Goal: Task Accomplishment & Management: Use online tool/utility

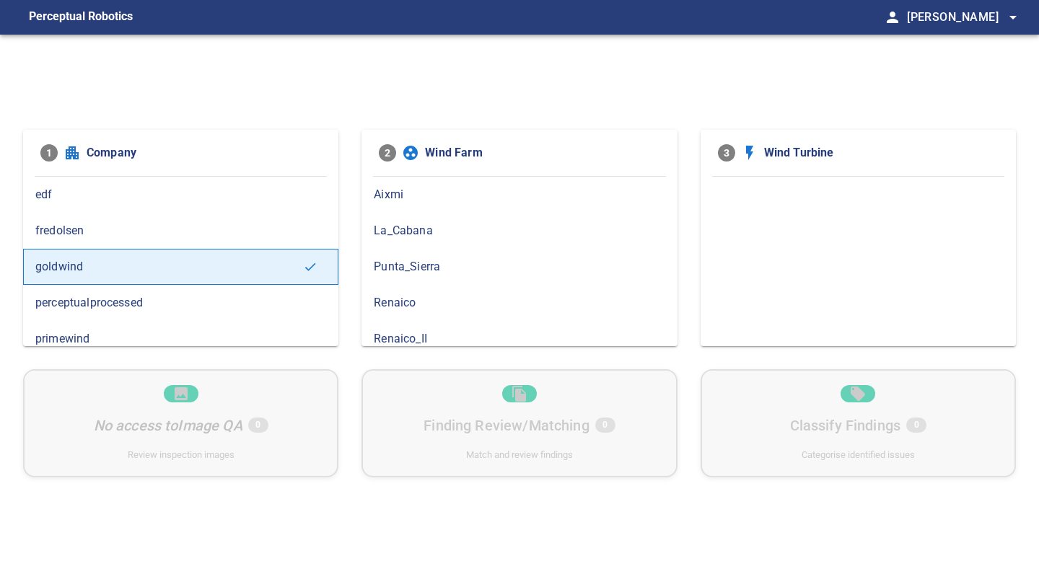
click at [245, 238] on span "fredolsen" at bounding box center [180, 230] width 291 height 17
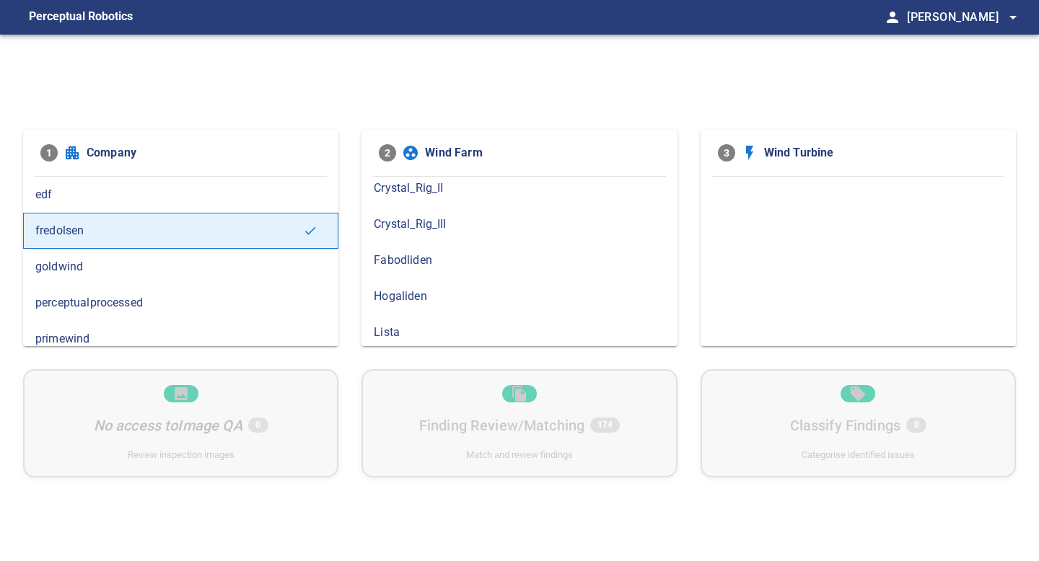
scroll to position [120, 0]
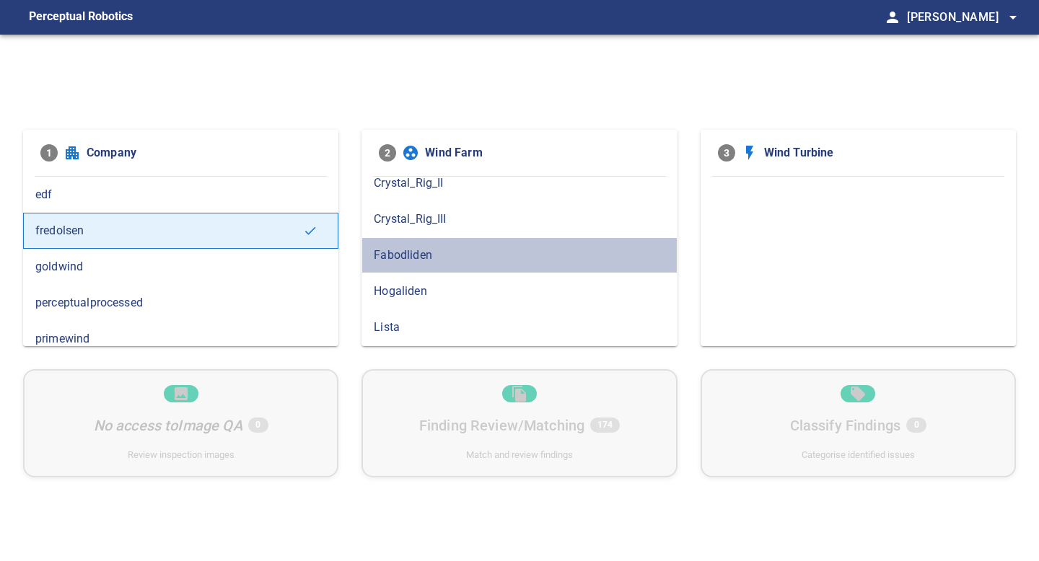
click at [405, 268] on div "Fabodliden" at bounding box center [518, 255] width 315 height 36
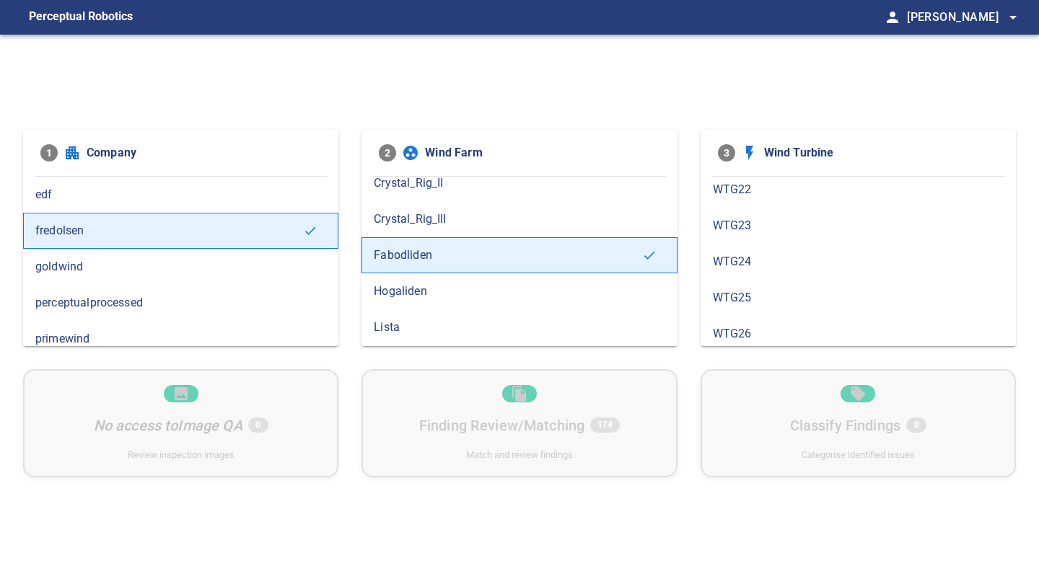
scroll to position [841, 0]
click at [798, 288] on span "WTG28" at bounding box center [858, 292] width 291 height 17
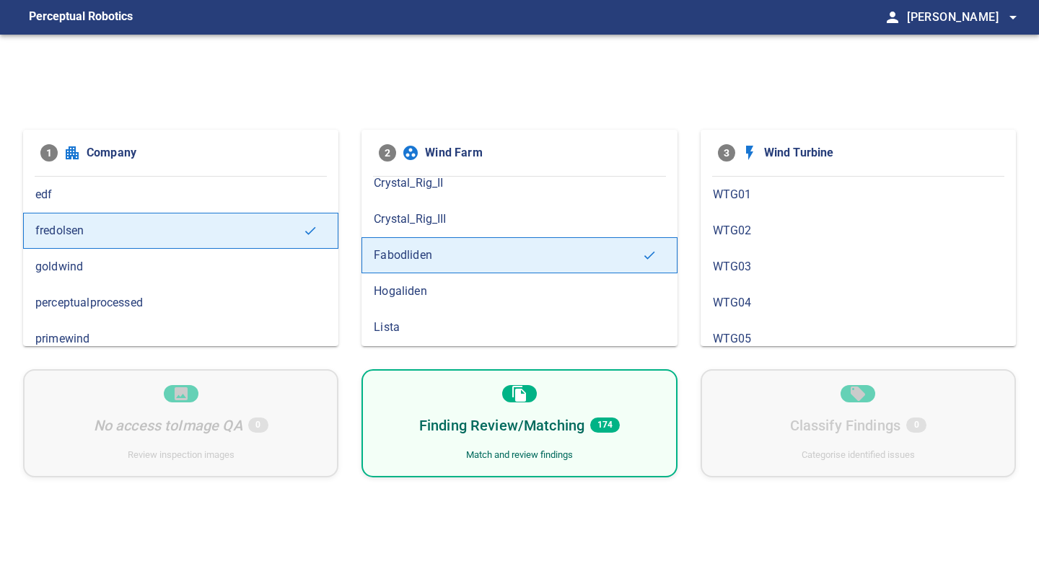
click at [618, 400] on div "Finding Review/Matching 174 Match and review findings" at bounding box center [518, 423] width 315 height 108
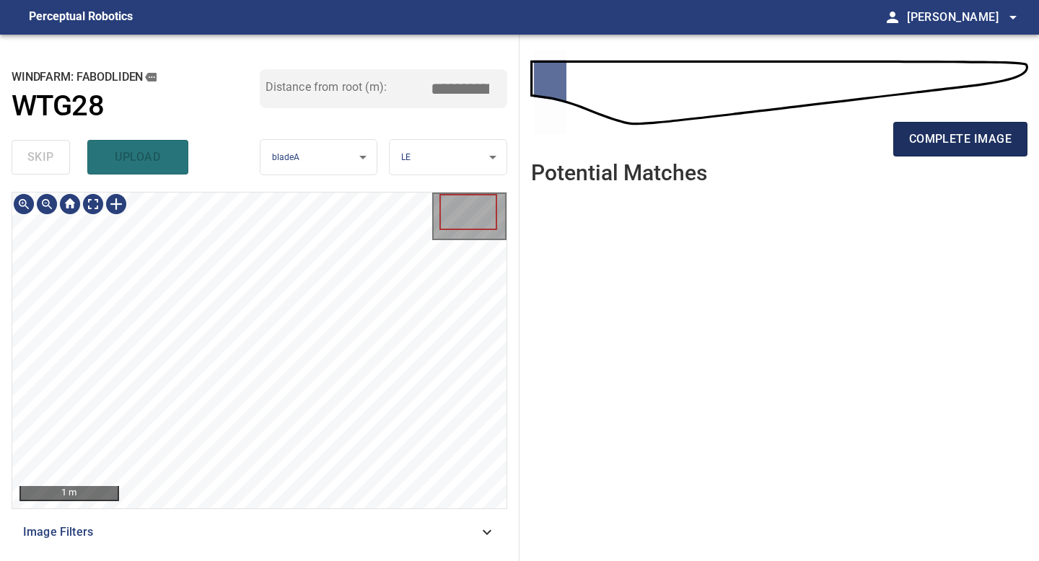
click at [972, 135] on span "complete image" at bounding box center [960, 139] width 102 height 20
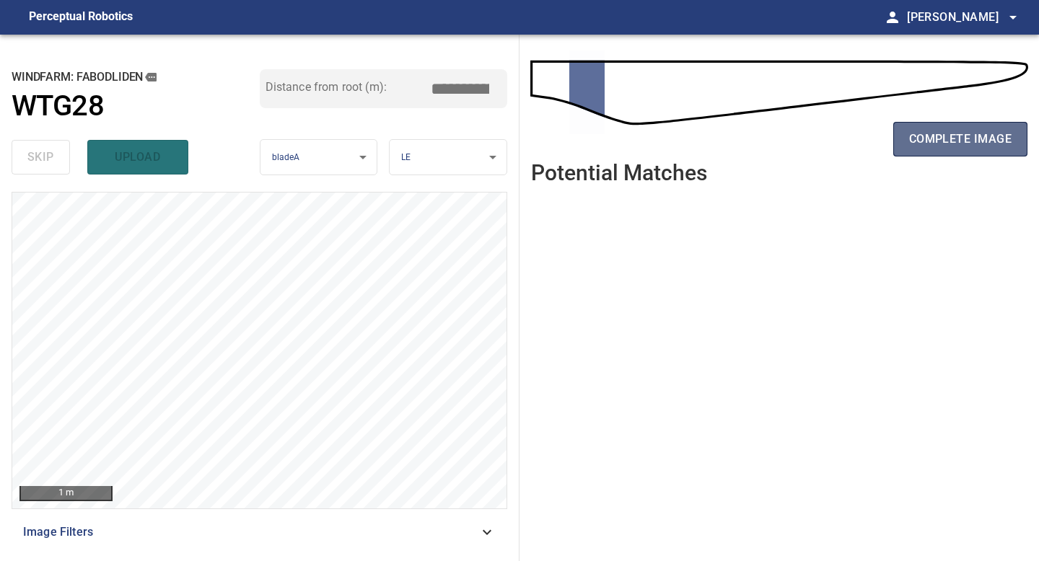
click at [922, 141] on span "complete image" at bounding box center [960, 139] width 102 height 20
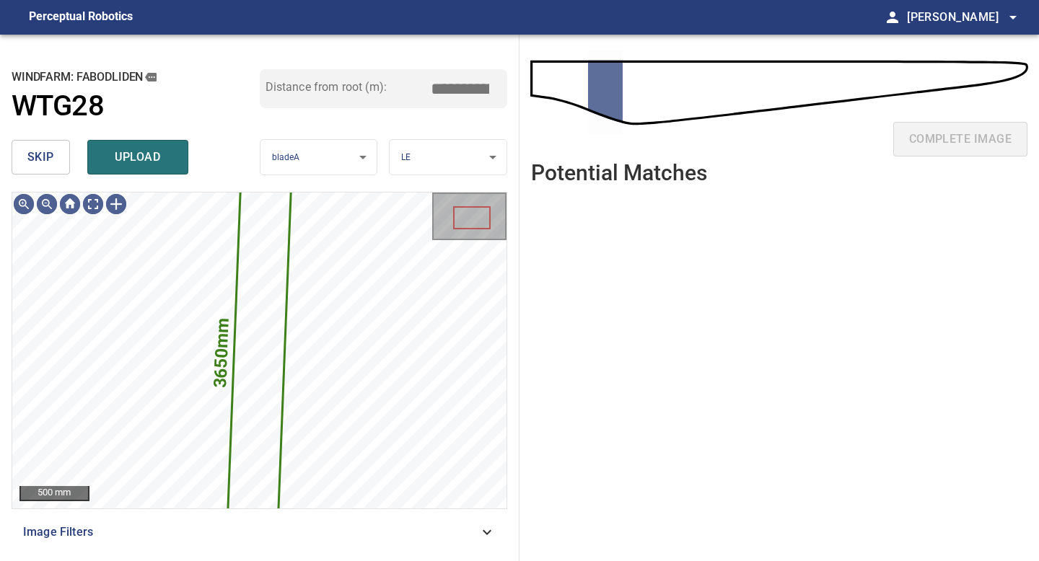
click at [41, 159] on span "skip" at bounding box center [40, 157] width 27 height 20
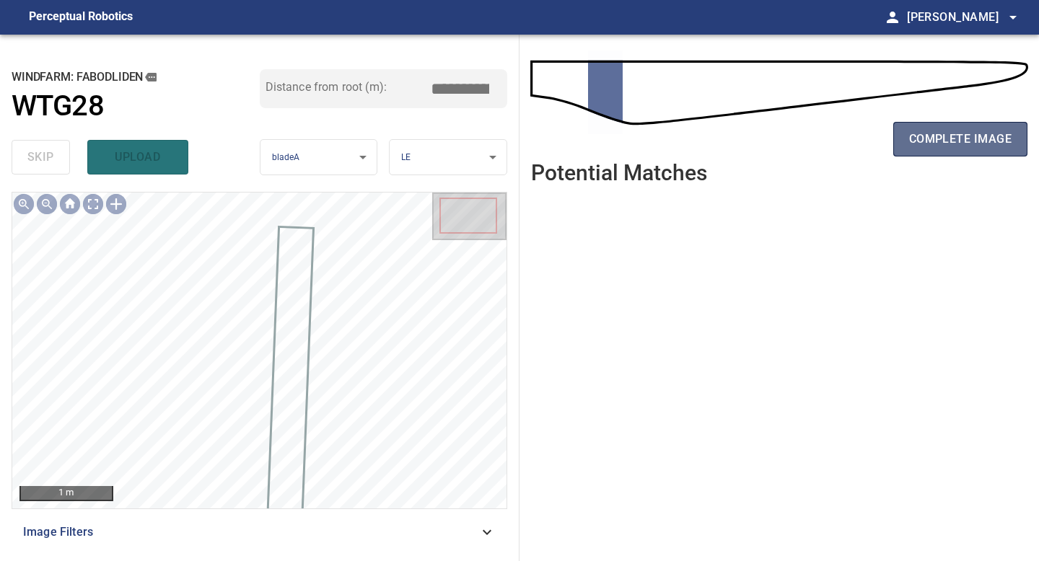
click at [963, 127] on button "complete image" at bounding box center [960, 139] width 134 height 35
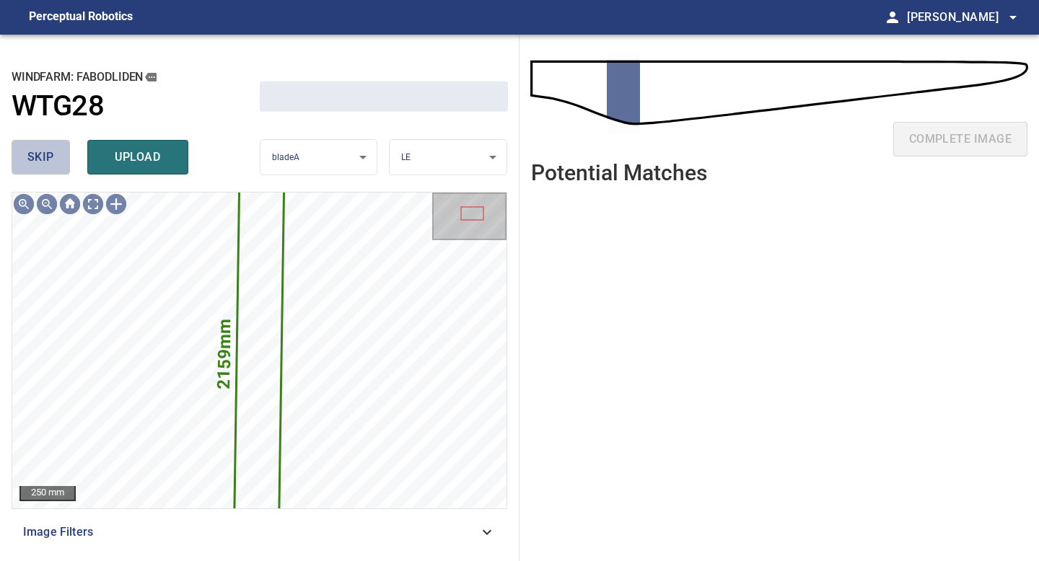
click at [40, 152] on span "skip" at bounding box center [40, 157] width 27 height 20
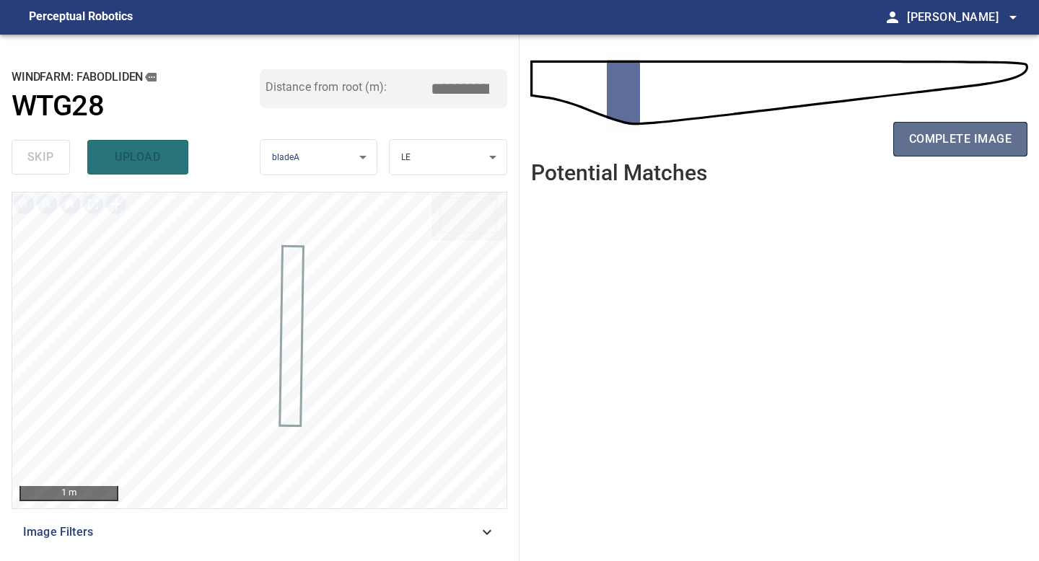
click at [903, 132] on button "complete image" at bounding box center [960, 139] width 134 height 35
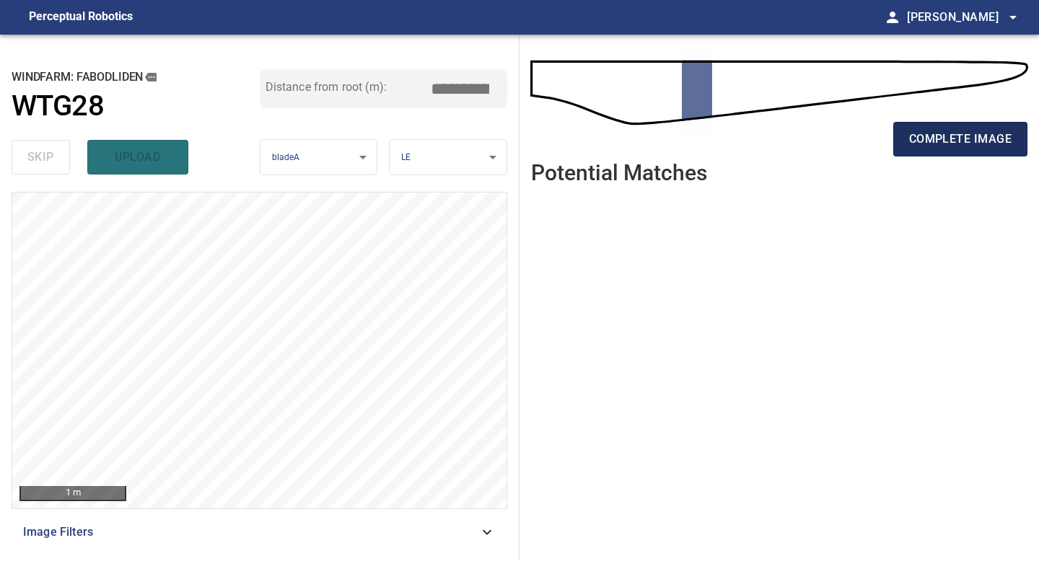
click at [933, 139] on span "complete image" at bounding box center [960, 139] width 102 height 20
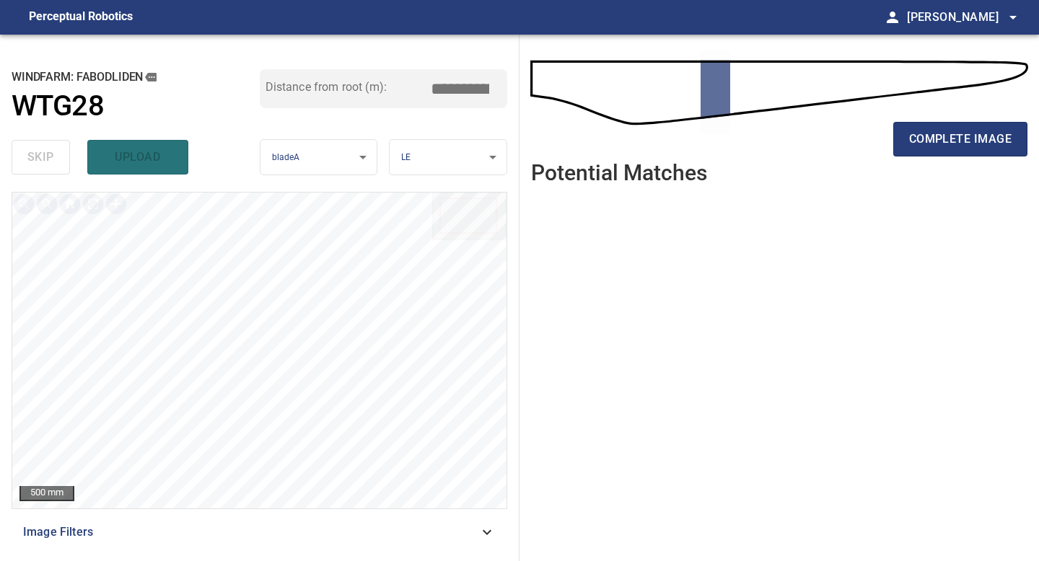
click at [933, 139] on span "complete image" at bounding box center [960, 139] width 102 height 20
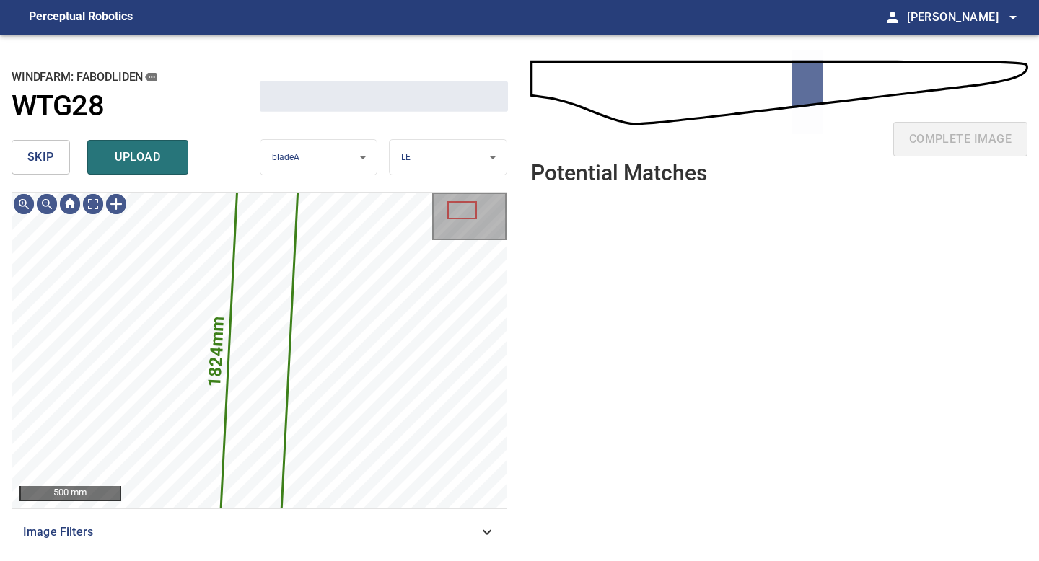
click at [23, 159] on button "skip" at bounding box center [41, 157] width 58 height 35
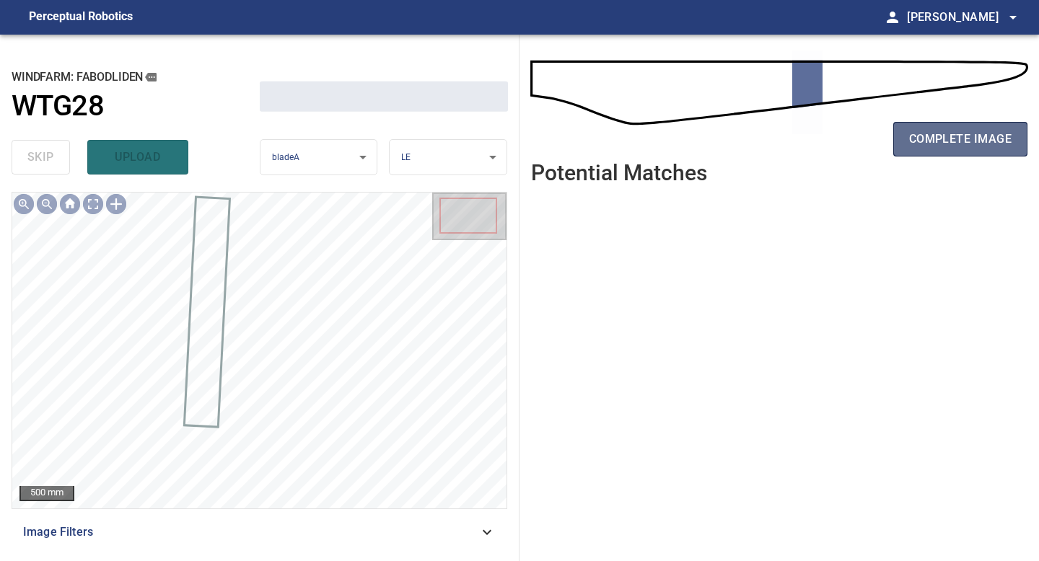
click at [926, 133] on span "complete image" at bounding box center [960, 139] width 102 height 20
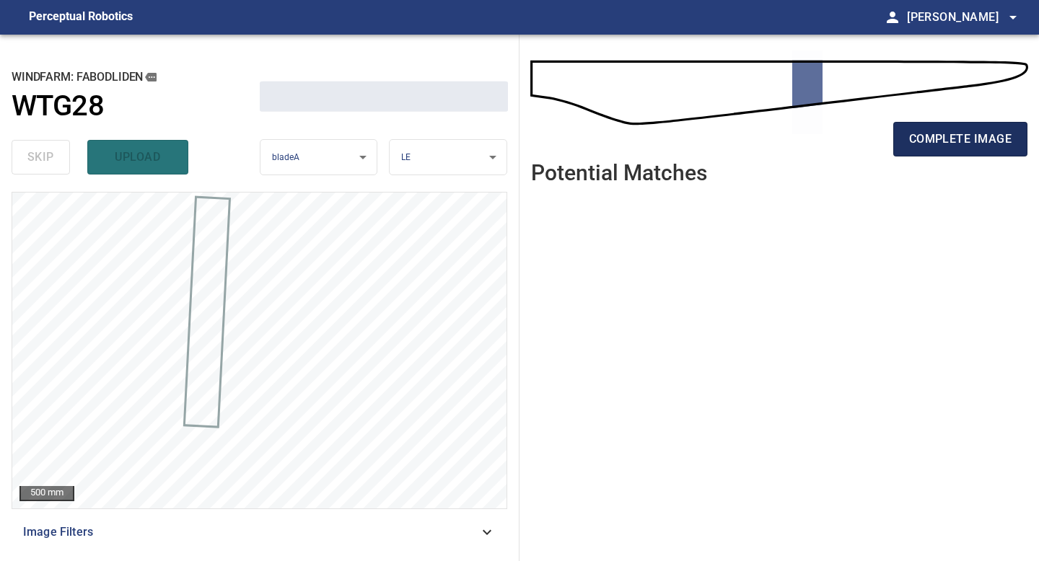
click at [965, 144] on span "complete image" at bounding box center [960, 139] width 102 height 20
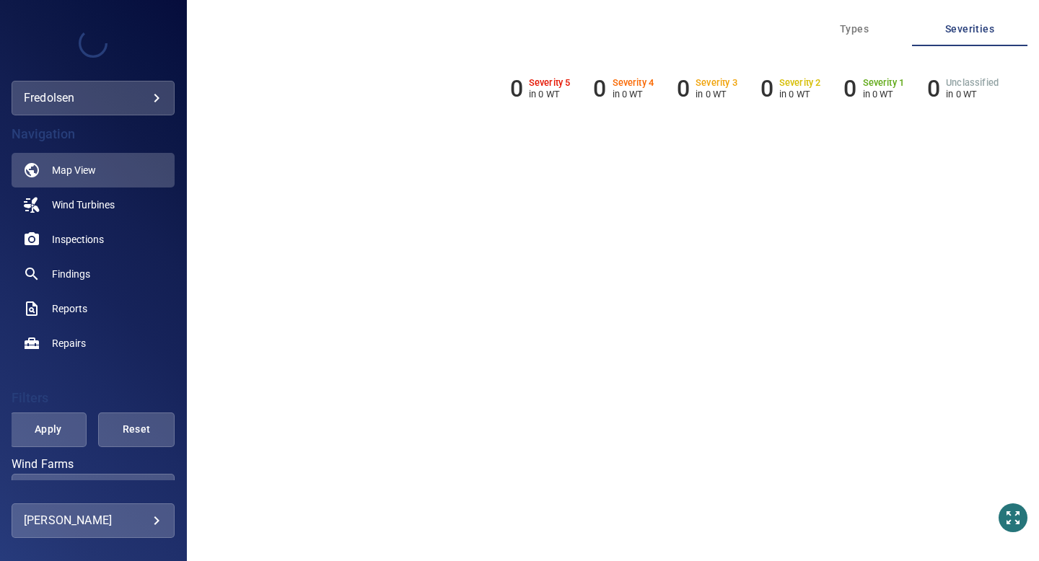
click at [159, 97] on body "**********" at bounding box center [519, 280] width 1039 height 561
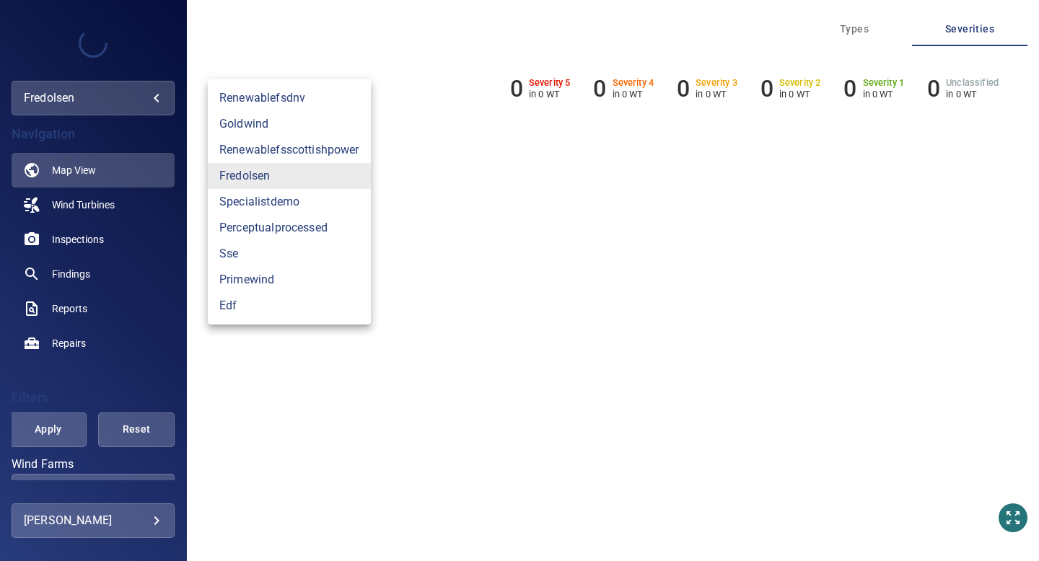
click at [167, 140] on div at bounding box center [519, 280] width 1039 height 561
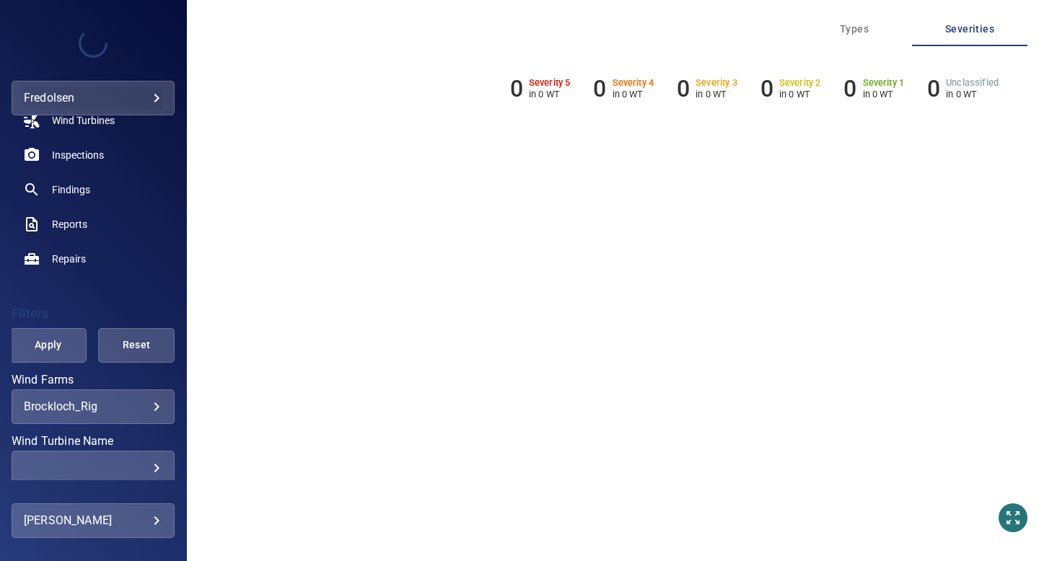
scroll to position [87, 0]
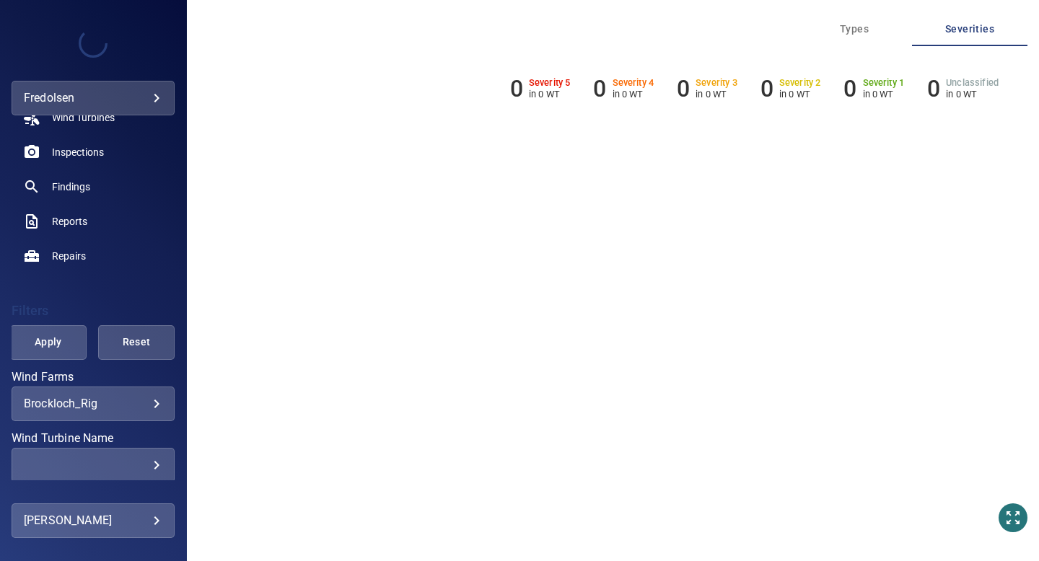
click at [153, 401] on body "**********" at bounding box center [519, 280] width 1039 height 561
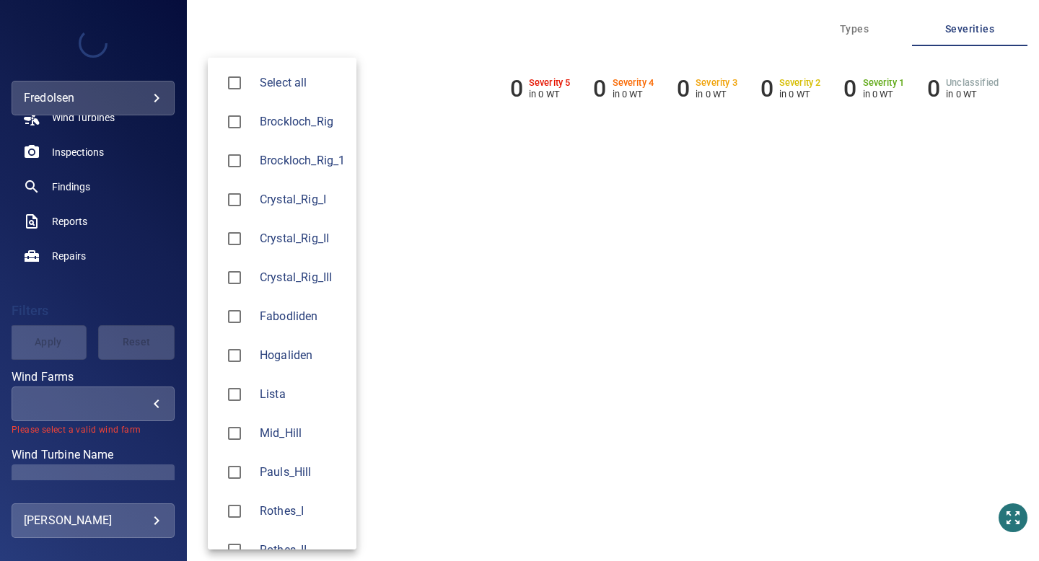
scroll to position [26, 0]
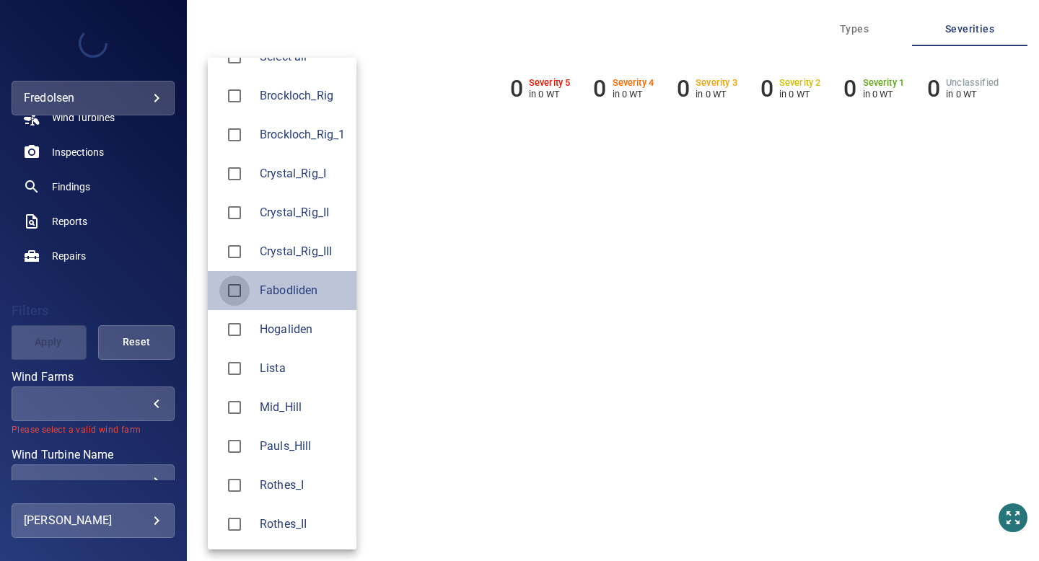
type input "**********"
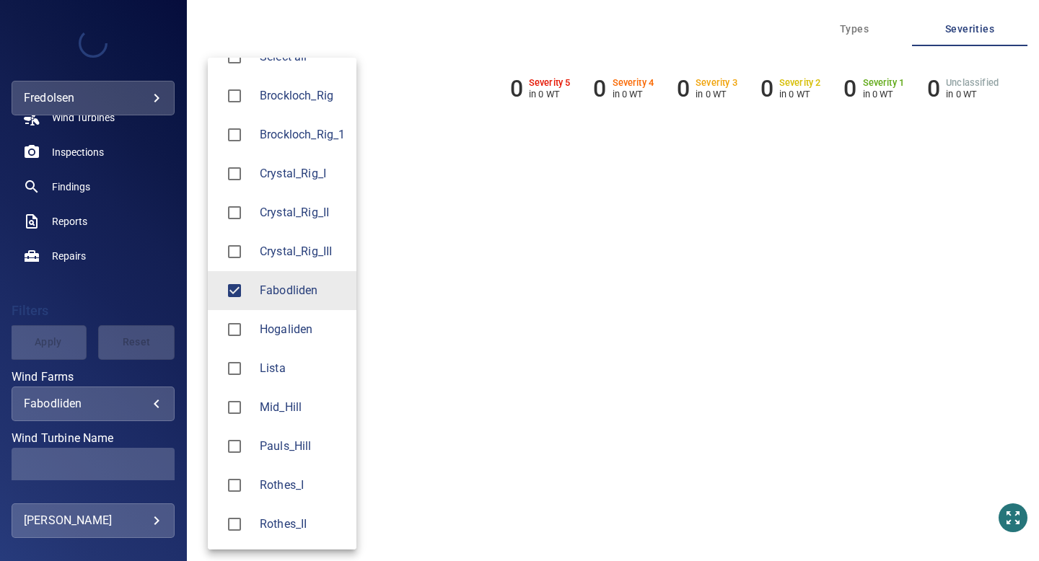
click at [95, 298] on div at bounding box center [519, 280] width 1039 height 561
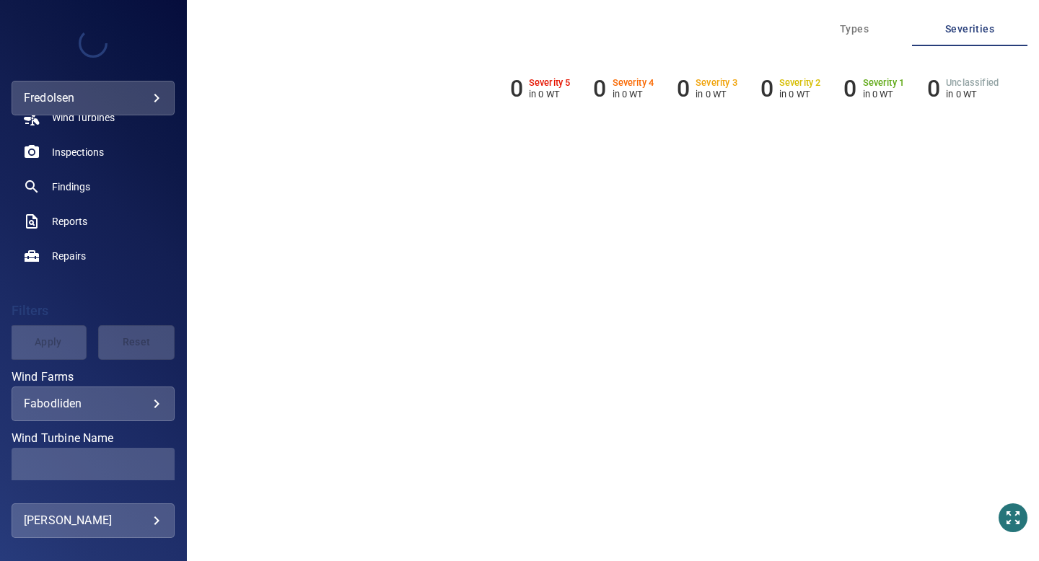
click at [67, 339] on div "Apply Reset" at bounding box center [93, 342] width 163 height 35
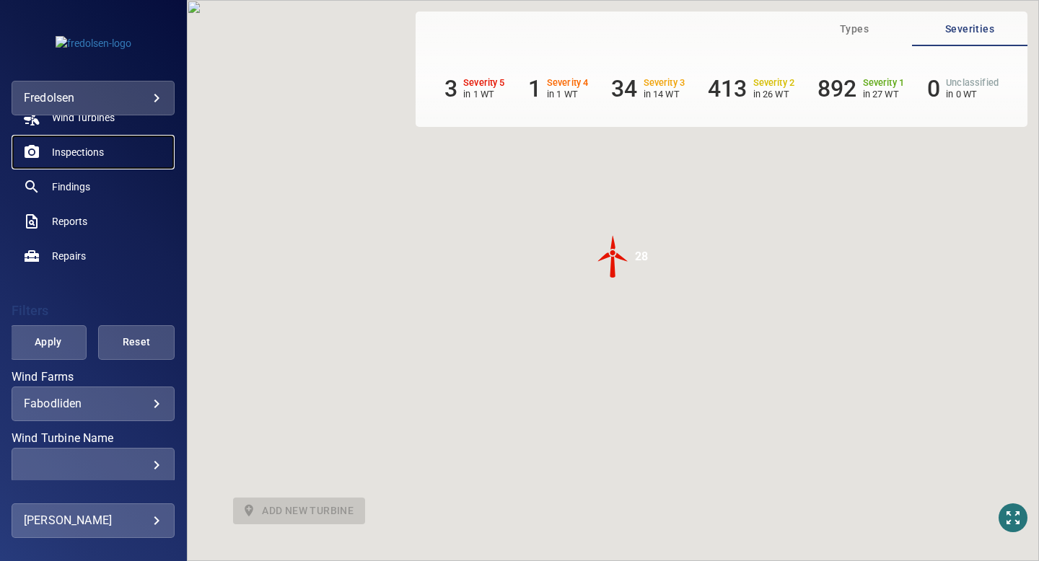
click at [79, 155] on span "Inspections" at bounding box center [78, 152] width 52 height 14
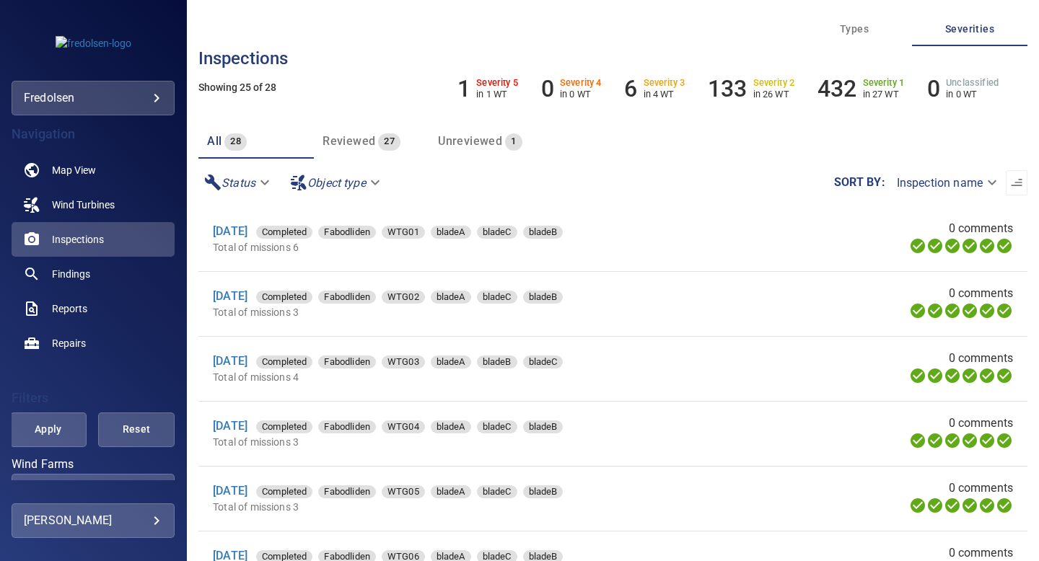
click at [483, 137] on span "Unreviewed" at bounding box center [470, 141] width 64 height 14
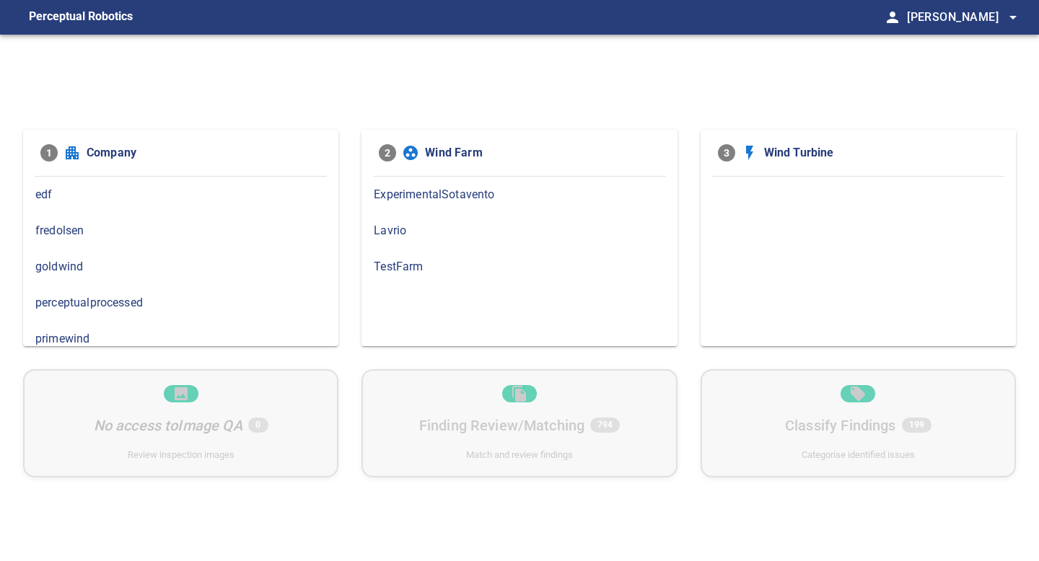
click at [281, 234] on span "fredolsen" at bounding box center [180, 230] width 291 height 17
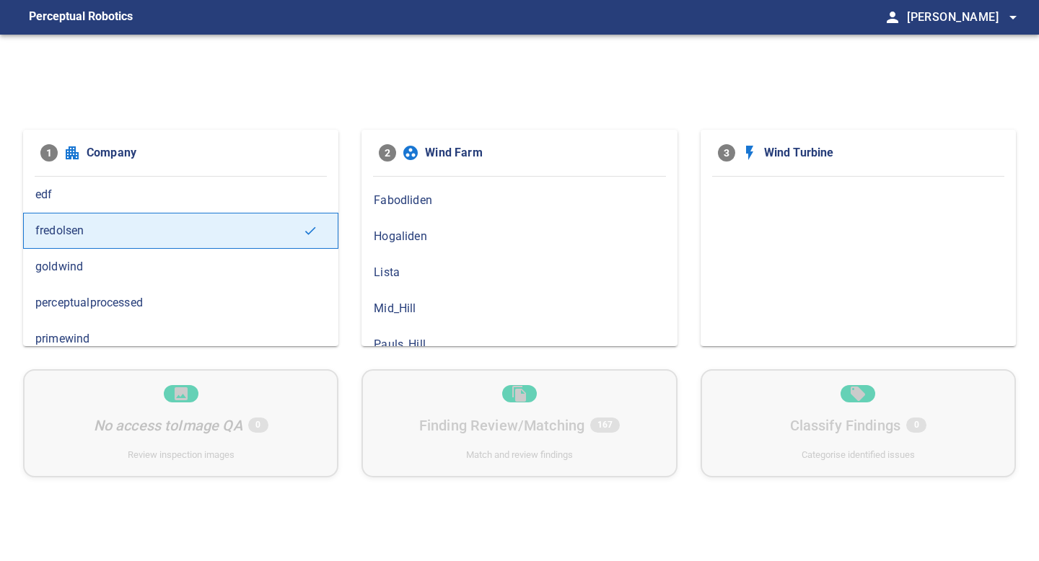
scroll to position [142, 0]
click at [498, 238] on span "Fabodliden" at bounding box center [519, 232] width 291 height 17
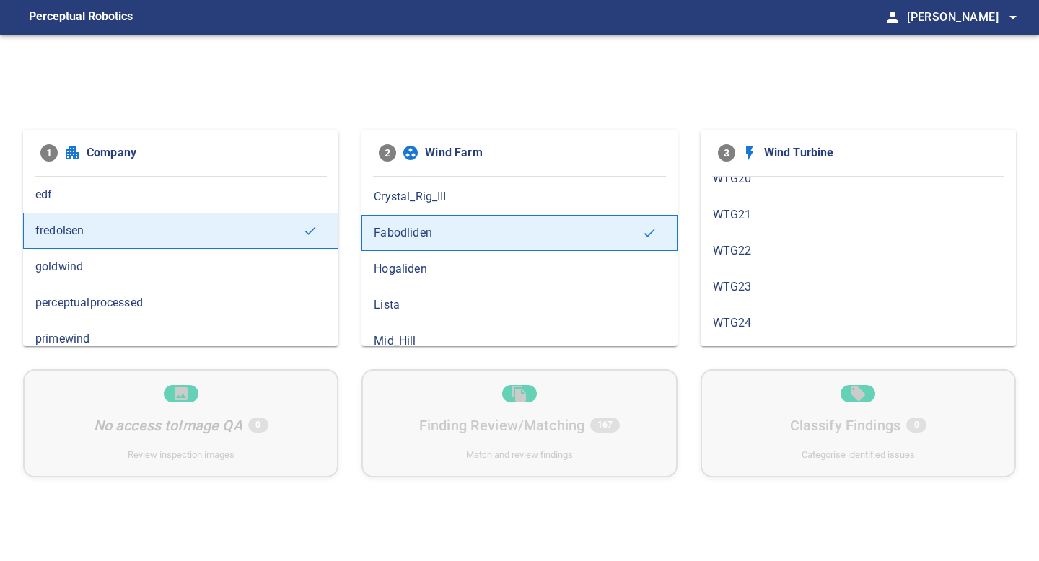
scroll to position [841, 0]
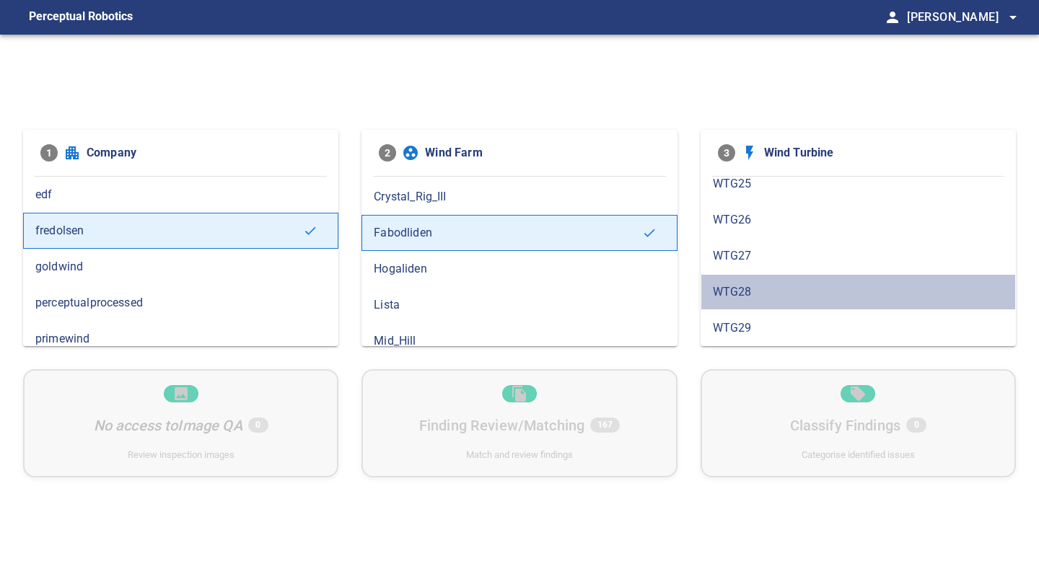
click at [750, 291] on span "WTG28" at bounding box center [858, 292] width 291 height 17
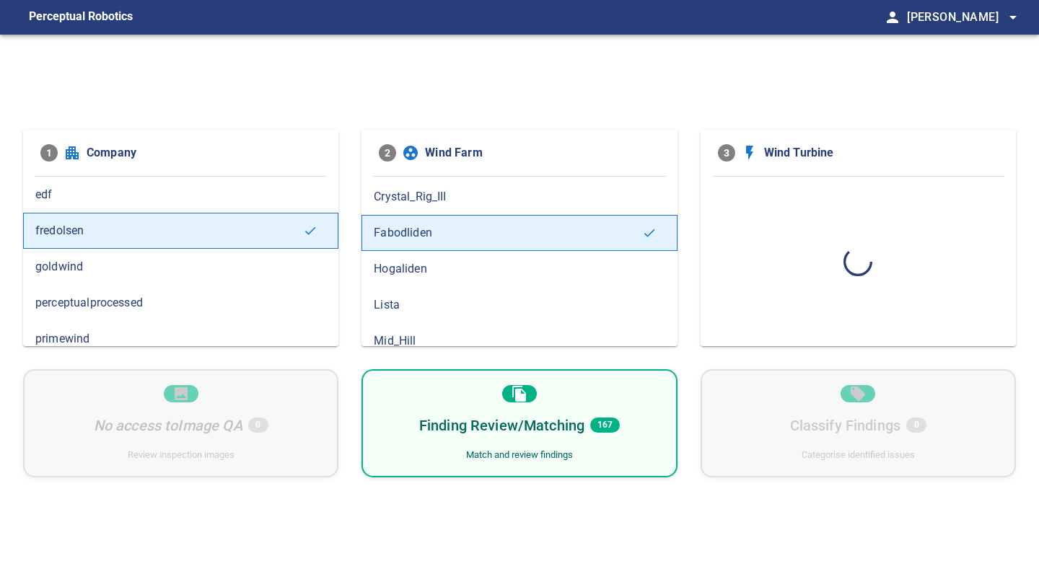
click at [638, 393] on div "Finding Review/Matching 167 Match and review findings" at bounding box center [518, 423] width 315 height 108
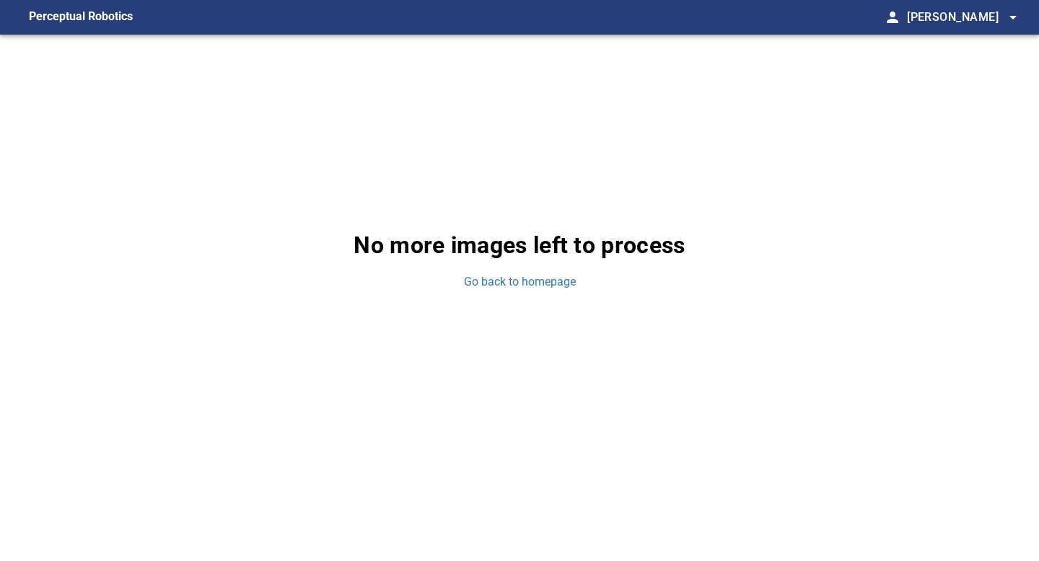
scroll to position [449, 0]
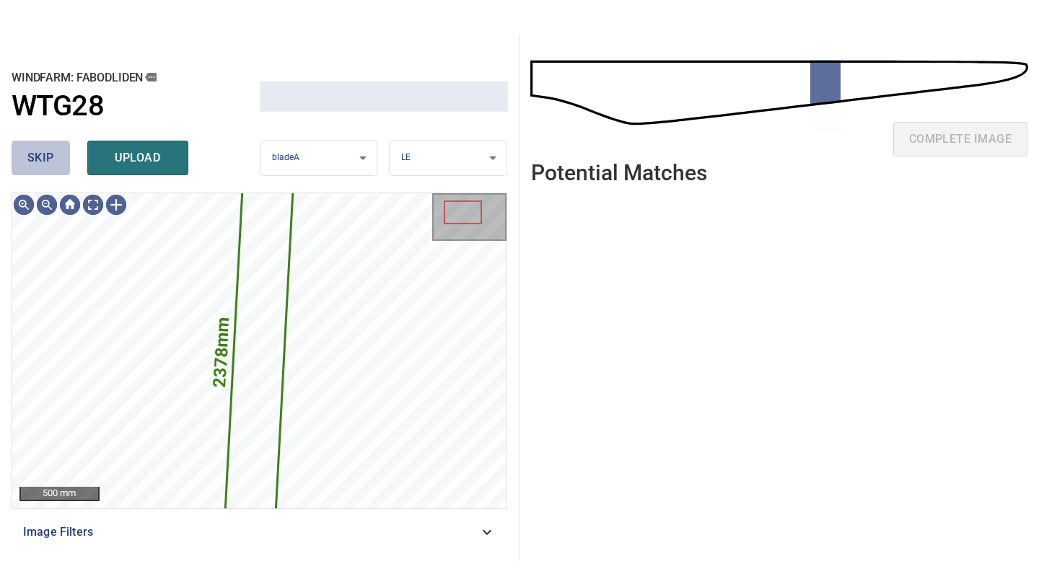
click at [44, 150] on span "skip" at bounding box center [40, 158] width 27 height 20
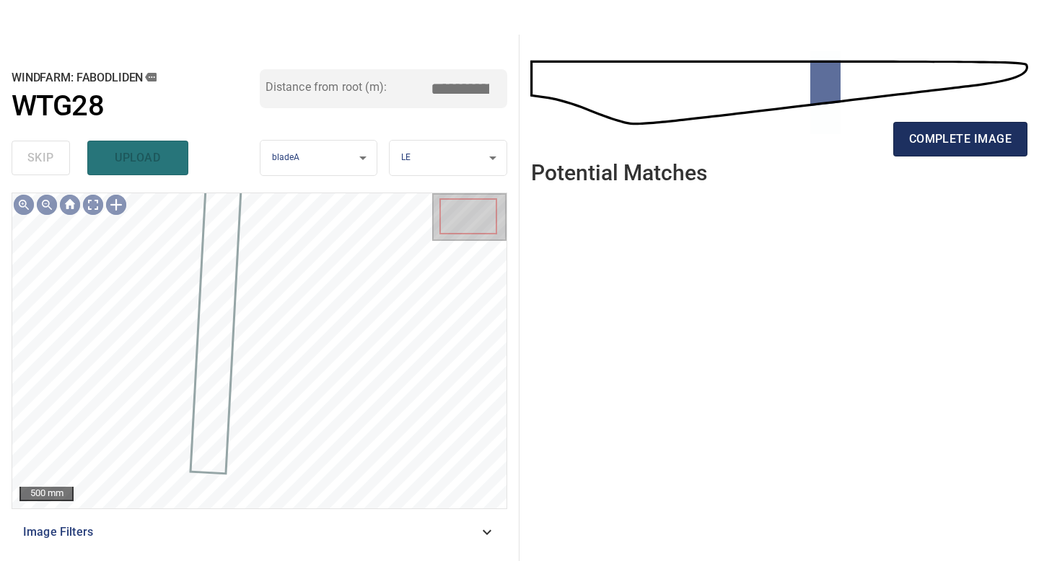
click at [944, 147] on span "complete image" at bounding box center [960, 139] width 102 height 20
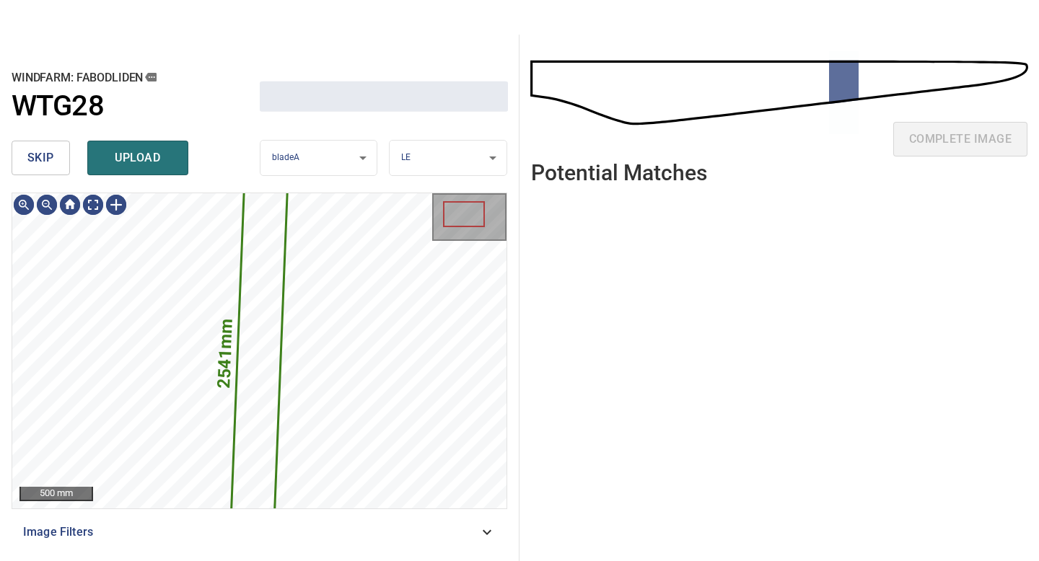
click at [62, 162] on button "skip" at bounding box center [41, 158] width 58 height 35
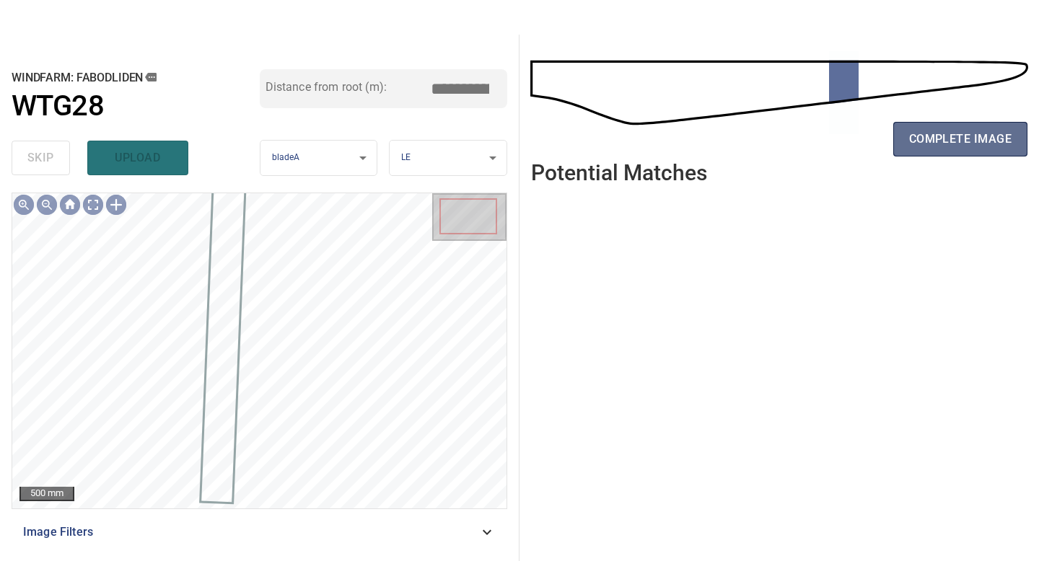
click at [932, 139] on span "complete image" at bounding box center [960, 139] width 102 height 20
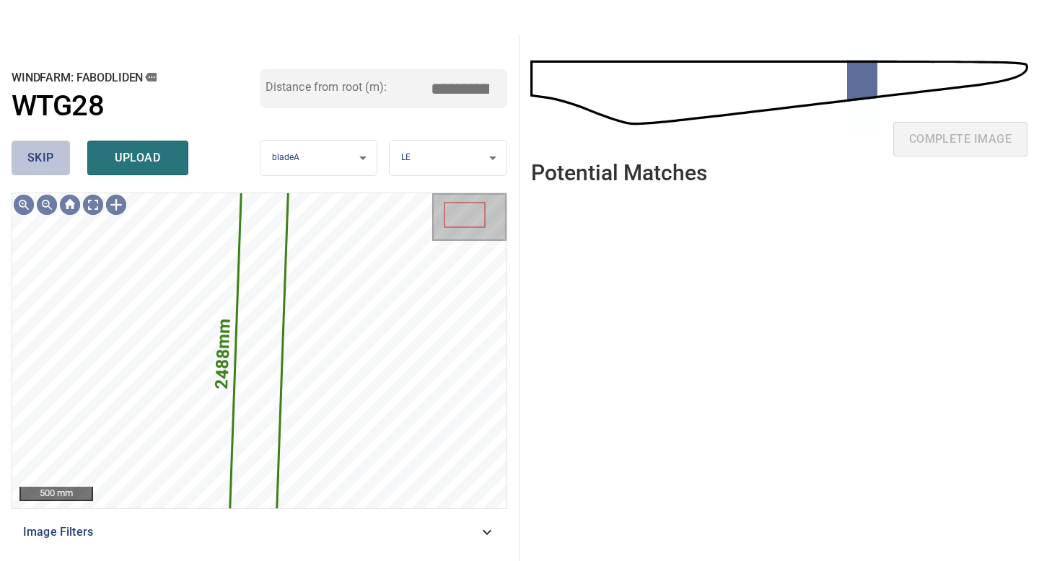
click at [42, 148] on span "skip" at bounding box center [40, 158] width 27 height 20
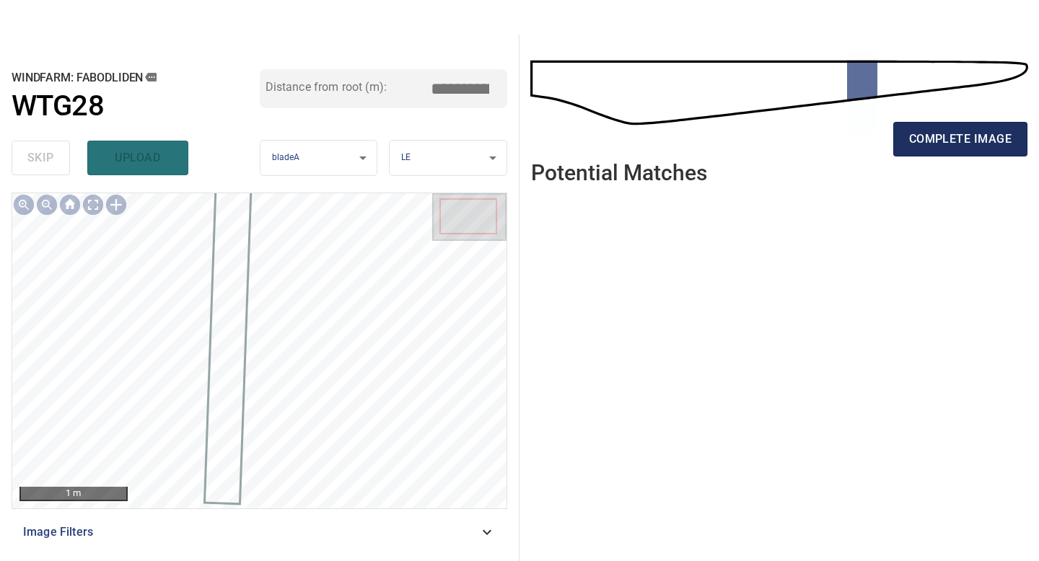
click at [967, 134] on span "complete image" at bounding box center [960, 139] width 102 height 20
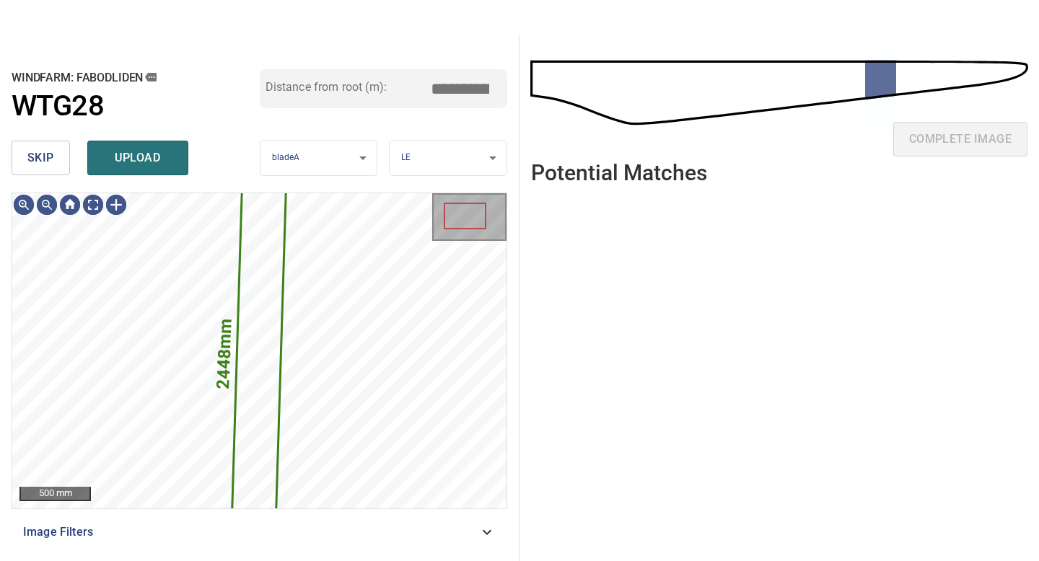
click at [65, 158] on button "skip" at bounding box center [41, 158] width 58 height 35
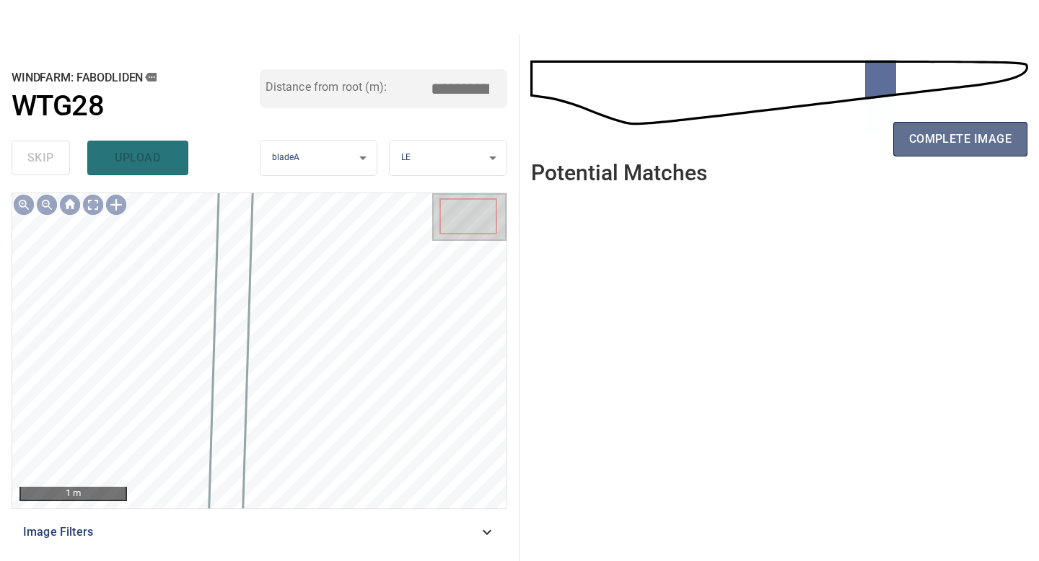
click at [934, 146] on span "complete image" at bounding box center [960, 139] width 102 height 20
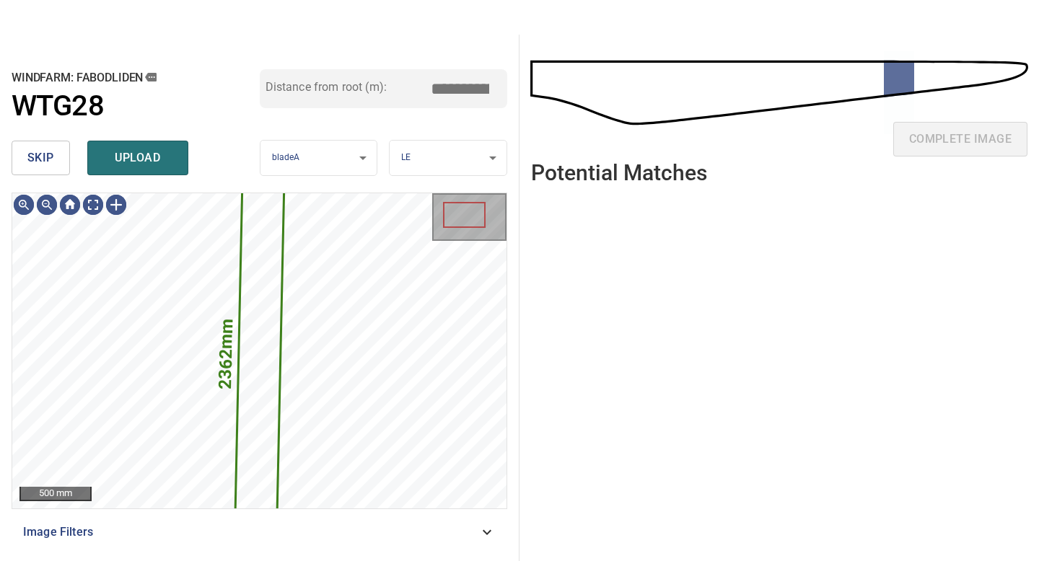
click at [39, 155] on span "skip" at bounding box center [40, 158] width 27 height 20
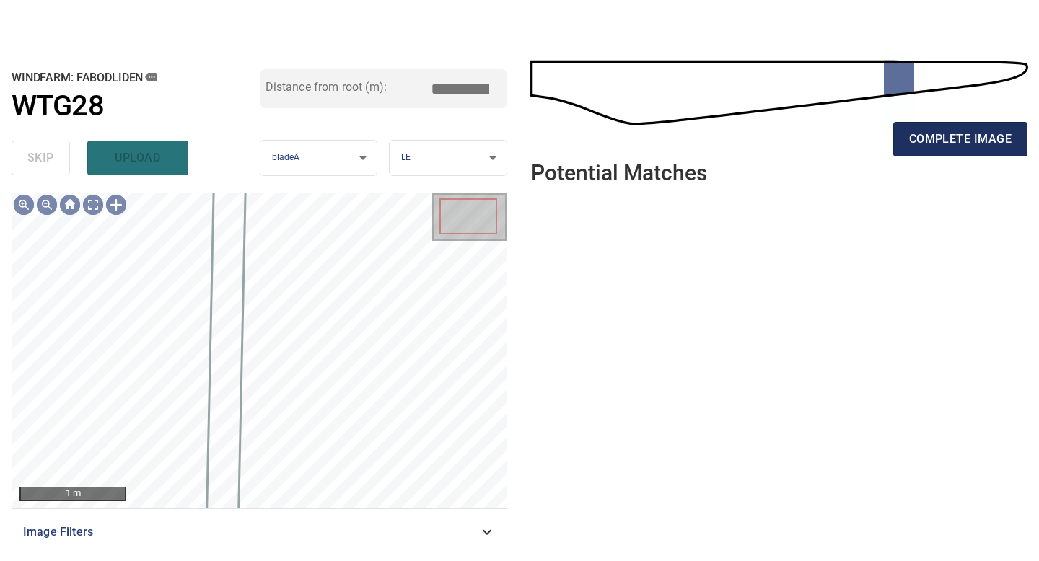
click at [974, 138] on span "complete image" at bounding box center [960, 139] width 102 height 20
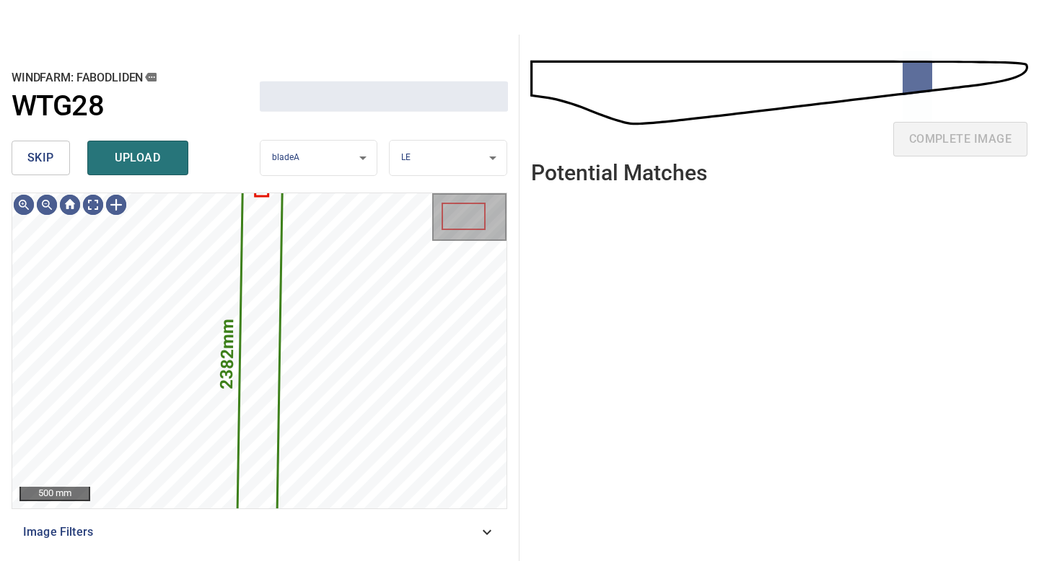
click at [30, 152] on span "skip" at bounding box center [40, 158] width 27 height 20
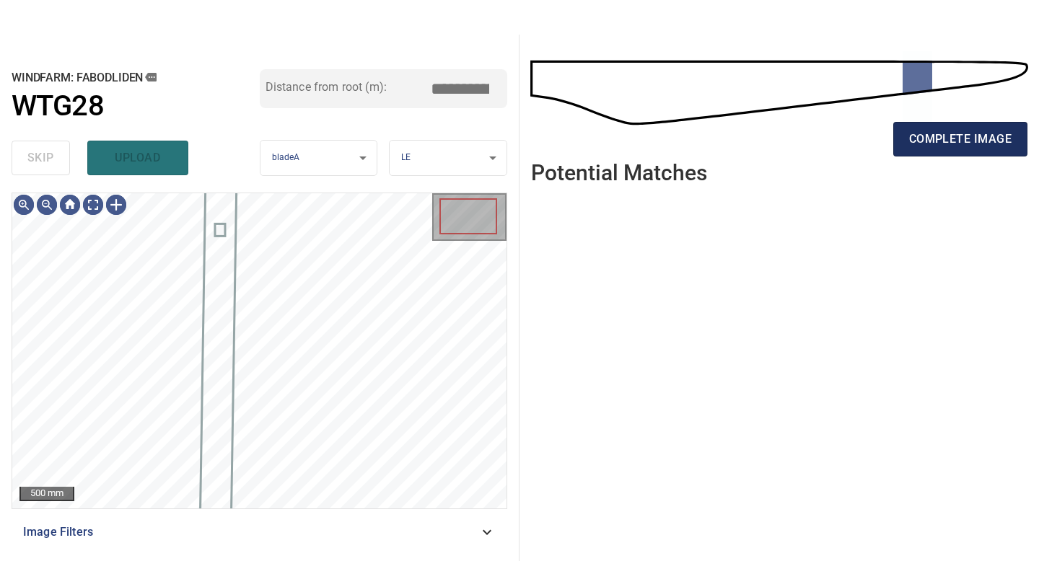
type input "*****"
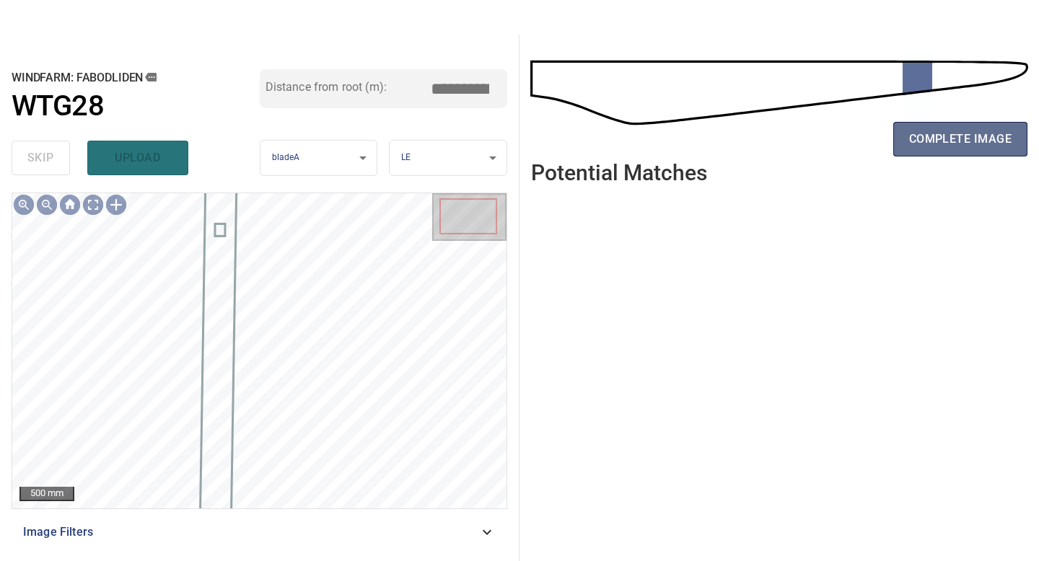
click at [961, 130] on span "complete image" at bounding box center [960, 139] width 102 height 20
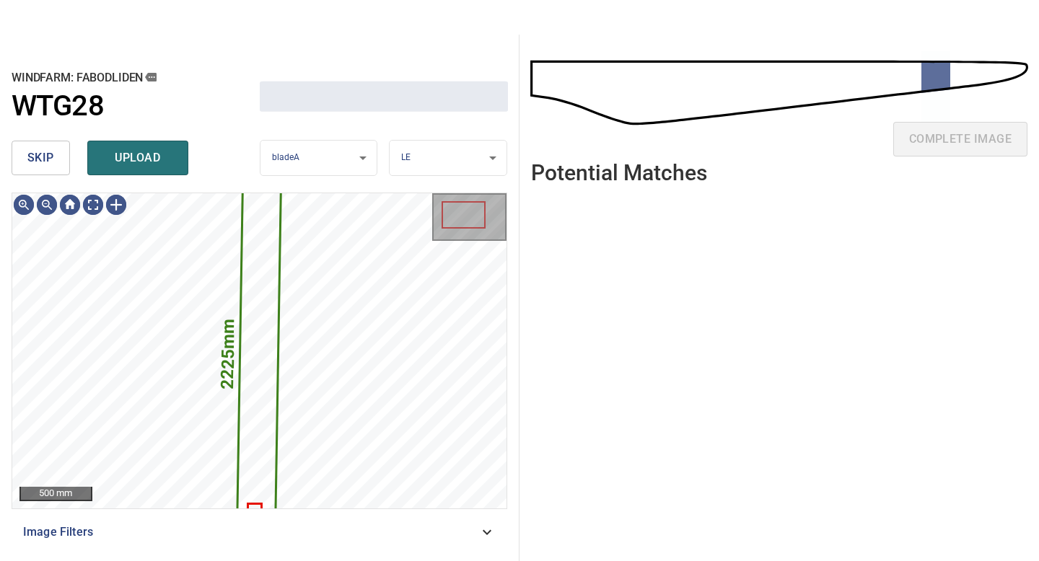
click at [53, 161] on span "skip" at bounding box center [40, 158] width 27 height 20
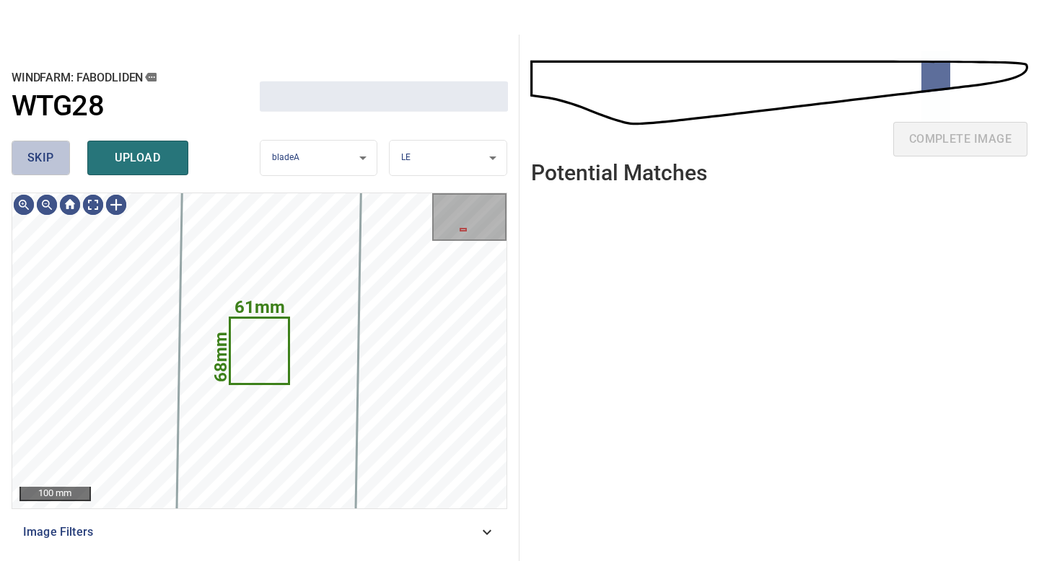
click at [53, 161] on span "skip" at bounding box center [40, 158] width 27 height 20
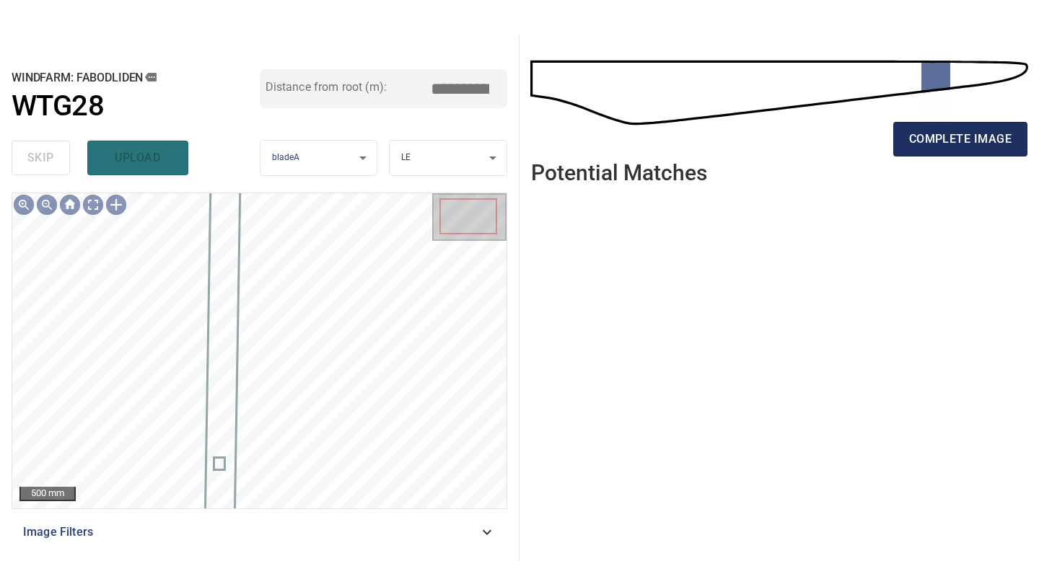
click at [964, 142] on span "complete image" at bounding box center [960, 139] width 102 height 20
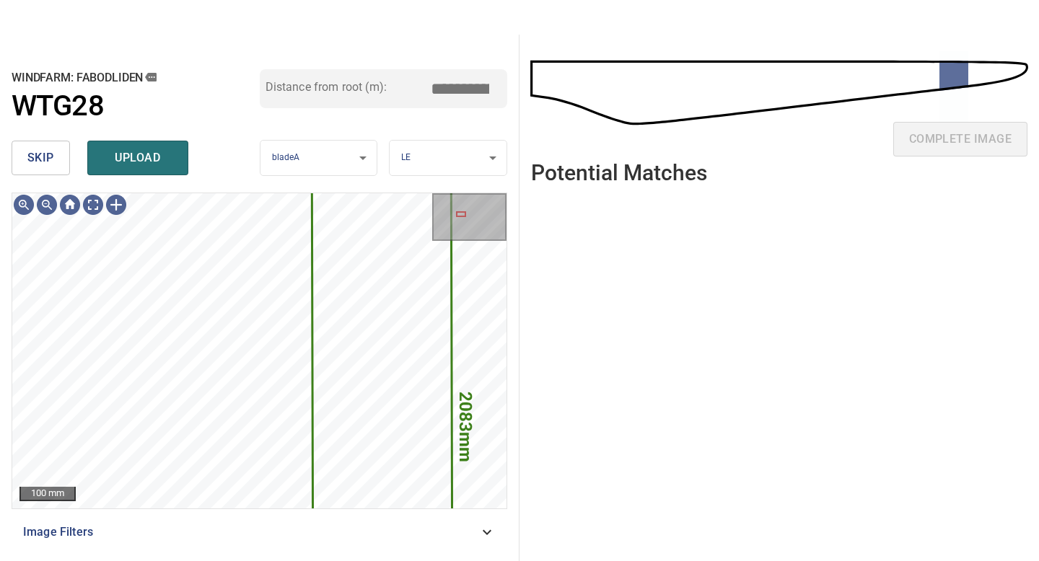
click at [58, 151] on button "skip" at bounding box center [41, 158] width 58 height 35
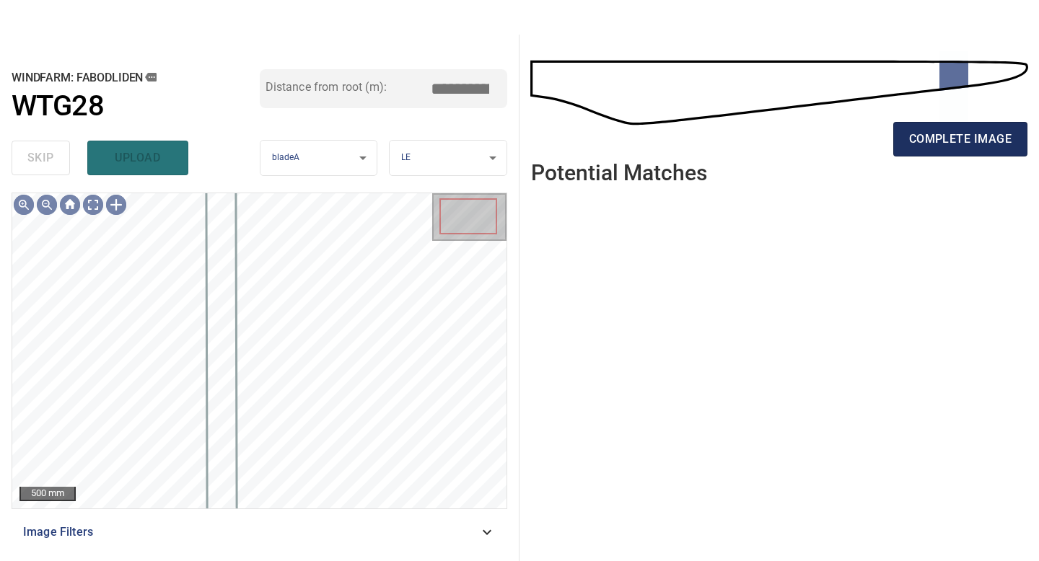
click at [949, 133] on span "complete image" at bounding box center [960, 139] width 102 height 20
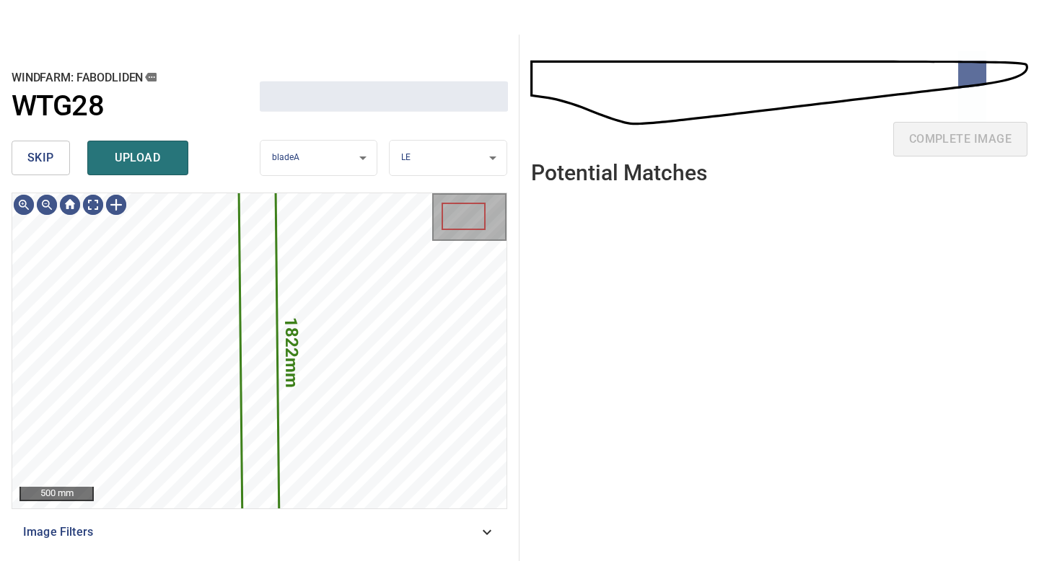
click at [45, 141] on button "skip" at bounding box center [41, 158] width 58 height 35
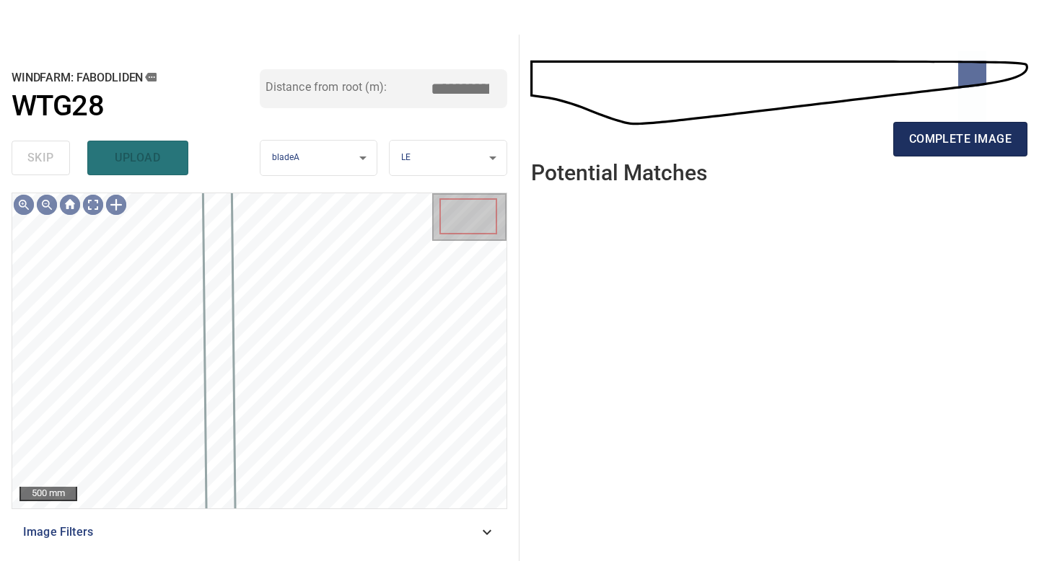
click at [942, 141] on span "complete image" at bounding box center [960, 139] width 102 height 20
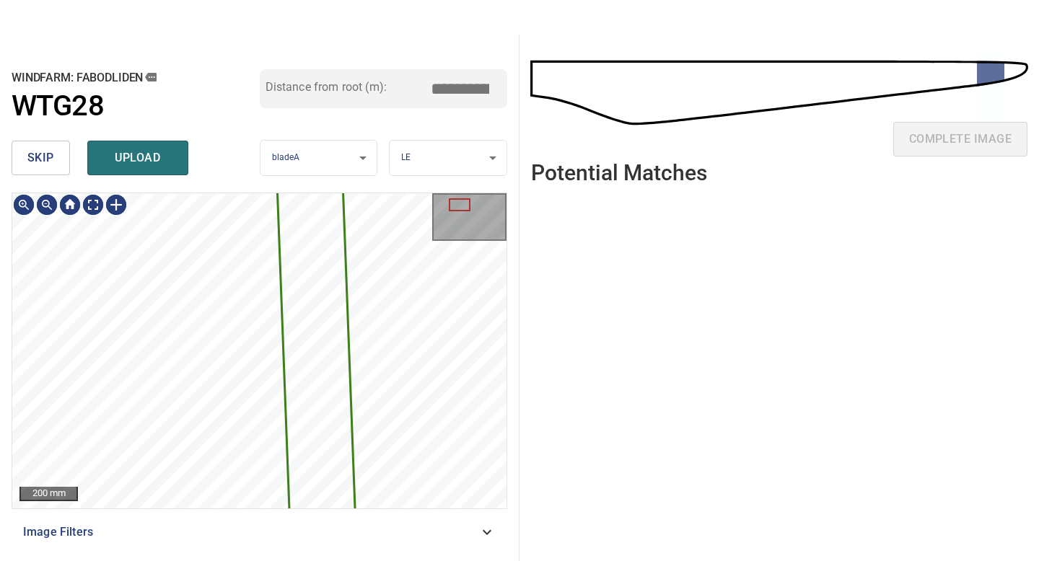
click at [36, 151] on span "skip" at bounding box center [40, 158] width 27 height 20
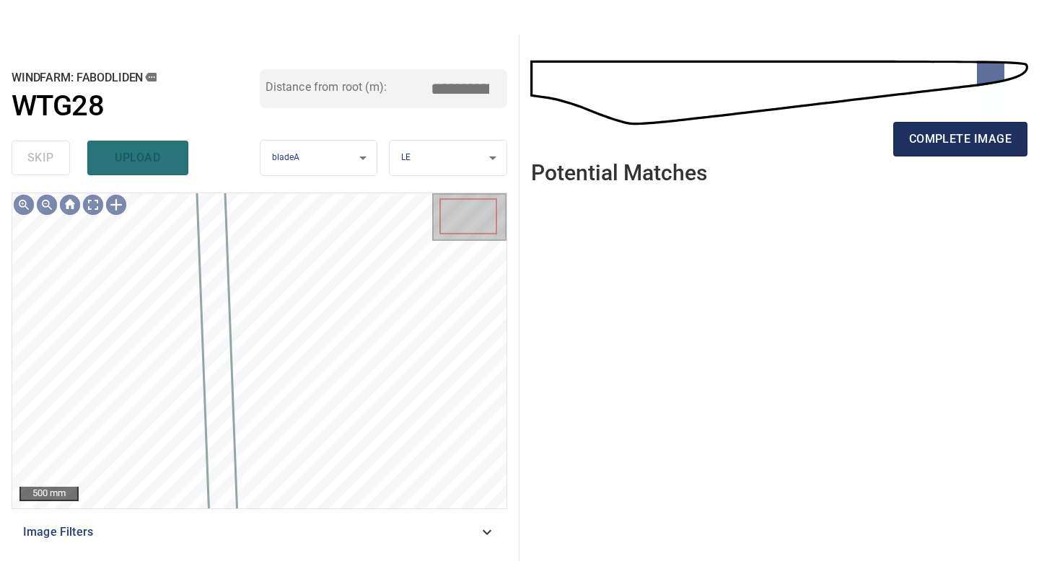
click at [953, 141] on span "complete image" at bounding box center [960, 139] width 102 height 20
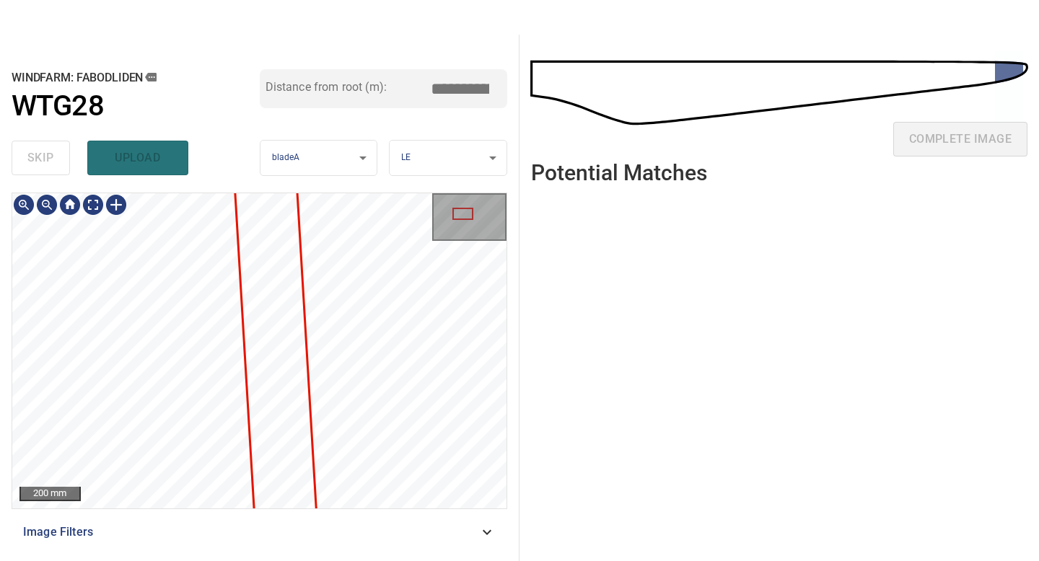
click at [200, 533] on div "200 mm Image Filters" at bounding box center [260, 372] width 496 height 358
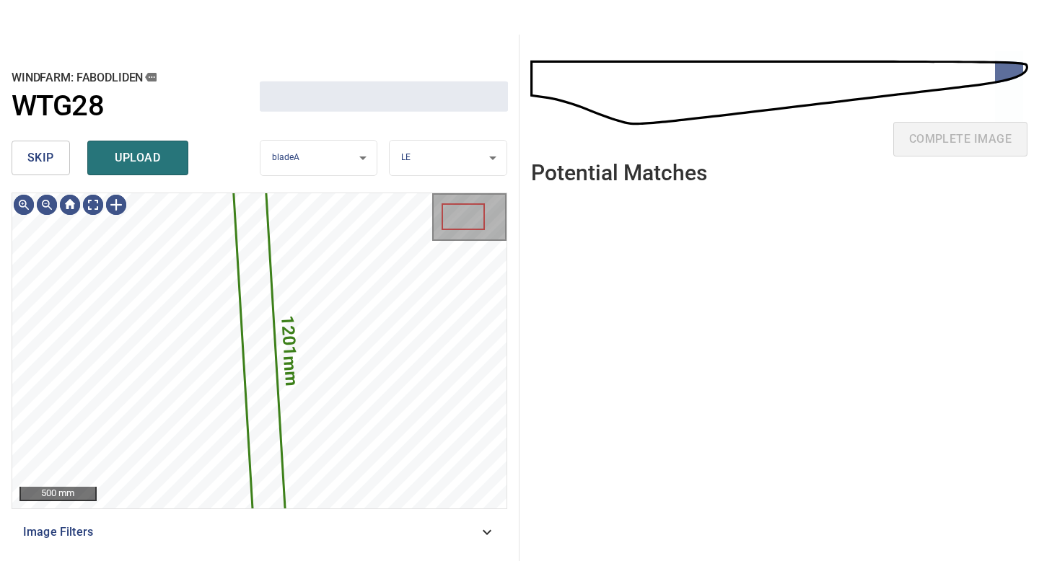
click at [53, 148] on span "skip" at bounding box center [40, 158] width 27 height 20
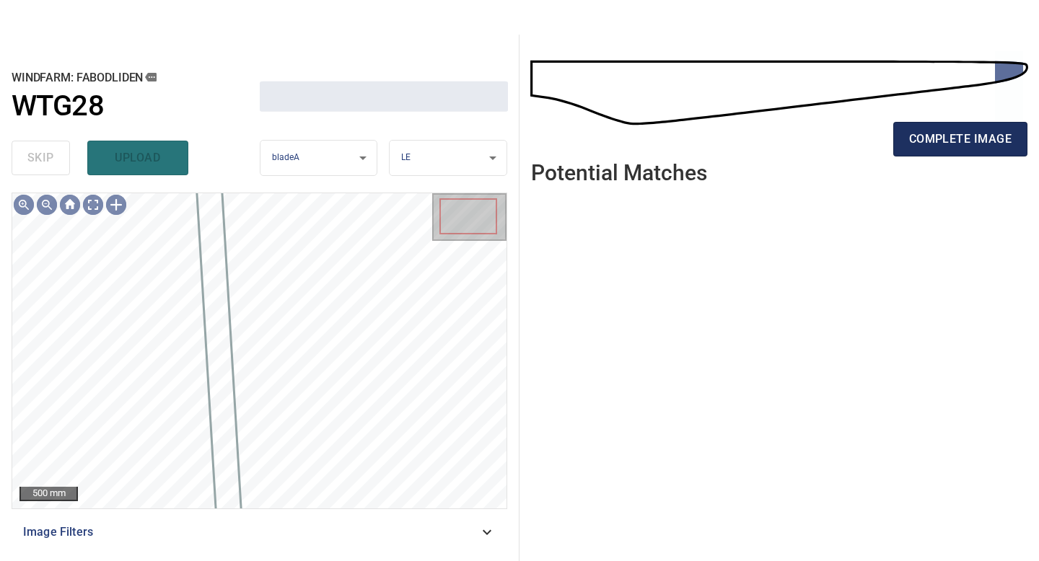
click at [946, 140] on span "complete image" at bounding box center [960, 139] width 102 height 20
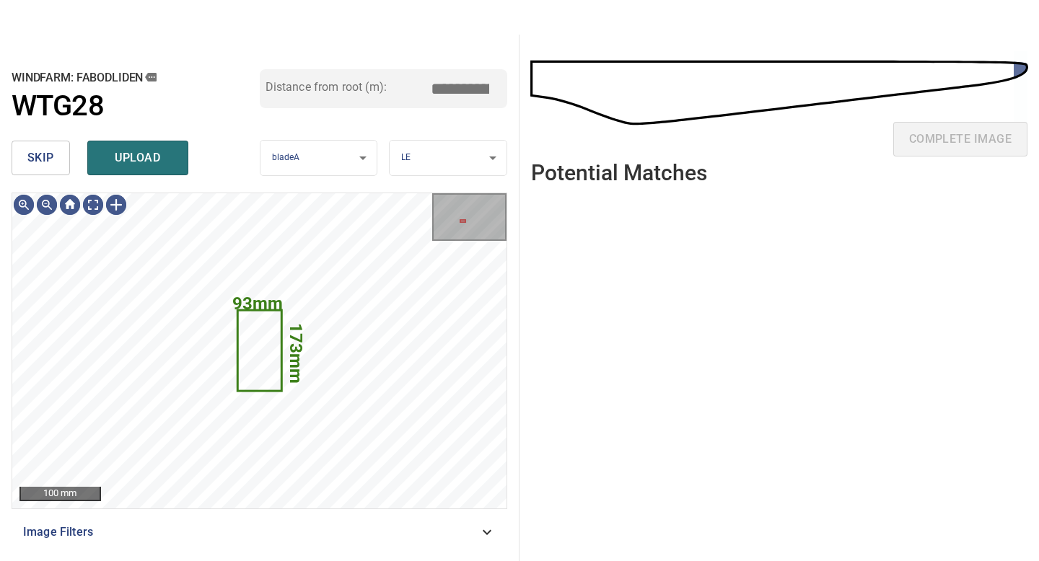
click at [140, 157] on span "upload" at bounding box center [137, 158] width 69 height 20
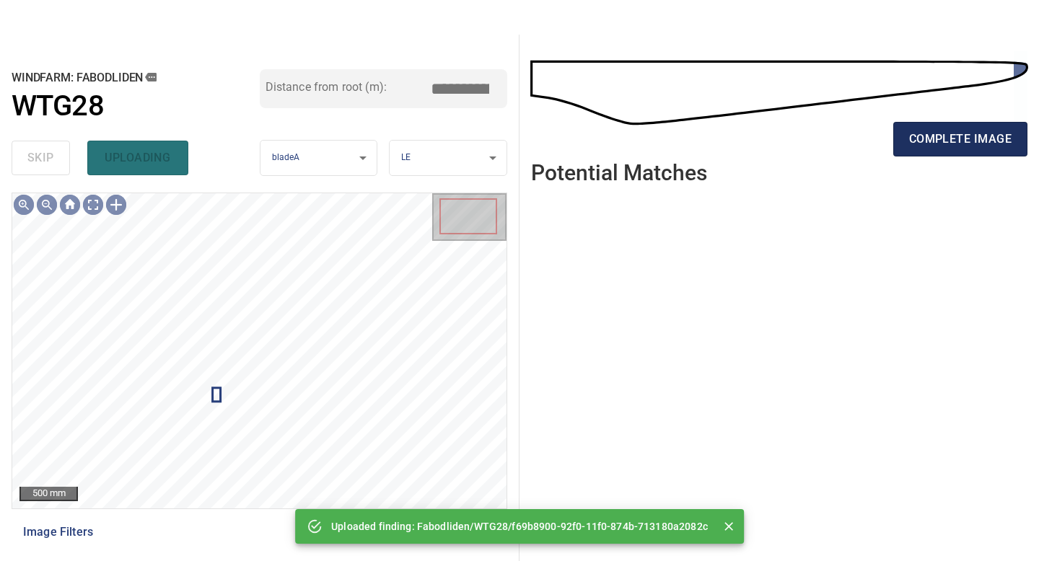
click at [921, 146] on span "complete image" at bounding box center [960, 139] width 102 height 20
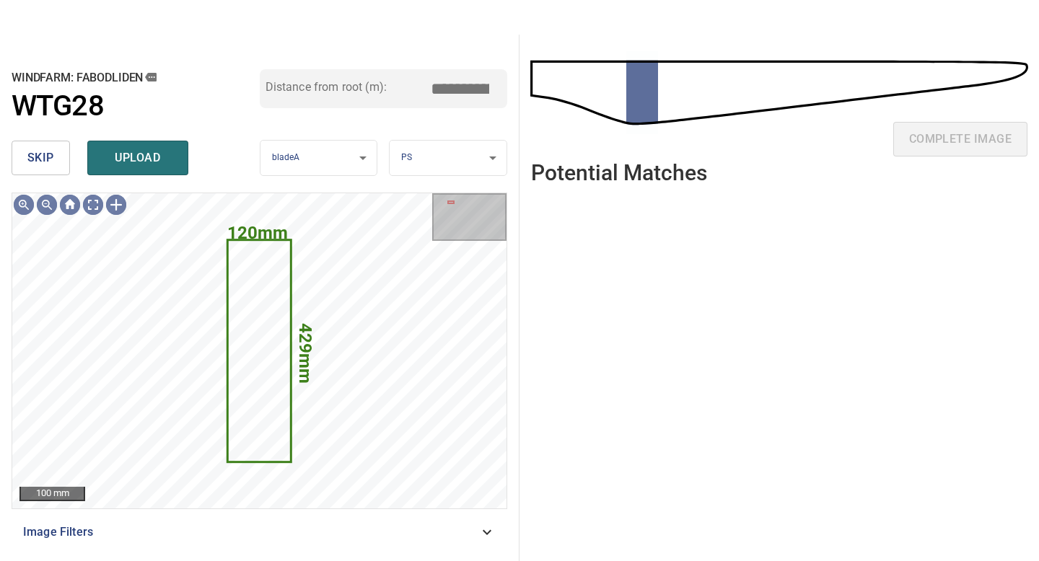
click at [35, 152] on span "skip" at bounding box center [40, 158] width 27 height 20
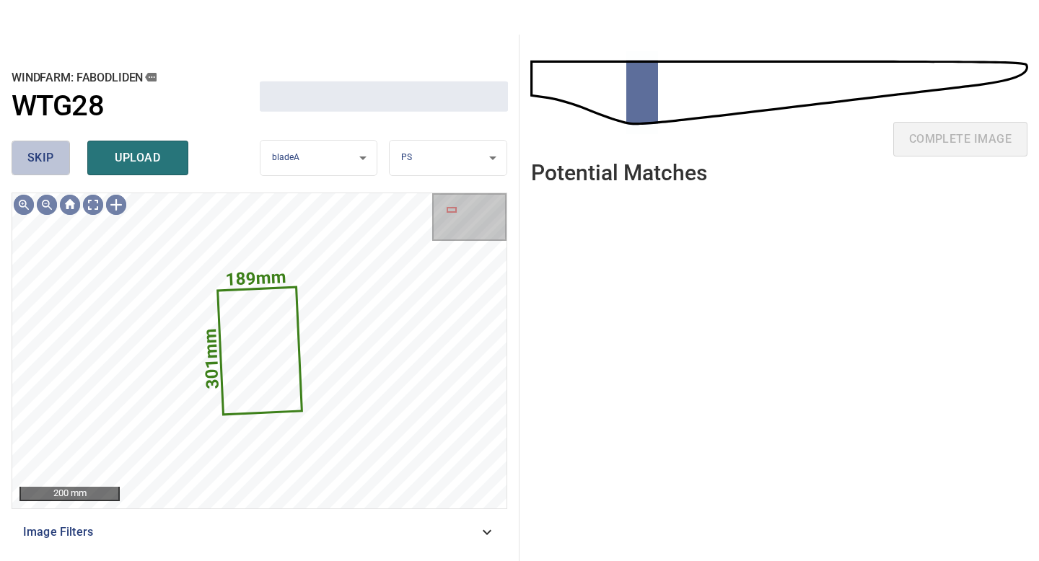
click at [35, 152] on span "skip" at bounding box center [40, 158] width 27 height 20
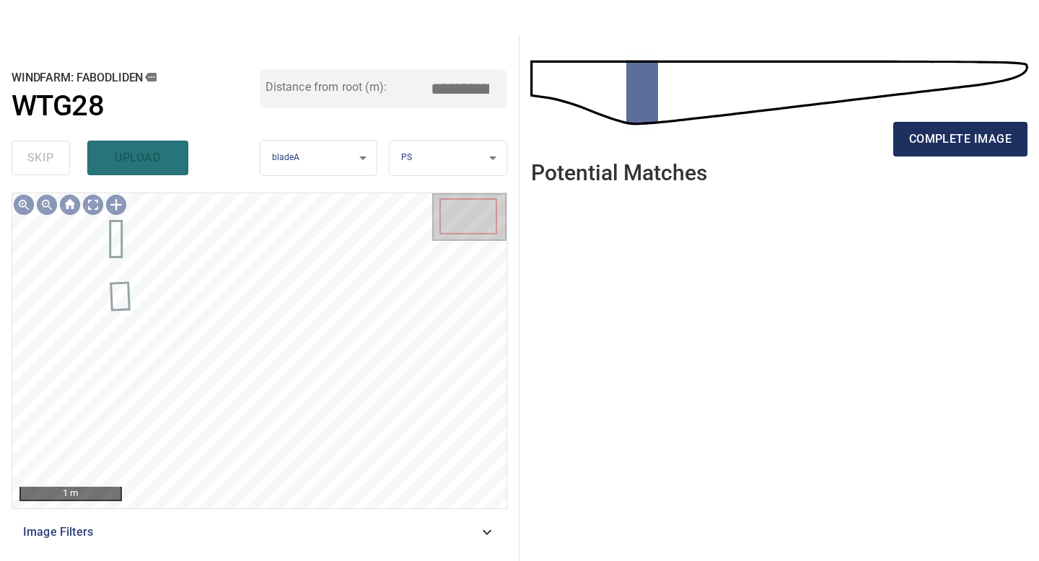
click at [958, 136] on span "complete image" at bounding box center [960, 139] width 102 height 20
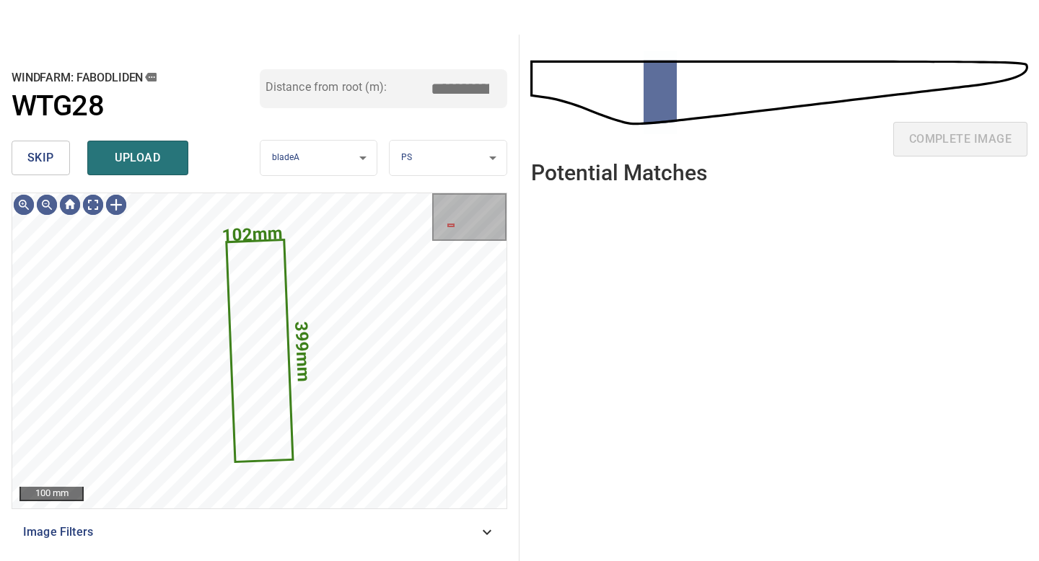
click at [35, 157] on span "skip" at bounding box center [40, 158] width 27 height 20
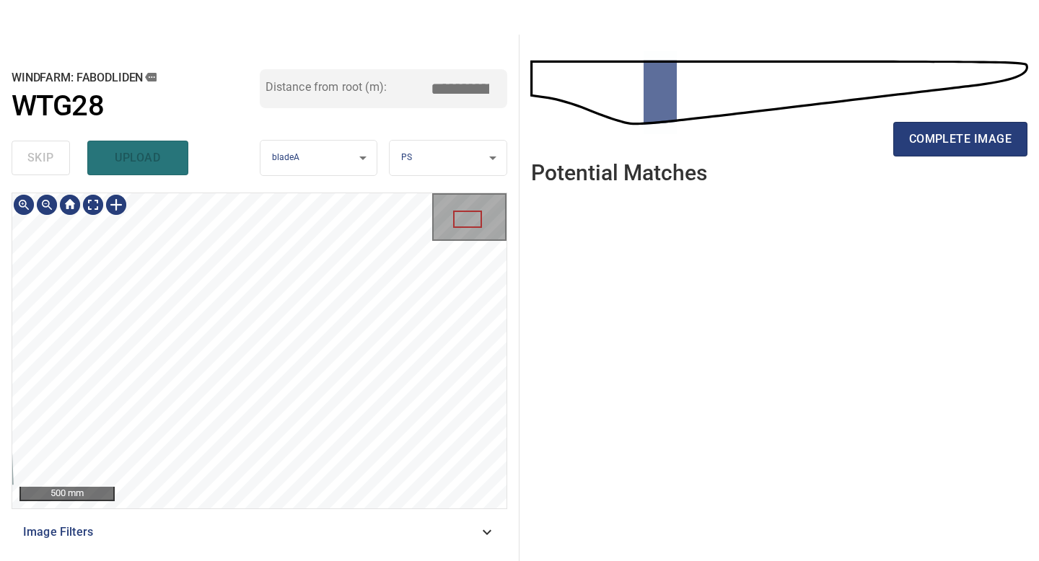
click at [261, 561] on main "**********" at bounding box center [519, 280] width 1039 height 561
click at [970, 136] on span "complete image" at bounding box center [960, 139] width 102 height 20
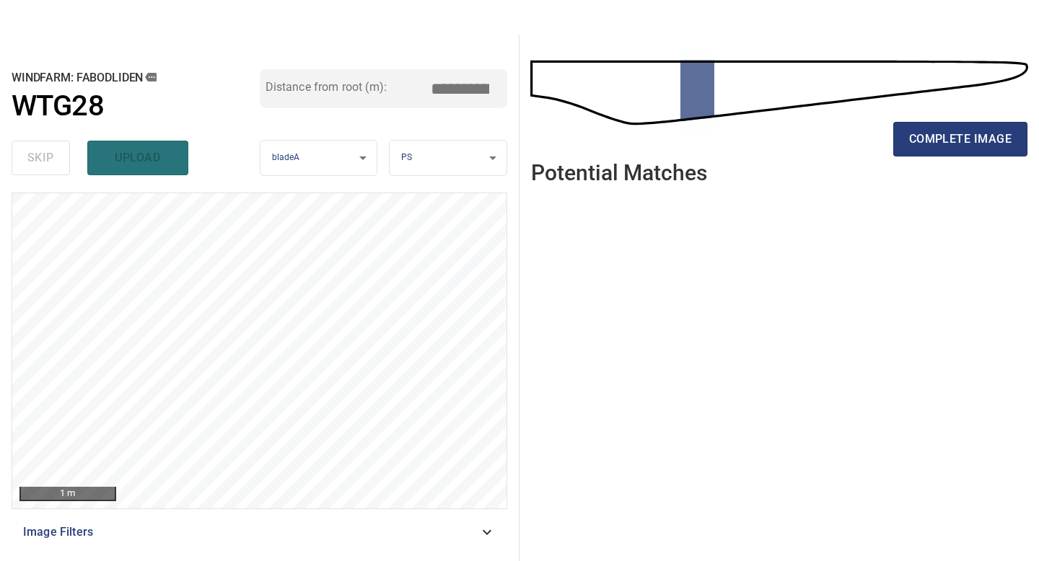
click at [658, 292] on ul at bounding box center [779, 367] width 496 height 343
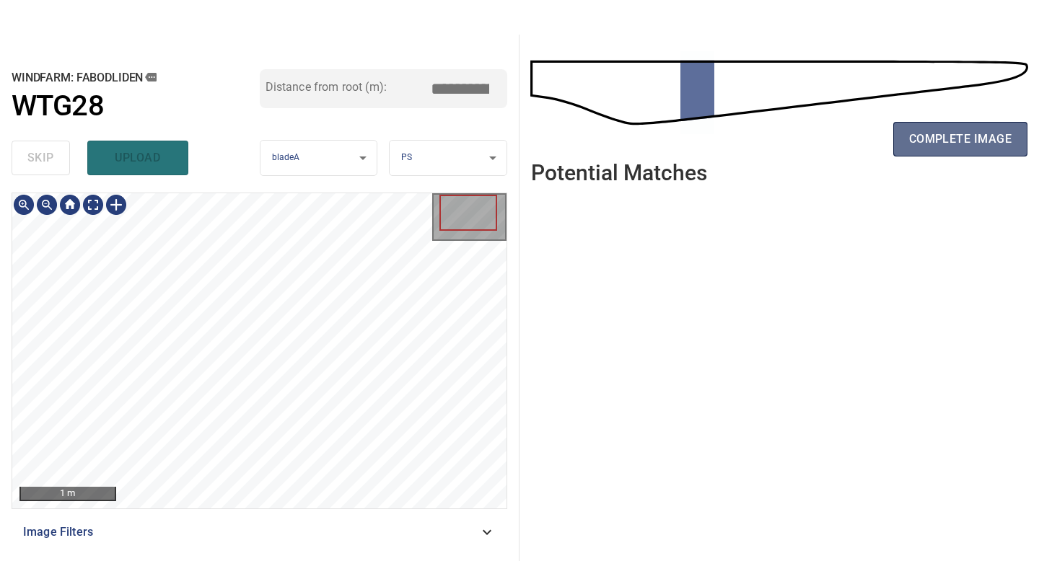
click at [934, 142] on span "complete image" at bounding box center [960, 139] width 102 height 20
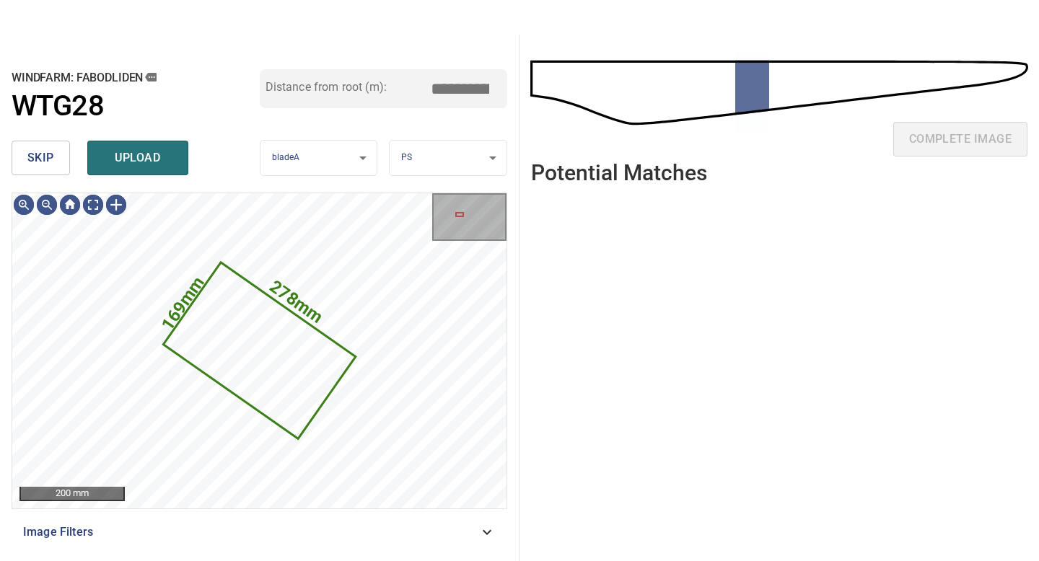
click at [43, 164] on span "skip" at bounding box center [40, 158] width 27 height 20
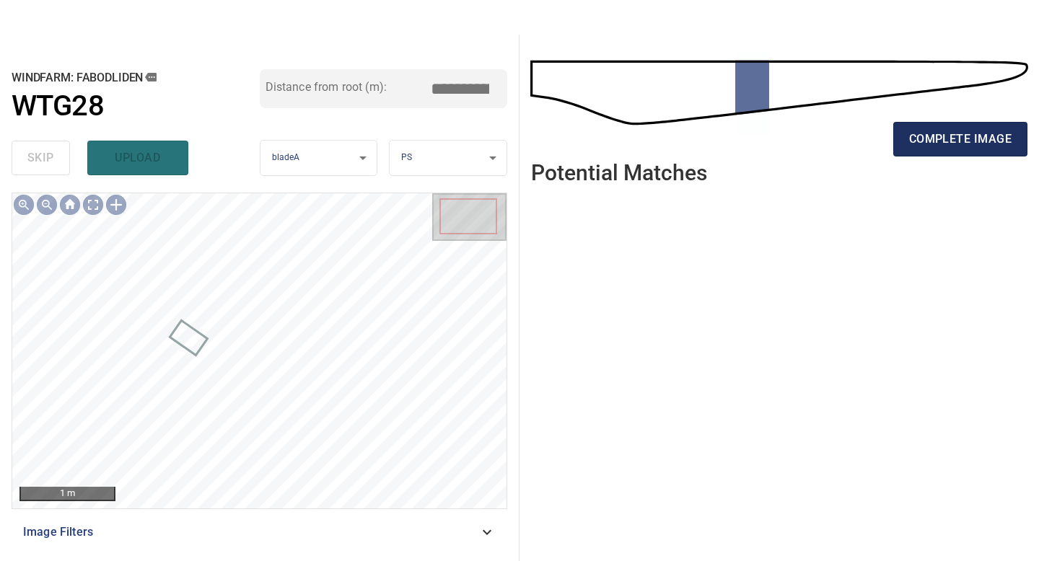
click at [910, 151] on button "complete image" at bounding box center [960, 139] width 134 height 35
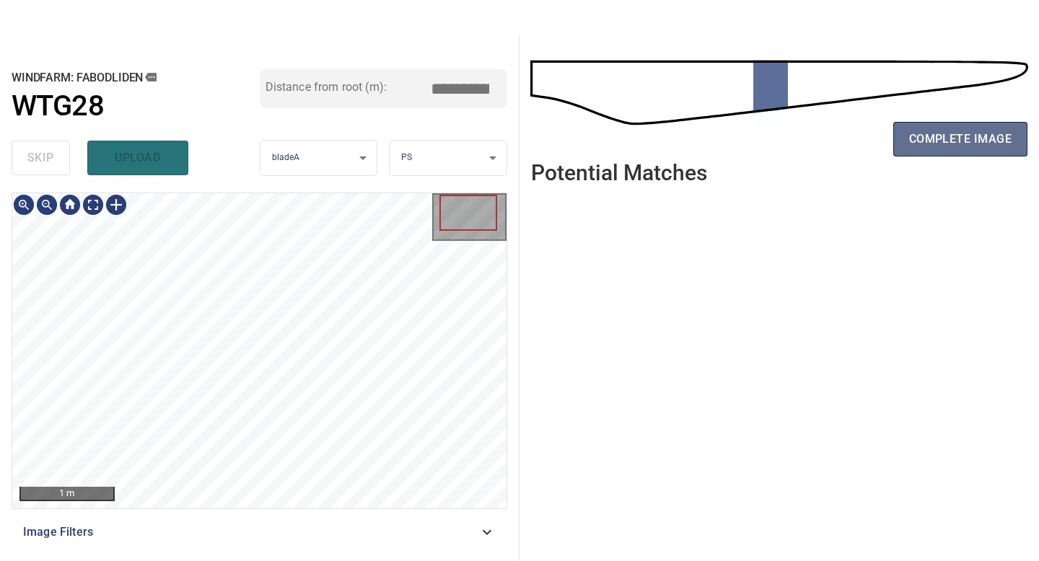
click at [930, 133] on span "complete image" at bounding box center [960, 139] width 102 height 20
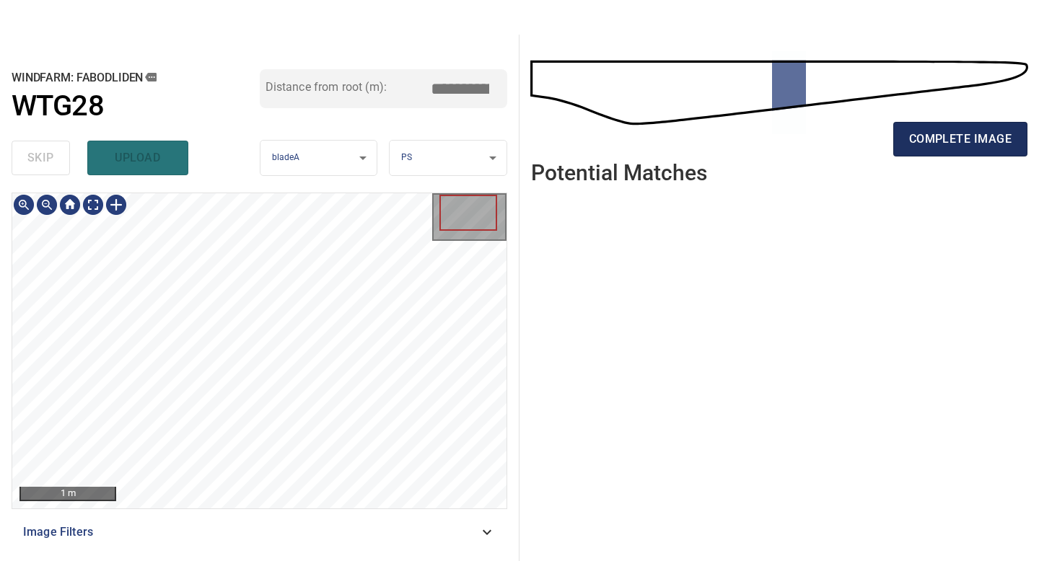
click at [980, 136] on span "complete image" at bounding box center [960, 139] width 102 height 20
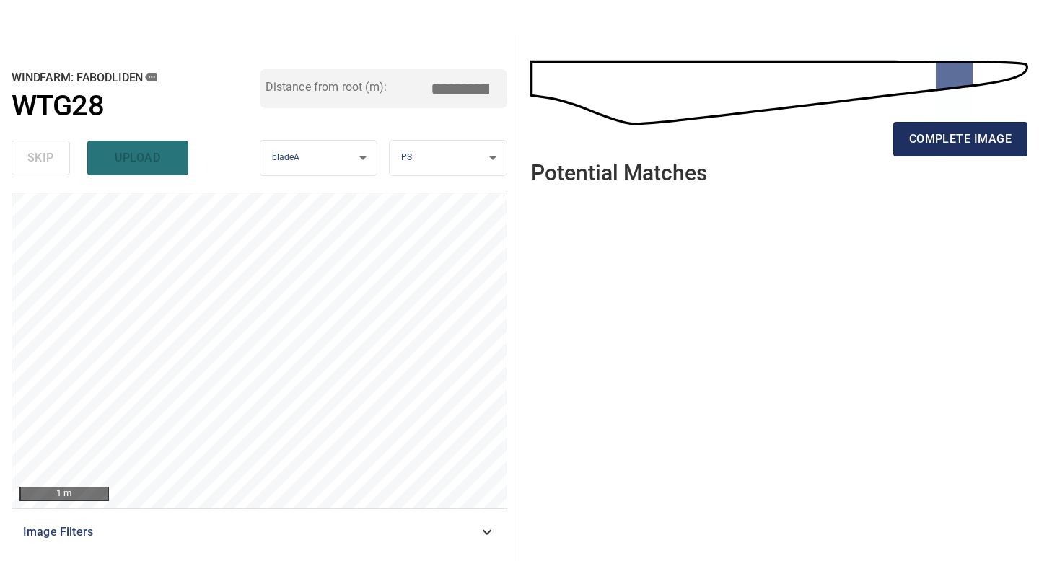
click at [939, 126] on button "complete image" at bounding box center [960, 139] width 134 height 35
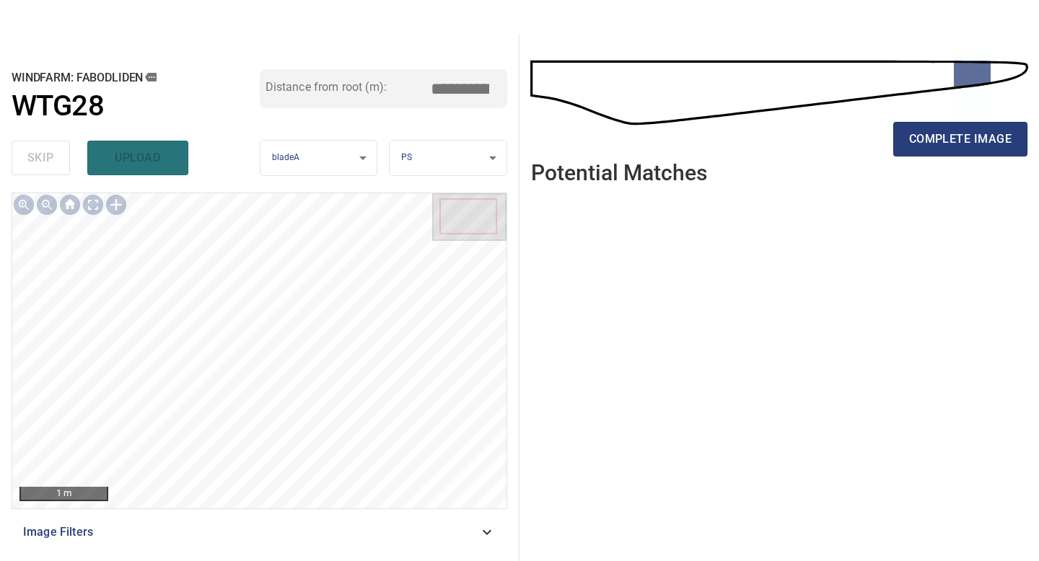
click at [939, 127] on button "complete image" at bounding box center [960, 139] width 134 height 35
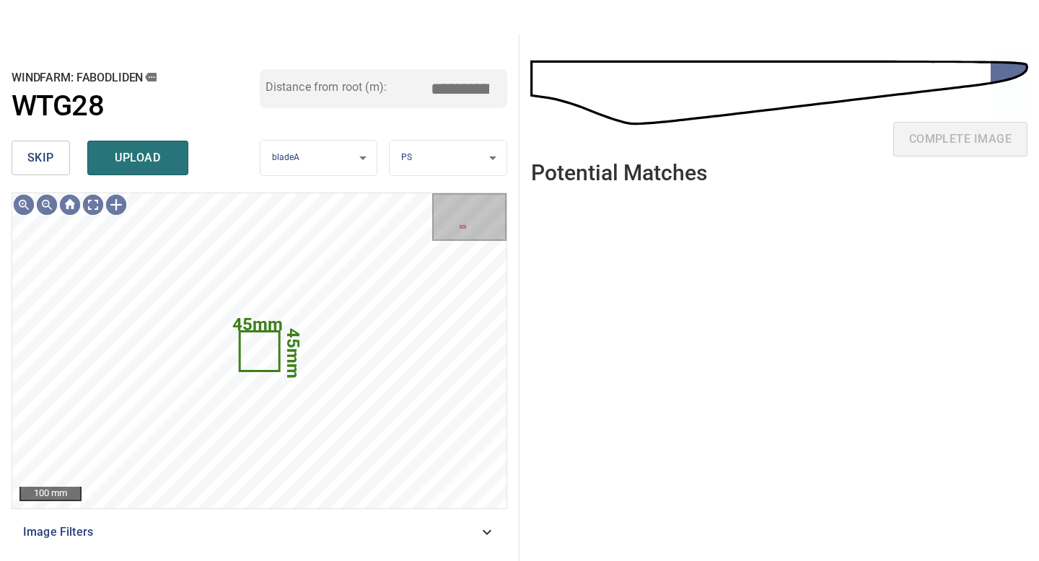
click at [32, 154] on span "skip" at bounding box center [40, 158] width 27 height 20
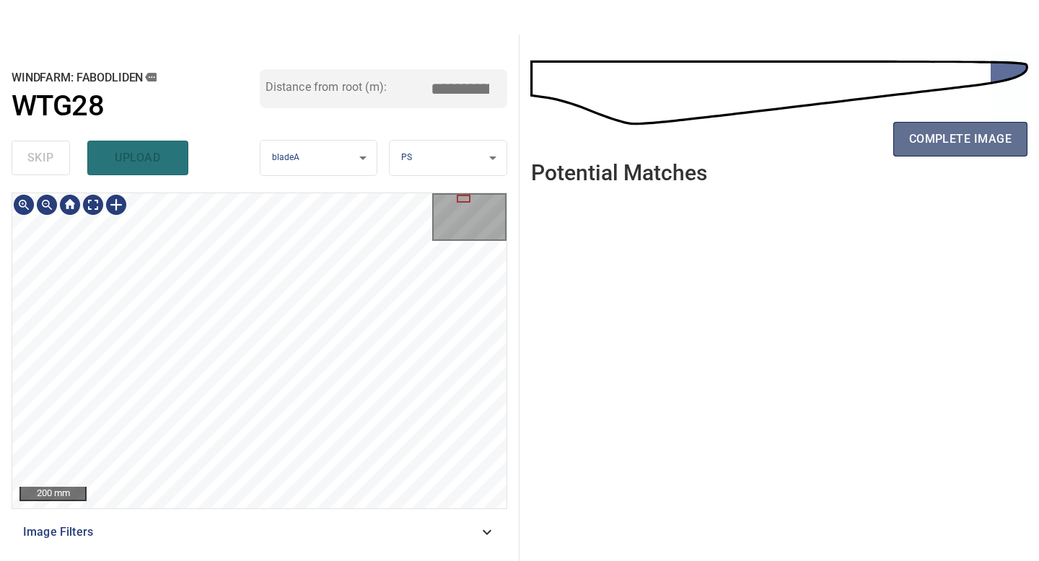
click at [904, 139] on button "complete image" at bounding box center [960, 139] width 134 height 35
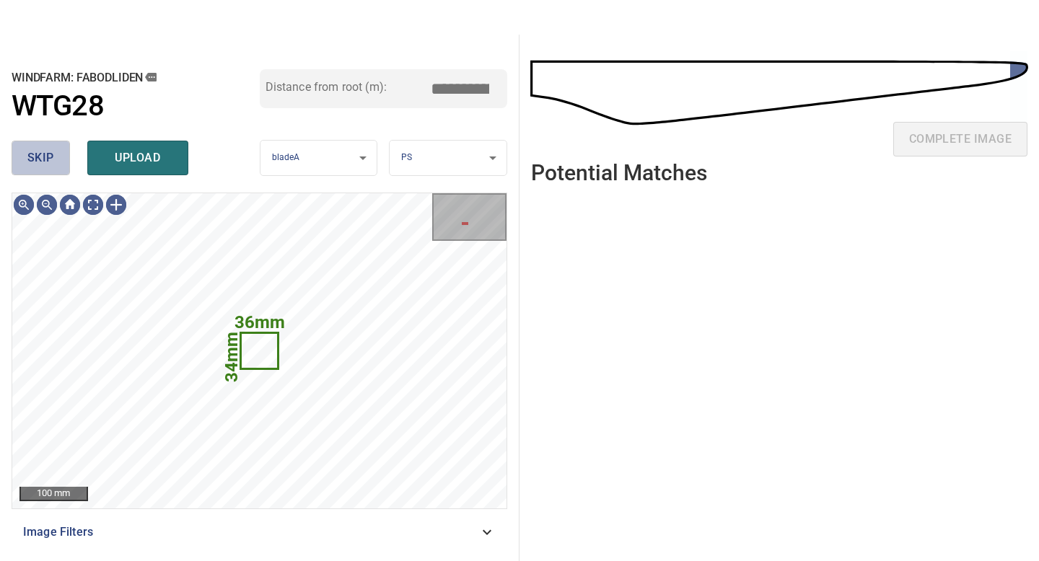
click at [64, 167] on button "skip" at bounding box center [41, 158] width 58 height 35
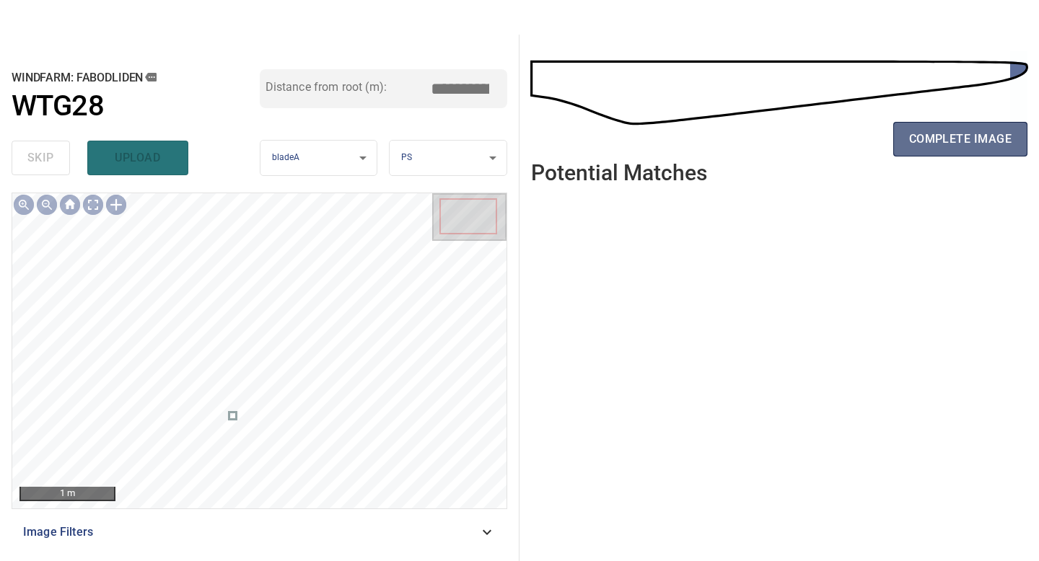
click at [932, 131] on span "complete image" at bounding box center [960, 139] width 102 height 20
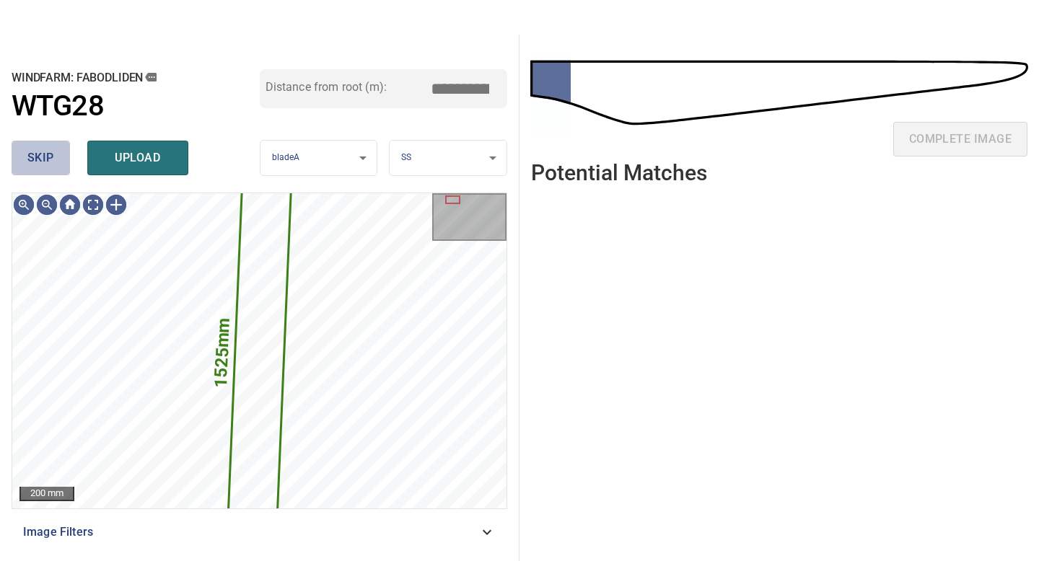
click at [32, 162] on span "skip" at bounding box center [40, 158] width 27 height 20
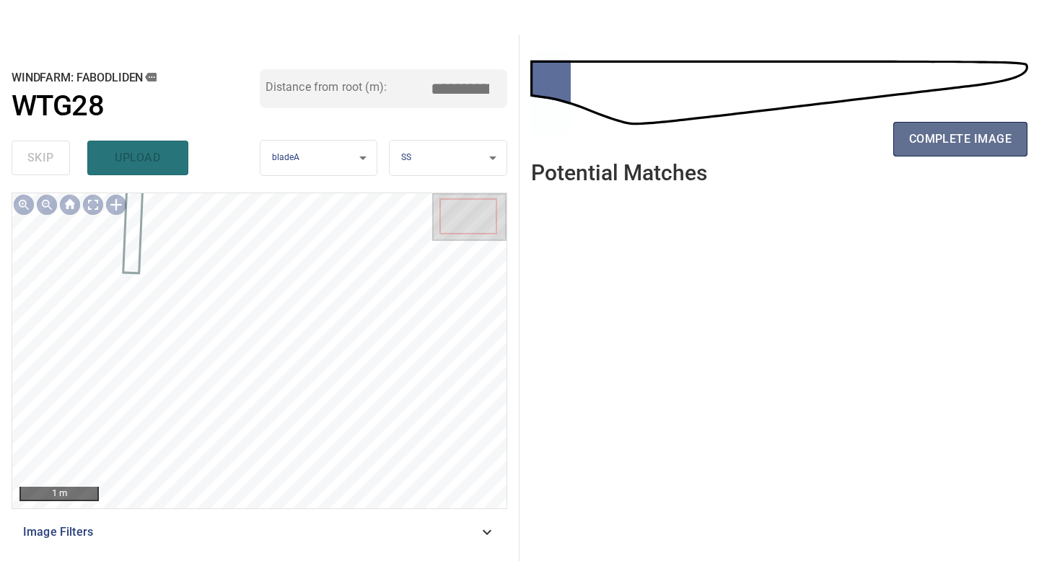
click at [913, 139] on span "complete image" at bounding box center [960, 139] width 102 height 20
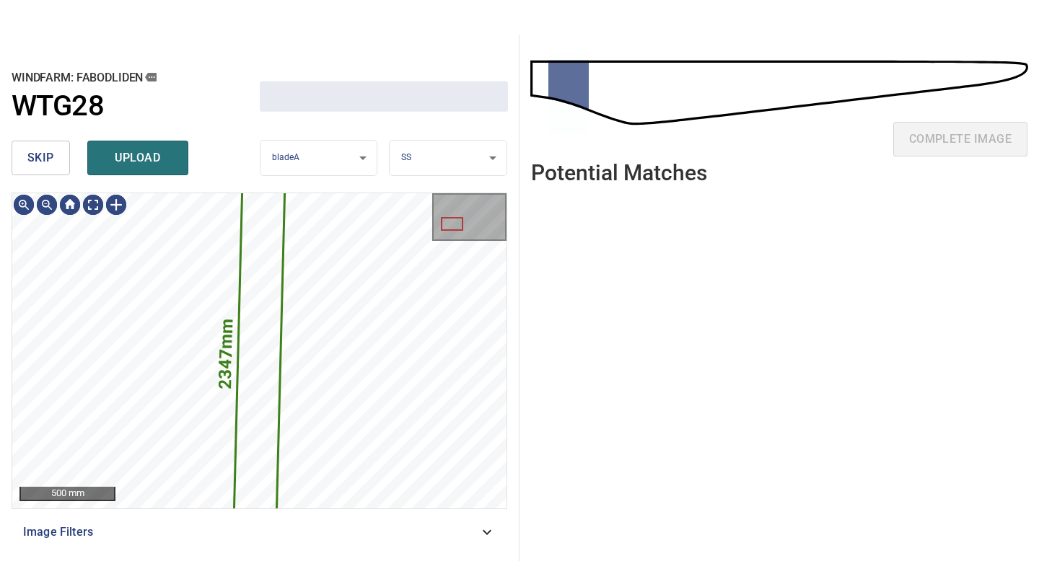
click at [50, 154] on span "skip" at bounding box center [40, 158] width 27 height 20
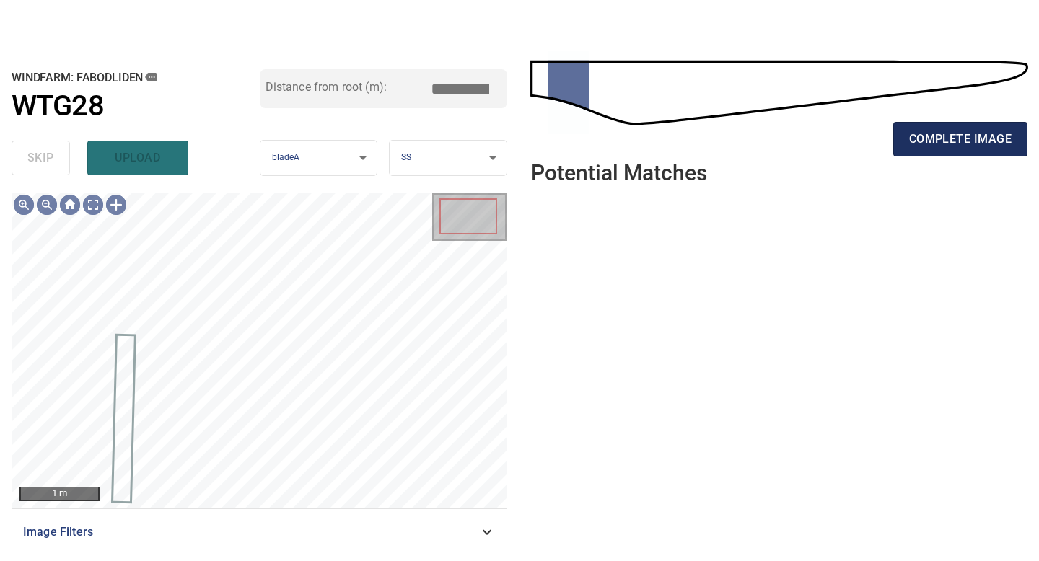
click at [937, 132] on span "complete image" at bounding box center [960, 139] width 102 height 20
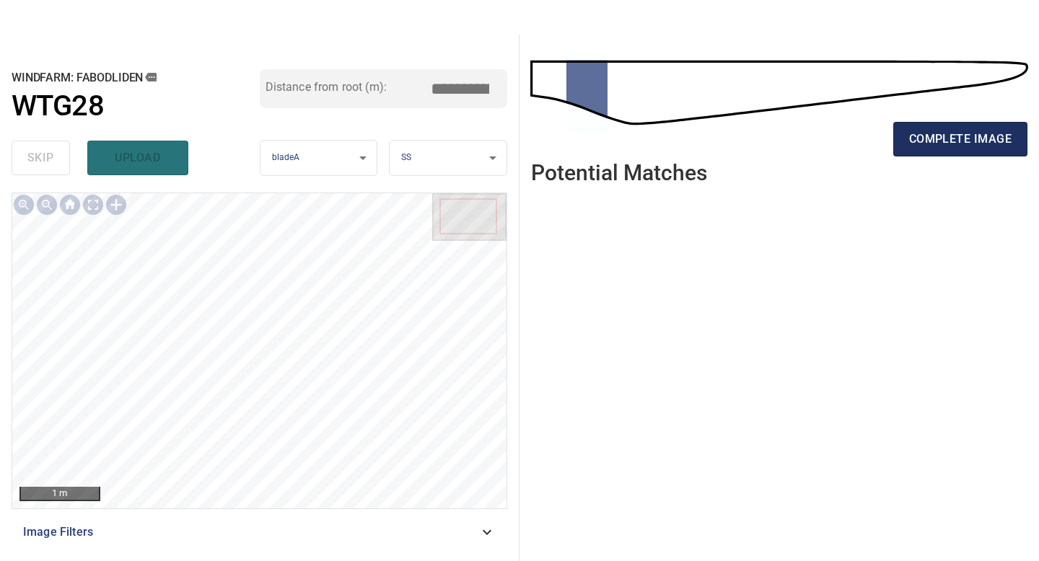
click at [928, 140] on span "complete image" at bounding box center [960, 139] width 102 height 20
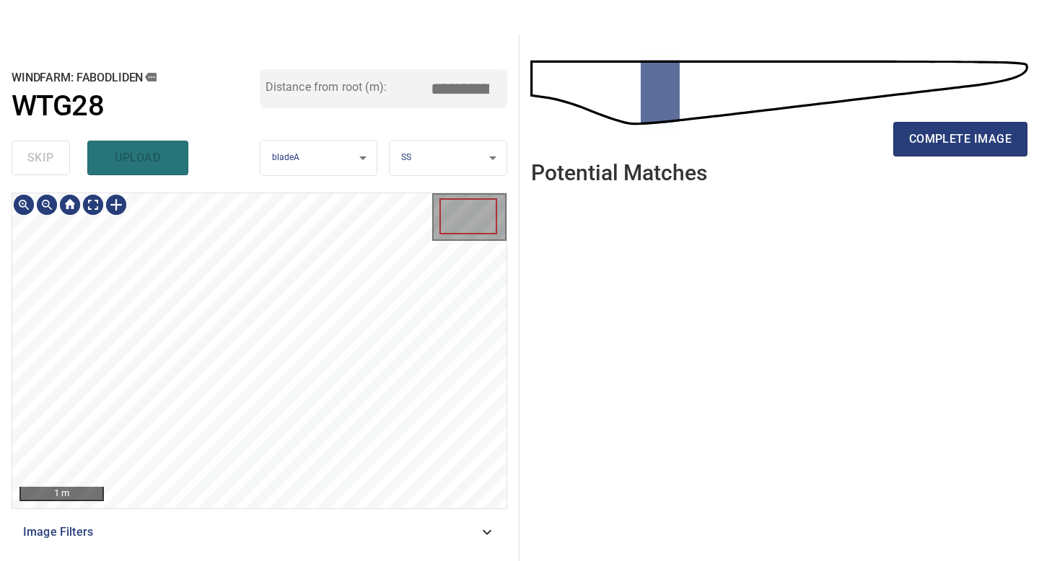
click at [295, 512] on div "1 m Image Filters" at bounding box center [260, 372] width 496 height 358
click at [942, 142] on span "complete image" at bounding box center [960, 139] width 102 height 20
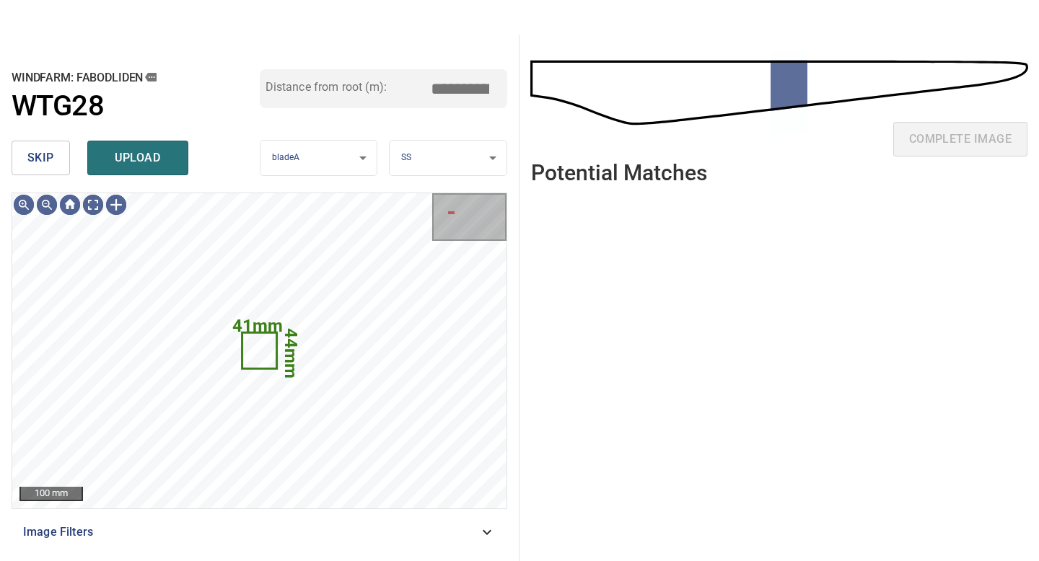
click at [40, 161] on span "skip" at bounding box center [40, 158] width 27 height 20
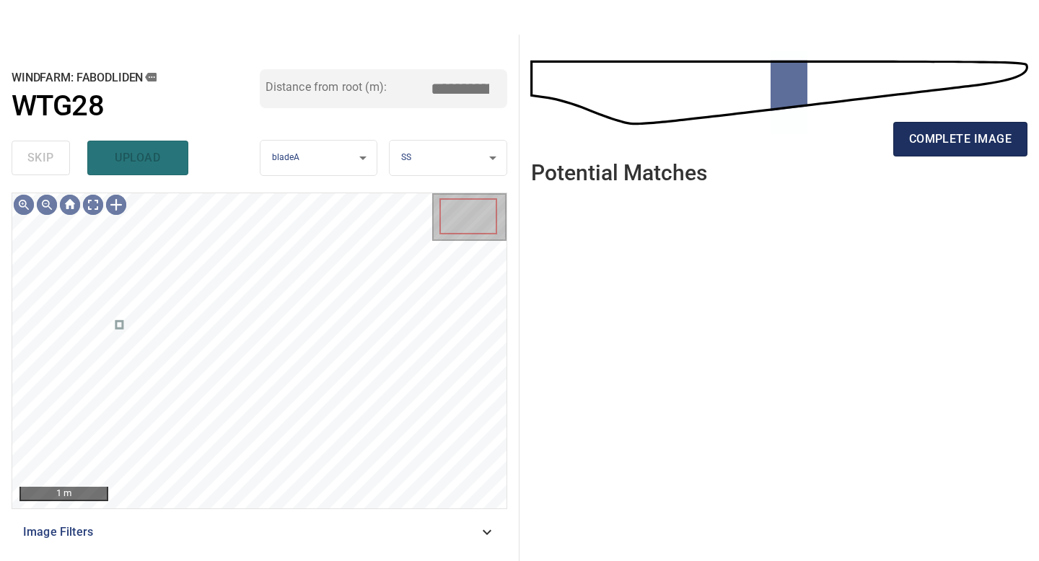
click at [959, 144] on span "complete image" at bounding box center [960, 139] width 102 height 20
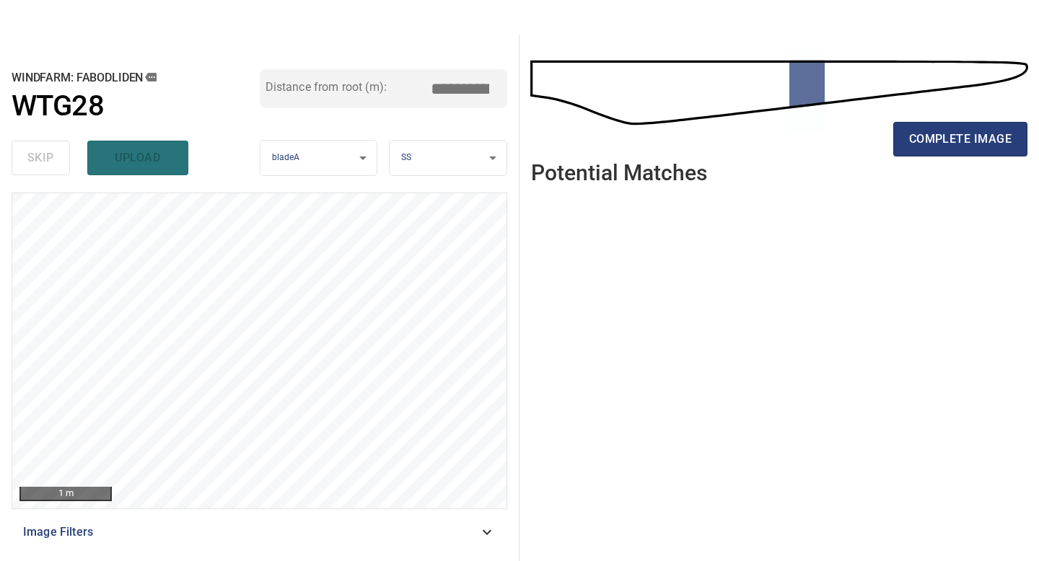
click at [959, 144] on span "complete image" at bounding box center [960, 139] width 102 height 20
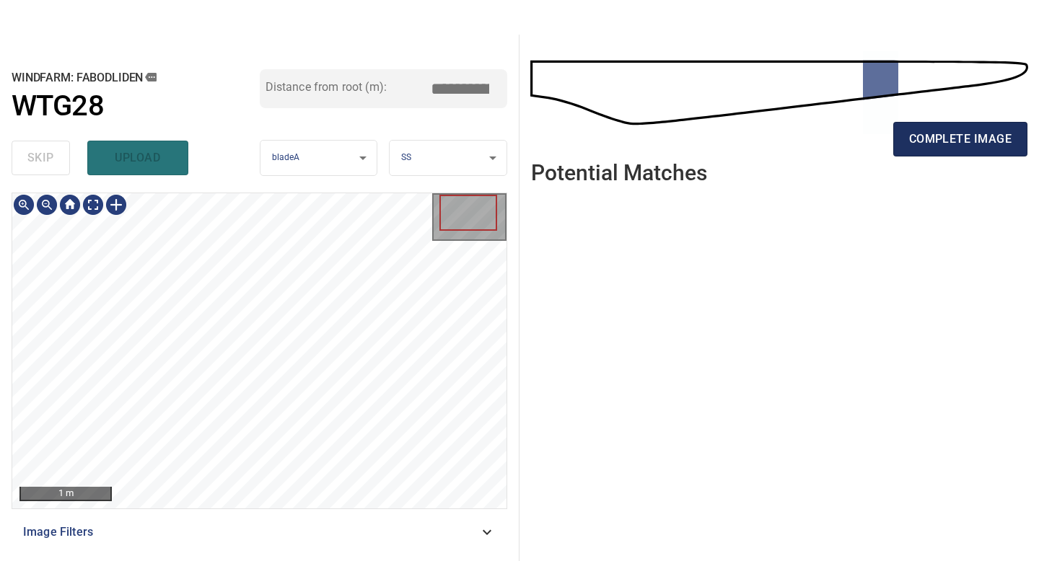
click at [931, 136] on span "complete image" at bounding box center [960, 139] width 102 height 20
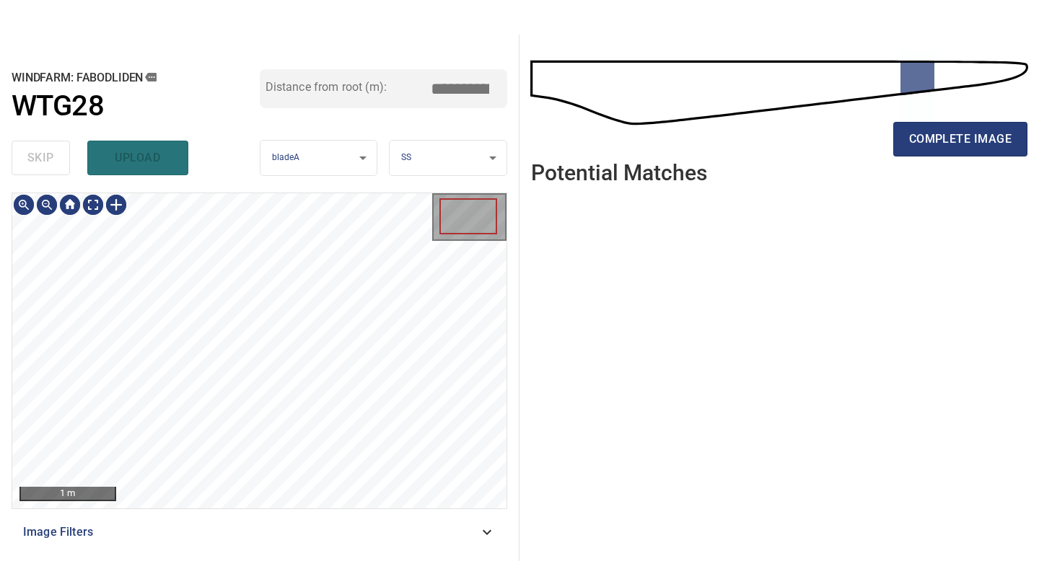
click at [224, 561] on main "**********" at bounding box center [519, 280] width 1039 height 561
click at [935, 127] on button "complete image" at bounding box center [960, 139] width 134 height 35
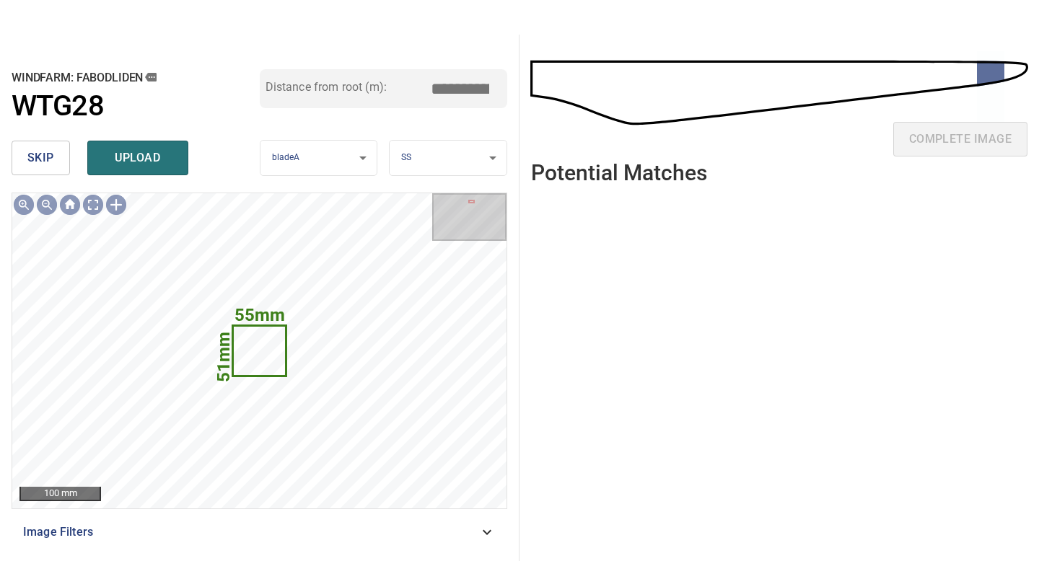
click at [24, 137] on div "skip upload" at bounding box center [136, 158] width 248 height 46
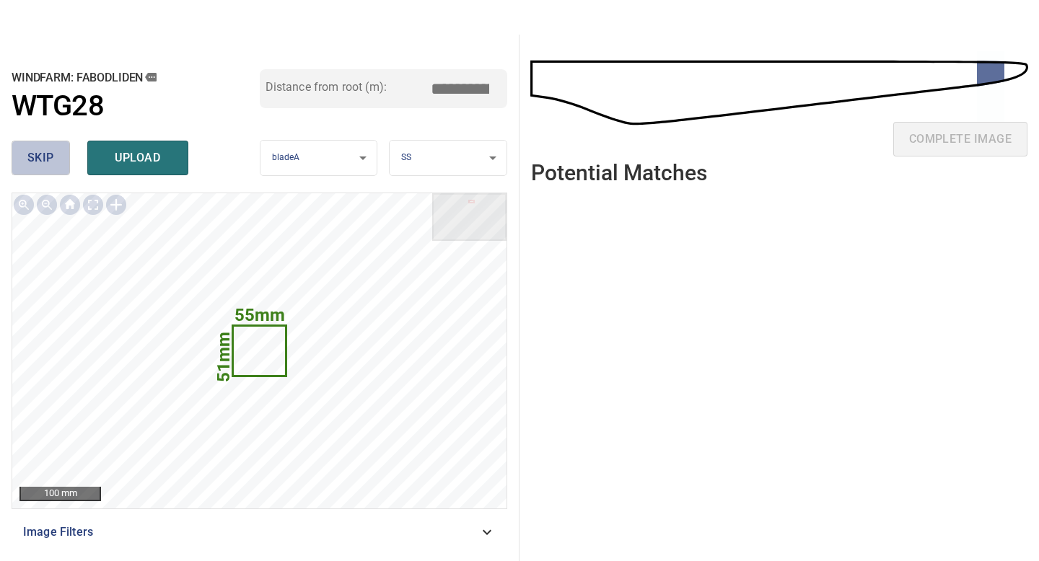
click at [38, 152] on span "skip" at bounding box center [40, 158] width 27 height 20
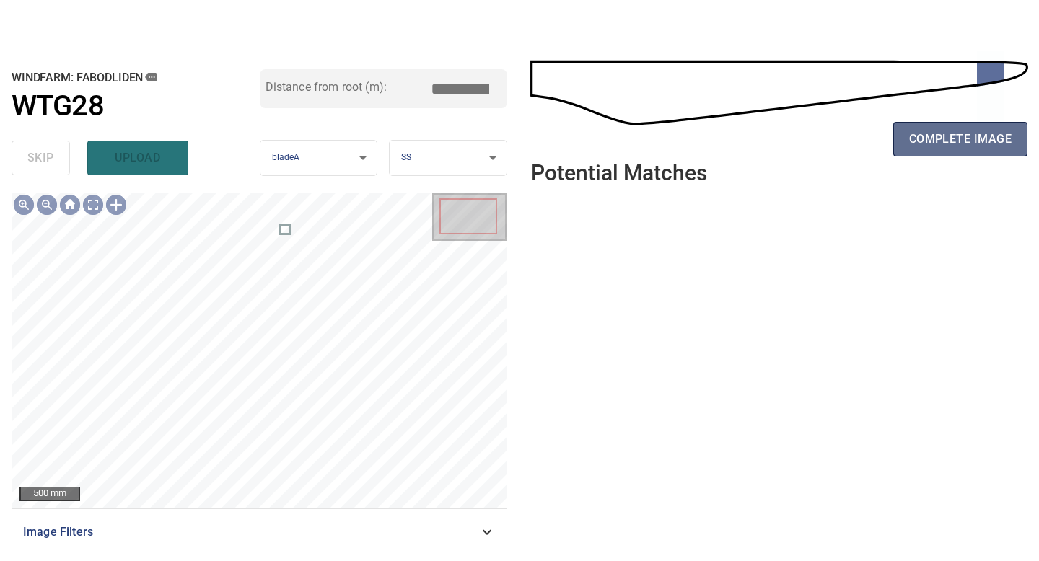
click at [917, 146] on span "complete image" at bounding box center [960, 139] width 102 height 20
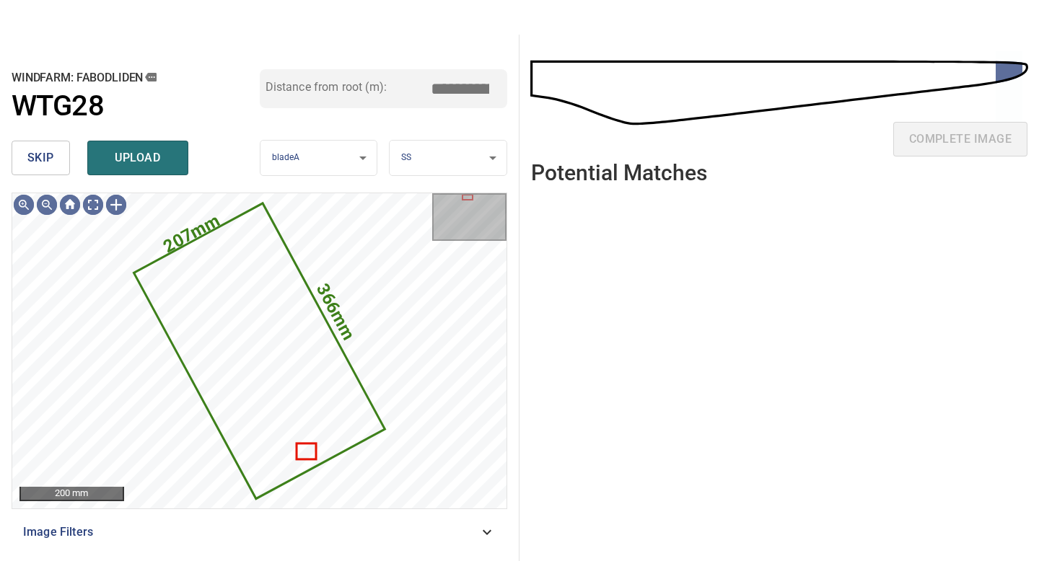
click at [59, 152] on button "skip" at bounding box center [41, 158] width 58 height 35
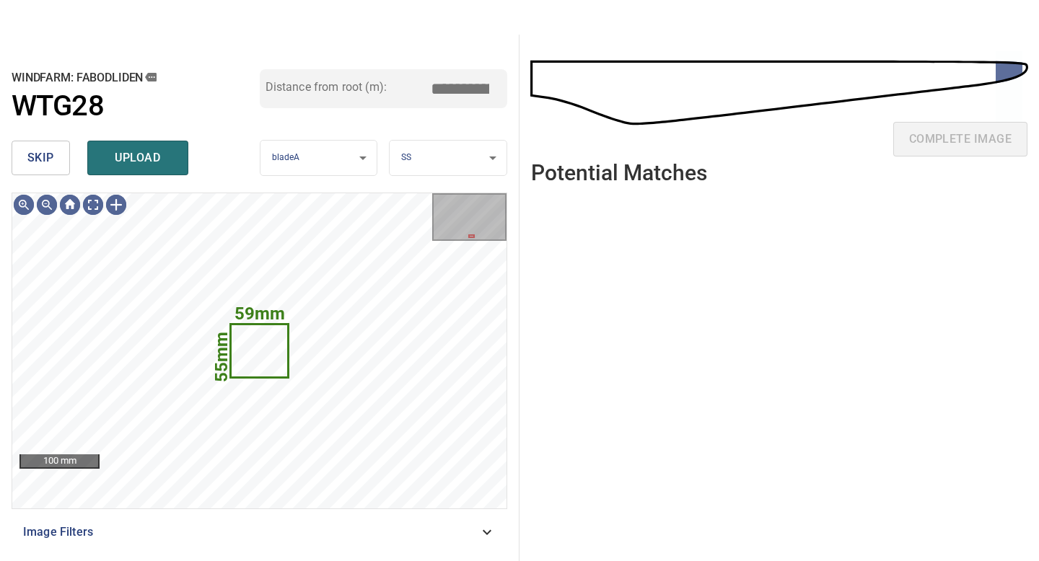
click at [59, 152] on button "skip" at bounding box center [41, 158] width 58 height 35
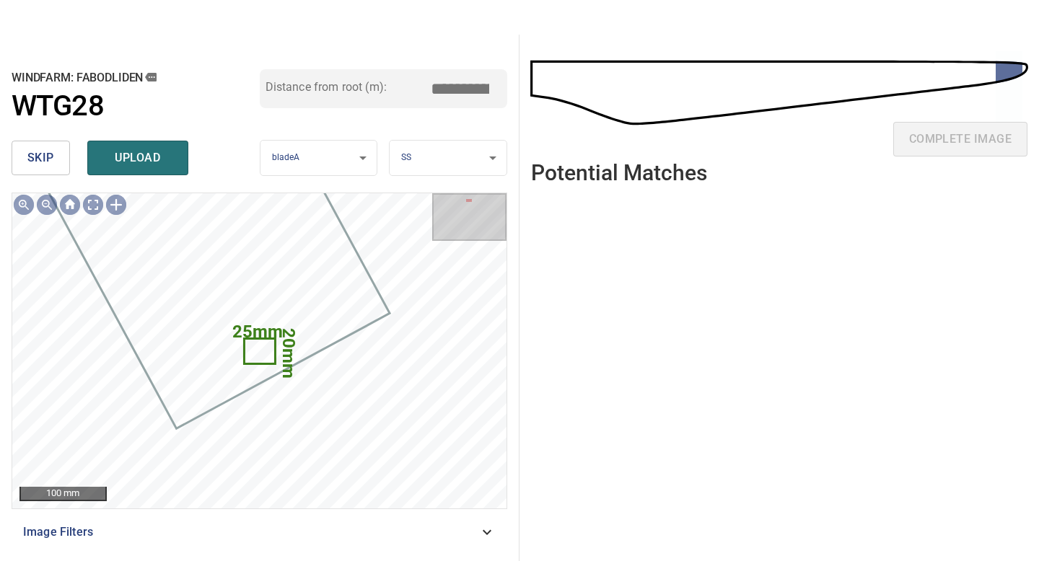
click at [50, 149] on span "skip" at bounding box center [40, 158] width 27 height 20
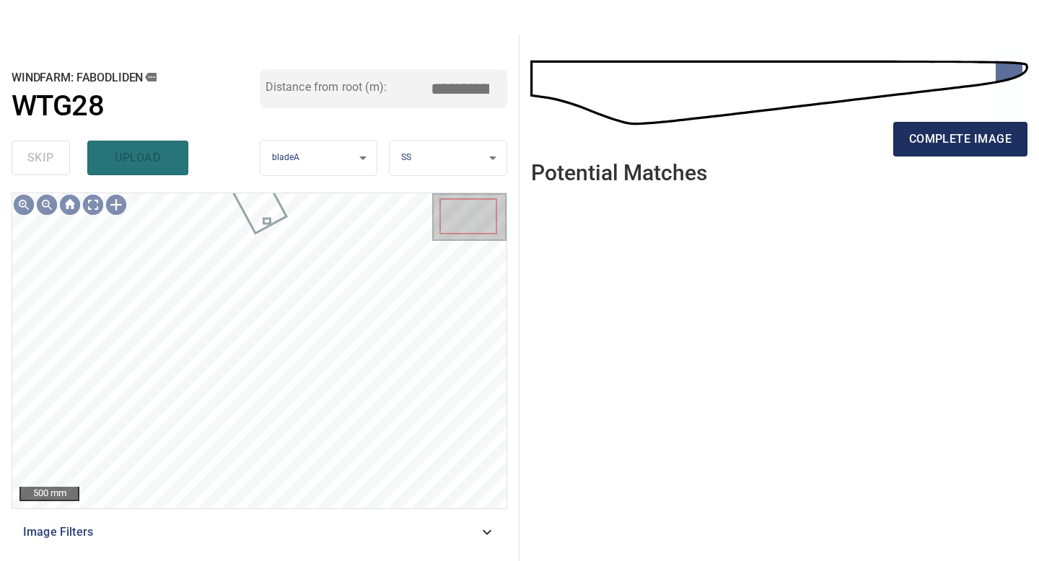
click at [965, 131] on span "complete image" at bounding box center [960, 139] width 102 height 20
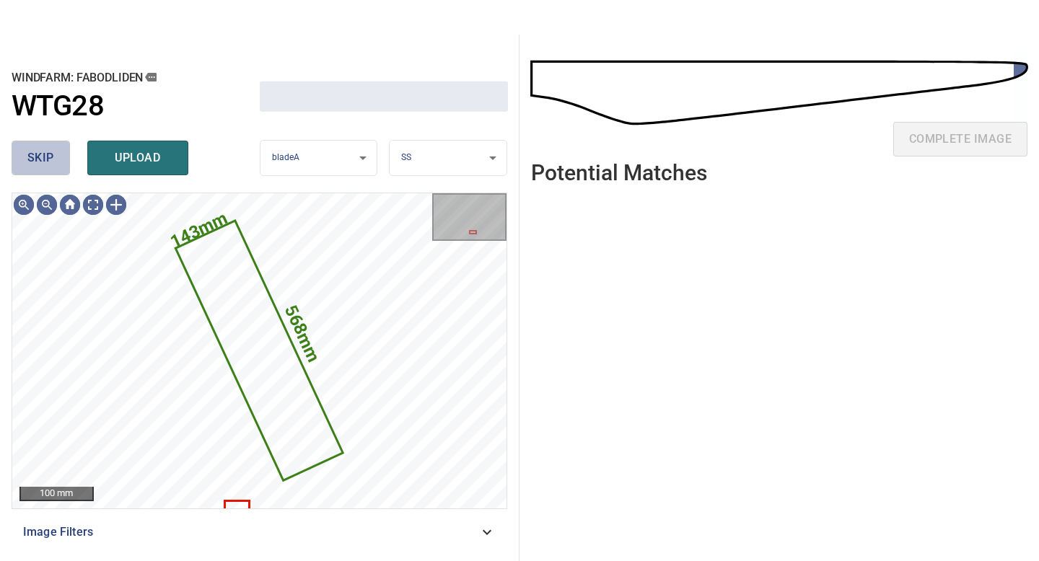
click at [56, 156] on button "skip" at bounding box center [41, 158] width 58 height 35
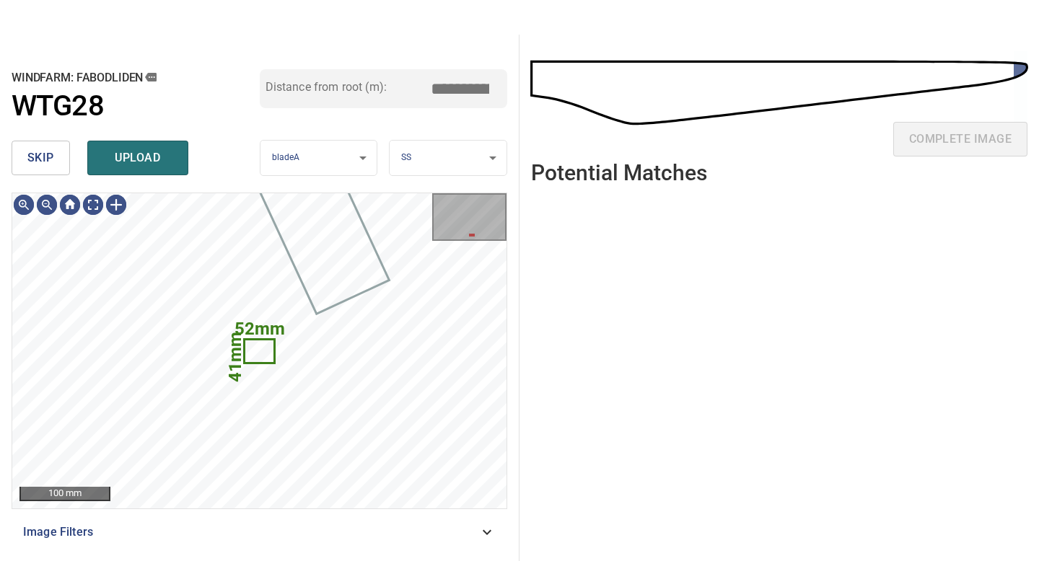
type input "*****"
click at [56, 156] on button "skip" at bounding box center [41, 158] width 58 height 35
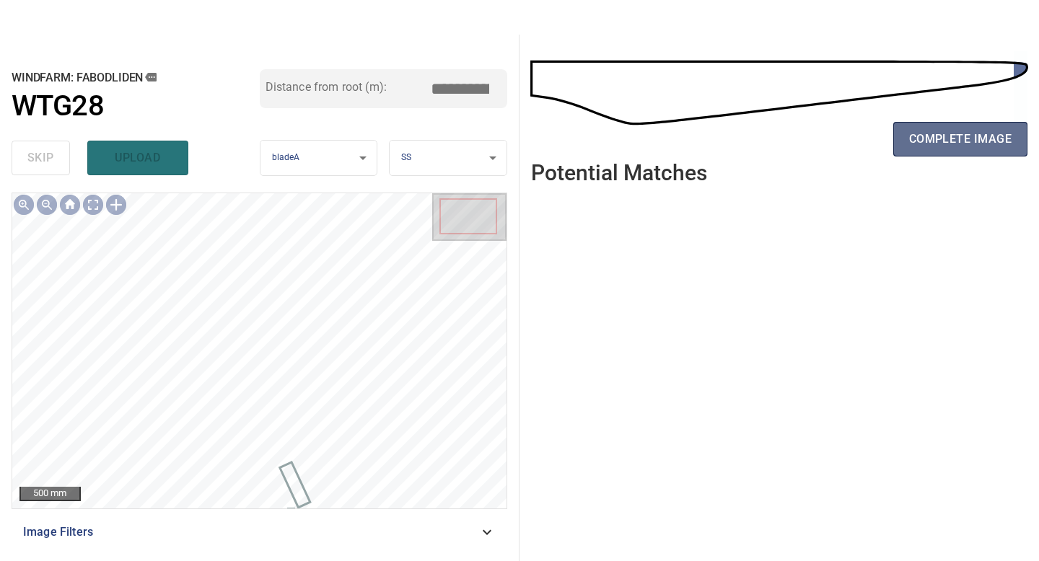
click at [947, 136] on span "complete image" at bounding box center [960, 139] width 102 height 20
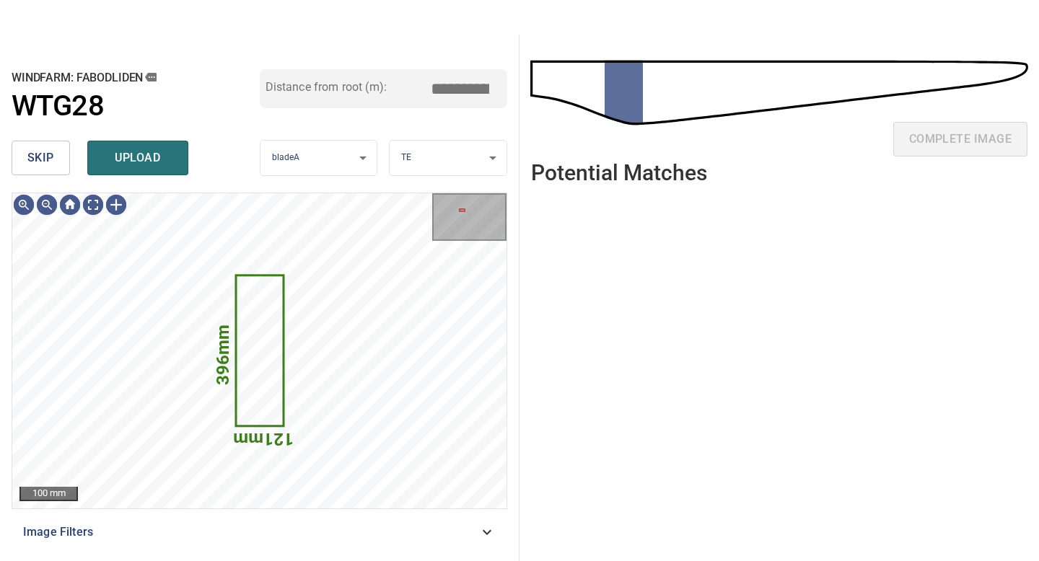
click at [54, 157] on button "skip" at bounding box center [41, 158] width 58 height 35
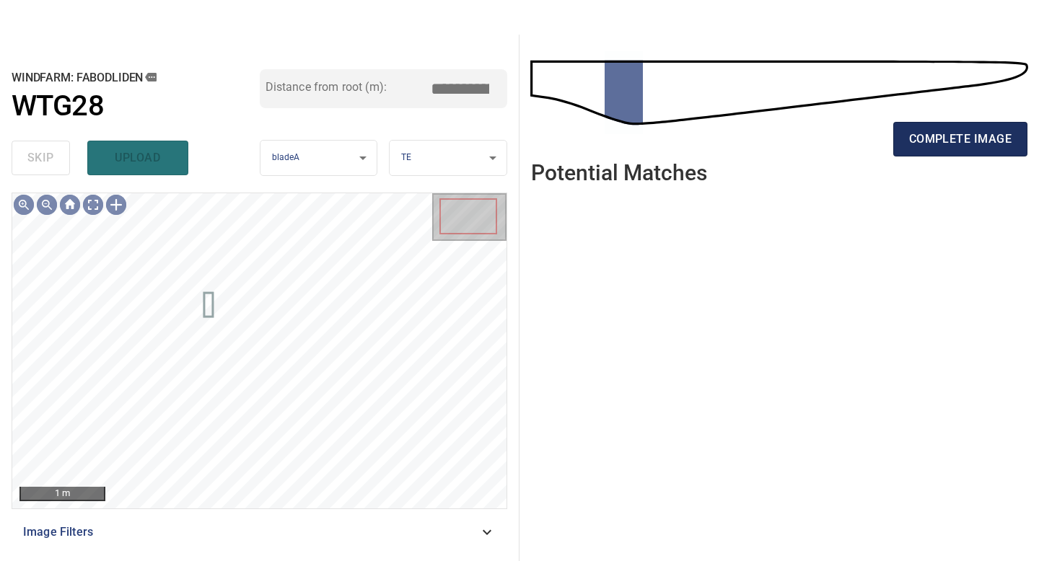
click at [910, 141] on span "complete image" at bounding box center [960, 139] width 102 height 20
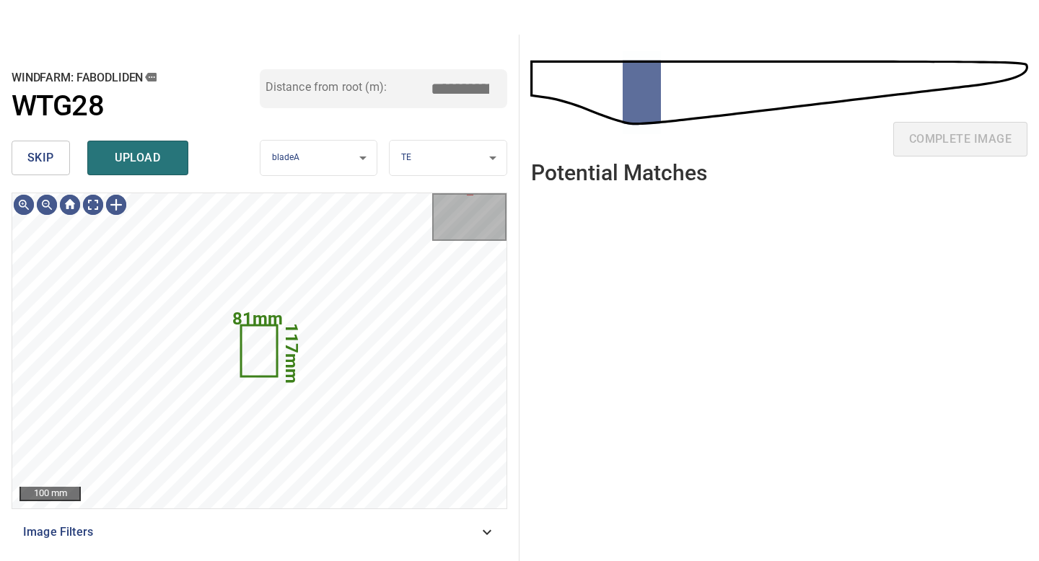
click at [37, 180] on div "skip upload" at bounding box center [136, 158] width 248 height 46
click at [37, 160] on span "skip" at bounding box center [40, 158] width 27 height 20
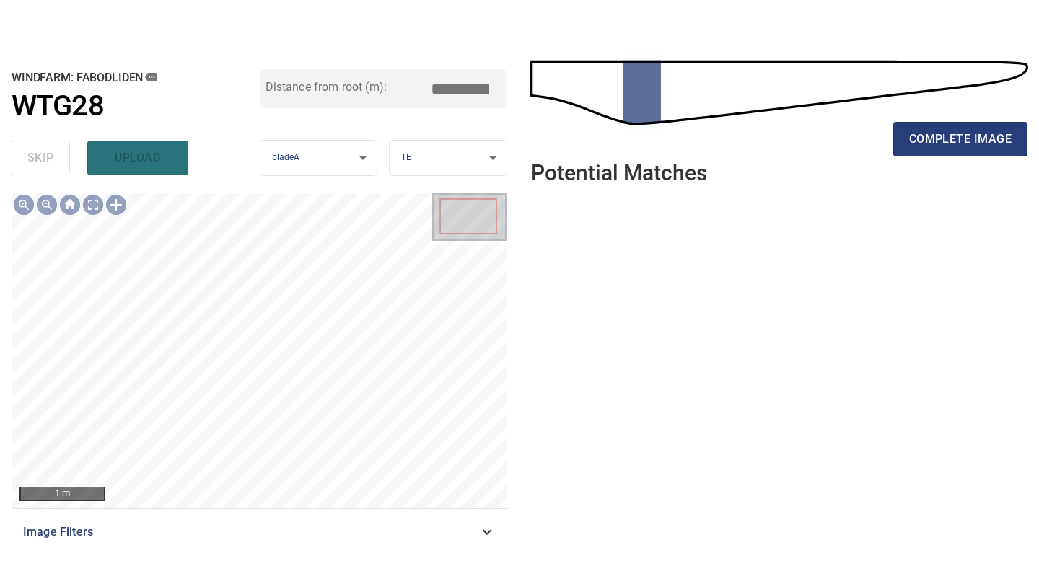
click at [923, 166] on div "complete image" at bounding box center [779, 145] width 496 height 58
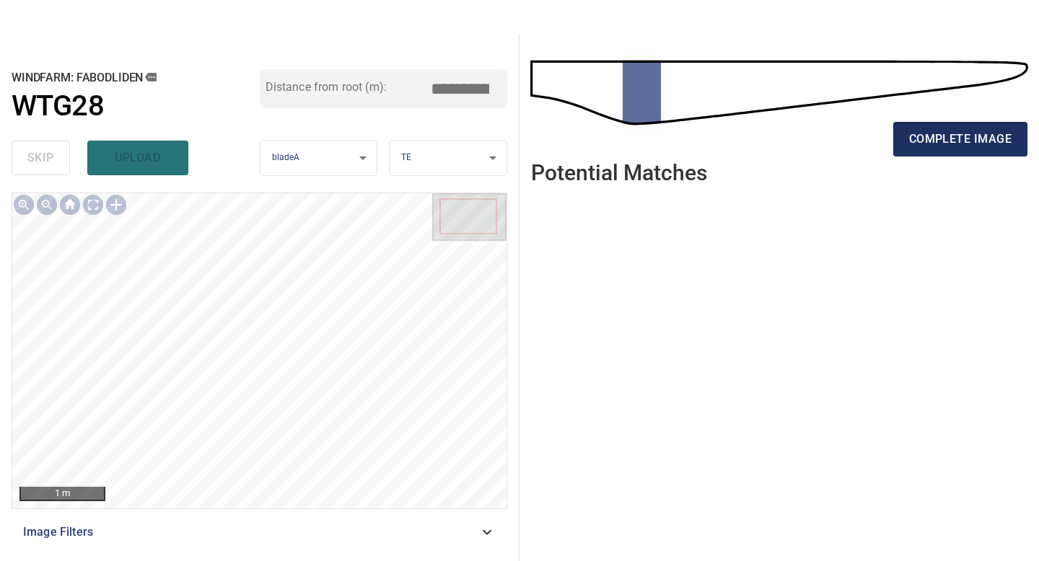
click at [924, 139] on span "complete image" at bounding box center [960, 139] width 102 height 20
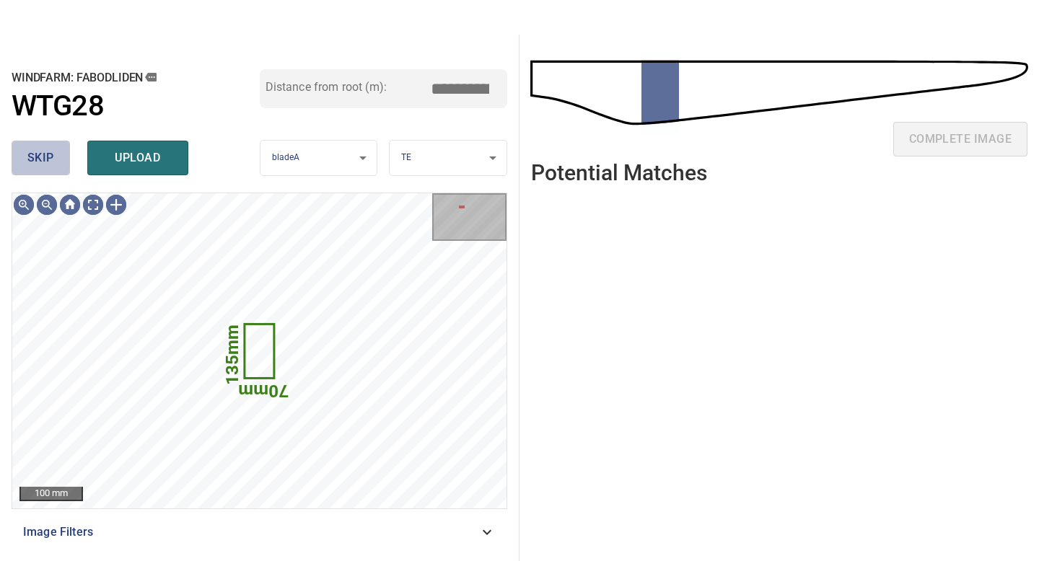
click at [68, 161] on button "skip" at bounding box center [41, 158] width 58 height 35
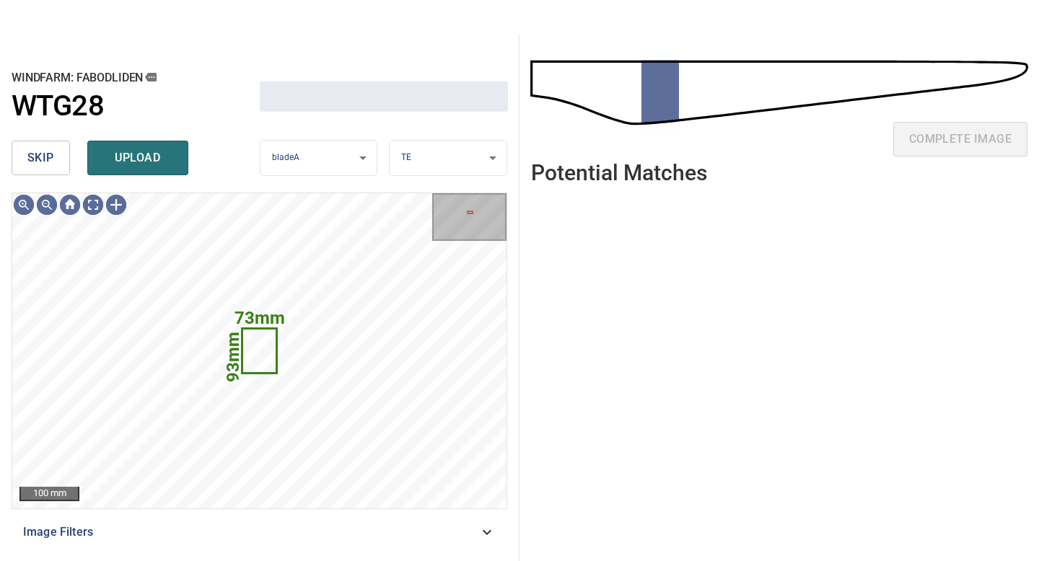
click at [68, 161] on button "skip" at bounding box center [41, 158] width 58 height 35
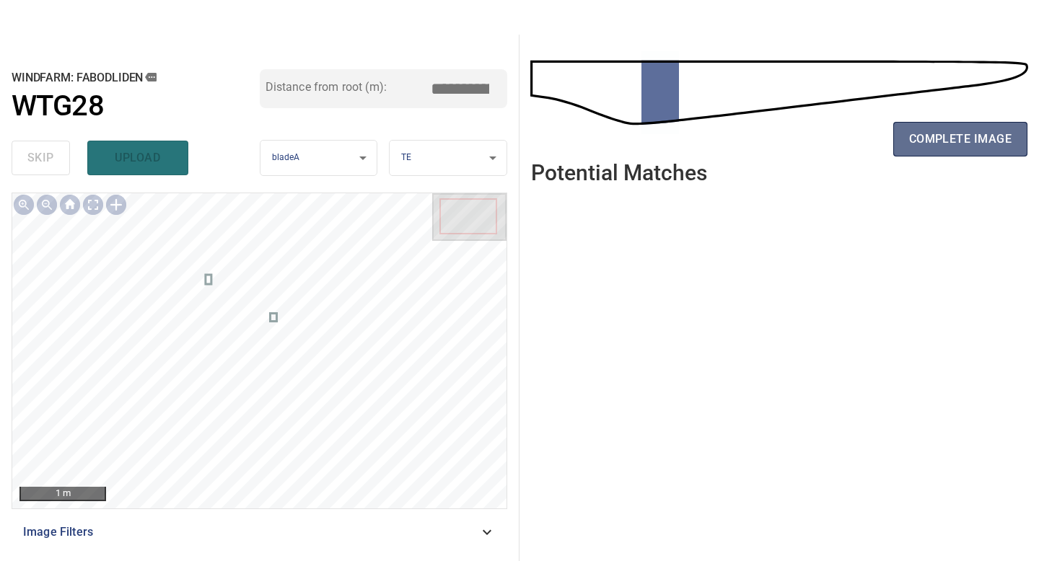
click at [970, 147] on span "complete image" at bounding box center [960, 139] width 102 height 20
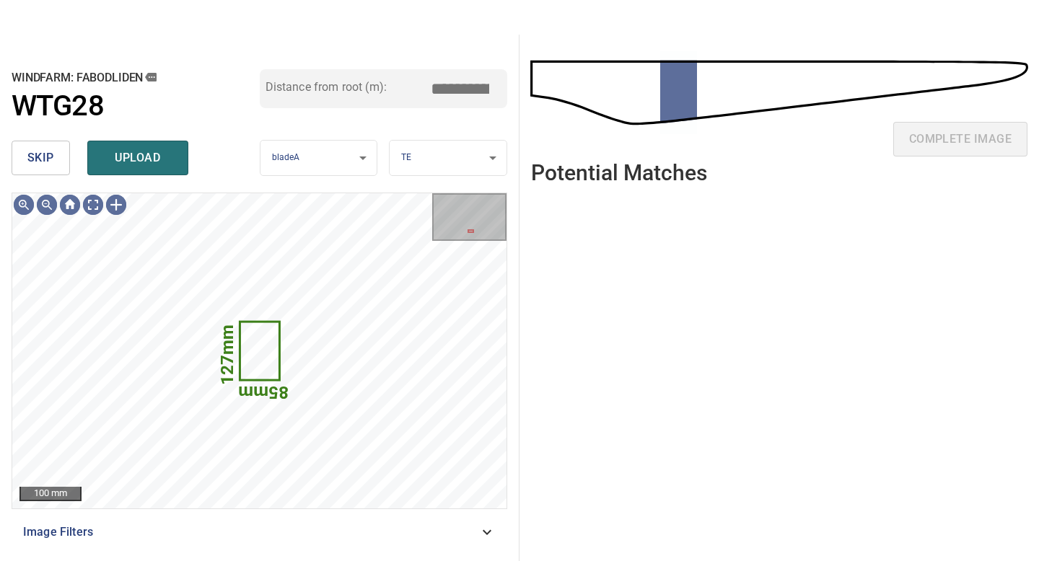
click at [53, 153] on span "skip" at bounding box center [40, 158] width 27 height 20
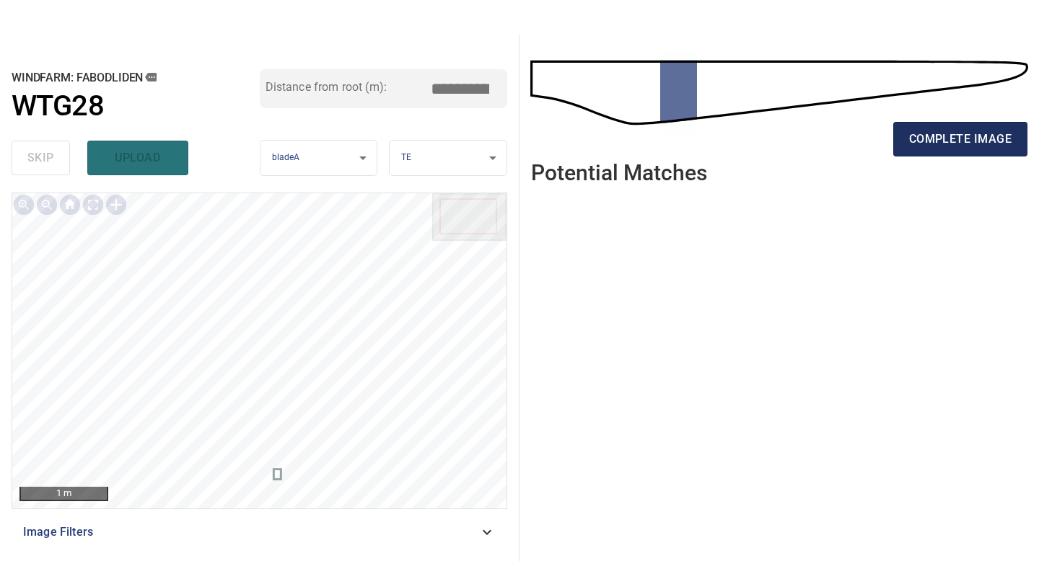
click at [959, 148] on span "complete image" at bounding box center [960, 139] width 102 height 20
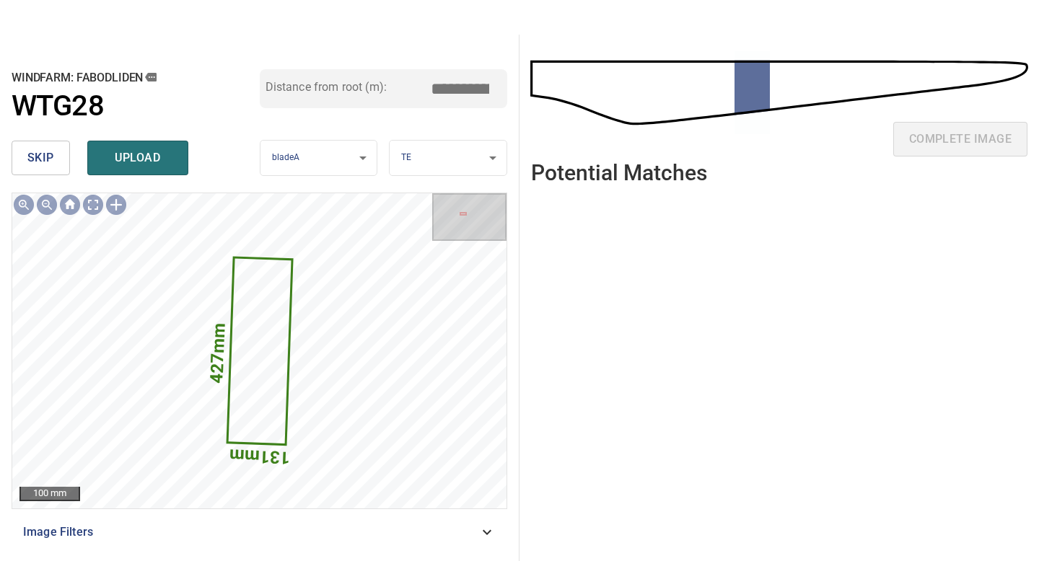
click at [42, 159] on span "skip" at bounding box center [40, 158] width 27 height 20
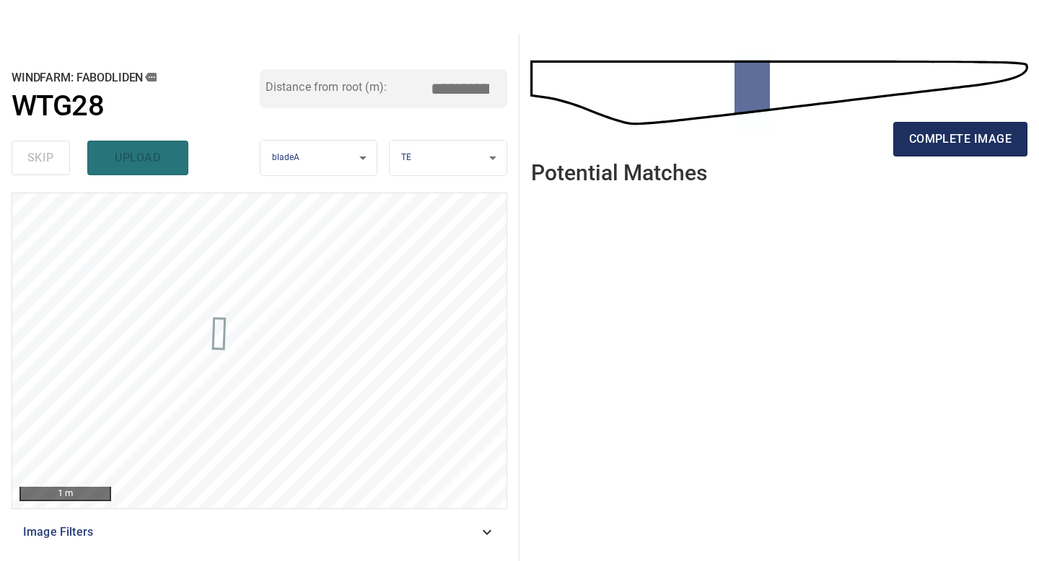
click at [956, 139] on span "complete image" at bounding box center [960, 139] width 102 height 20
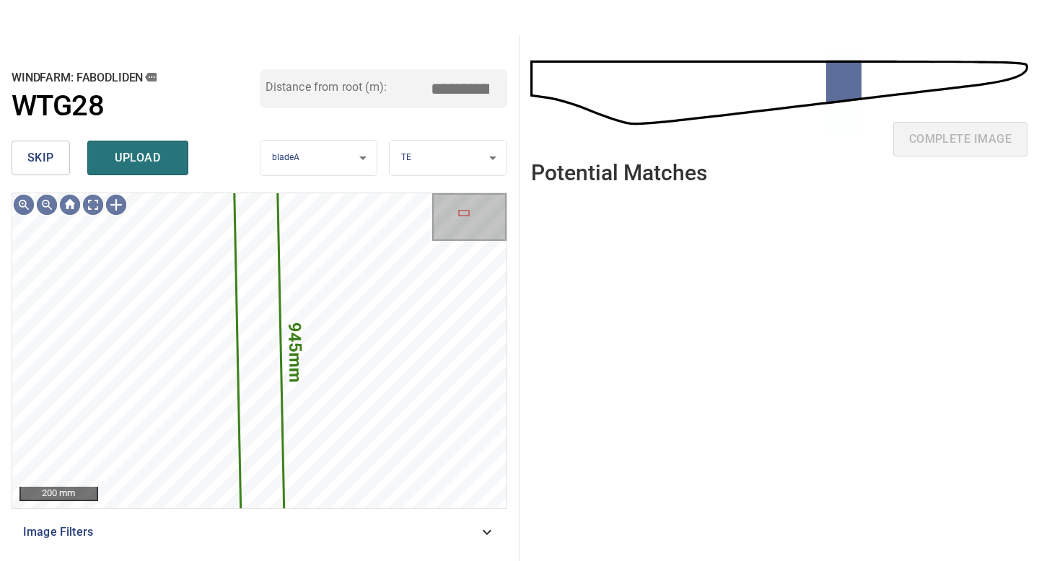
click at [40, 154] on span "skip" at bounding box center [40, 158] width 27 height 20
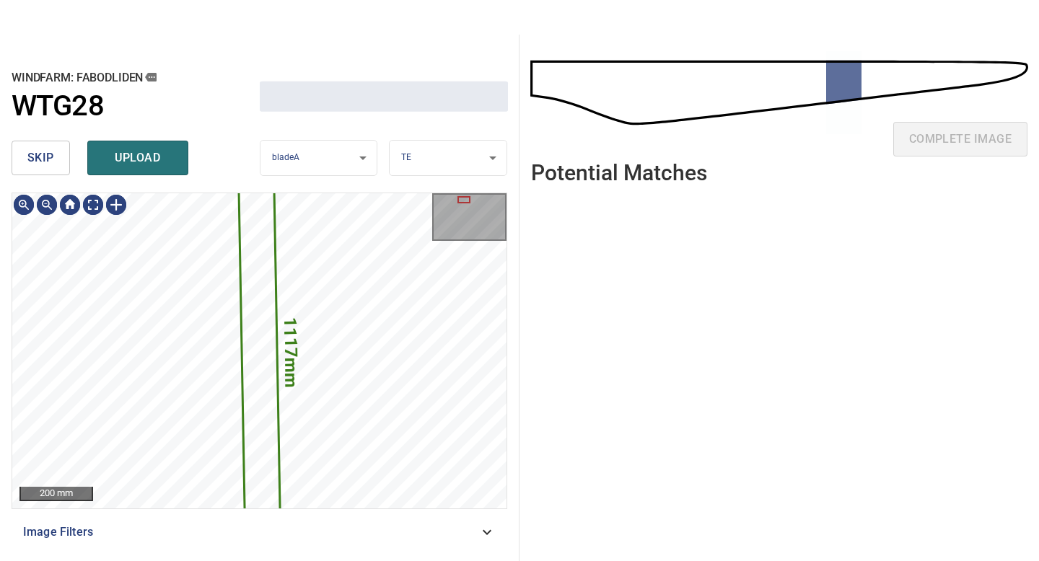
click at [40, 154] on span "skip" at bounding box center [40, 158] width 27 height 20
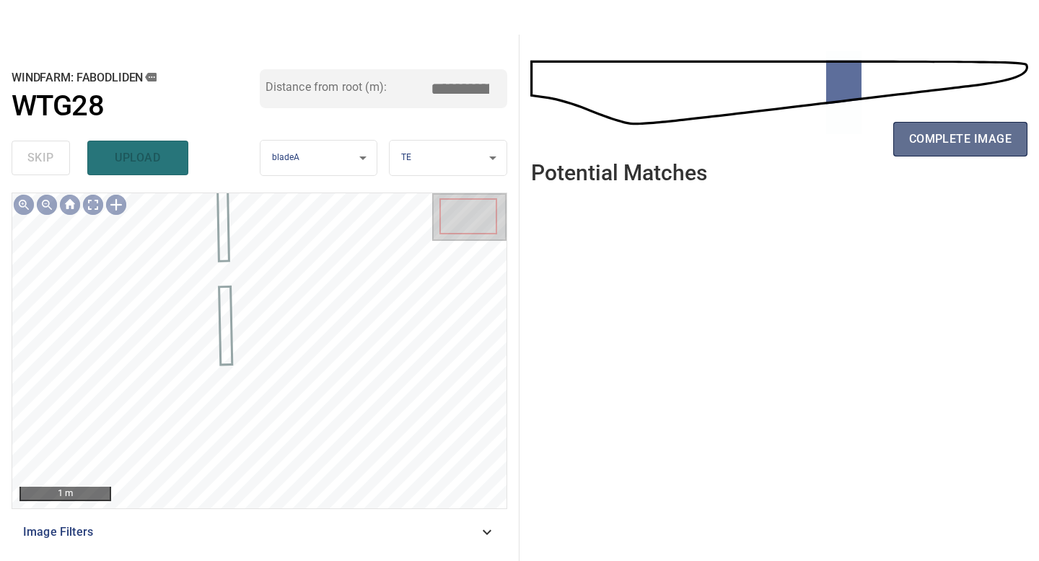
click at [961, 143] on span "complete image" at bounding box center [960, 139] width 102 height 20
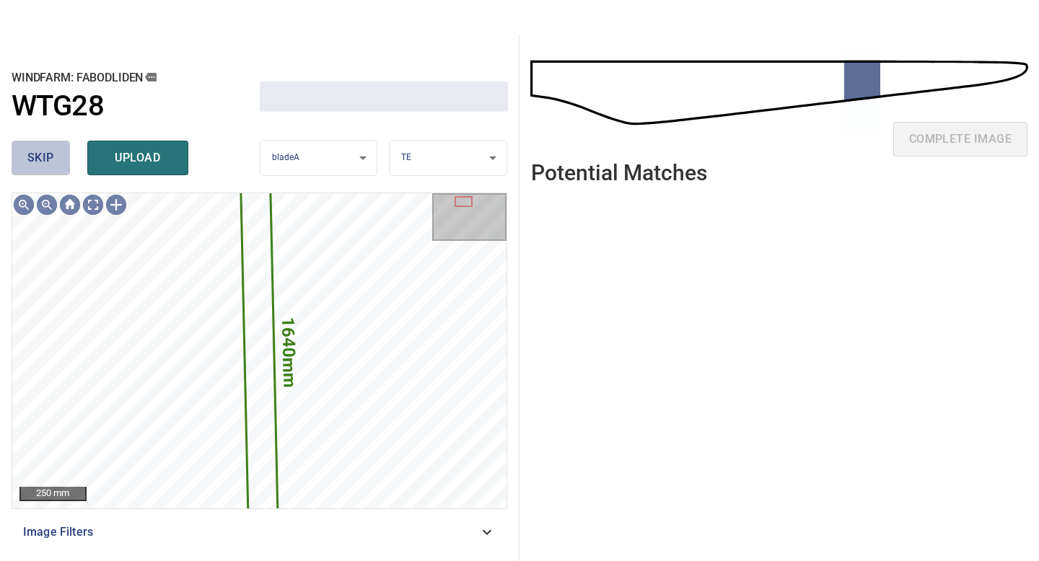
click at [31, 145] on button "skip" at bounding box center [41, 158] width 58 height 35
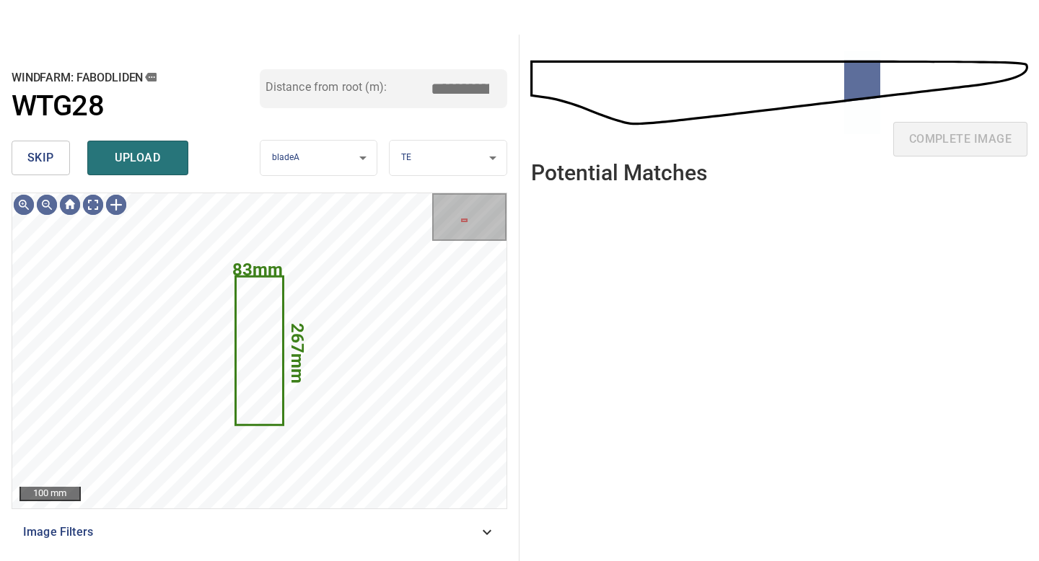
click at [39, 150] on span "skip" at bounding box center [40, 158] width 27 height 20
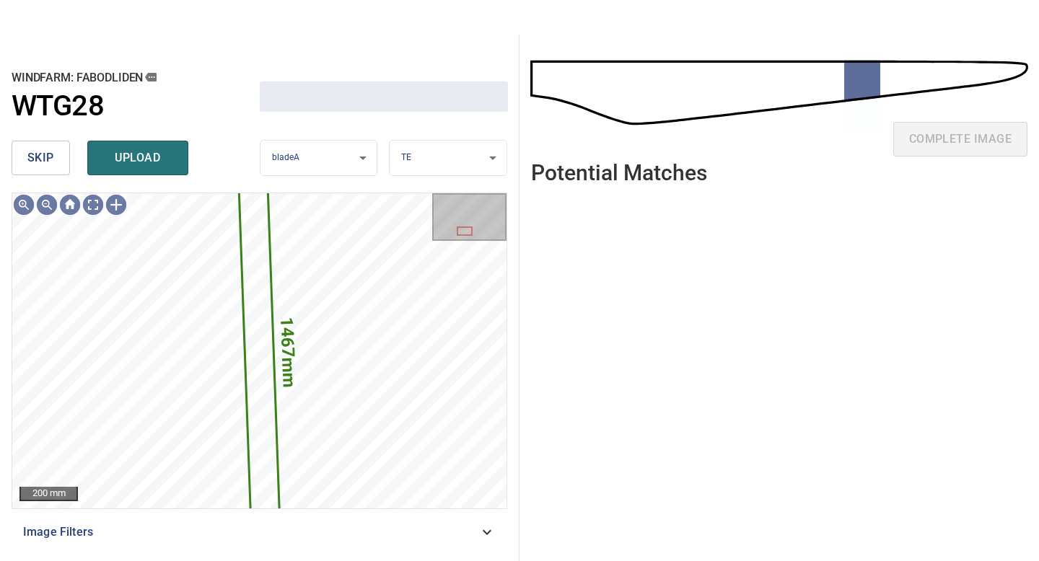
click at [39, 150] on span "skip" at bounding box center [40, 158] width 27 height 20
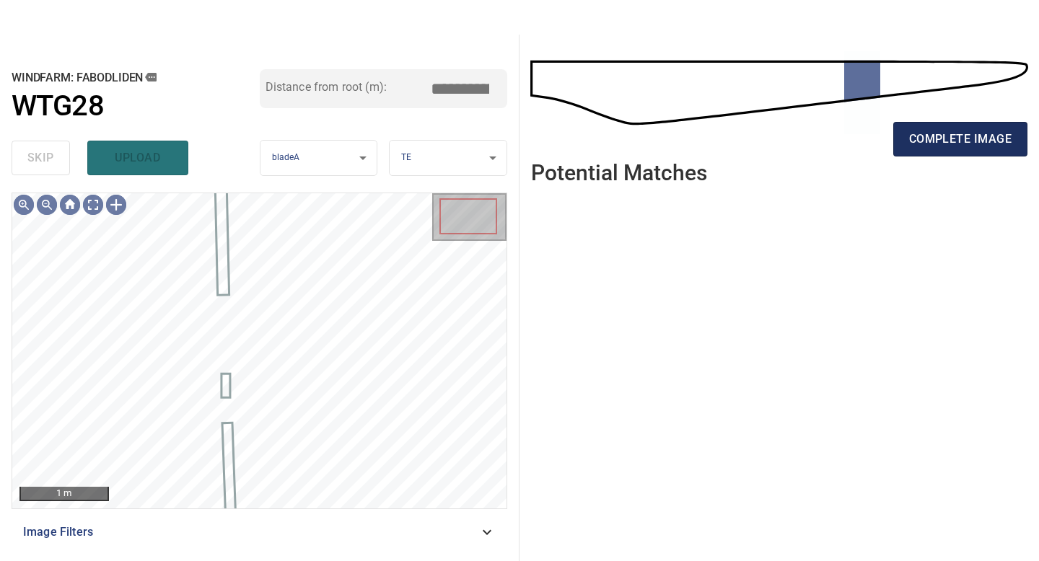
type input "*****"
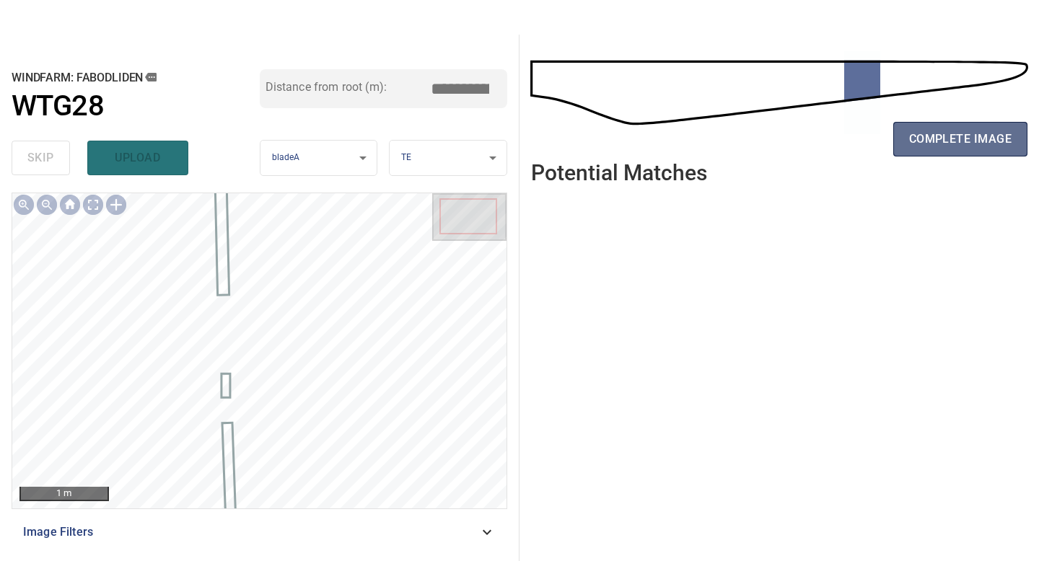
click at [936, 137] on span "complete image" at bounding box center [960, 139] width 102 height 20
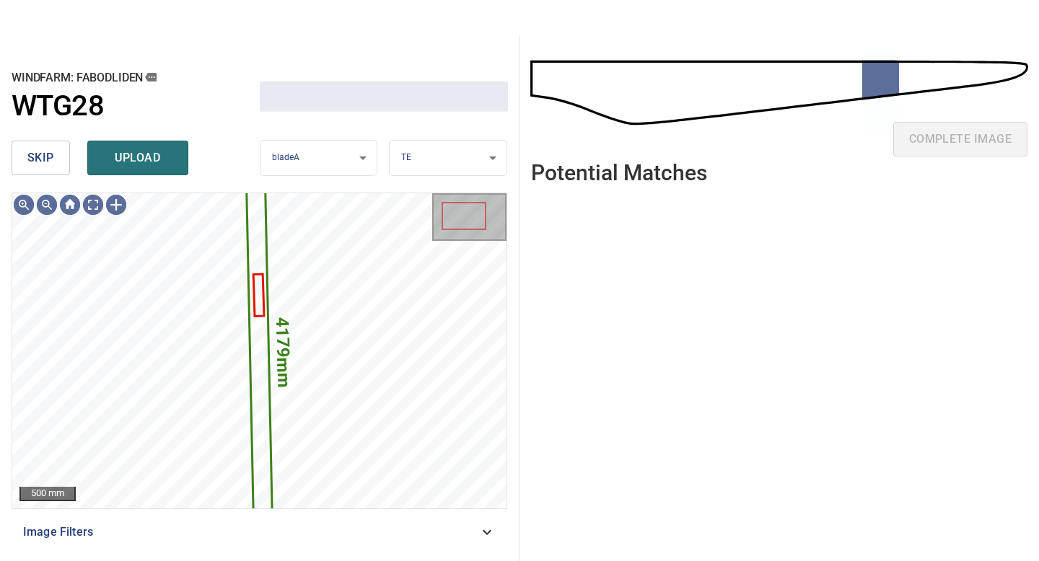
click at [66, 158] on button "skip" at bounding box center [41, 158] width 58 height 35
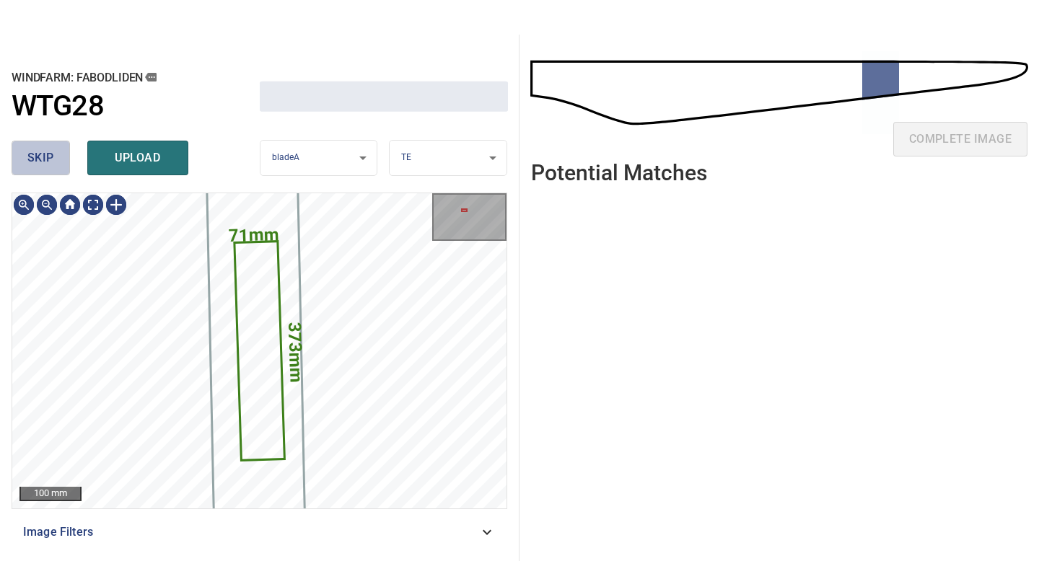
click at [66, 158] on button "skip" at bounding box center [41, 158] width 58 height 35
click at [66, 158] on div "skip upload" at bounding box center [136, 158] width 248 height 46
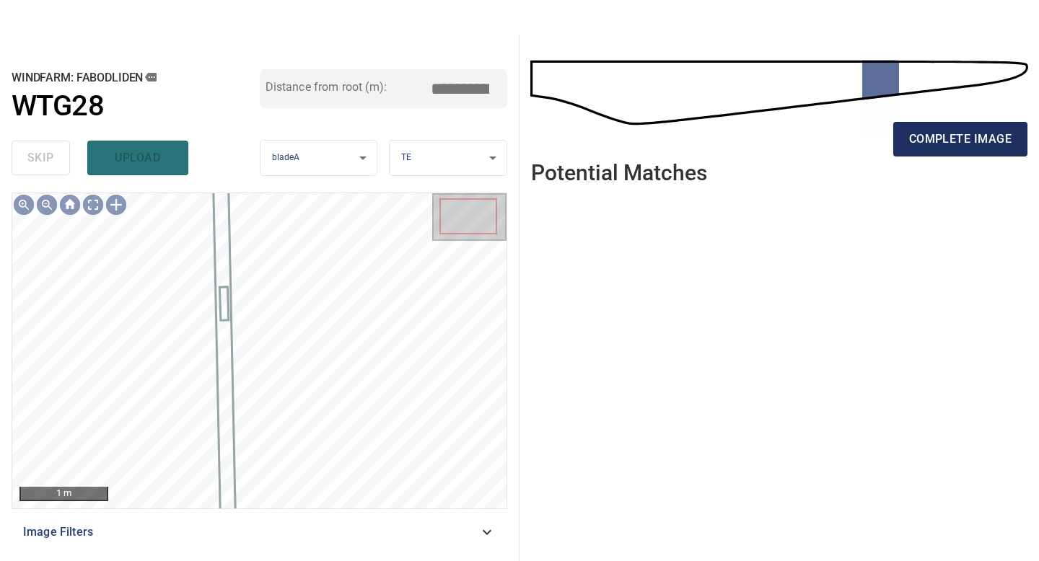
type input "*****"
click at [981, 146] on span "complete image" at bounding box center [960, 139] width 102 height 20
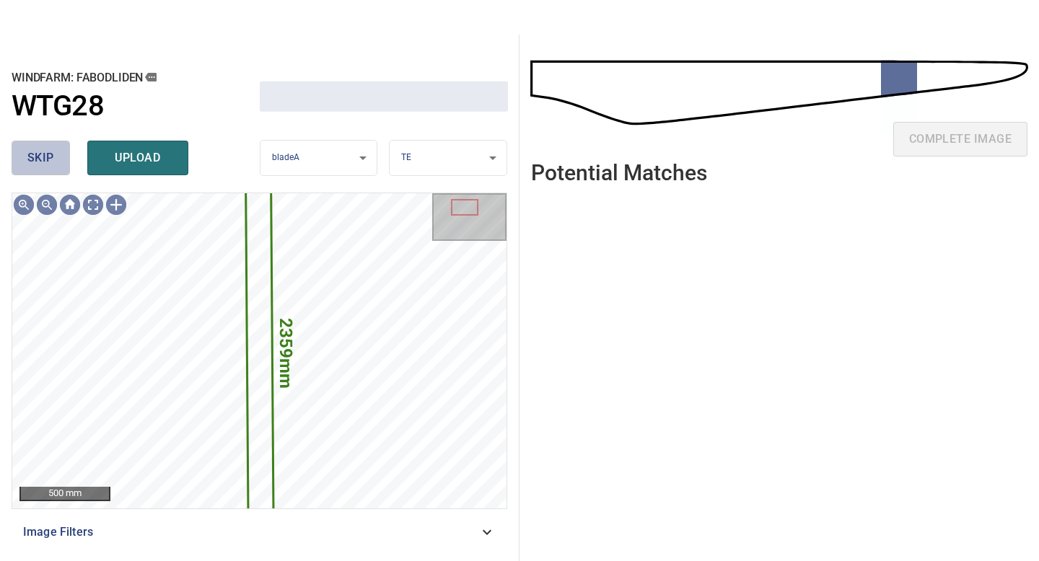
click at [43, 157] on span "skip" at bounding box center [40, 158] width 27 height 20
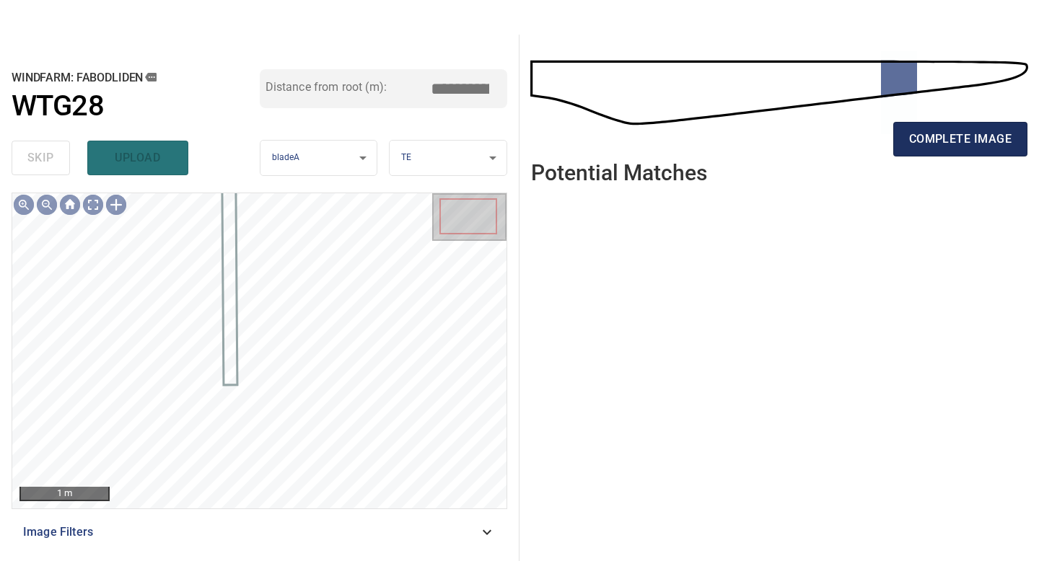
click at [968, 130] on span "complete image" at bounding box center [960, 139] width 102 height 20
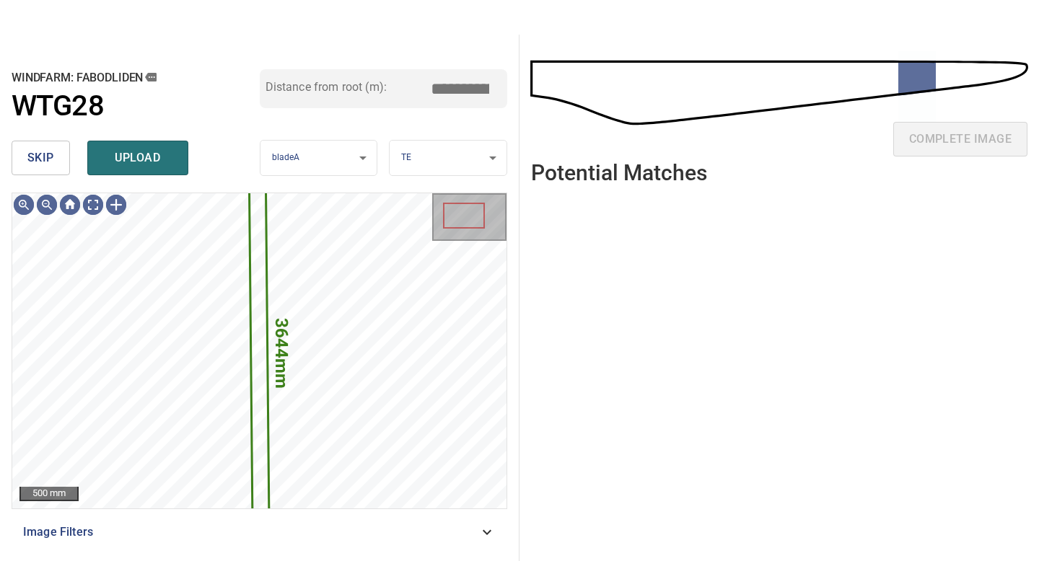
click at [35, 158] on span "skip" at bounding box center [40, 158] width 27 height 20
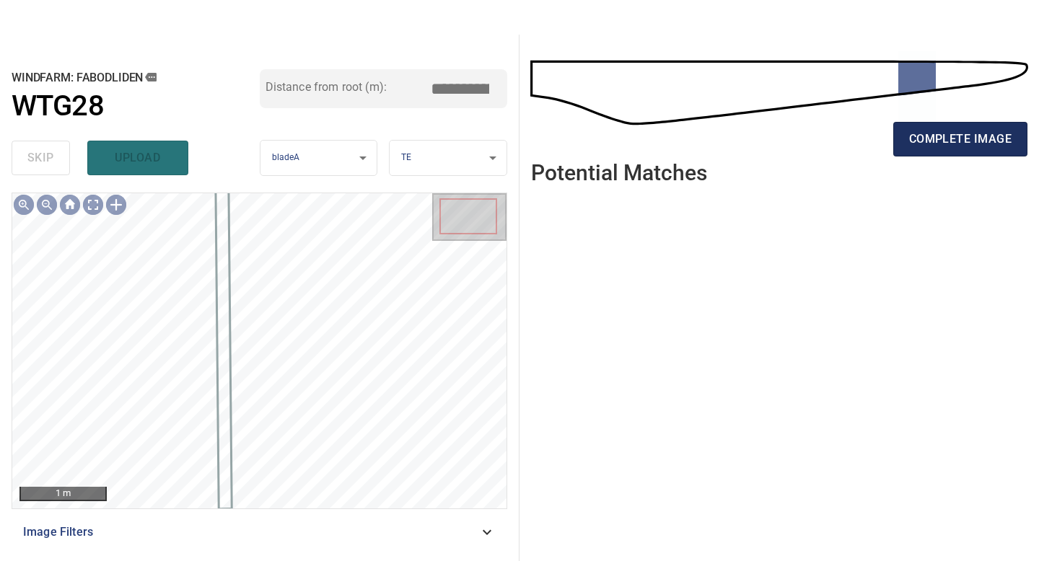
click at [947, 151] on button "complete image" at bounding box center [960, 139] width 134 height 35
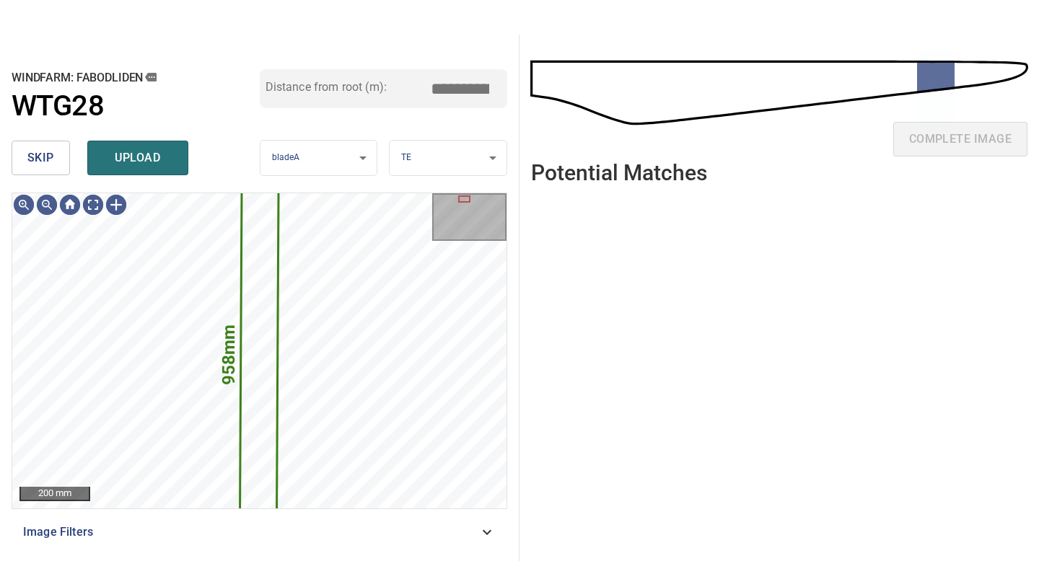
click at [54, 143] on button "skip" at bounding box center [41, 158] width 58 height 35
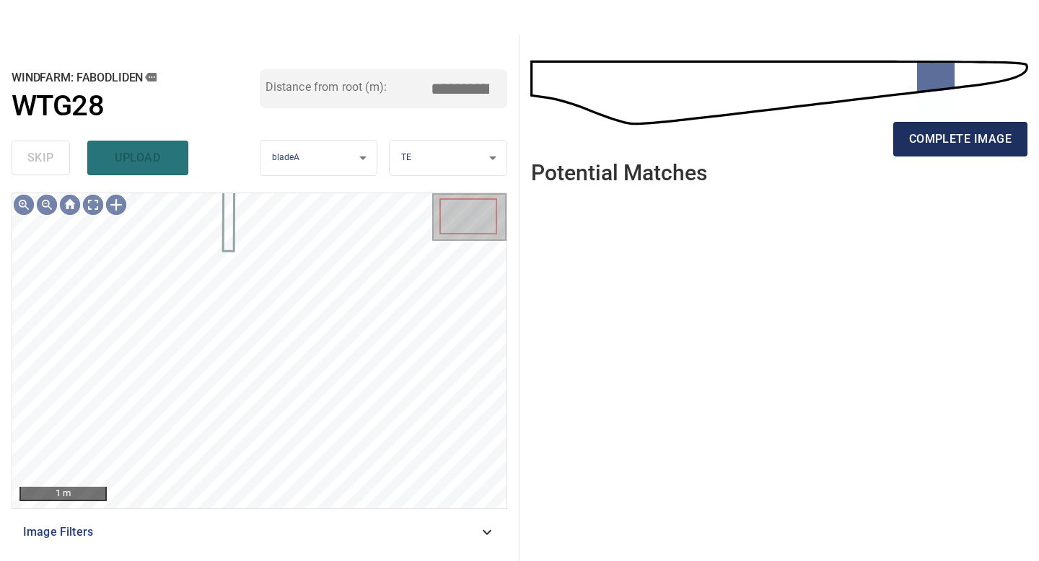
click at [952, 139] on span "complete image" at bounding box center [960, 139] width 102 height 20
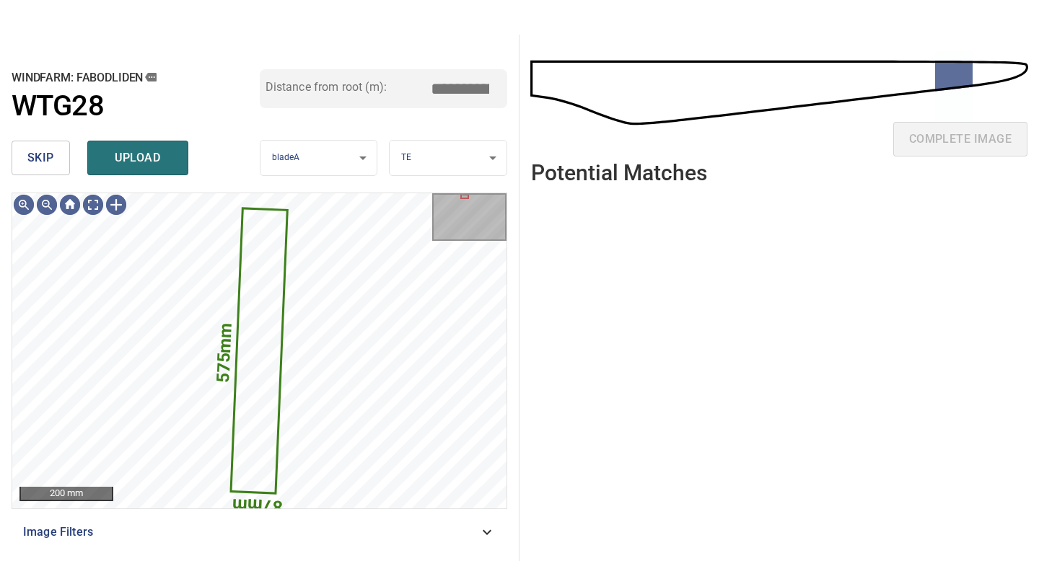
click at [40, 163] on span "skip" at bounding box center [40, 158] width 27 height 20
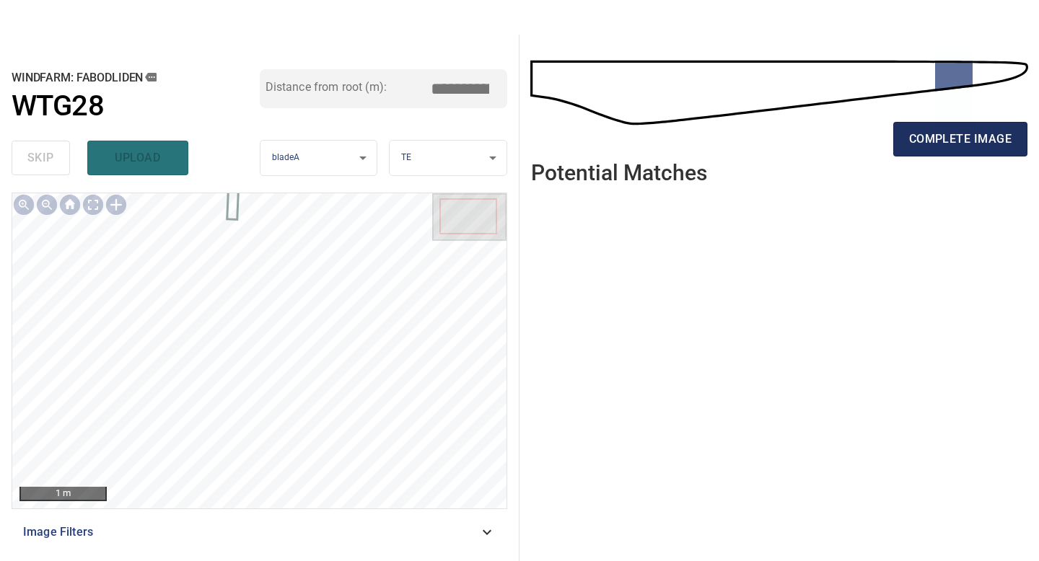
click at [980, 131] on span "complete image" at bounding box center [960, 139] width 102 height 20
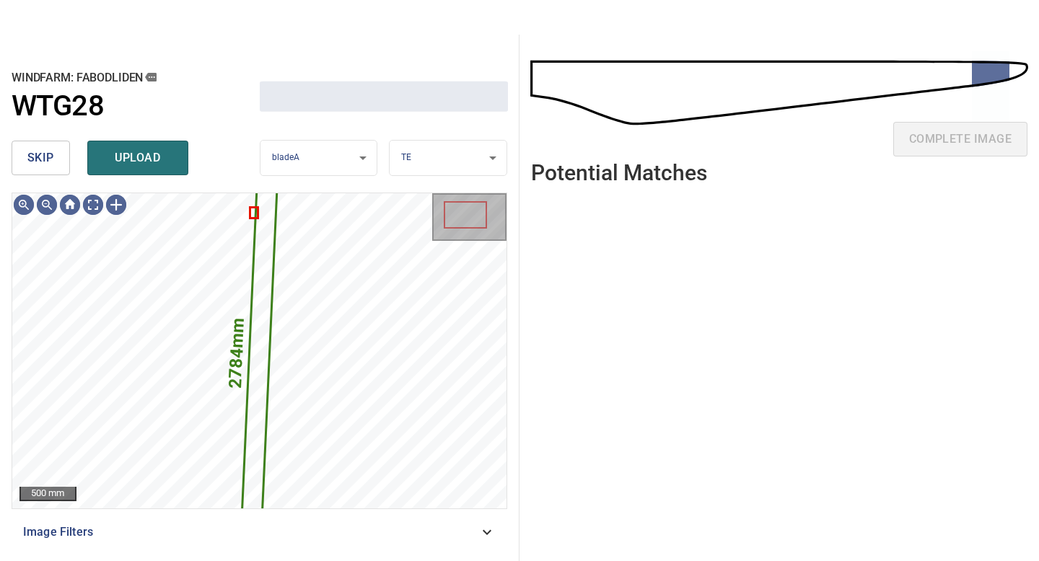
click at [50, 157] on span "skip" at bounding box center [40, 158] width 27 height 20
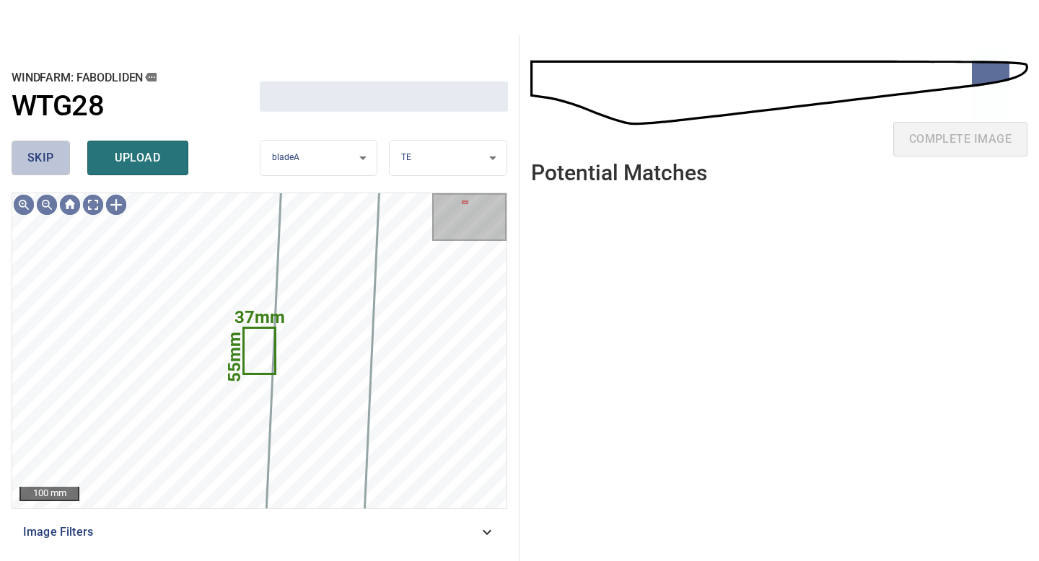
click at [50, 157] on span "skip" at bounding box center [40, 158] width 27 height 20
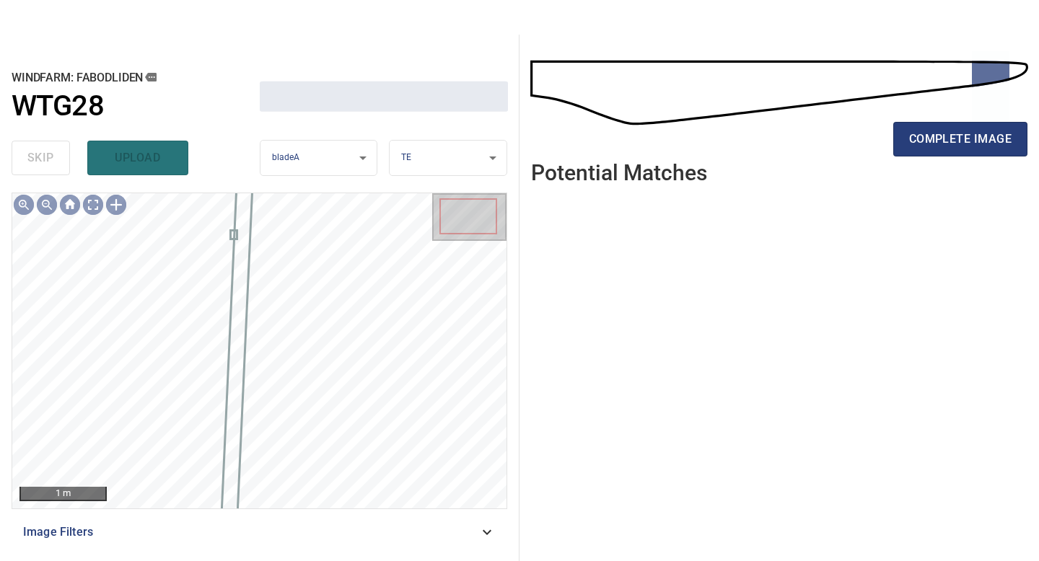
click at [936, 160] on div "complete image" at bounding box center [779, 145] width 496 height 58
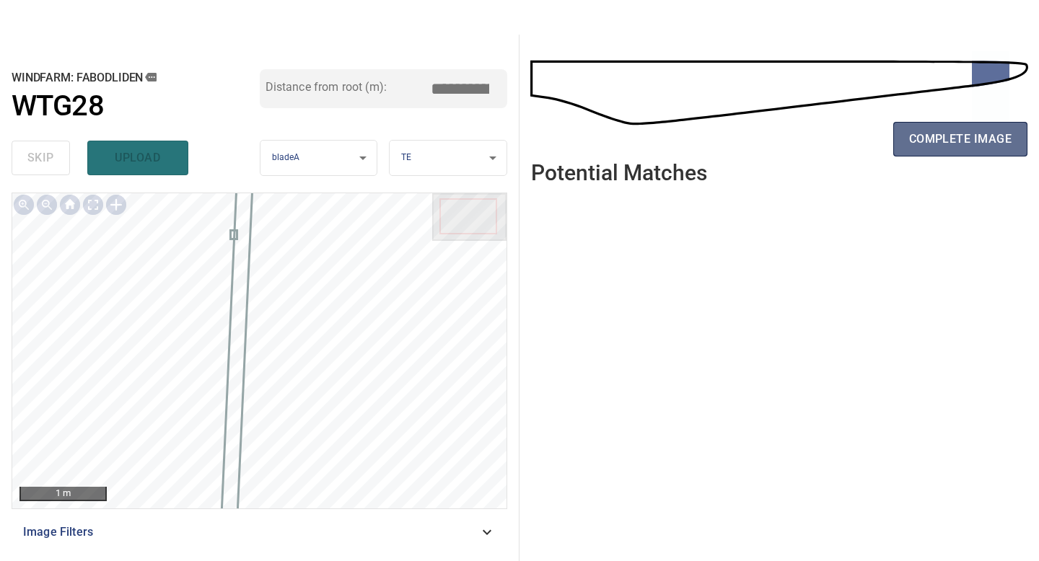
click at [943, 144] on span "complete image" at bounding box center [960, 139] width 102 height 20
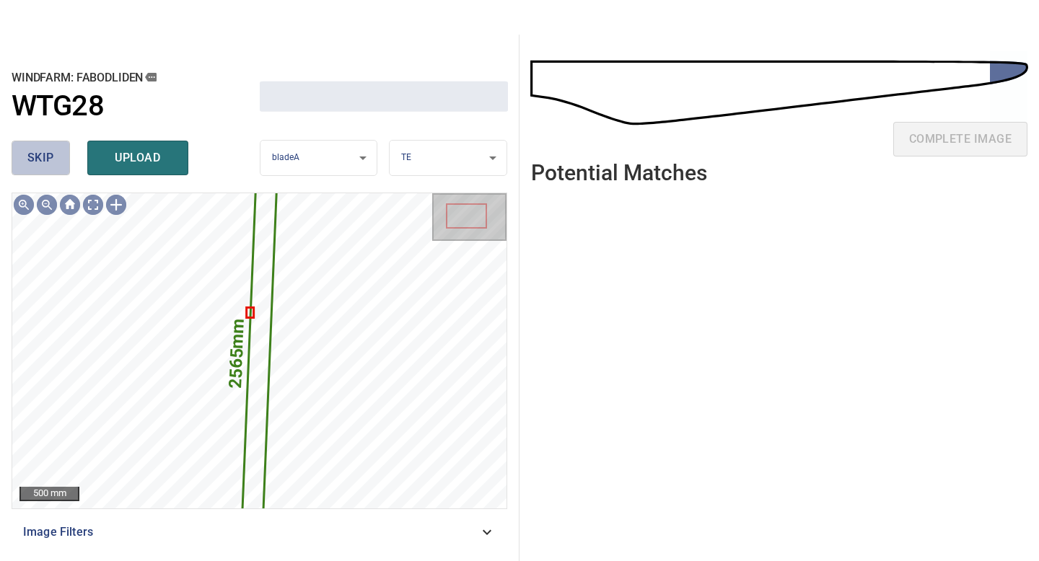
click at [27, 151] on span "skip" at bounding box center [40, 158] width 27 height 20
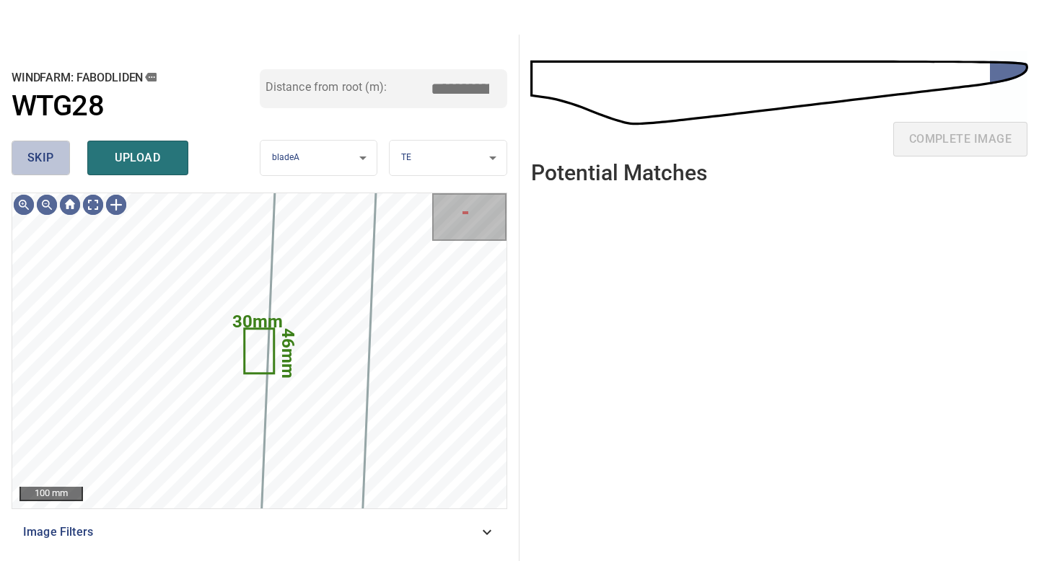
click at [27, 151] on span "skip" at bounding box center [40, 158] width 27 height 20
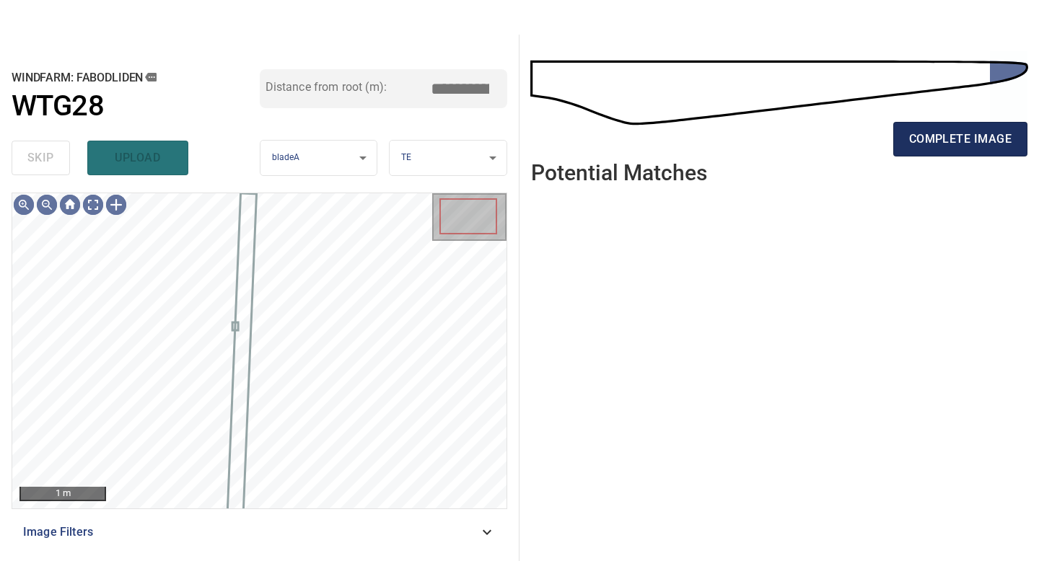
type input "*****"
click at [941, 139] on span "complete image" at bounding box center [960, 139] width 102 height 20
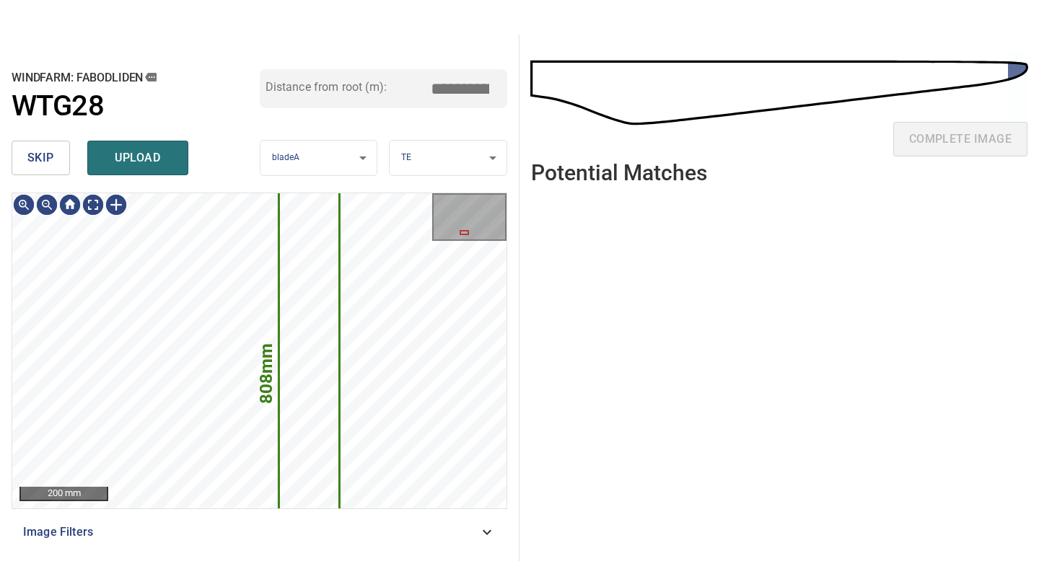
click at [53, 175] on div "skip upload" at bounding box center [136, 158] width 248 height 46
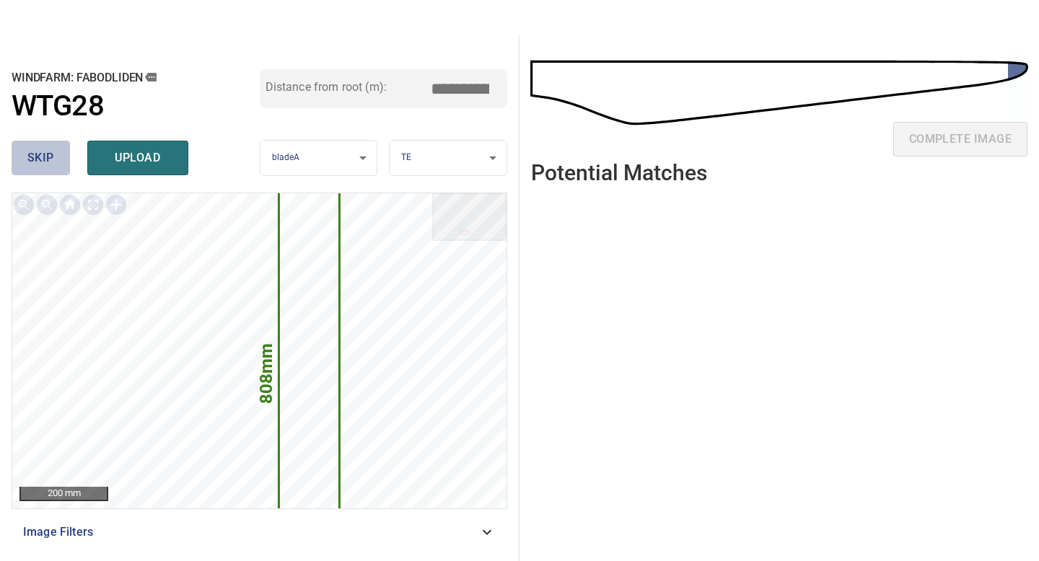
click at [43, 154] on span "skip" at bounding box center [40, 158] width 27 height 20
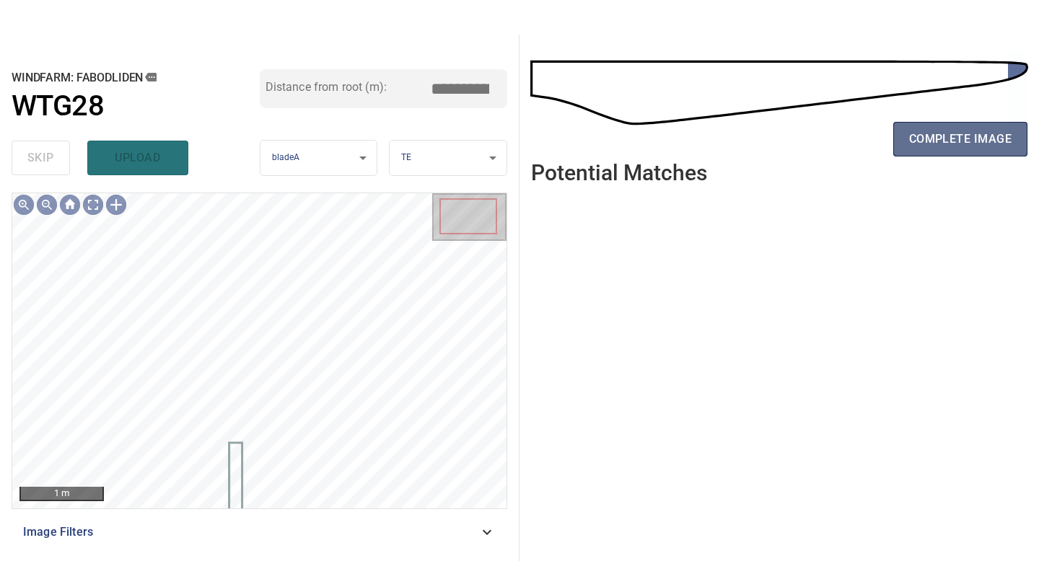
click at [938, 149] on button "complete image" at bounding box center [960, 139] width 134 height 35
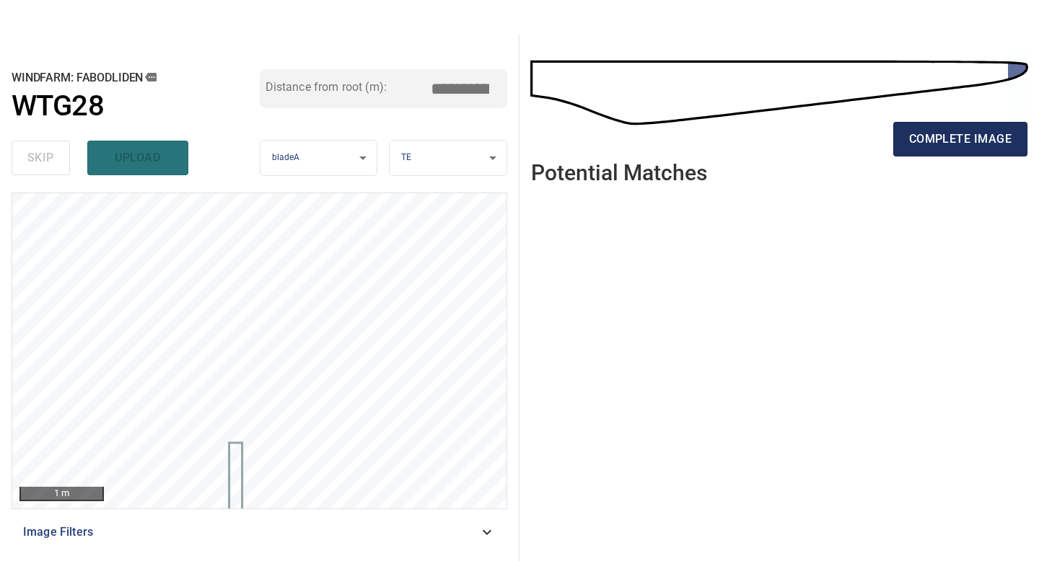
click at [938, 149] on button "complete image" at bounding box center [960, 139] width 134 height 35
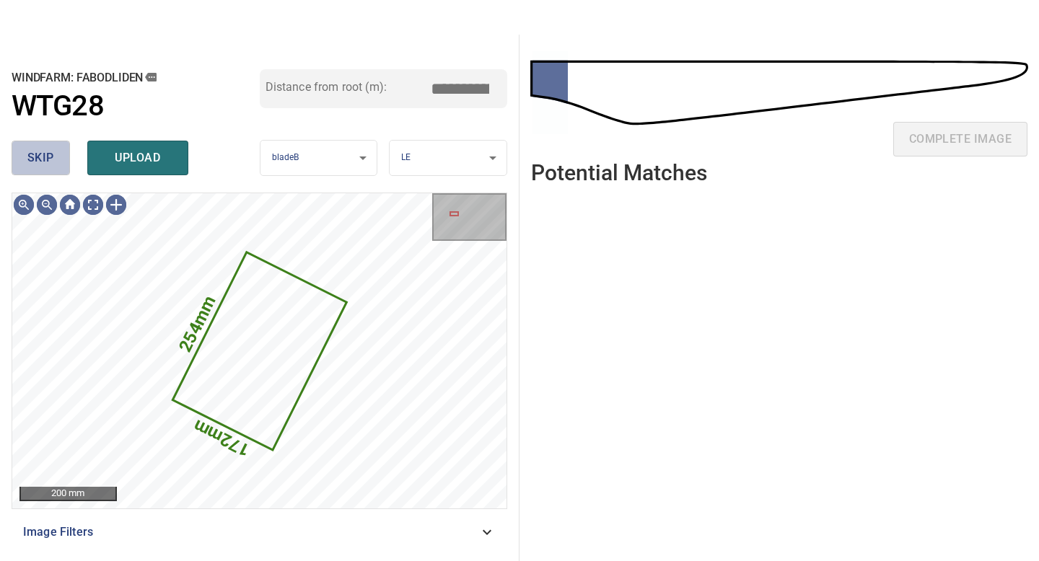
click at [27, 157] on button "skip" at bounding box center [41, 158] width 58 height 35
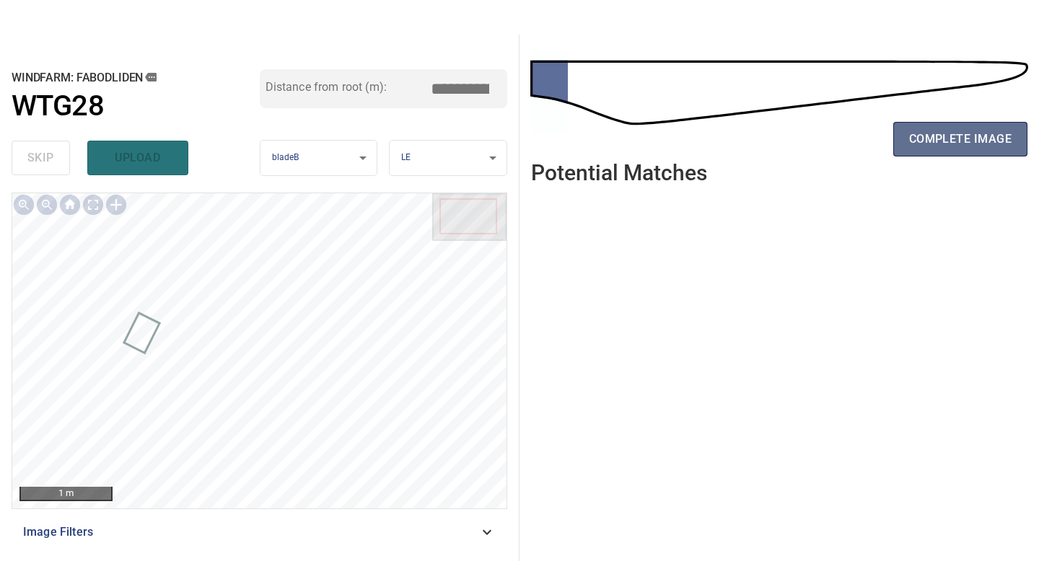
click at [979, 142] on span "complete image" at bounding box center [960, 139] width 102 height 20
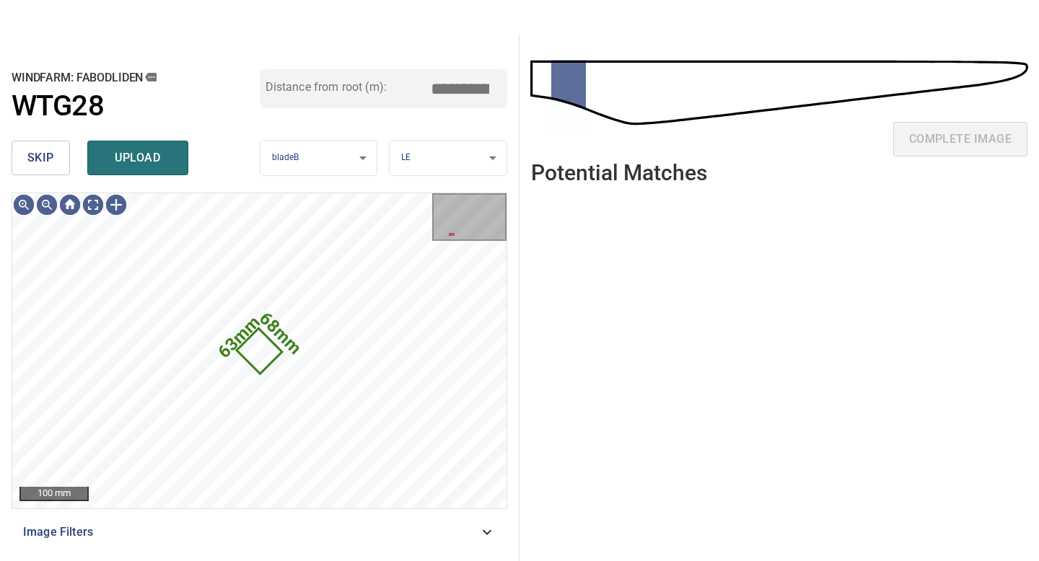
click at [52, 148] on span "skip" at bounding box center [40, 158] width 27 height 20
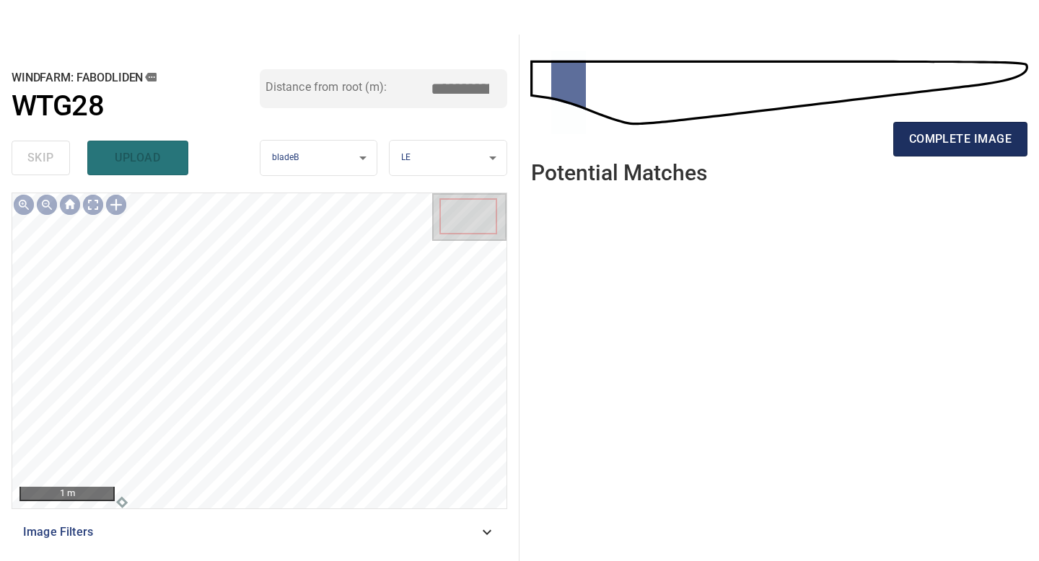
click at [941, 149] on button "complete image" at bounding box center [960, 139] width 134 height 35
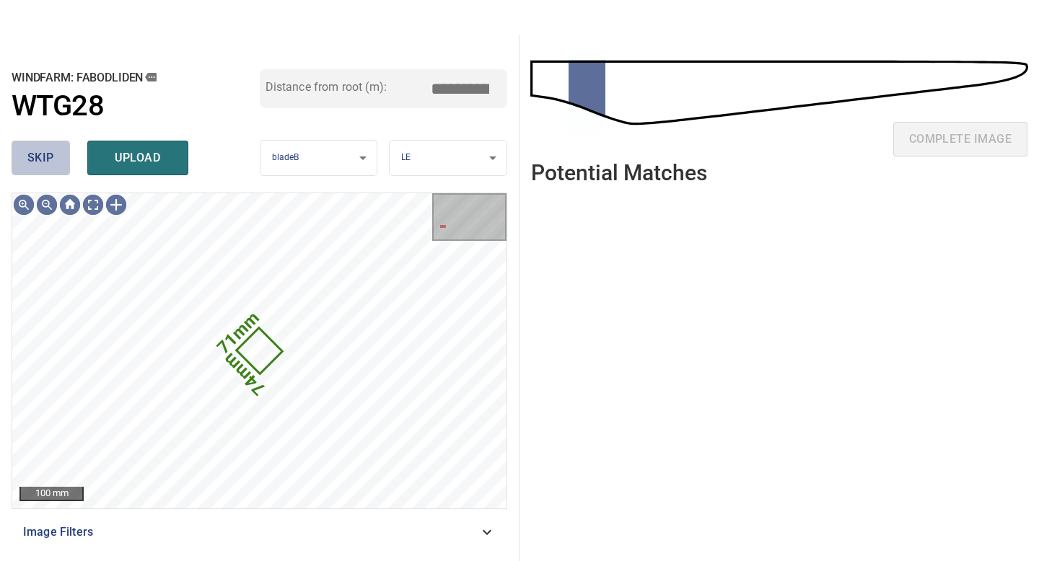
click at [25, 147] on button "skip" at bounding box center [41, 158] width 58 height 35
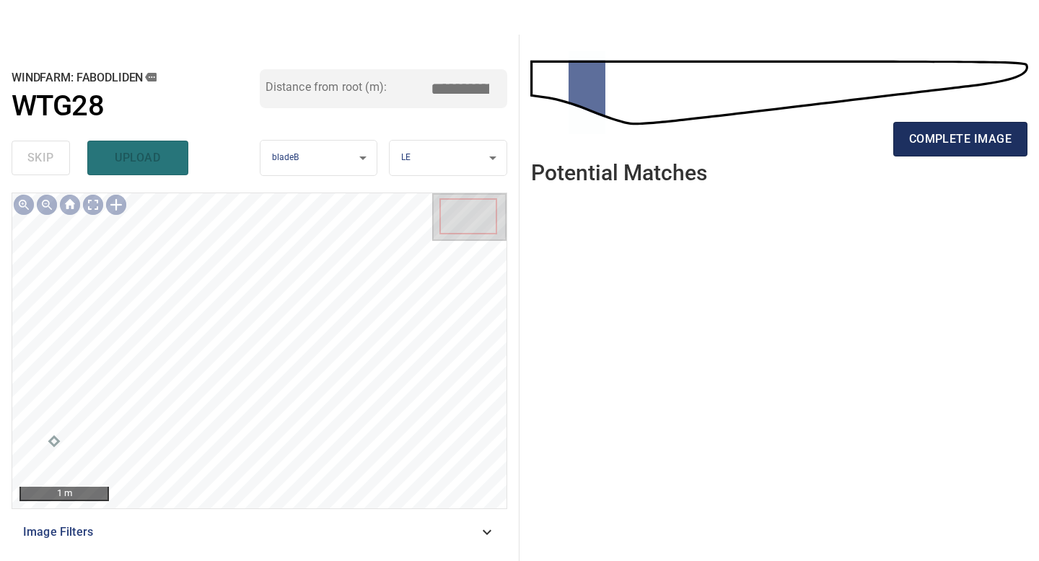
click at [961, 136] on span "complete image" at bounding box center [960, 139] width 102 height 20
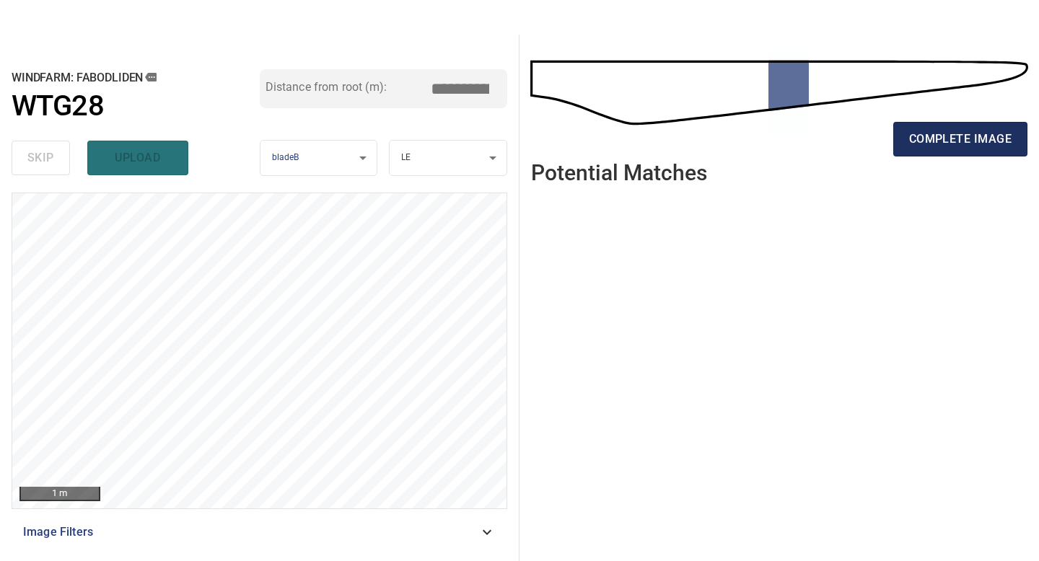
click at [939, 139] on span "complete image" at bounding box center [960, 139] width 102 height 20
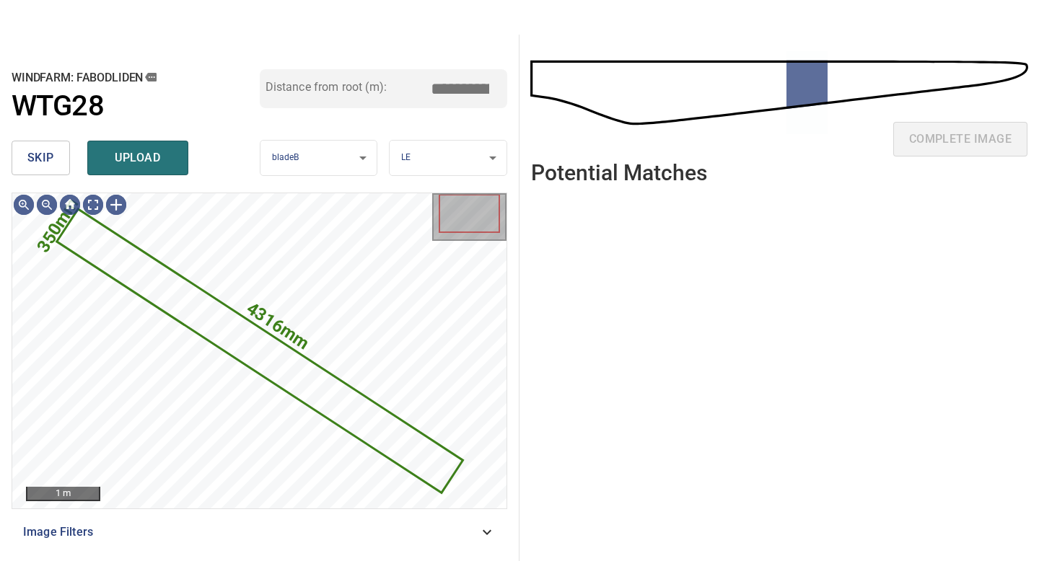
click at [40, 148] on span "skip" at bounding box center [40, 158] width 27 height 20
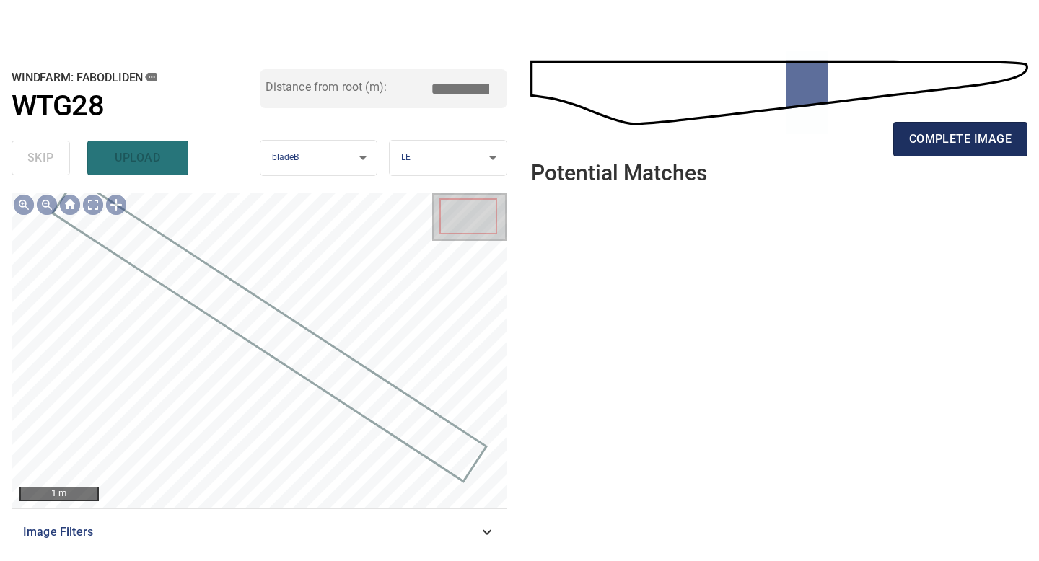
click at [954, 132] on span "complete image" at bounding box center [960, 139] width 102 height 20
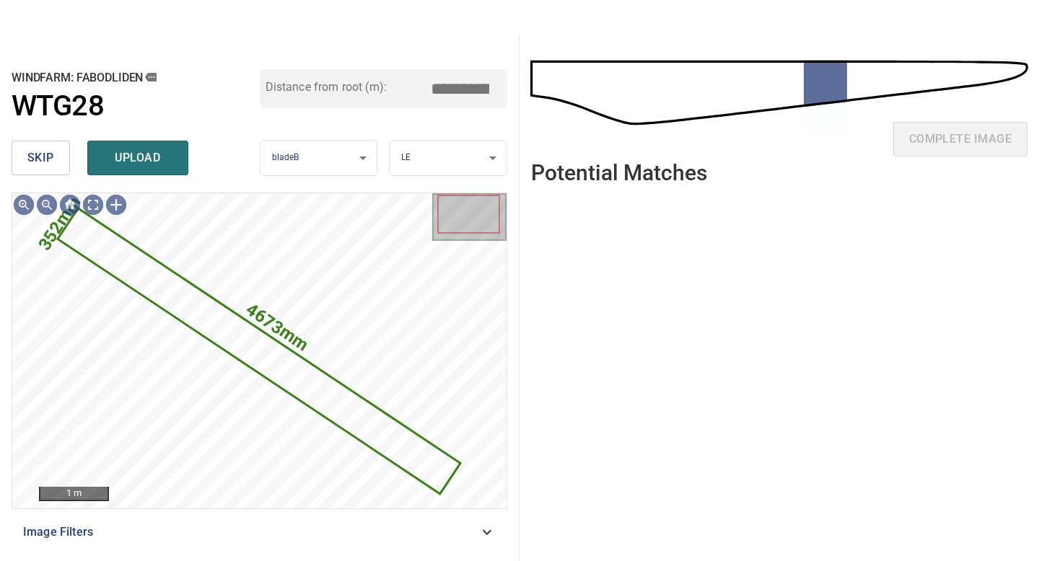
click at [43, 151] on span "skip" at bounding box center [40, 158] width 27 height 20
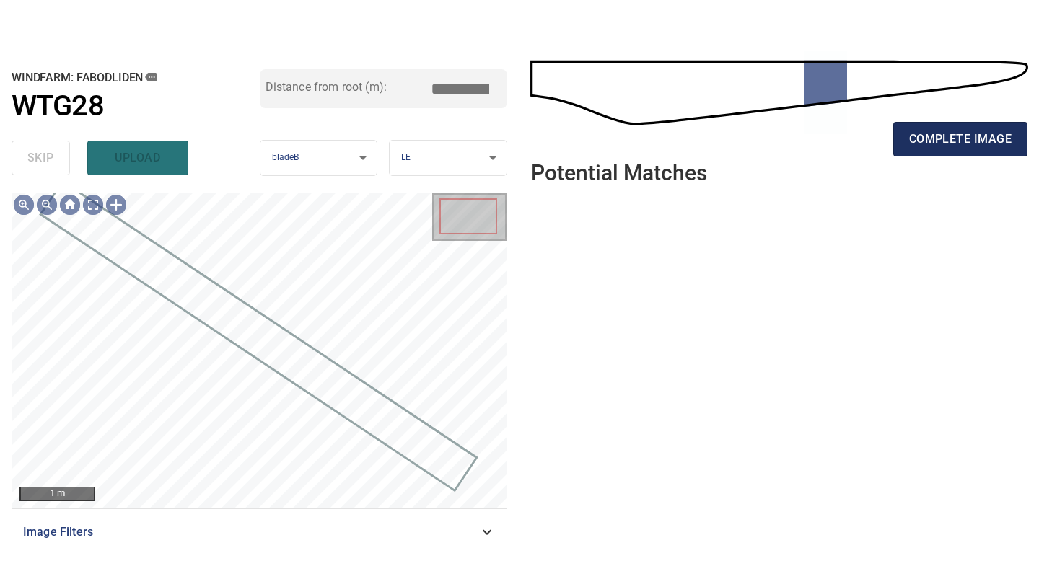
click at [934, 137] on span "complete image" at bounding box center [960, 139] width 102 height 20
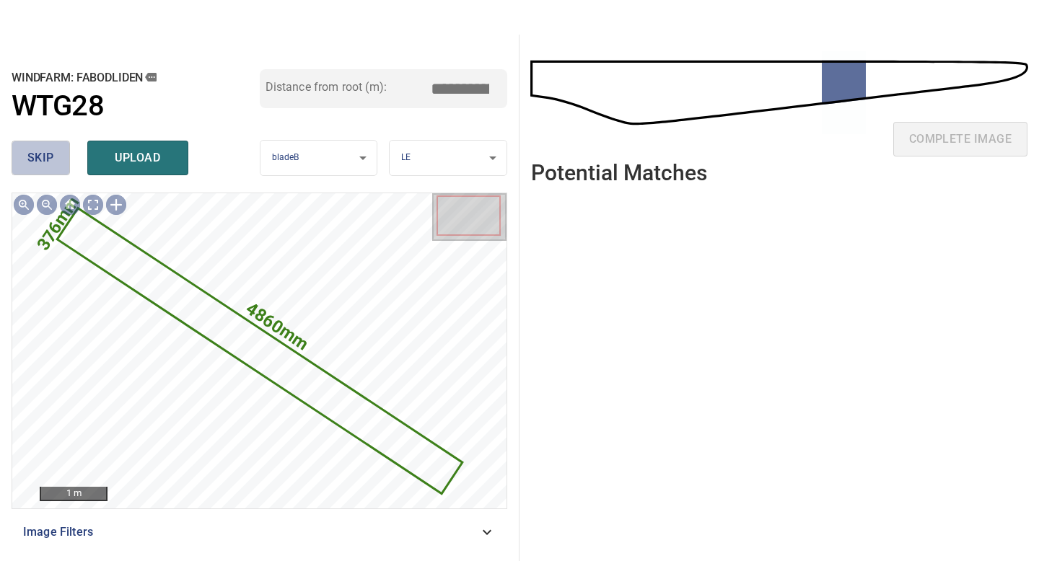
click at [50, 152] on span "skip" at bounding box center [40, 158] width 27 height 20
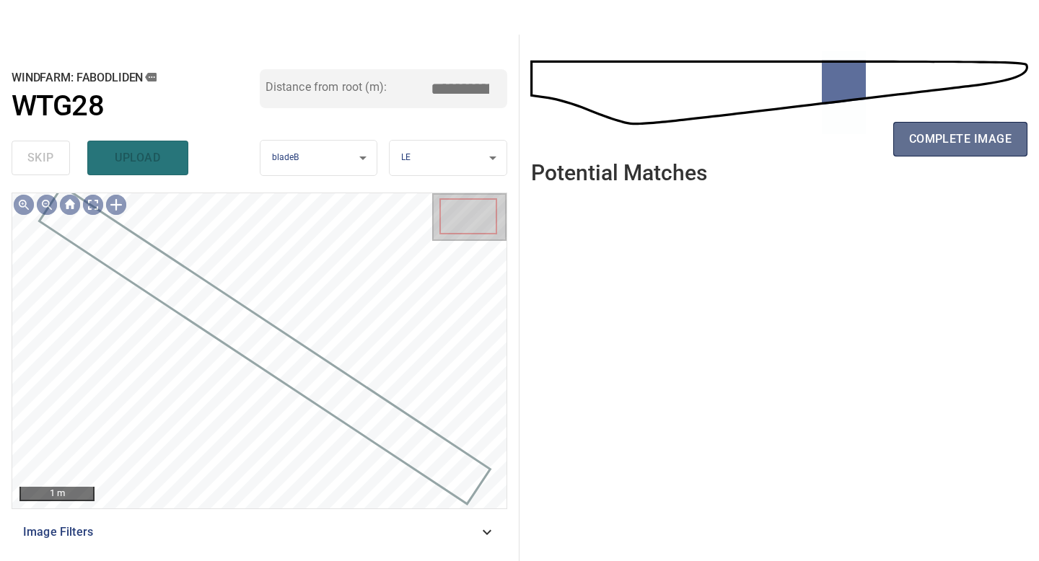
click at [936, 152] on button "complete image" at bounding box center [960, 139] width 134 height 35
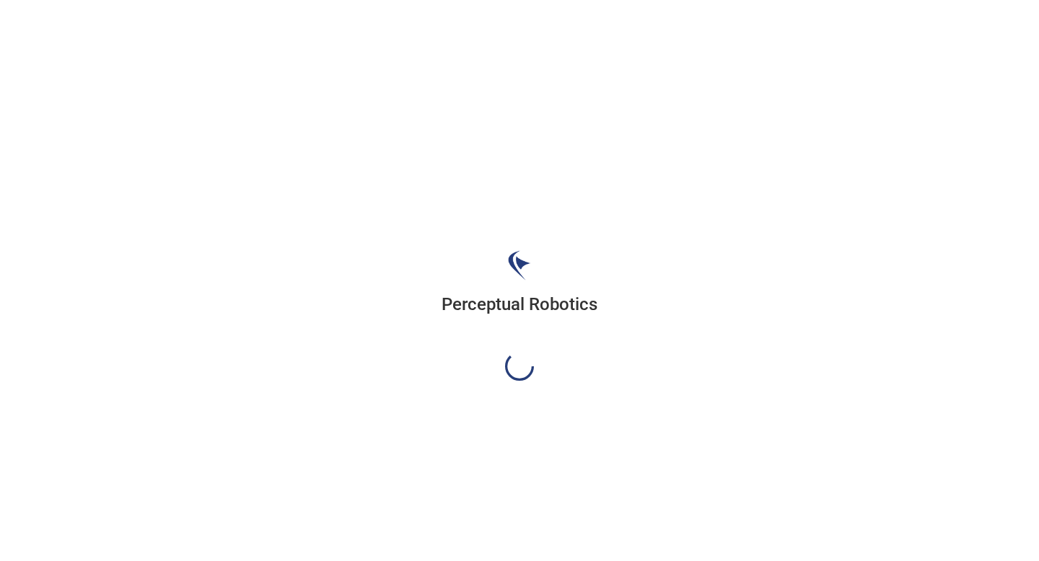
click at [954, 136] on div "Perceptual Robotics" at bounding box center [519, 315] width 1039 height 561
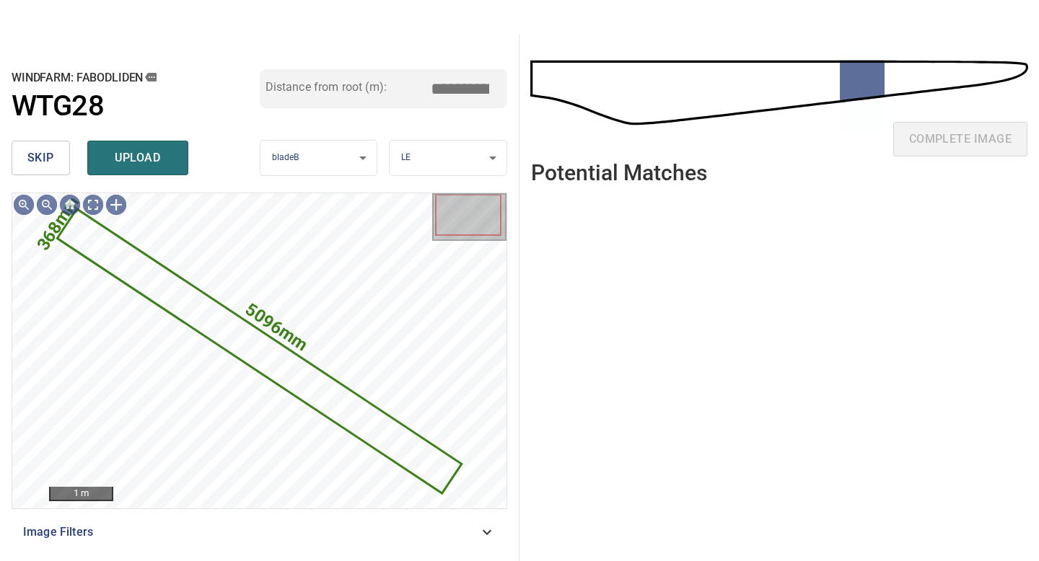
click at [40, 162] on span "skip" at bounding box center [40, 158] width 27 height 20
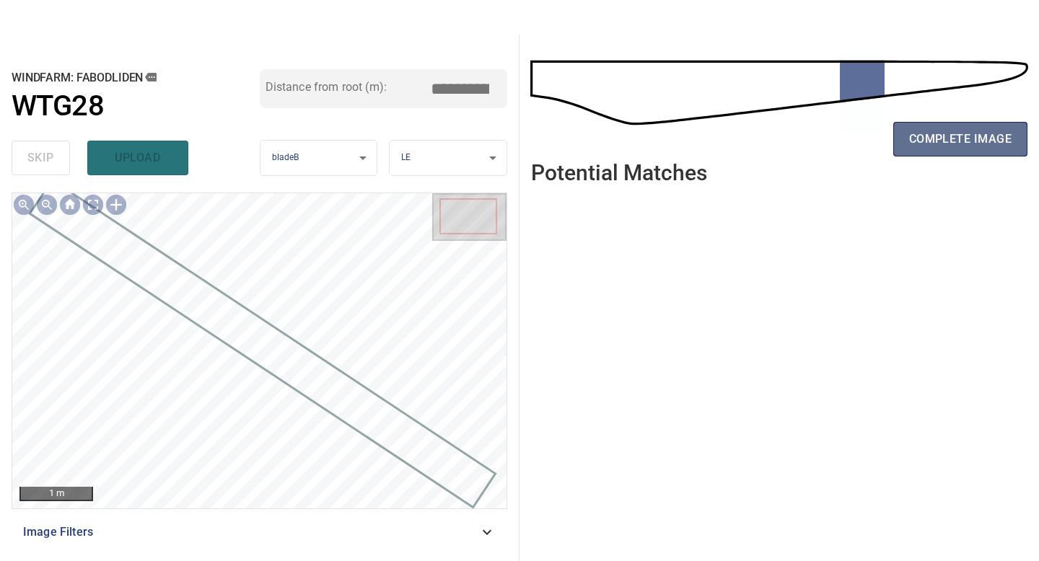
click at [936, 132] on span "complete image" at bounding box center [960, 139] width 102 height 20
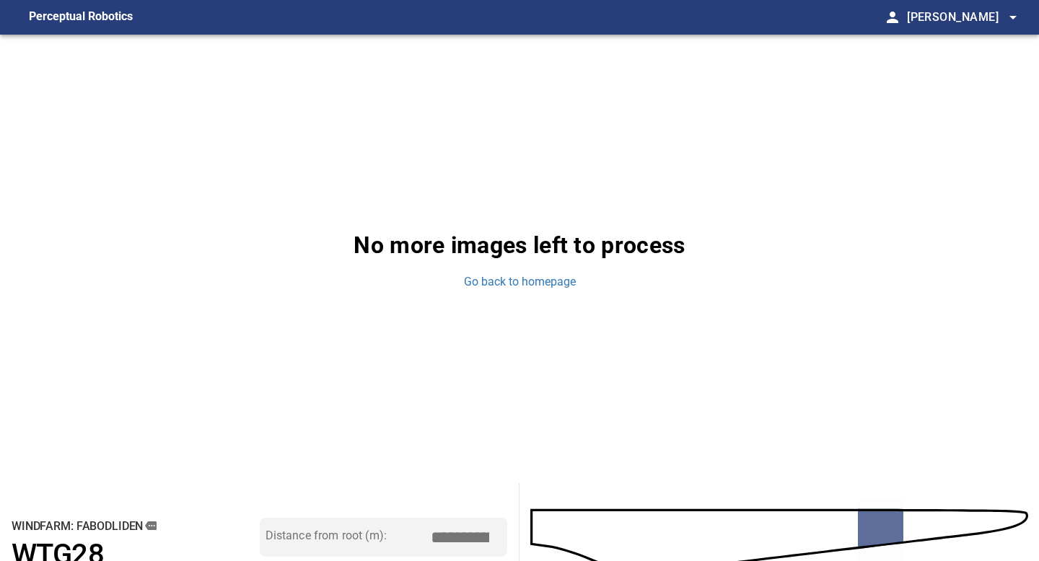
scroll to position [449, 0]
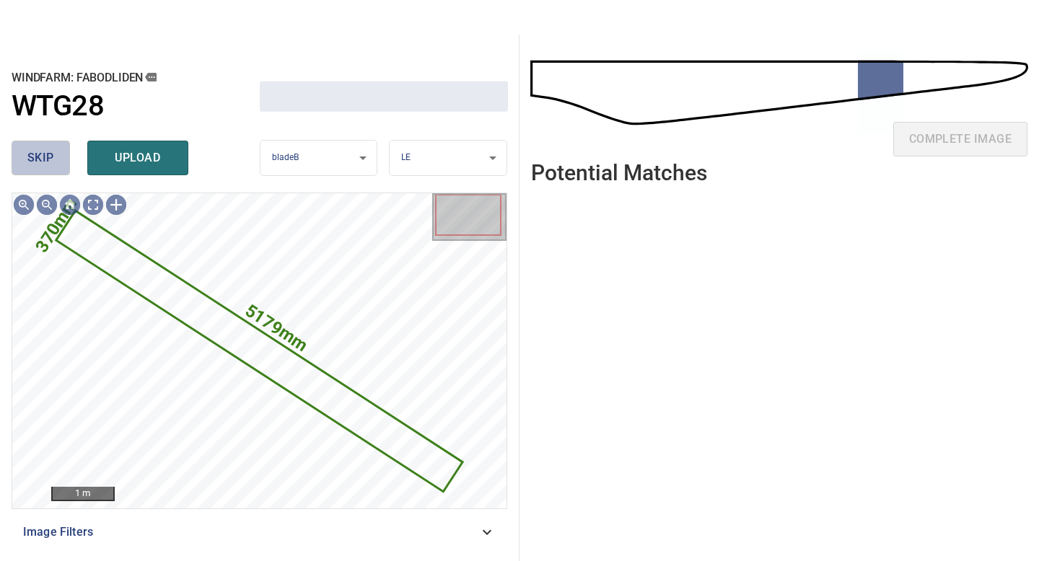
click at [56, 154] on button "skip" at bounding box center [41, 158] width 58 height 35
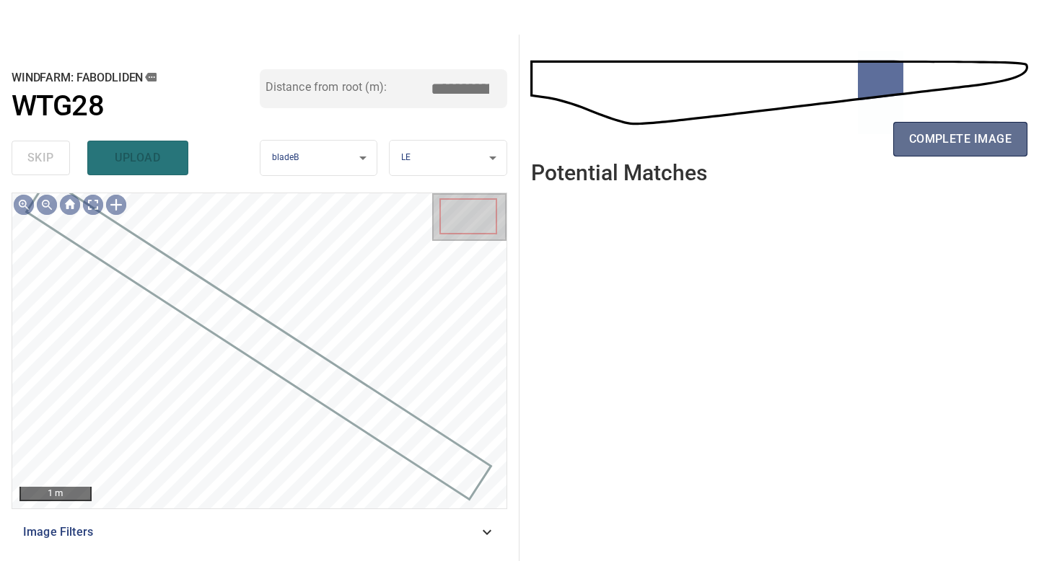
click at [922, 133] on span "complete image" at bounding box center [960, 139] width 102 height 20
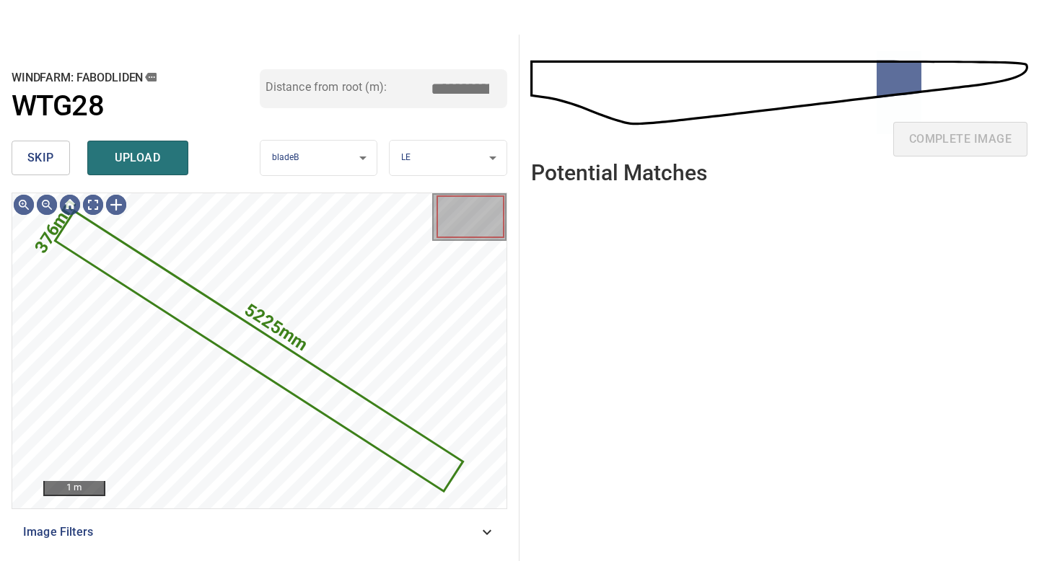
click at [66, 153] on button "skip" at bounding box center [41, 158] width 58 height 35
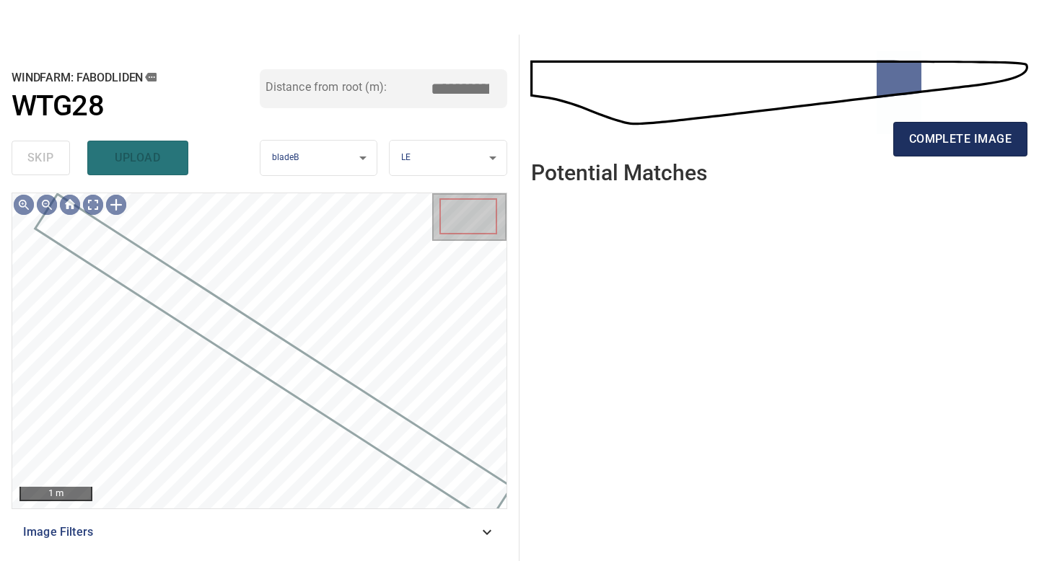
click at [924, 122] on button "complete image" at bounding box center [960, 139] width 134 height 35
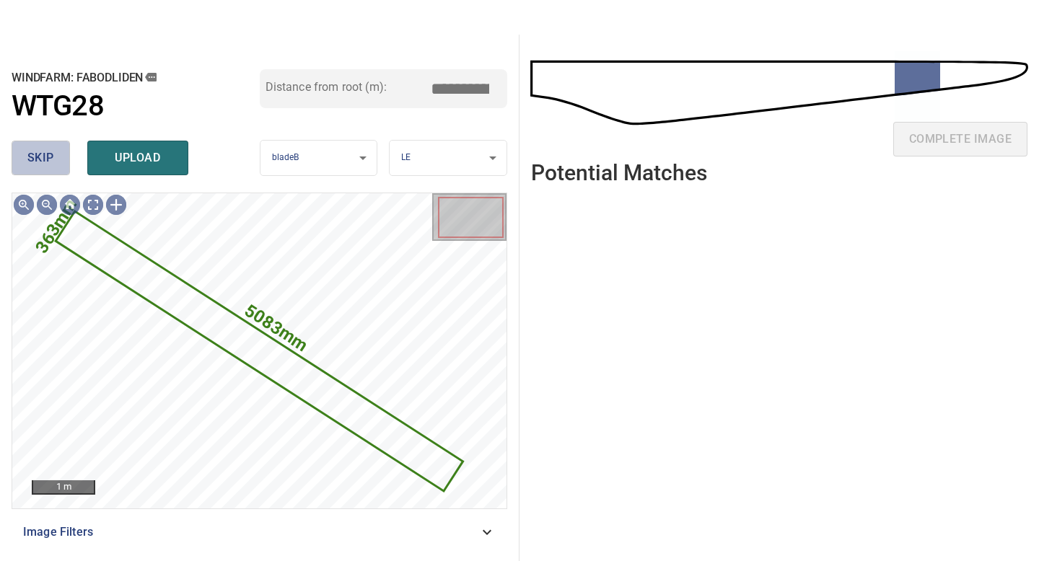
click at [60, 158] on button "skip" at bounding box center [41, 158] width 58 height 35
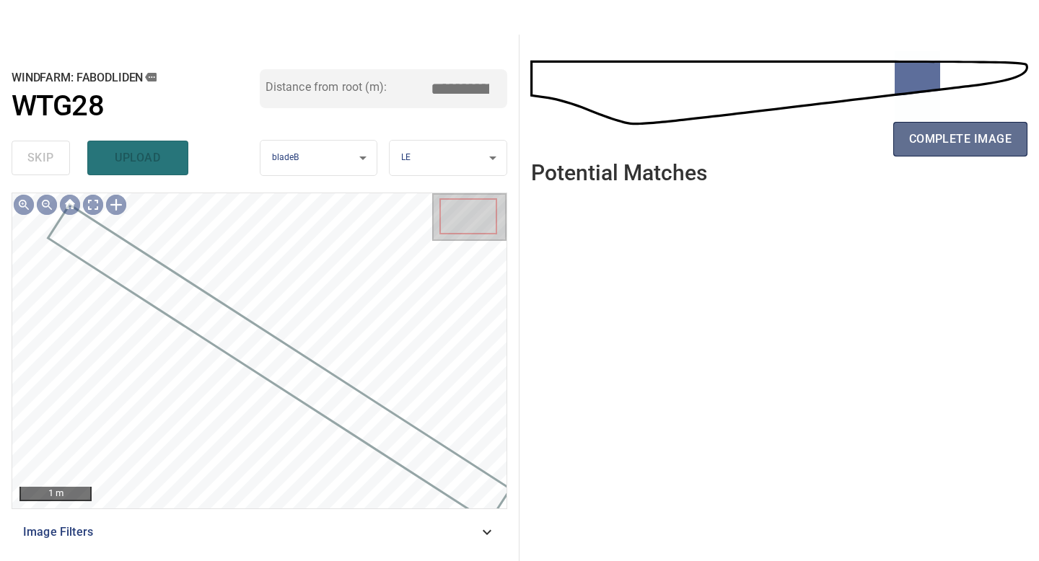
click at [949, 136] on span "complete image" at bounding box center [960, 139] width 102 height 20
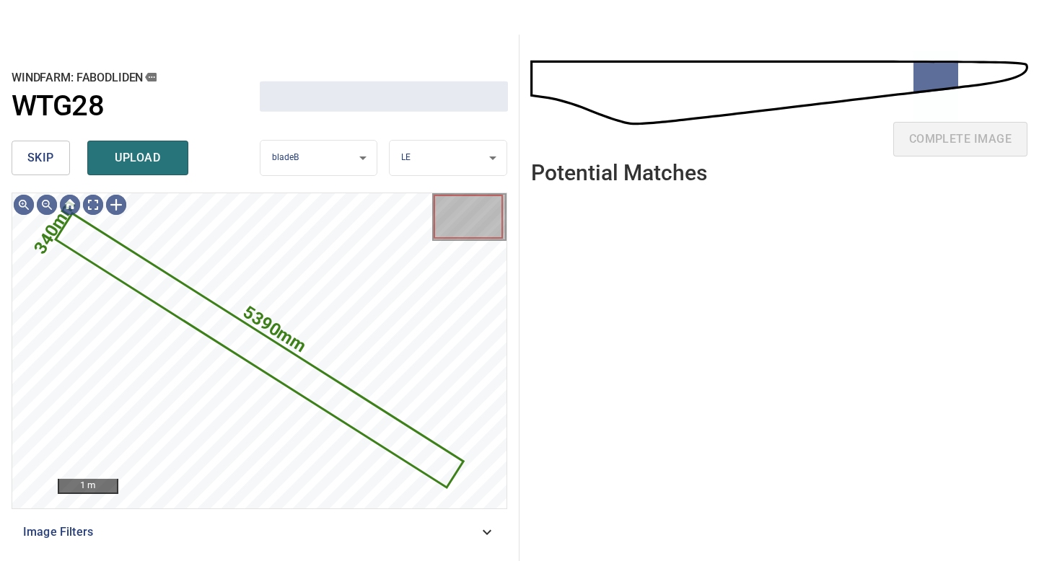
click at [49, 156] on span "skip" at bounding box center [40, 158] width 27 height 20
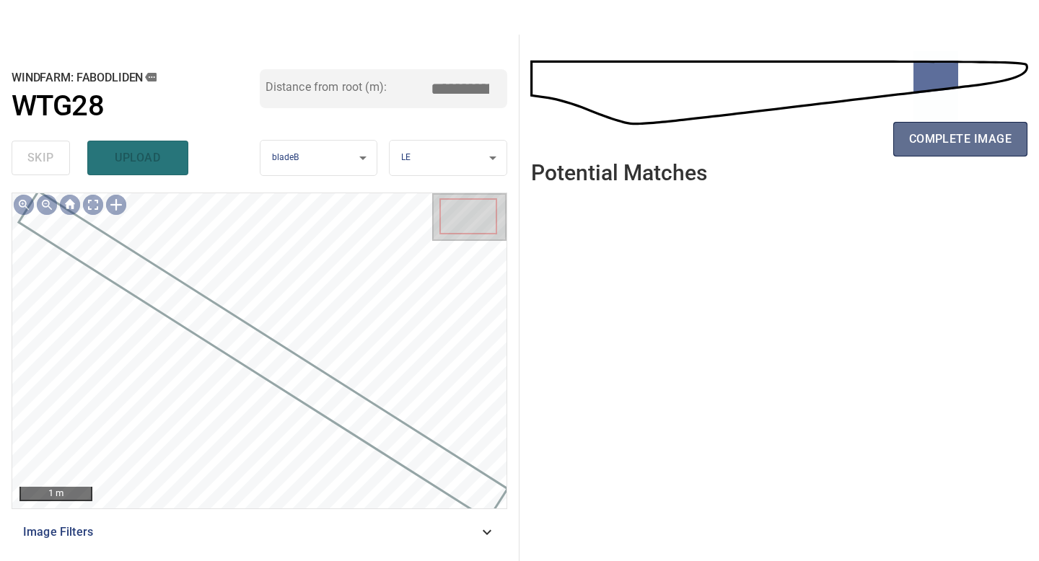
click at [911, 136] on span "complete image" at bounding box center [960, 139] width 102 height 20
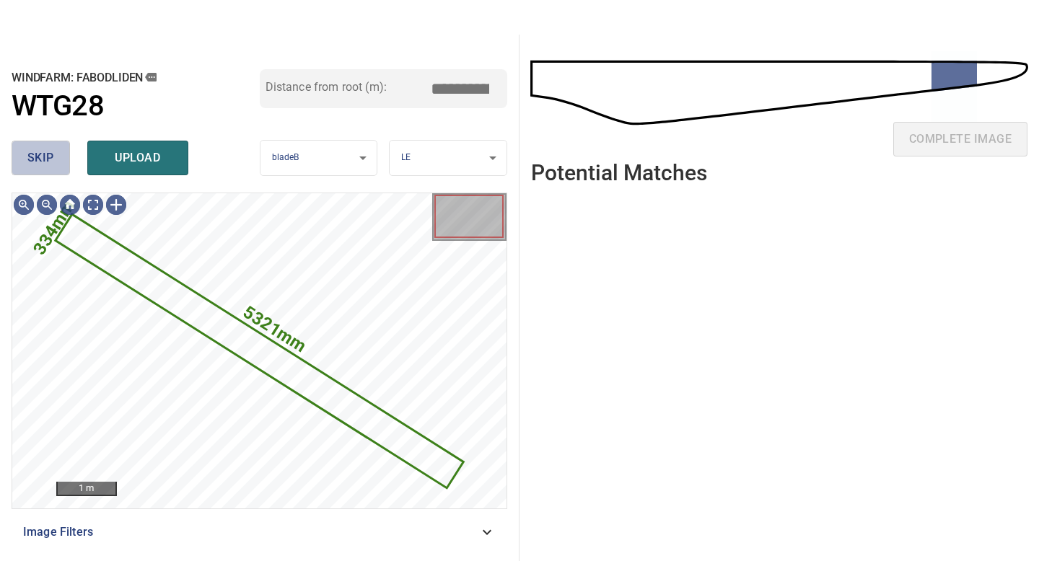
click at [55, 150] on button "skip" at bounding box center [41, 158] width 58 height 35
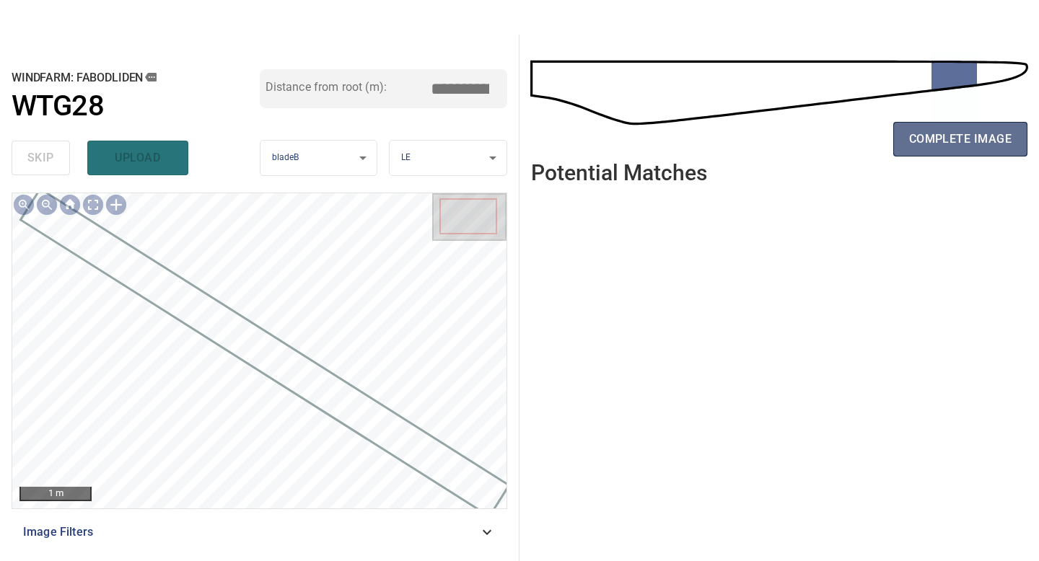
click at [915, 141] on span "complete image" at bounding box center [960, 139] width 102 height 20
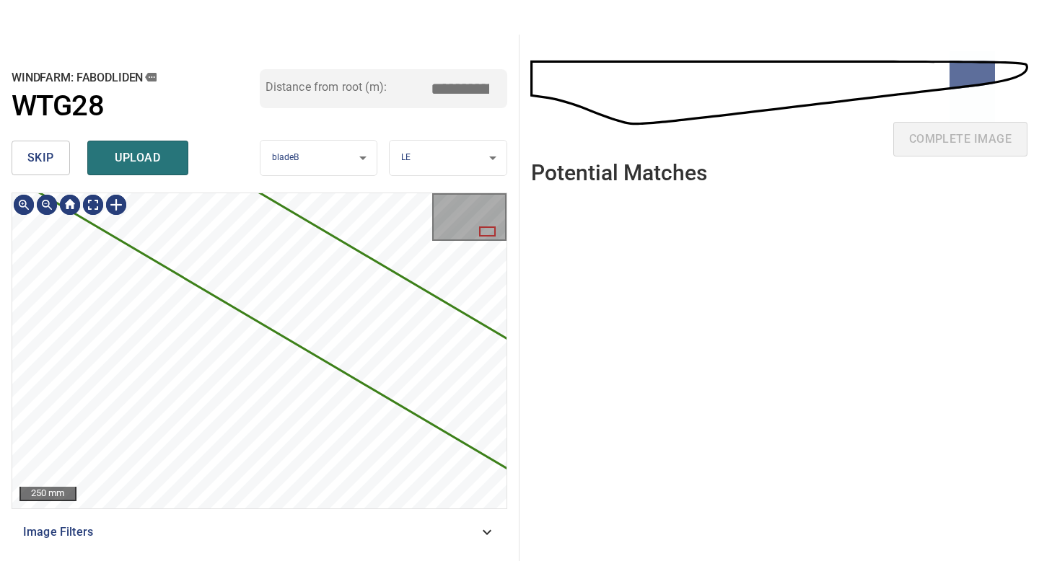
click at [38, 138] on div "skip upload" at bounding box center [136, 158] width 248 height 46
click at [42, 150] on span "skip" at bounding box center [40, 158] width 27 height 20
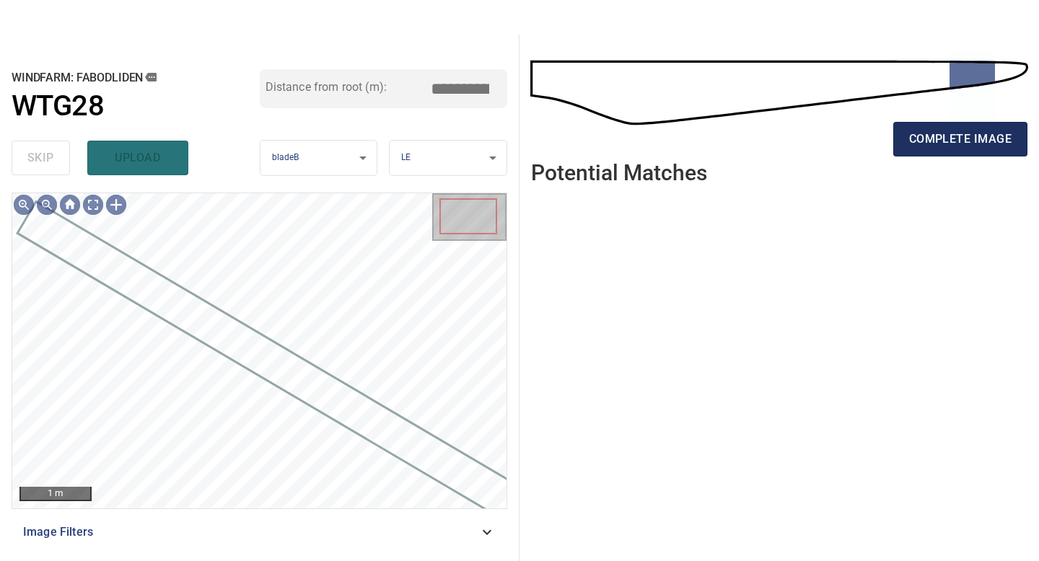
click at [931, 154] on button "complete image" at bounding box center [960, 139] width 134 height 35
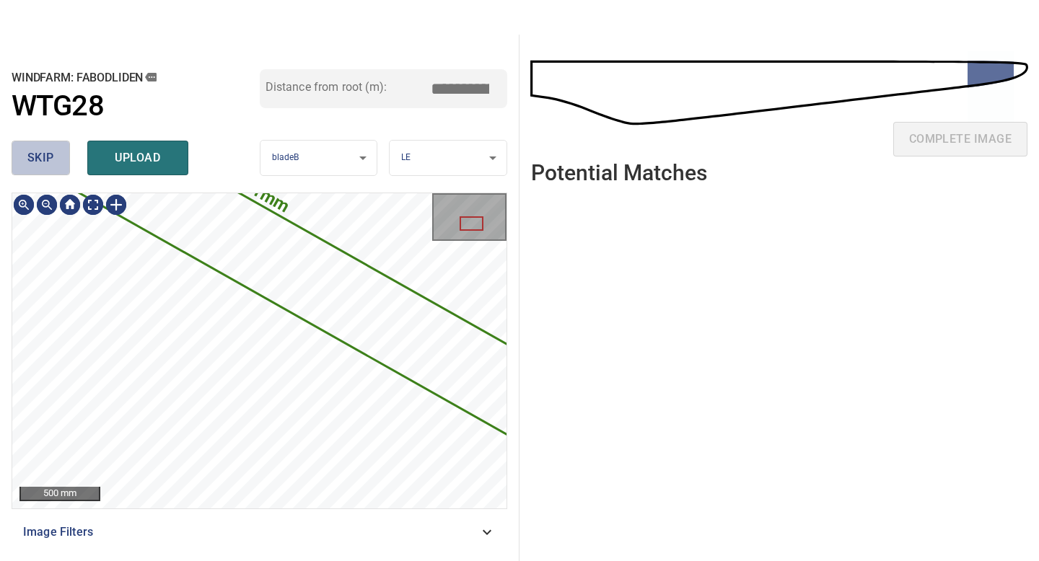
click at [49, 159] on span "skip" at bounding box center [40, 158] width 27 height 20
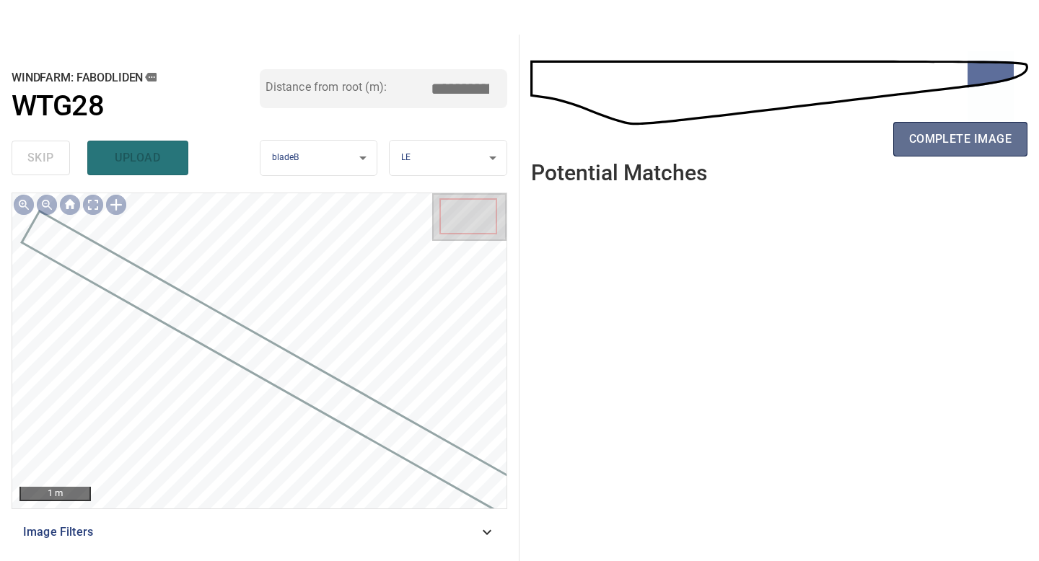
click at [948, 144] on span "complete image" at bounding box center [960, 139] width 102 height 20
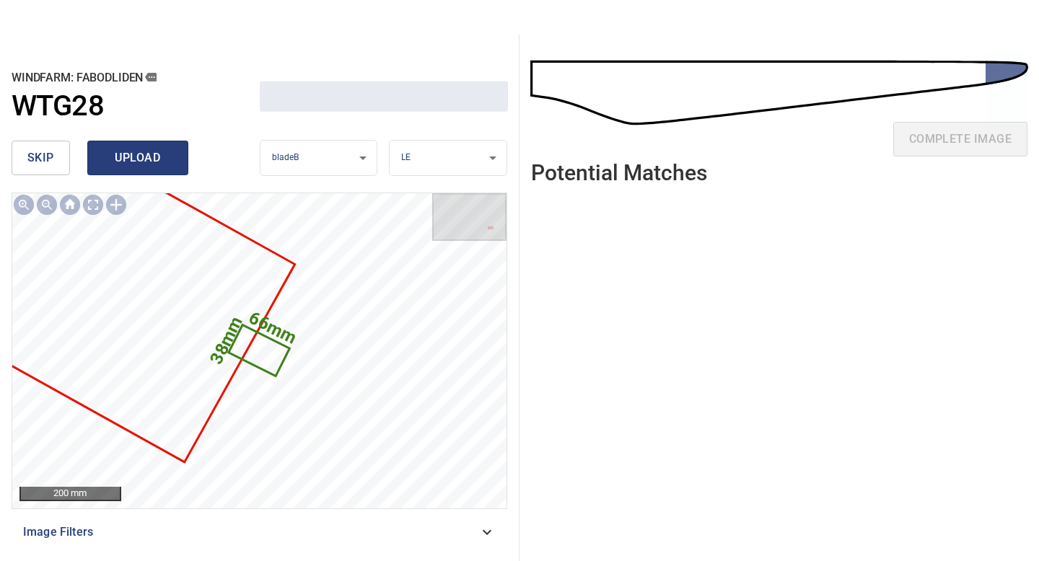
click at [153, 157] on span "upload" at bounding box center [137, 158] width 69 height 20
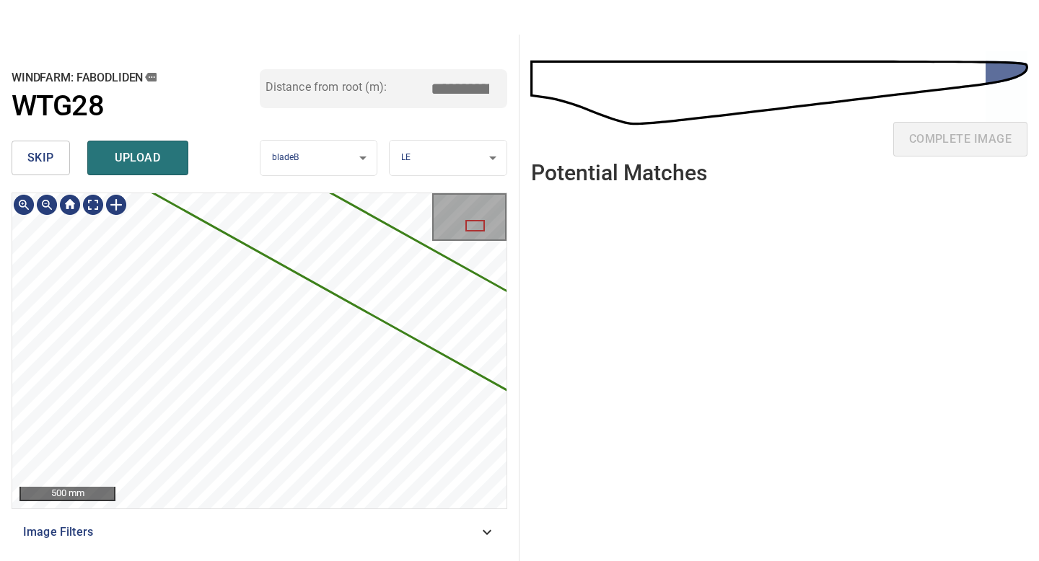
click at [2, 343] on div "**********" at bounding box center [259, 298] width 519 height 527
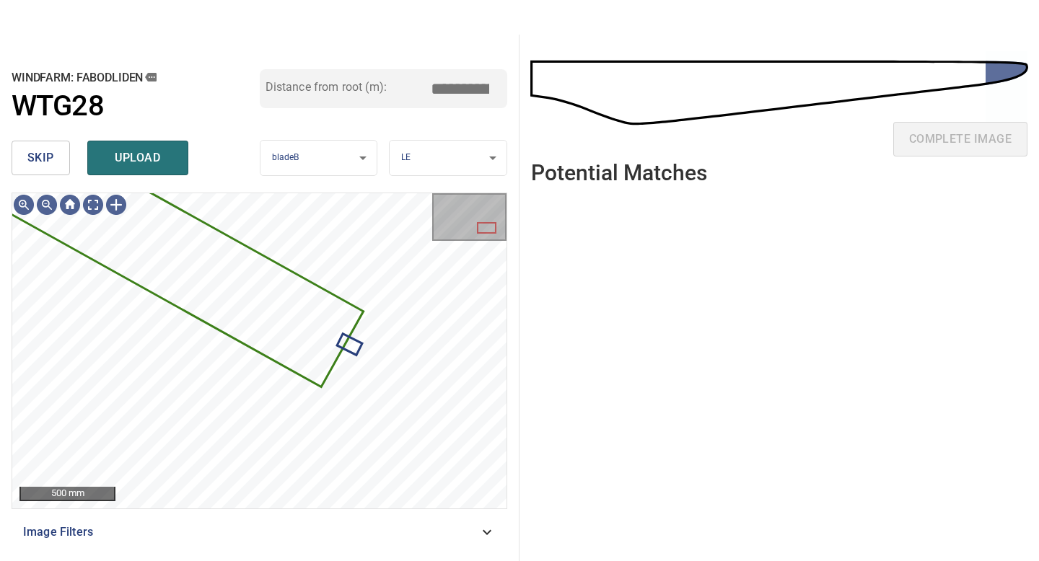
click at [139, 132] on div "windfarm: Fabodliden WTG28 Distance from root (m): *****" at bounding box center [260, 101] width 496 height 65
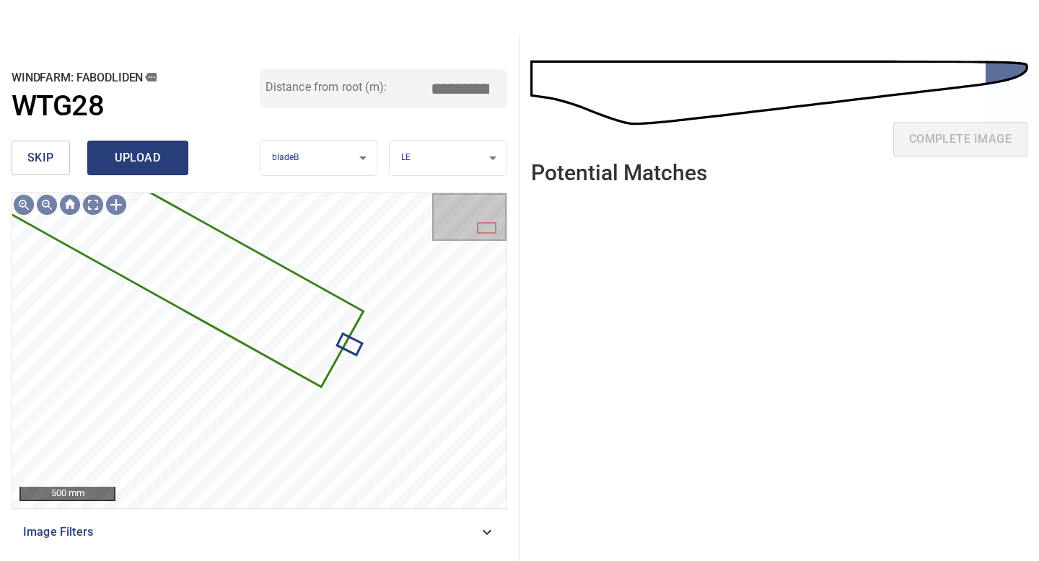
click at [139, 151] on span "upload" at bounding box center [137, 158] width 69 height 20
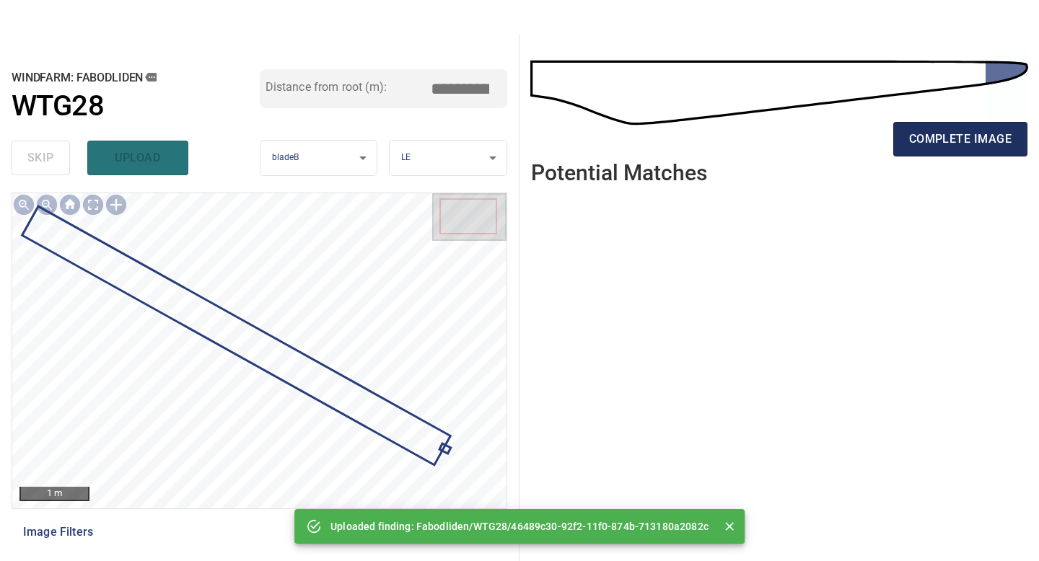
click at [958, 143] on span "complete image" at bounding box center [960, 139] width 102 height 20
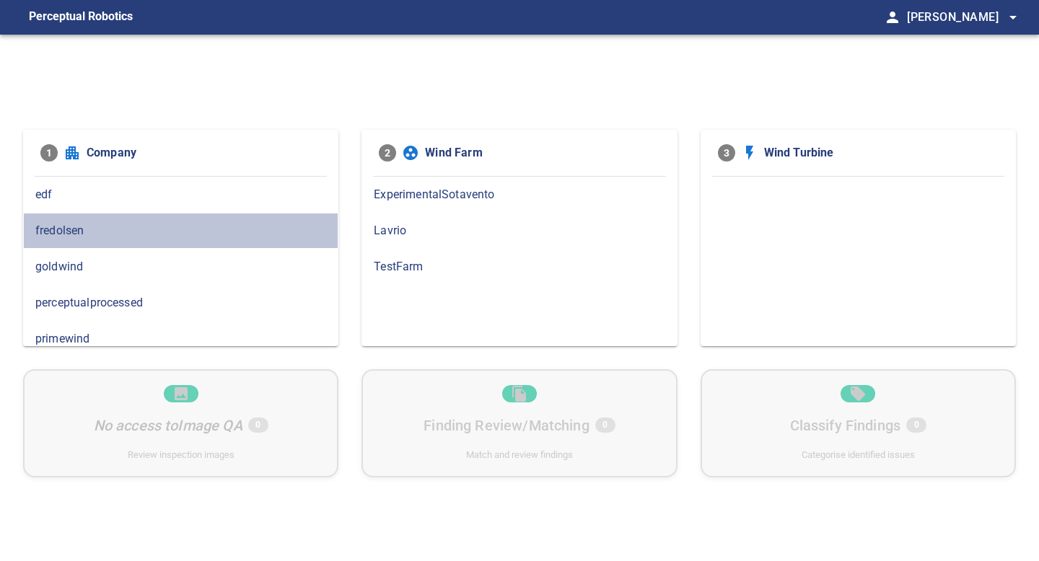
click at [318, 238] on span "fredolsen" at bounding box center [180, 230] width 291 height 17
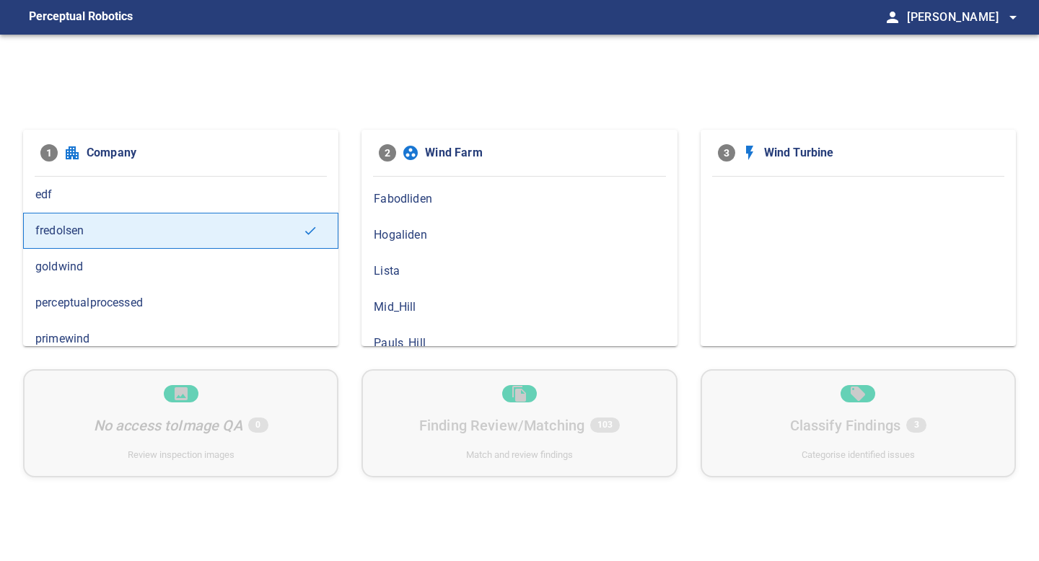
scroll to position [175, 0]
click at [467, 203] on span "Fabodliden" at bounding box center [519, 199] width 291 height 17
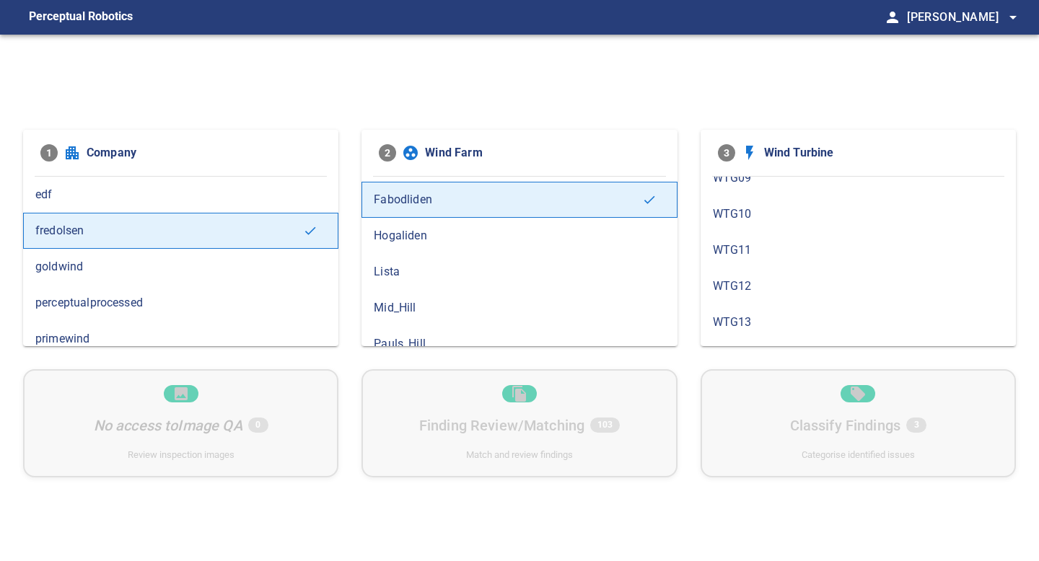
scroll to position [841, 0]
click at [786, 294] on span "WTG28" at bounding box center [858, 292] width 291 height 17
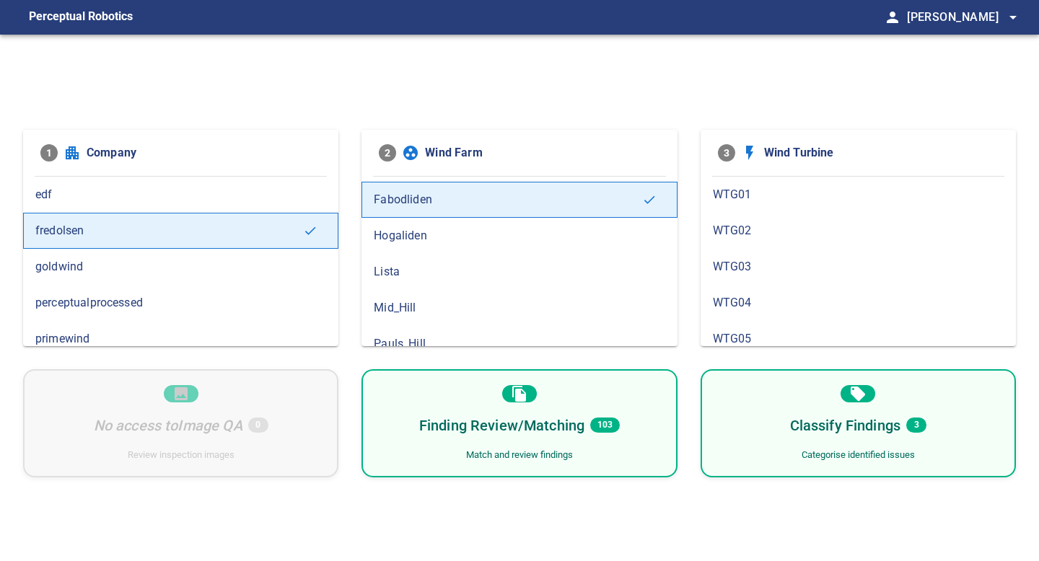
click at [628, 403] on div "Finding Review/Matching 103 Match and review findings" at bounding box center [518, 423] width 315 height 108
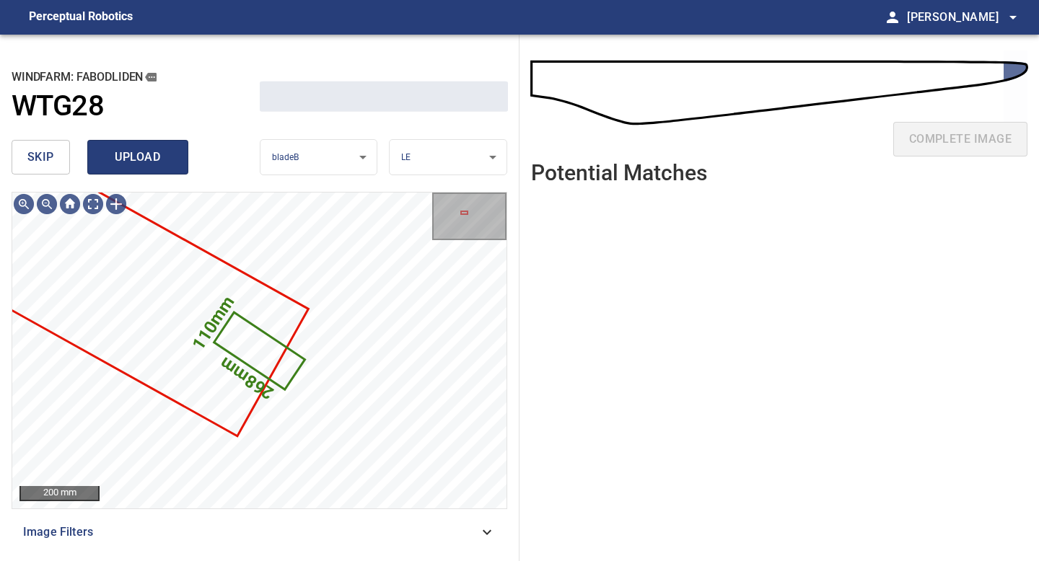
click at [157, 162] on span "upload" at bounding box center [137, 157] width 69 height 20
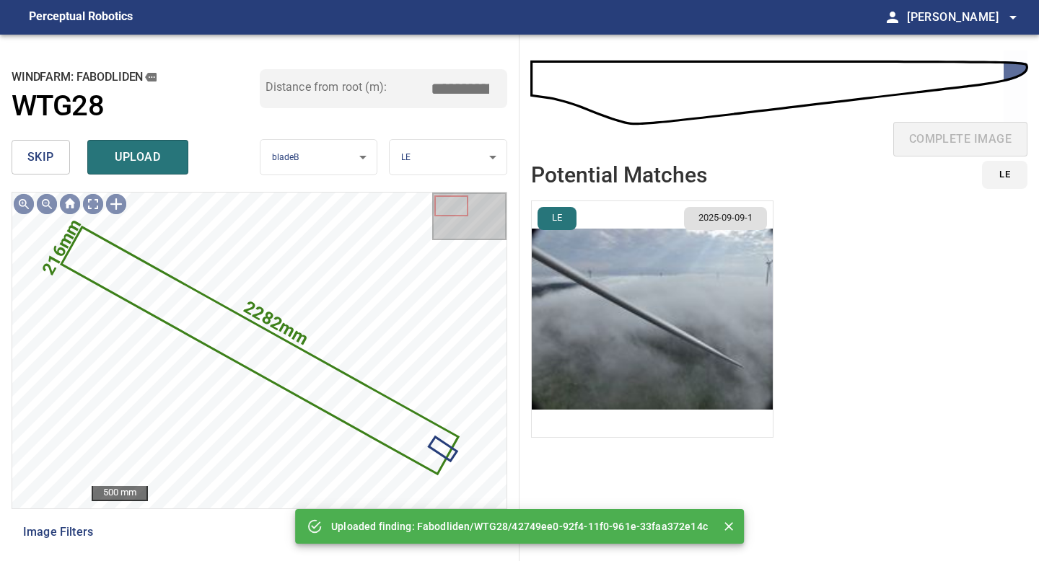
click at [43, 163] on span "skip" at bounding box center [40, 157] width 27 height 20
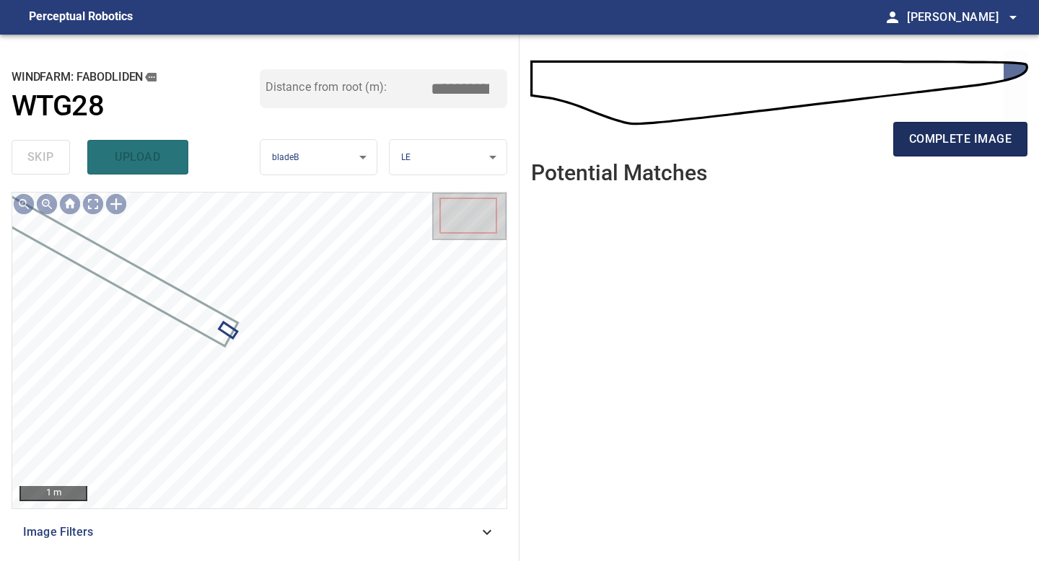
click at [925, 148] on span "complete image" at bounding box center [960, 139] width 102 height 20
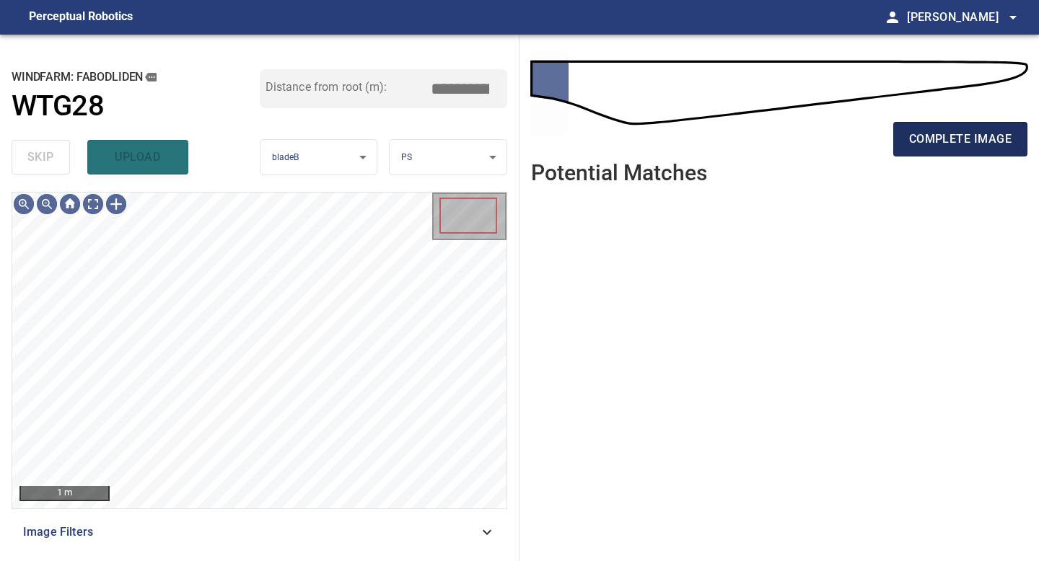
click at [929, 128] on button "complete image" at bounding box center [960, 139] width 134 height 35
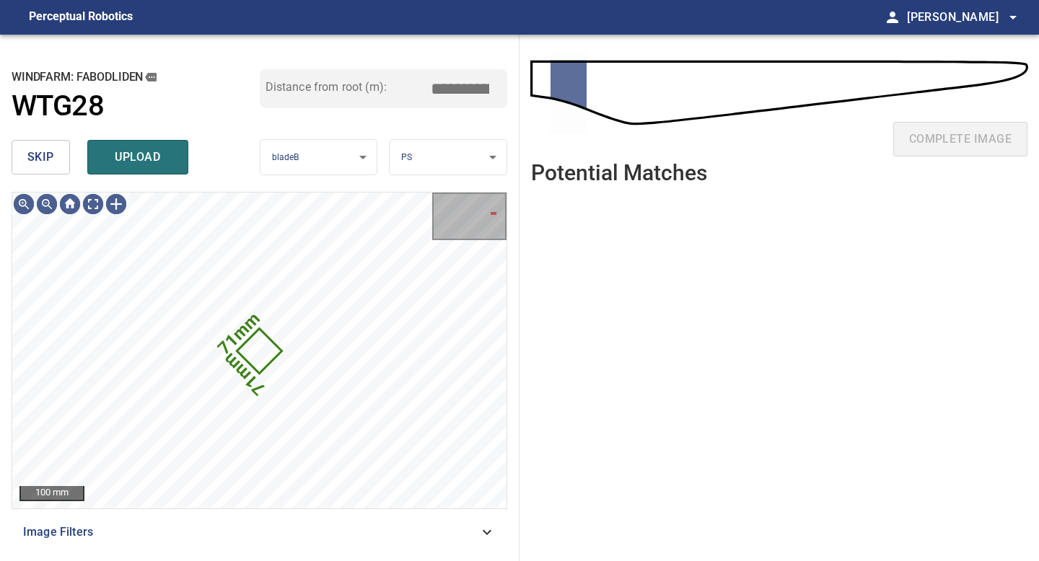
click at [56, 159] on button "skip" at bounding box center [41, 157] width 58 height 35
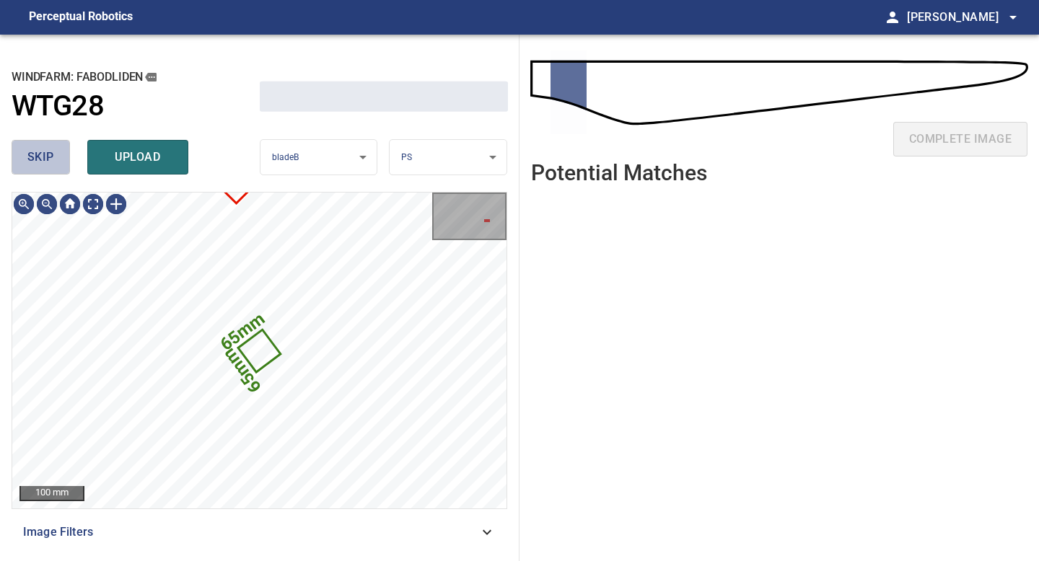
click at [56, 159] on button "skip" at bounding box center [41, 157] width 58 height 35
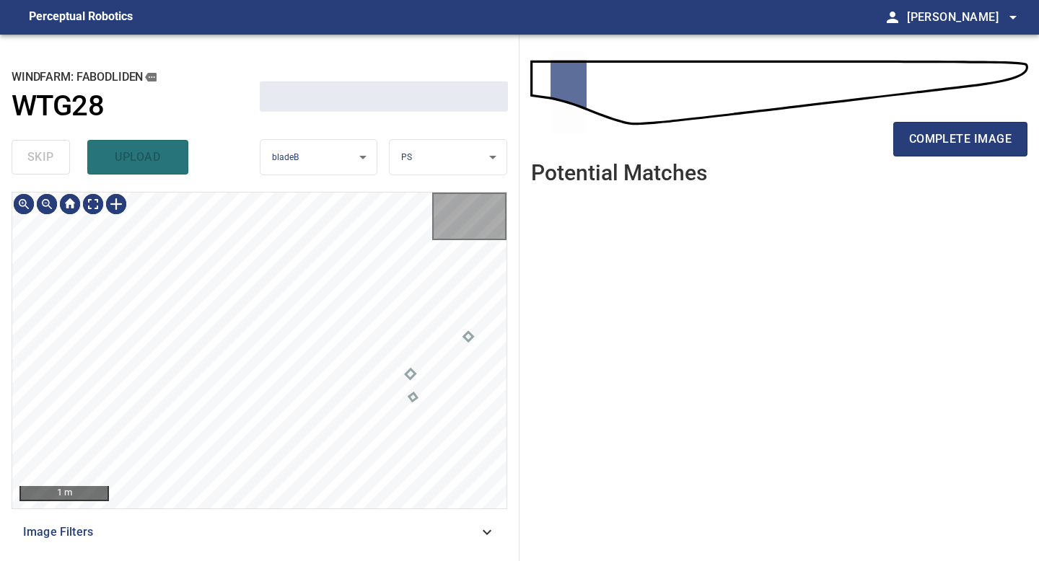
click at [56, 159] on div "skip upload" at bounding box center [136, 157] width 248 height 46
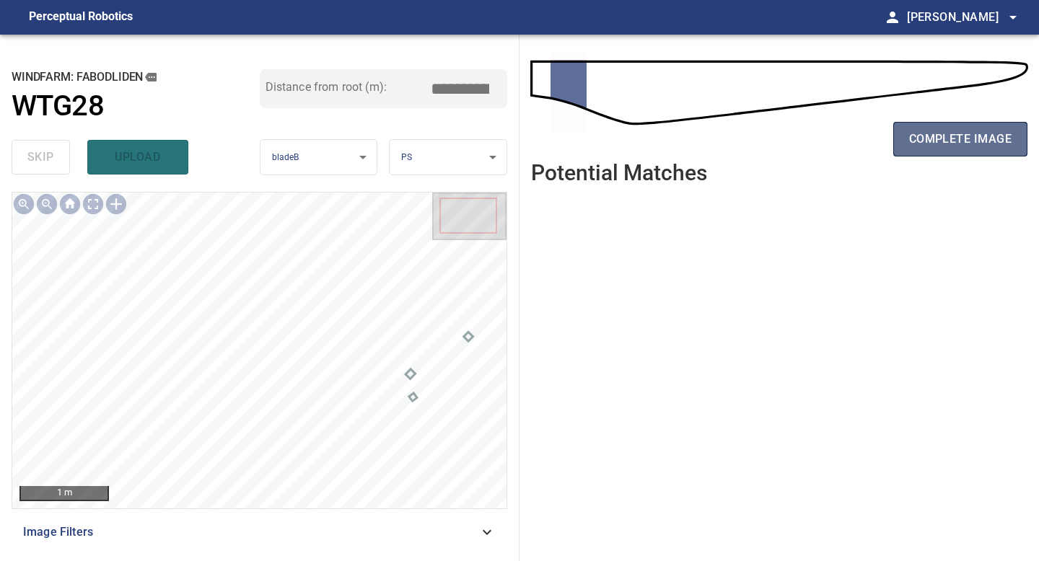
click at [962, 129] on span "complete image" at bounding box center [960, 139] width 102 height 20
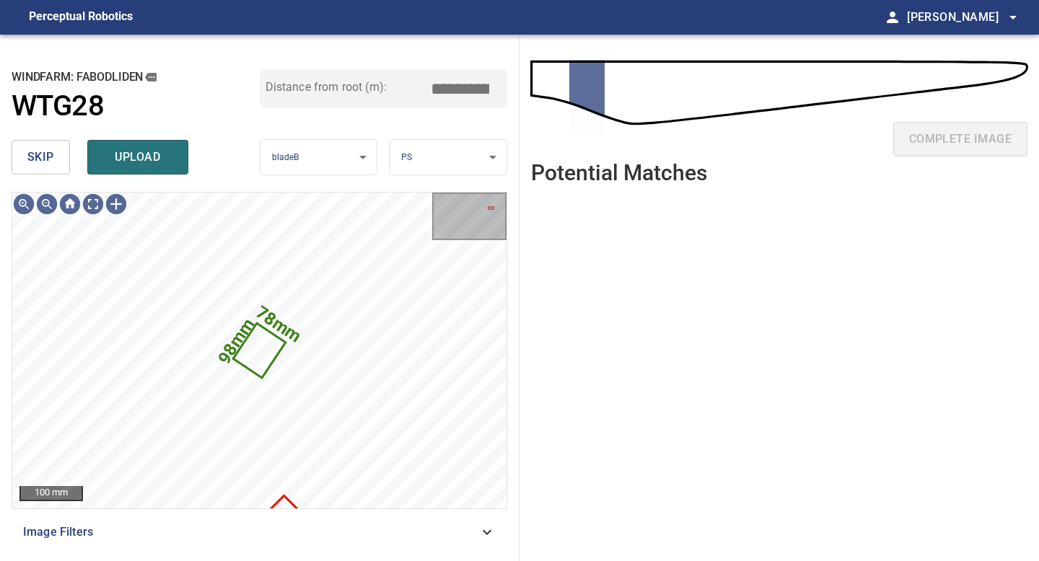
click at [54, 157] on button "skip" at bounding box center [41, 157] width 58 height 35
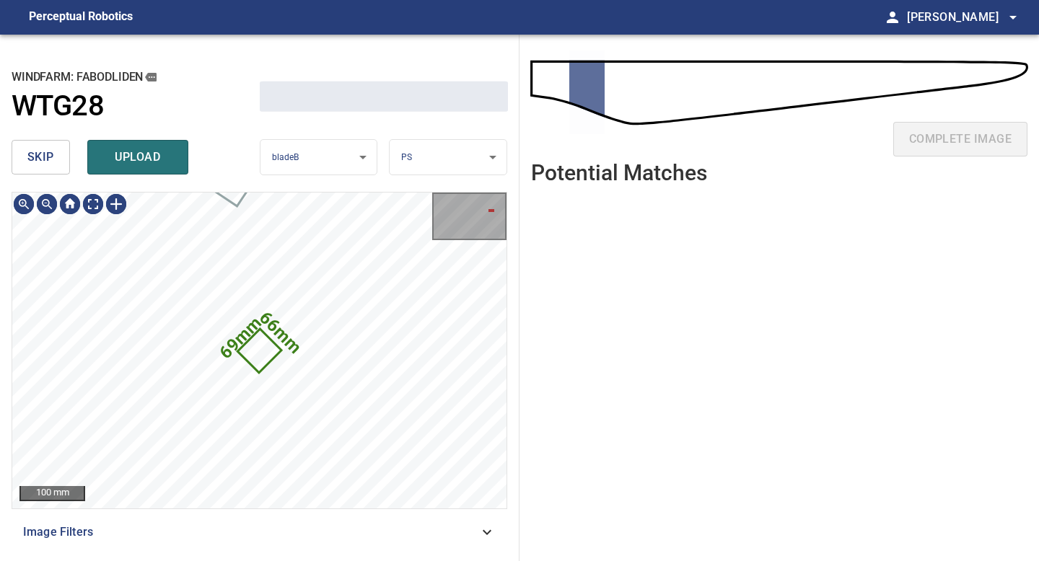
click at [54, 157] on button "skip" at bounding box center [41, 157] width 58 height 35
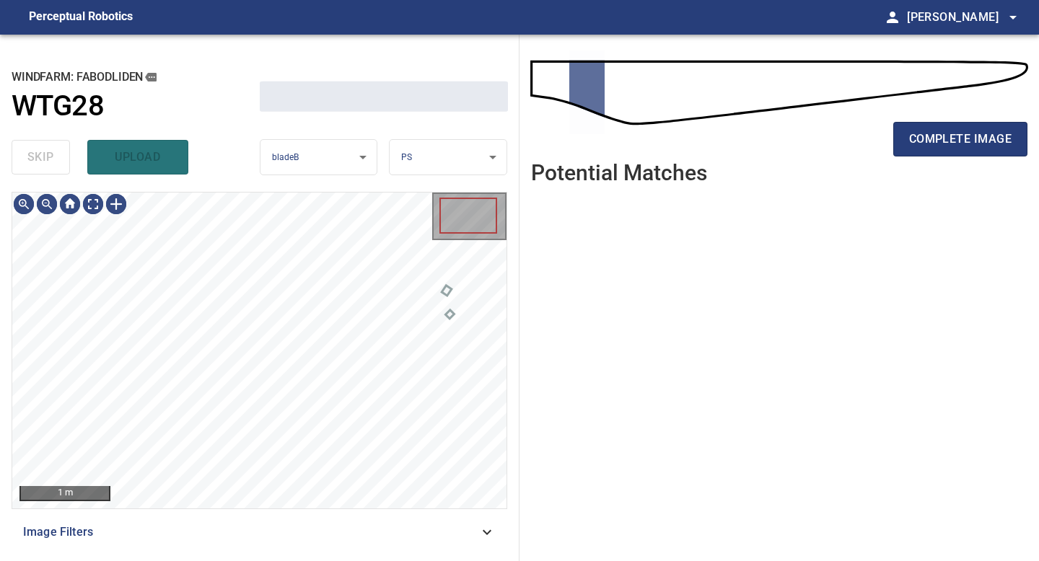
click at [54, 157] on div "skip upload" at bounding box center [136, 157] width 248 height 46
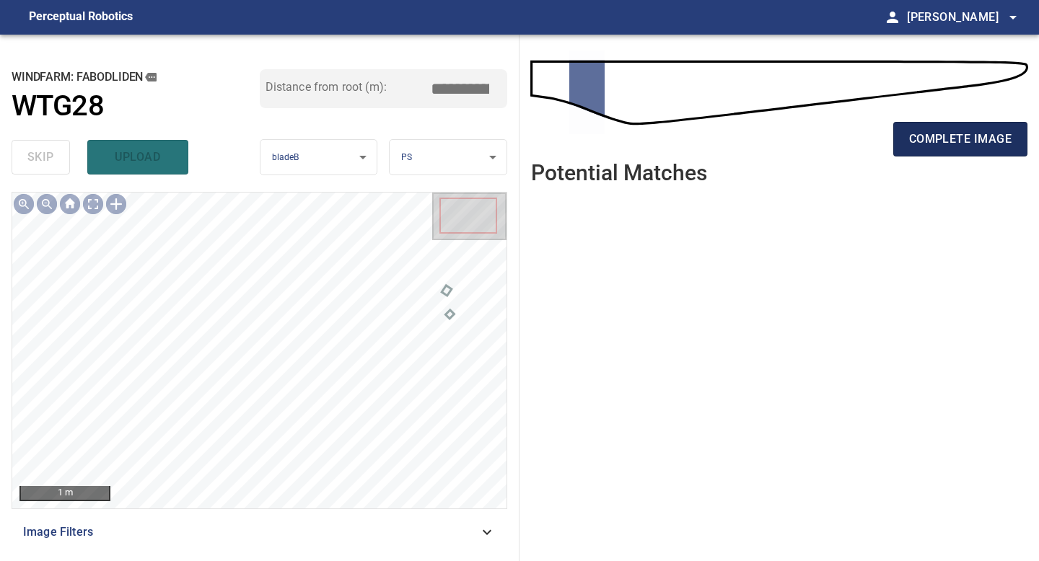
click at [949, 139] on span "complete image" at bounding box center [960, 139] width 102 height 20
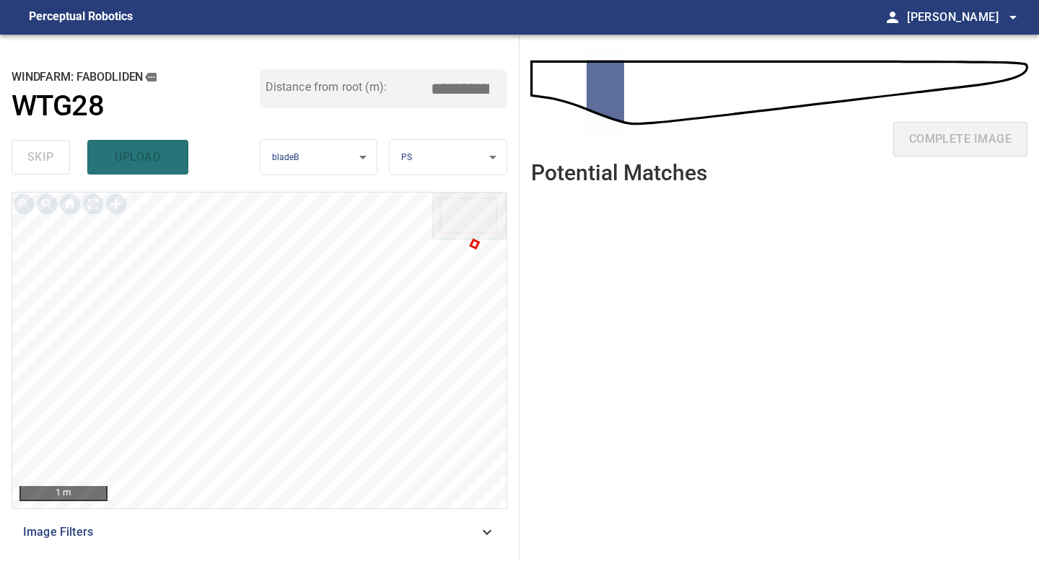
click at [474, 245] on div at bounding box center [469, 219] width 74 height 53
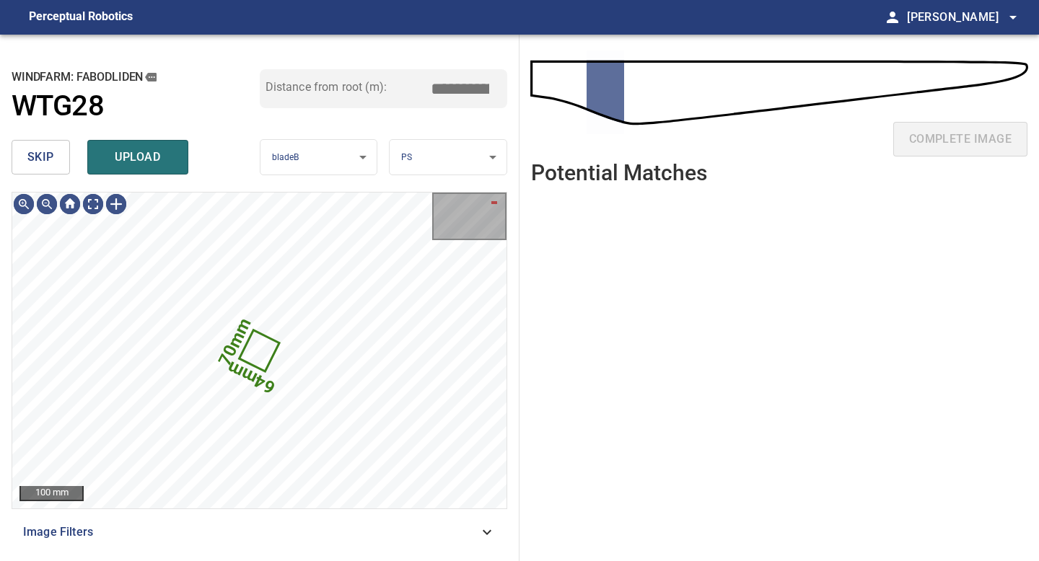
click at [59, 154] on button "skip" at bounding box center [41, 157] width 58 height 35
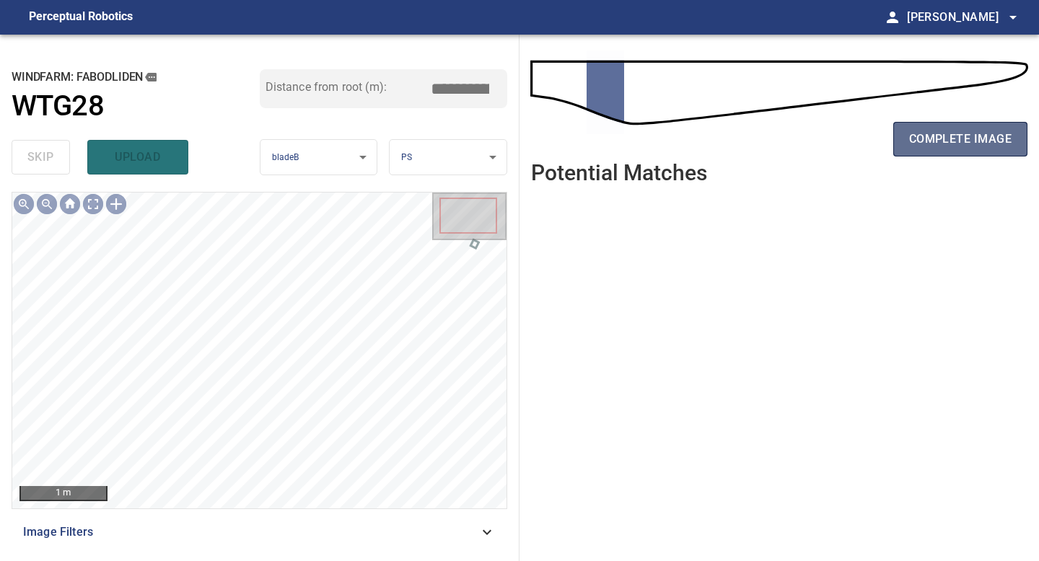
click at [941, 133] on span "complete image" at bounding box center [960, 139] width 102 height 20
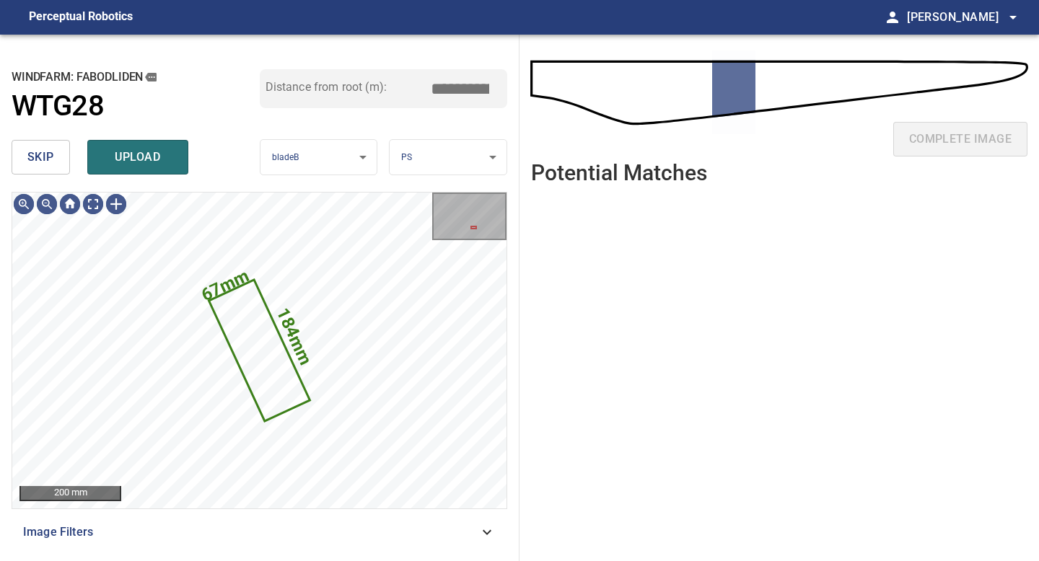
click at [61, 151] on button "skip" at bounding box center [41, 157] width 58 height 35
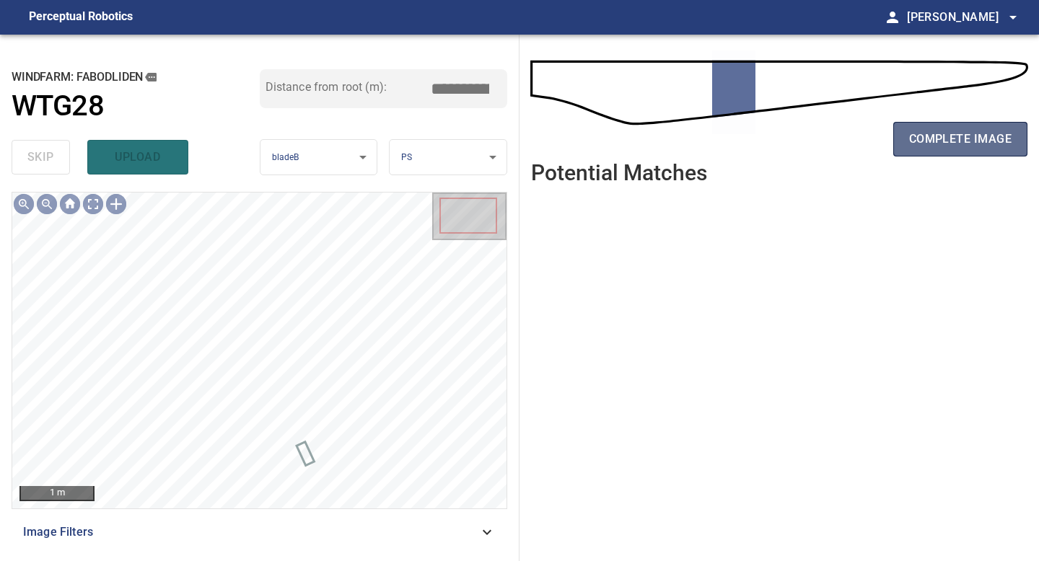
click at [944, 143] on span "complete image" at bounding box center [960, 139] width 102 height 20
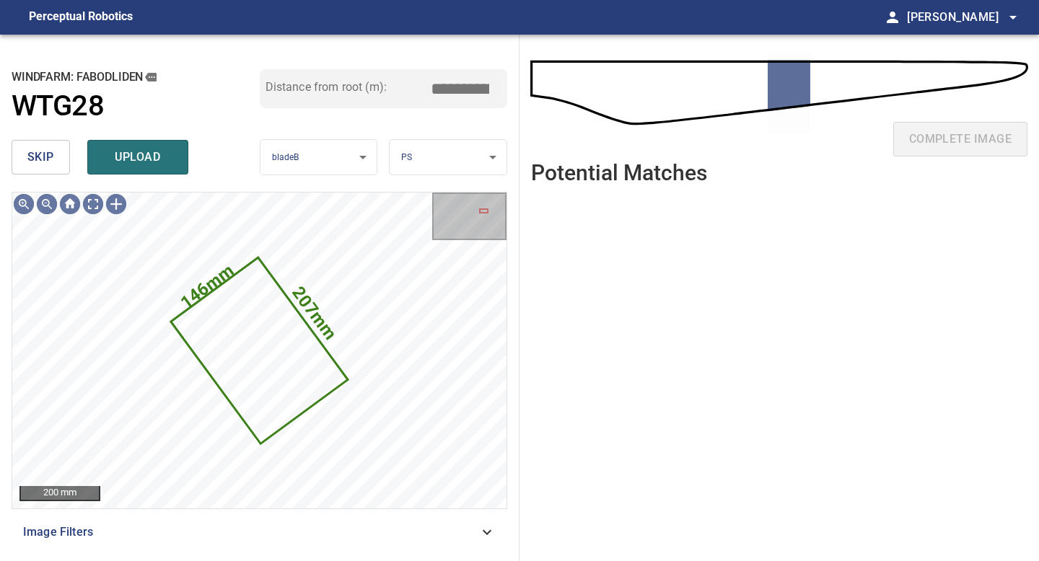
click at [41, 146] on button "skip" at bounding box center [41, 157] width 58 height 35
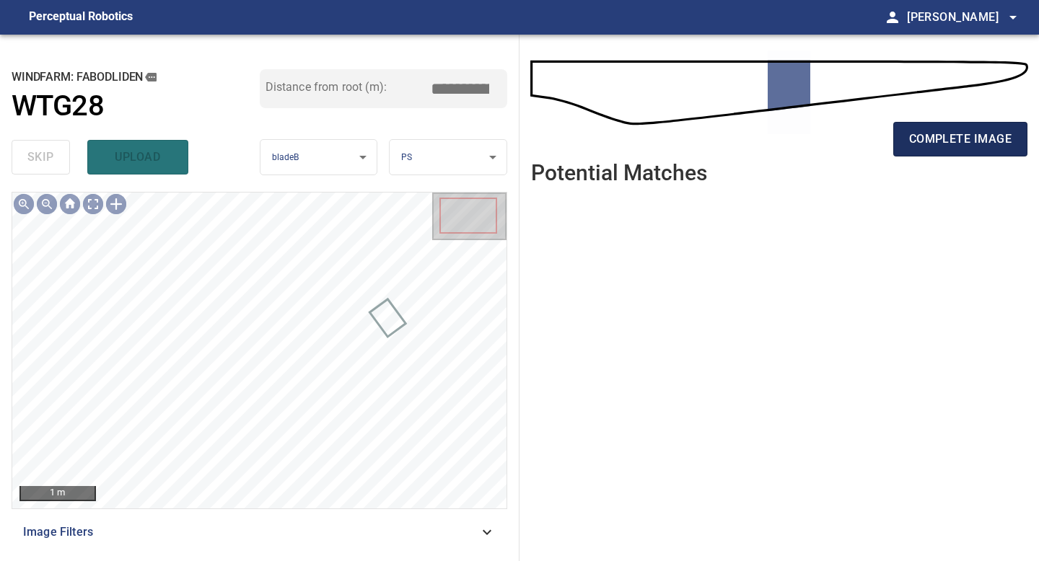
click at [973, 137] on span "complete image" at bounding box center [960, 139] width 102 height 20
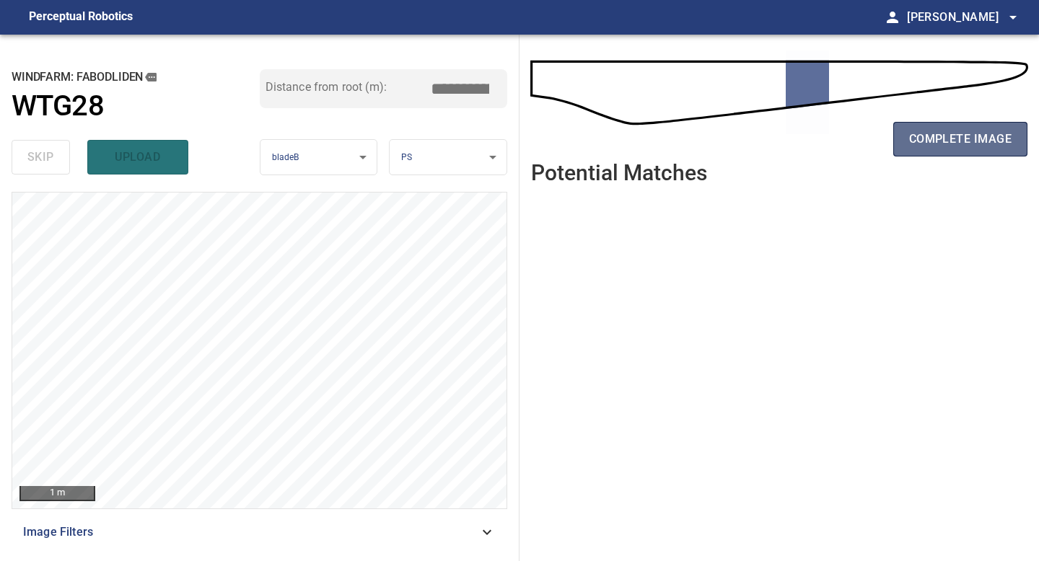
click at [970, 137] on span "complete image" at bounding box center [960, 139] width 102 height 20
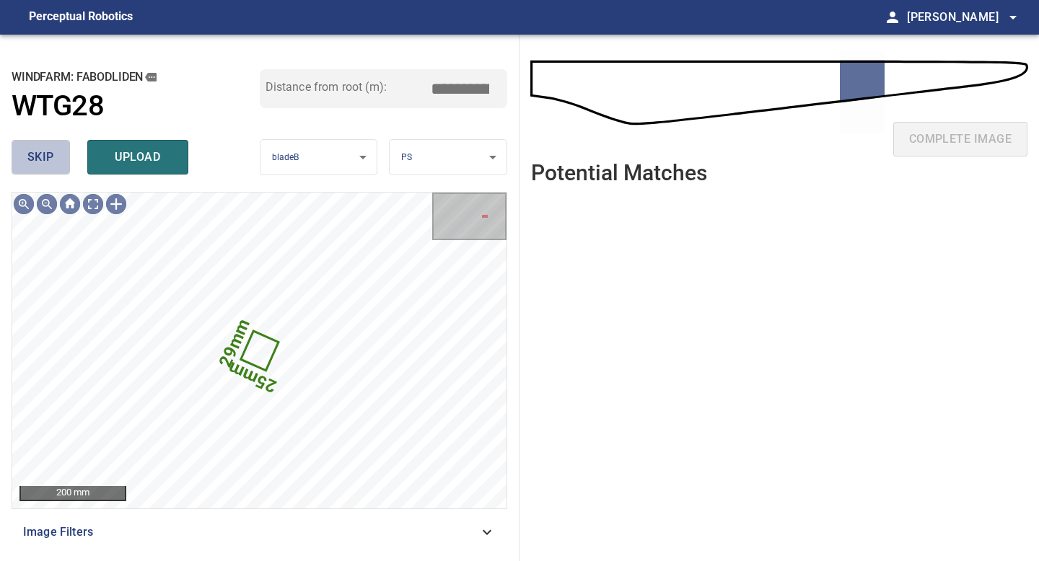
click at [51, 150] on span "skip" at bounding box center [40, 157] width 27 height 20
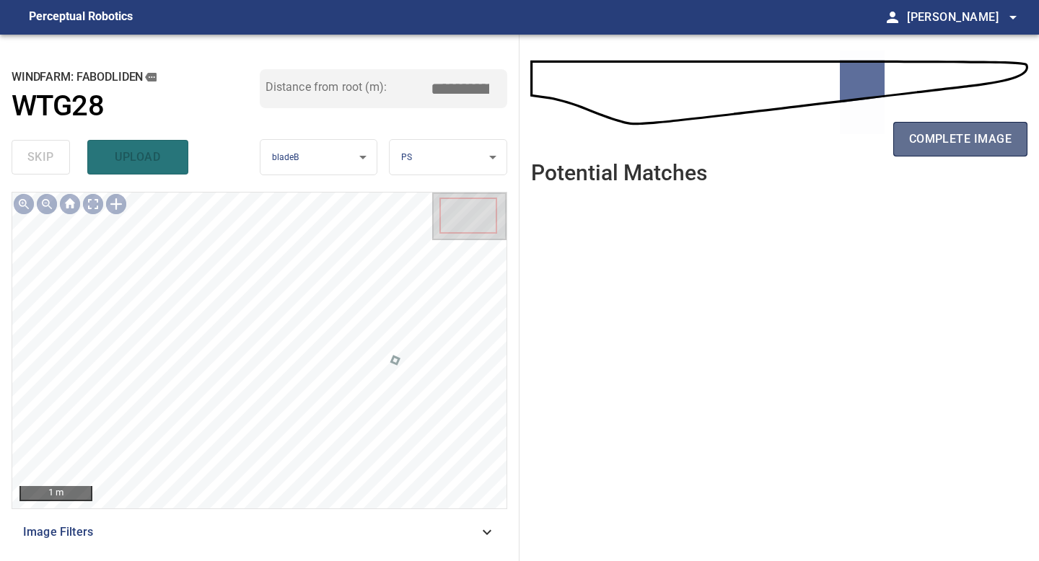
click at [934, 137] on span "complete image" at bounding box center [960, 139] width 102 height 20
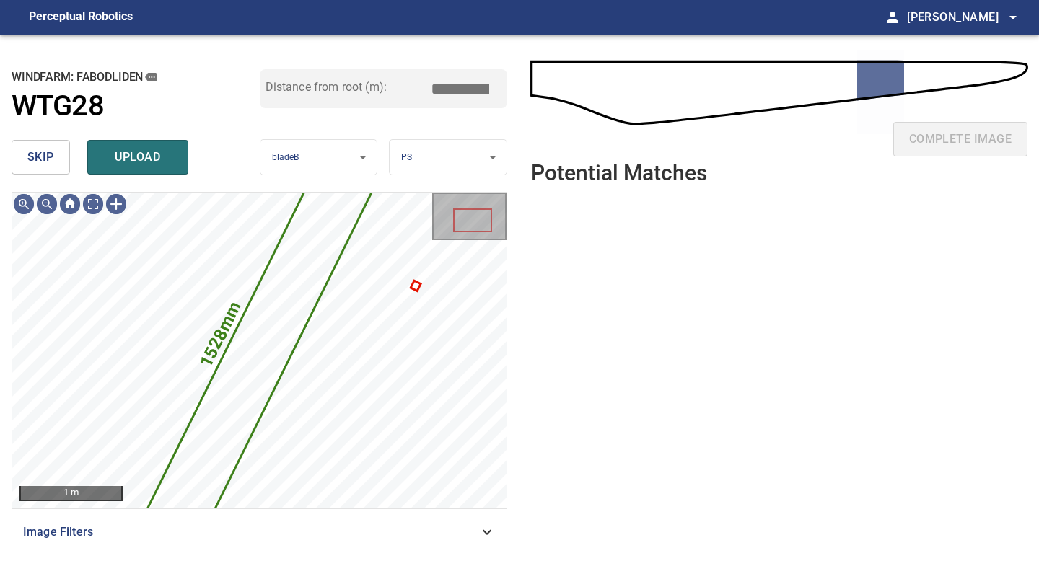
click at [59, 157] on button "skip" at bounding box center [41, 157] width 58 height 35
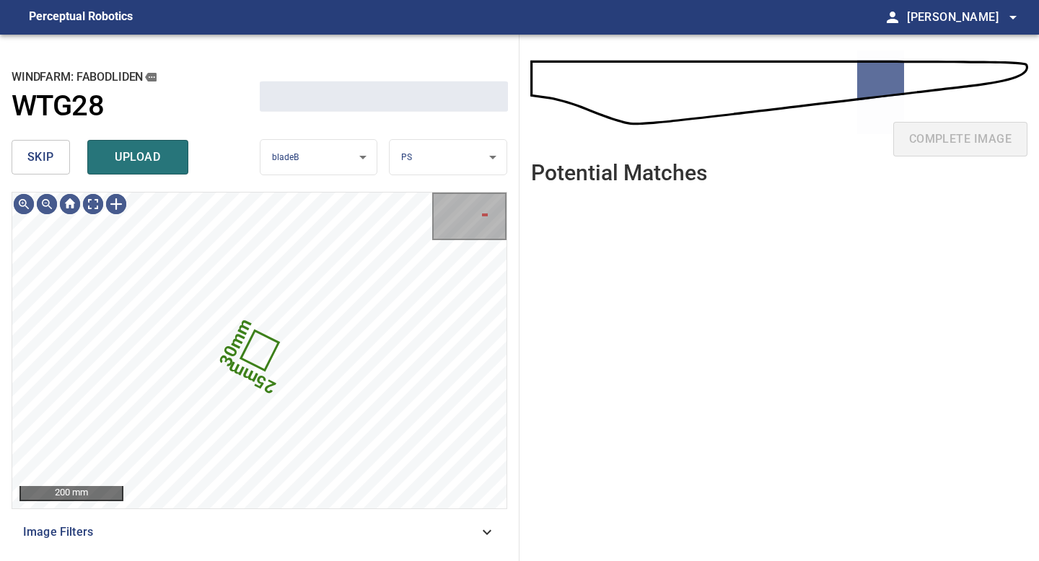
click at [59, 157] on button "skip" at bounding box center [41, 157] width 58 height 35
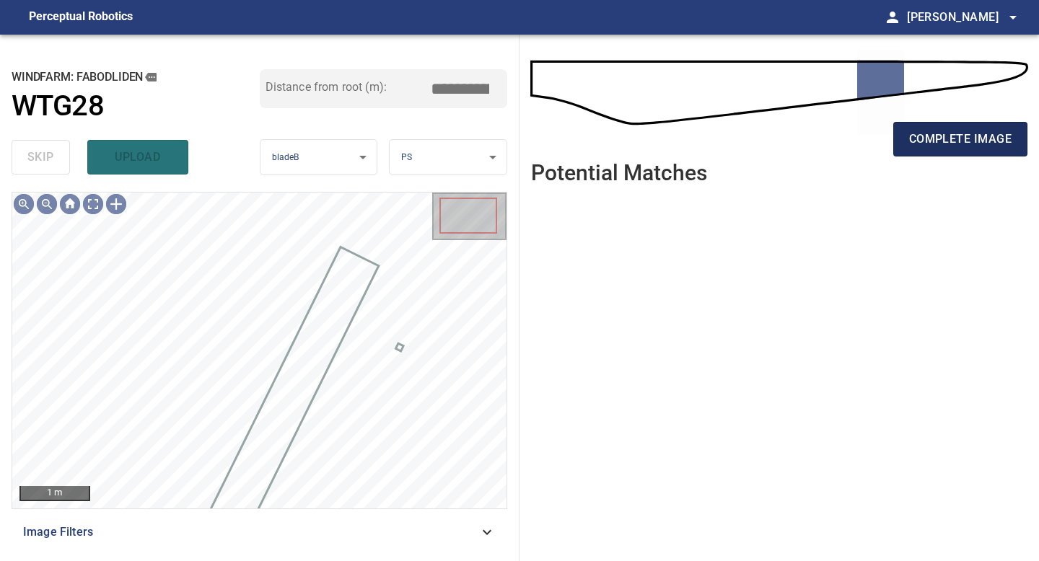
click at [923, 149] on span "complete image" at bounding box center [960, 139] width 102 height 20
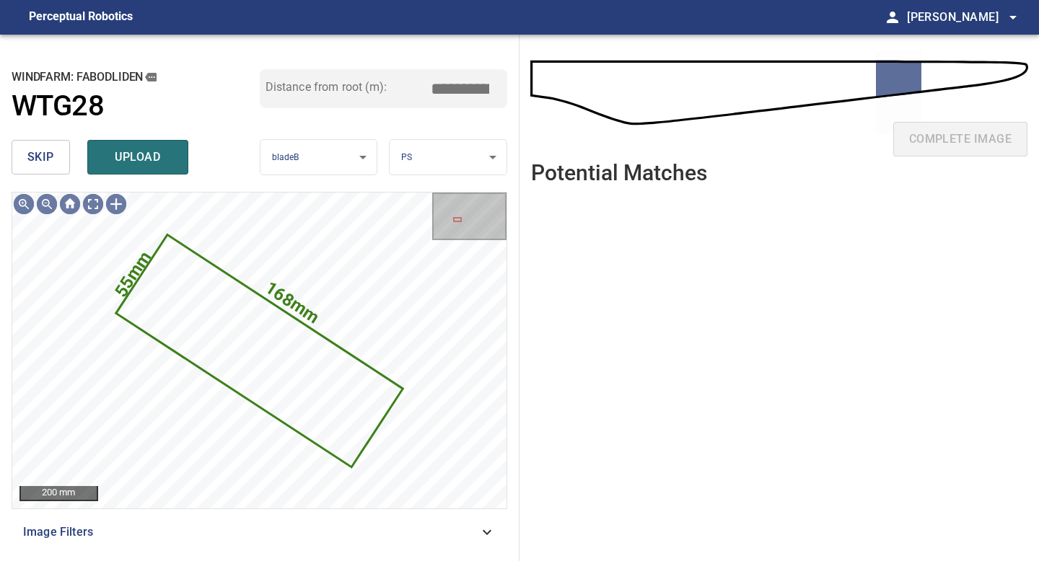
click at [48, 145] on button "skip" at bounding box center [41, 157] width 58 height 35
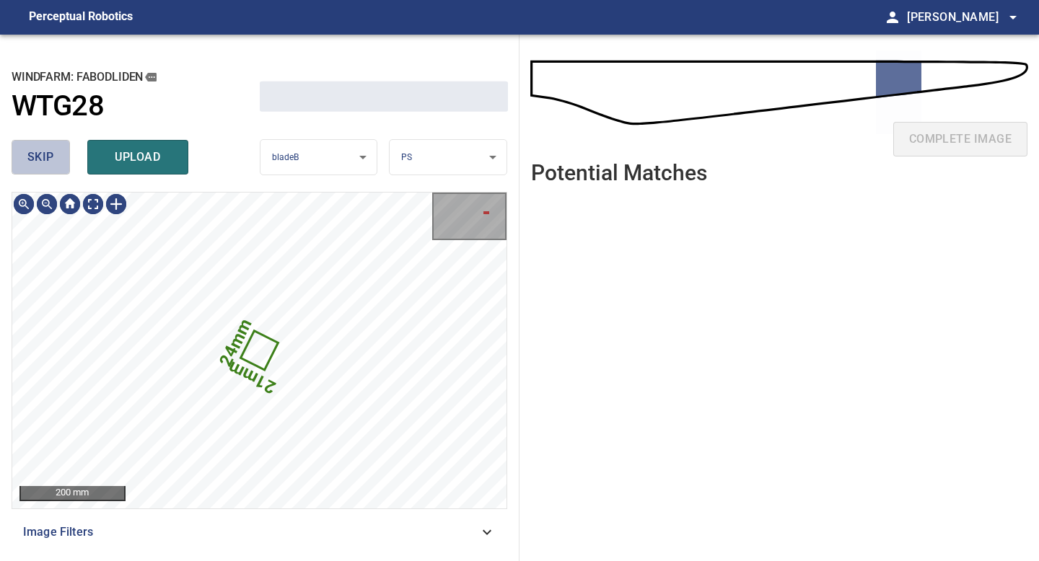
click at [48, 145] on button "skip" at bounding box center [41, 157] width 58 height 35
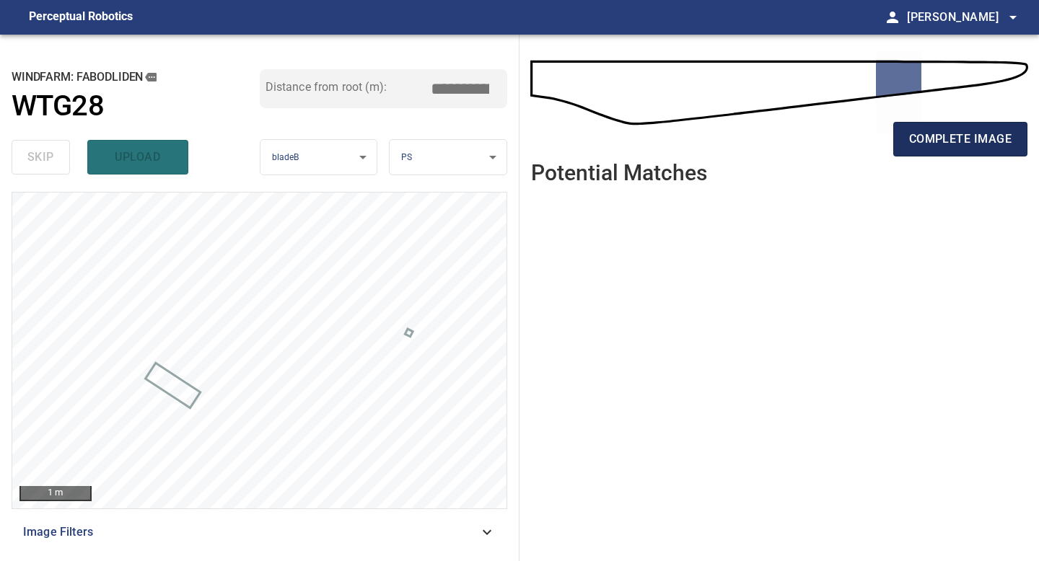
click at [971, 154] on button "complete image" at bounding box center [960, 139] width 134 height 35
click at [926, 144] on span "complete image" at bounding box center [960, 139] width 102 height 20
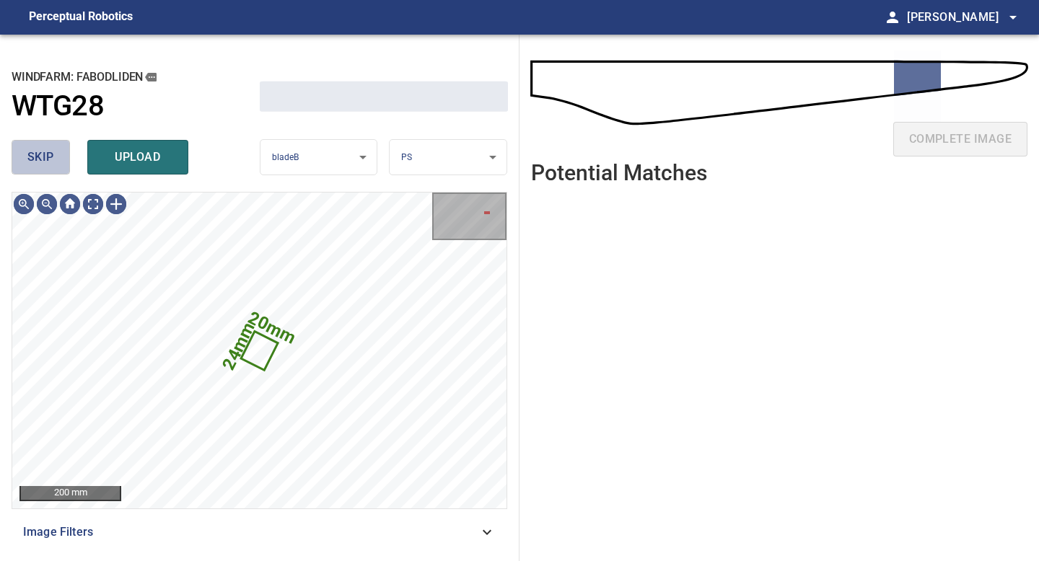
click at [49, 169] on button "skip" at bounding box center [41, 157] width 58 height 35
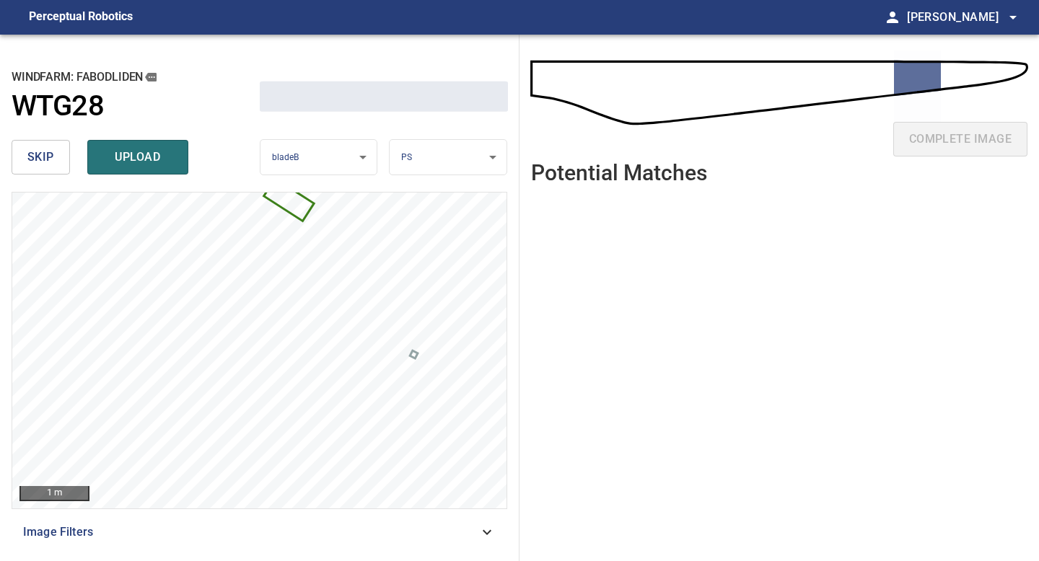
click at [35, 154] on span "skip" at bounding box center [40, 157] width 27 height 20
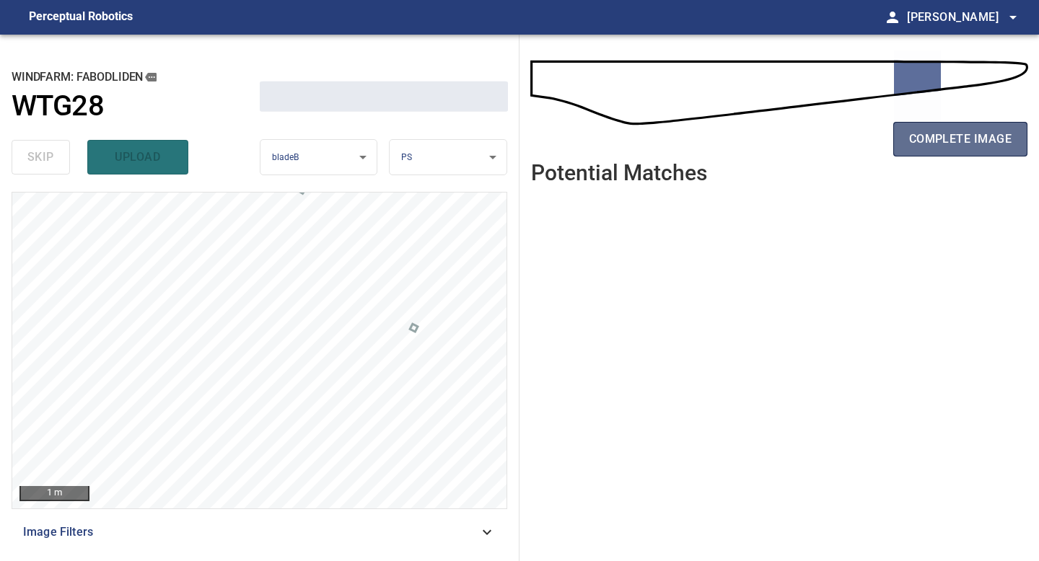
click at [959, 139] on span "complete image" at bounding box center [960, 139] width 102 height 20
click at [978, 141] on span "complete image" at bounding box center [960, 139] width 102 height 20
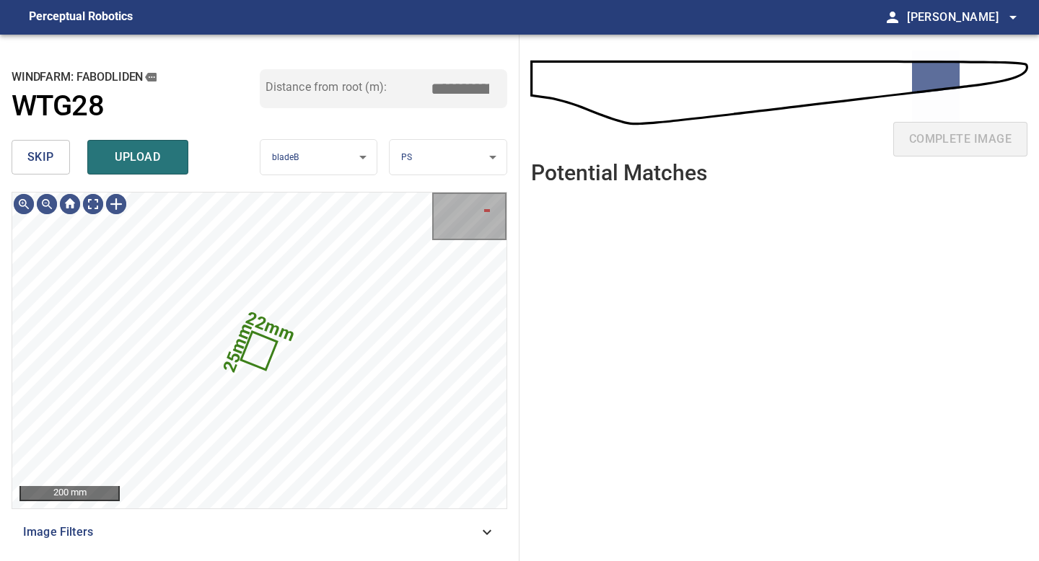
click at [38, 164] on span "skip" at bounding box center [40, 157] width 27 height 20
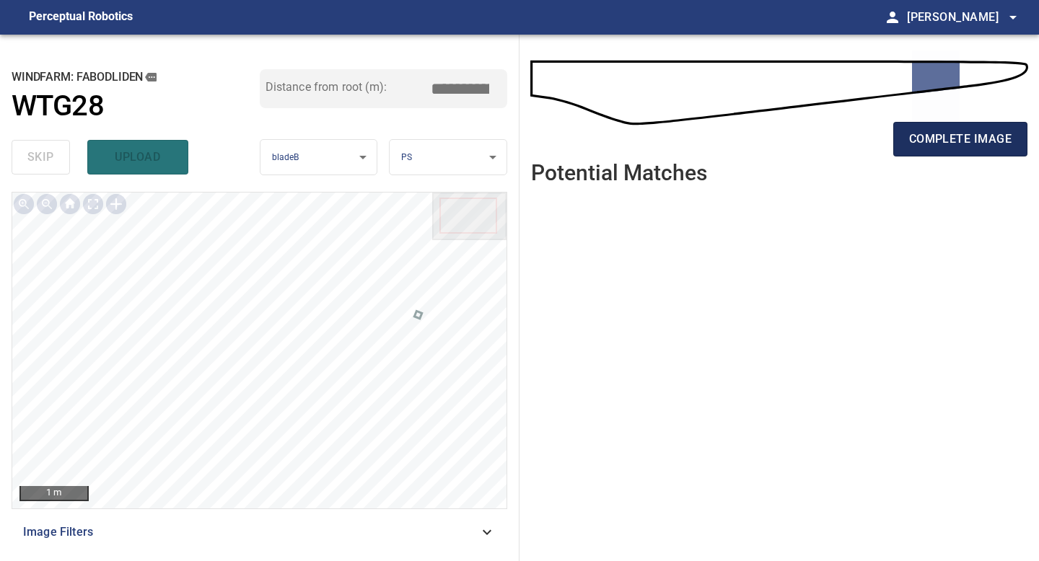
click at [970, 139] on span "complete image" at bounding box center [960, 139] width 102 height 20
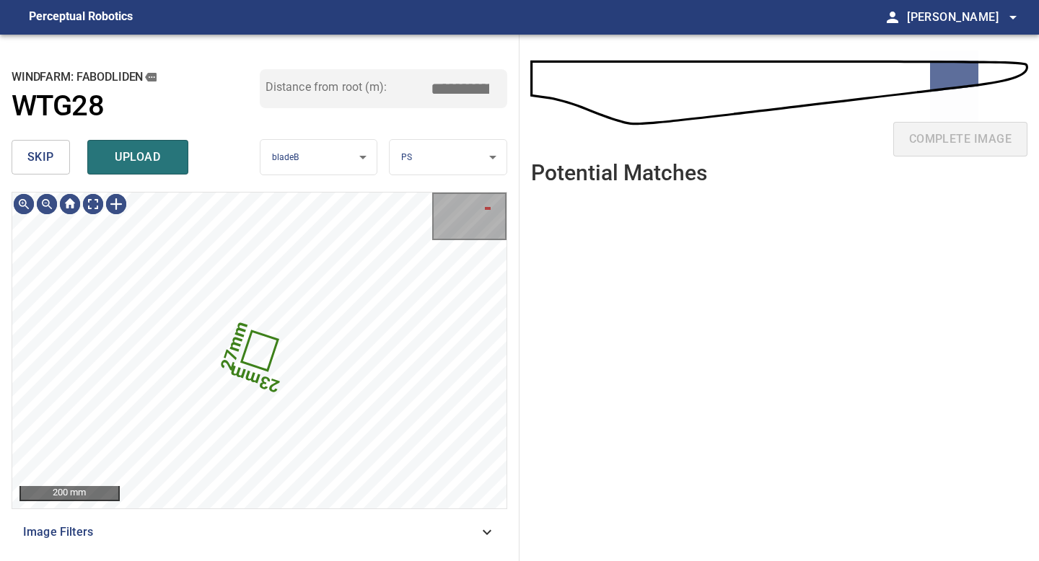
click at [25, 164] on button "skip" at bounding box center [41, 157] width 58 height 35
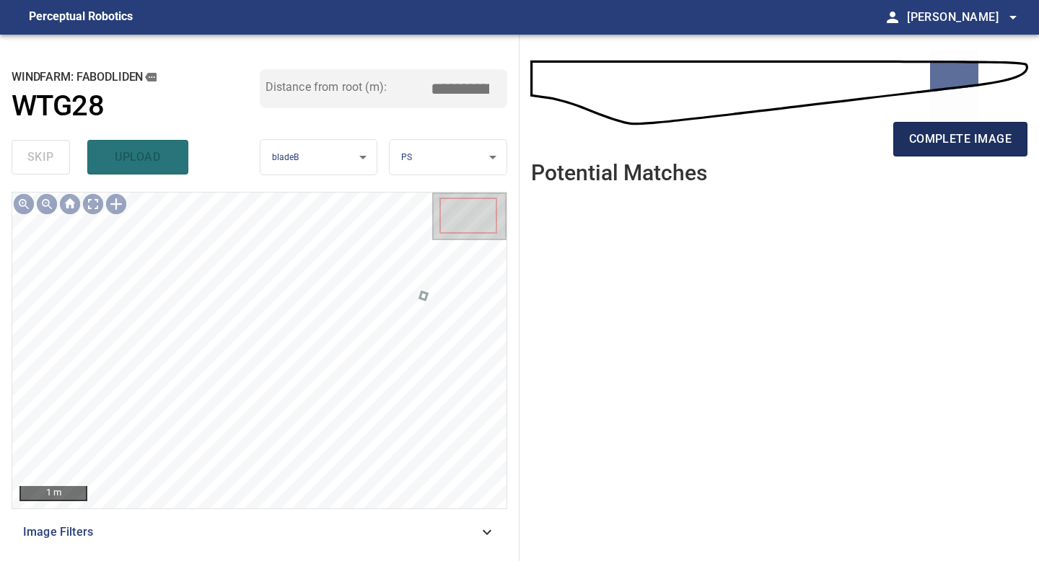
click at [929, 154] on button "complete image" at bounding box center [960, 139] width 134 height 35
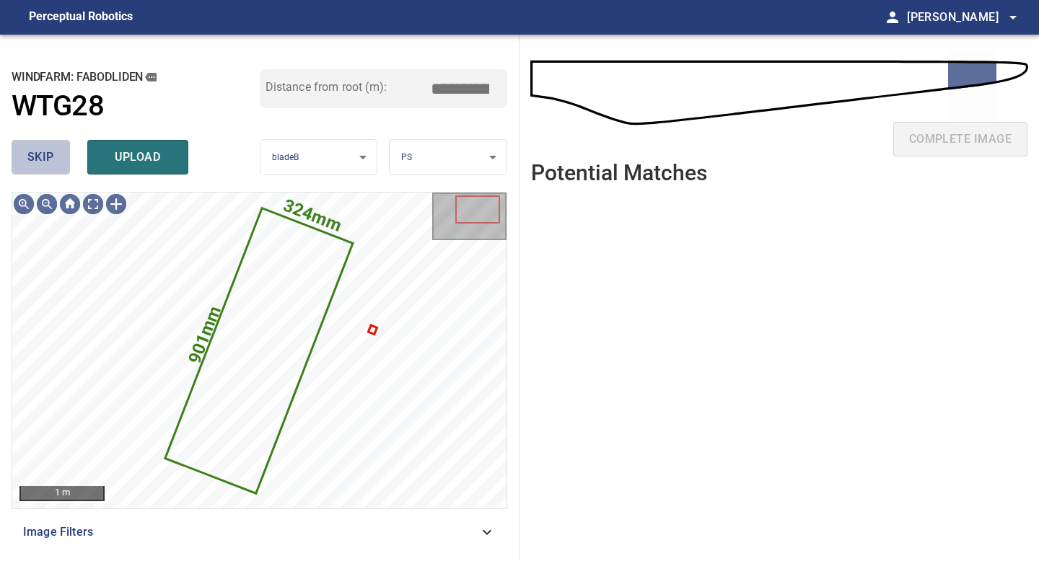
click at [57, 162] on button "skip" at bounding box center [41, 157] width 58 height 35
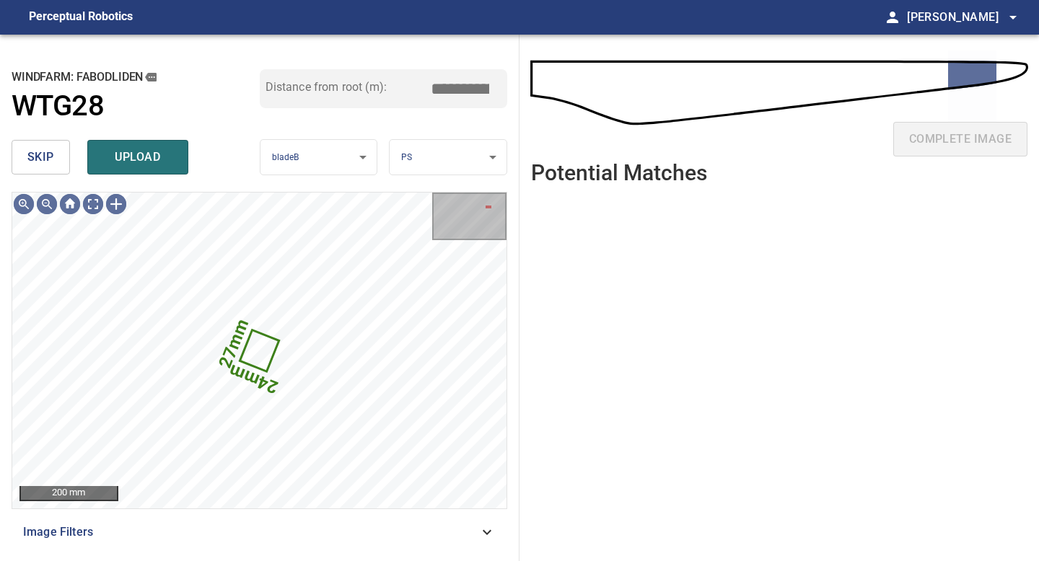
click at [57, 162] on button "skip" at bounding box center [41, 157] width 58 height 35
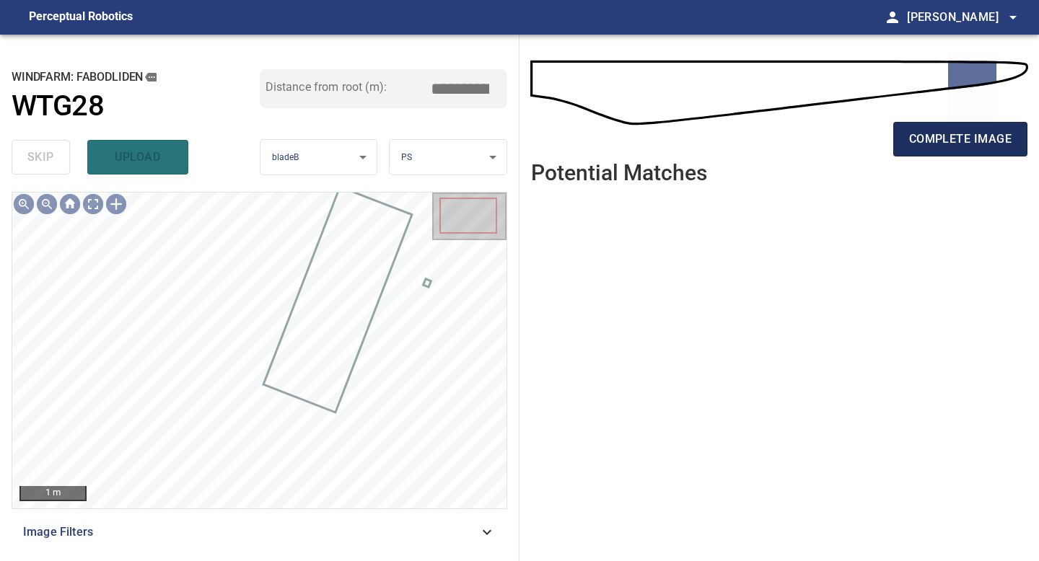
click at [931, 136] on span "complete image" at bounding box center [960, 139] width 102 height 20
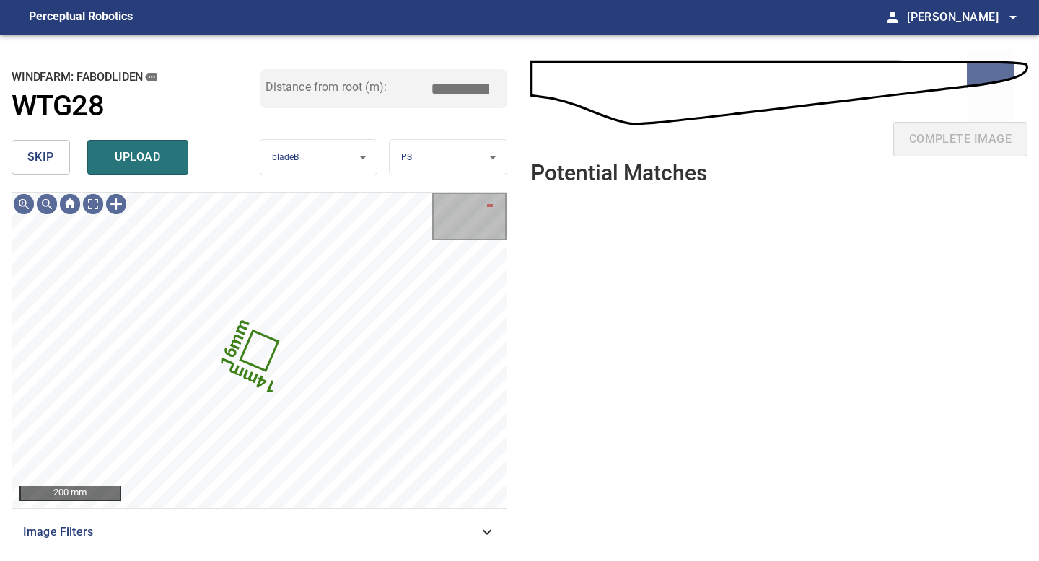
click at [52, 167] on span "skip" at bounding box center [40, 157] width 27 height 20
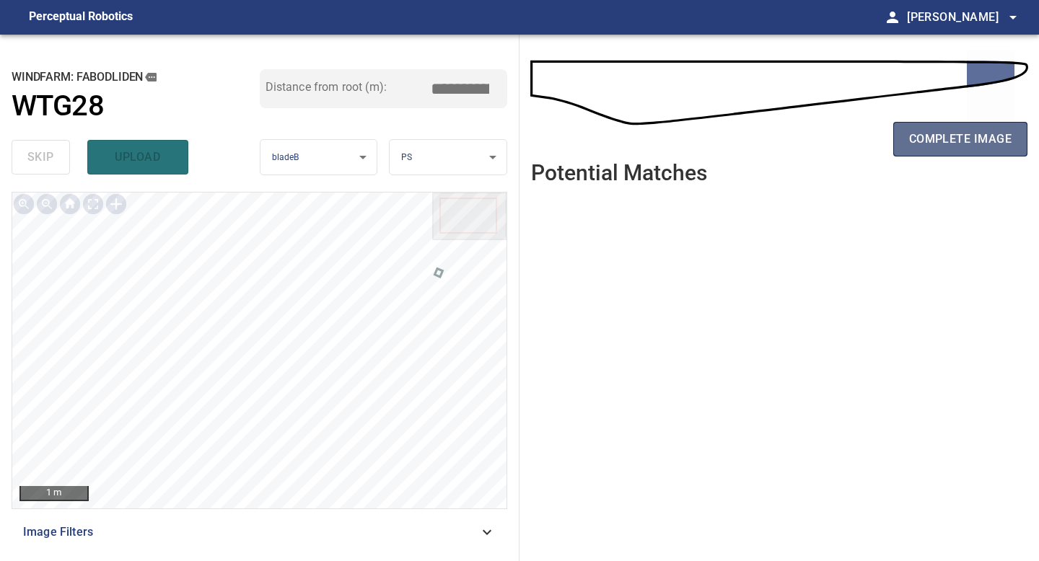
click at [973, 129] on span "complete image" at bounding box center [960, 139] width 102 height 20
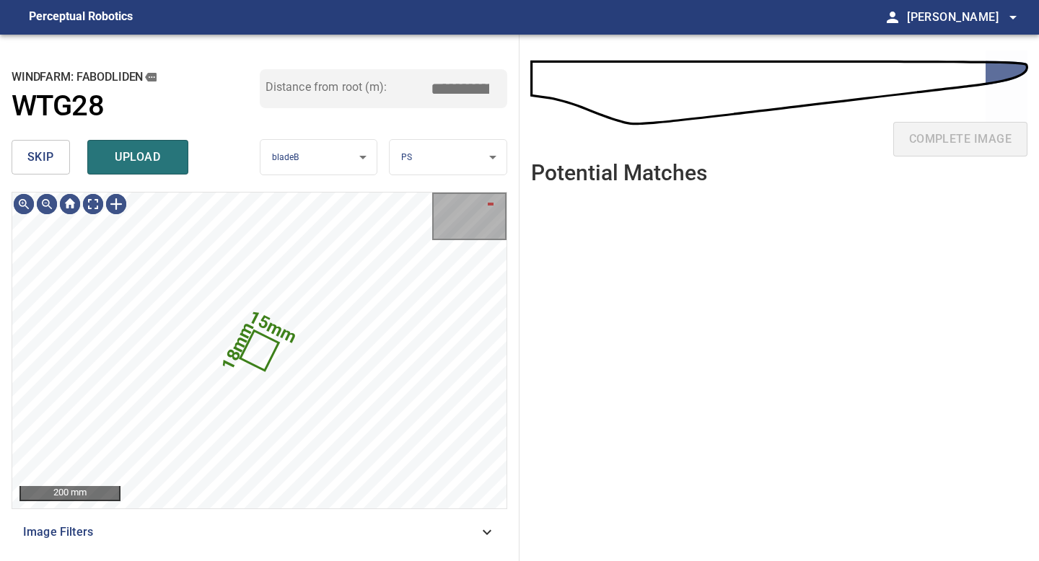
click at [40, 162] on span "skip" at bounding box center [40, 157] width 27 height 20
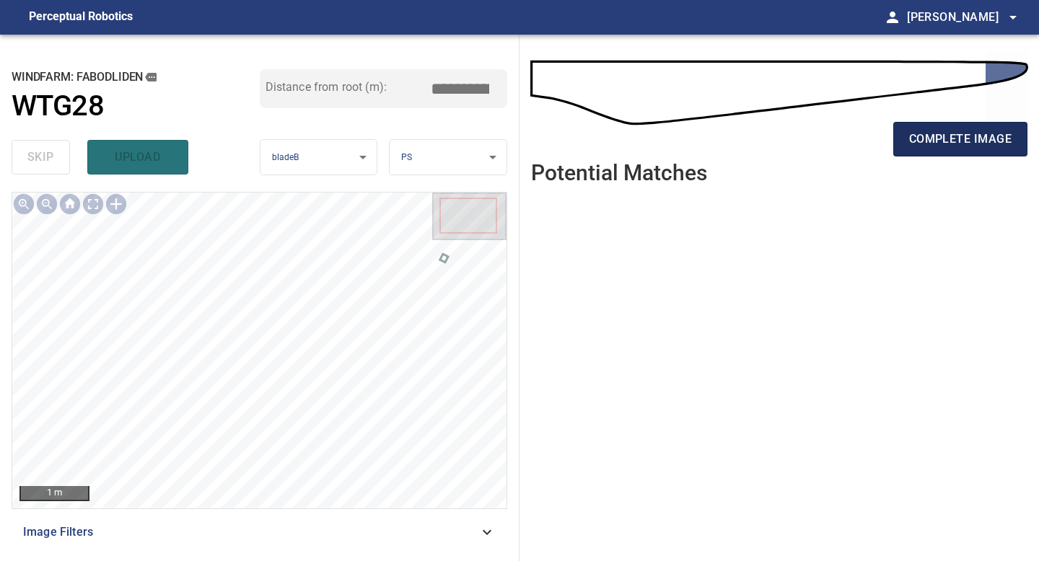
click at [946, 143] on span "complete image" at bounding box center [960, 139] width 102 height 20
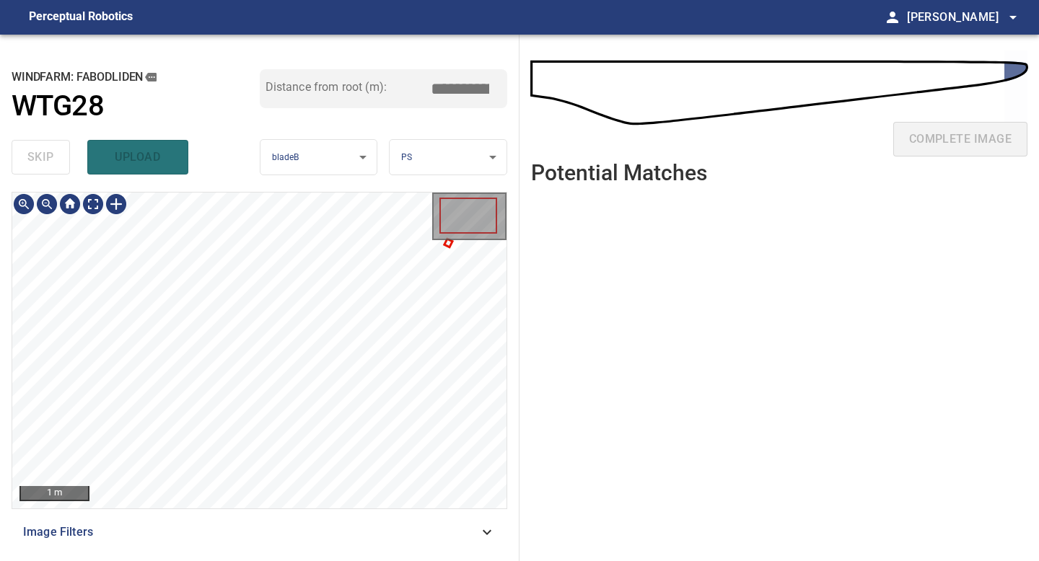
click at [451, 245] on div at bounding box center [469, 219] width 74 height 53
click at [447, 245] on div at bounding box center [469, 219] width 74 height 53
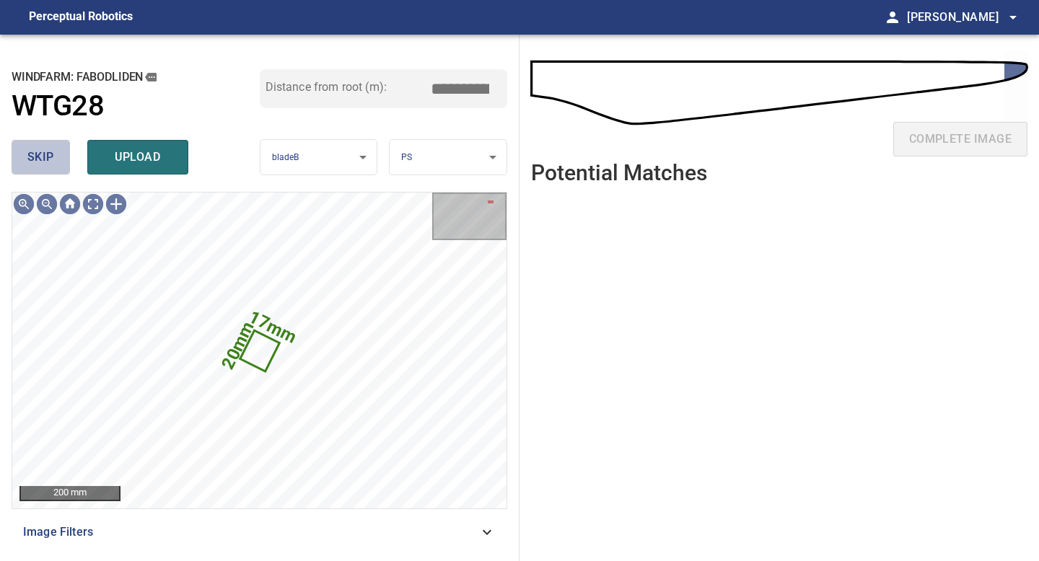
click at [18, 154] on button "skip" at bounding box center [41, 157] width 58 height 35
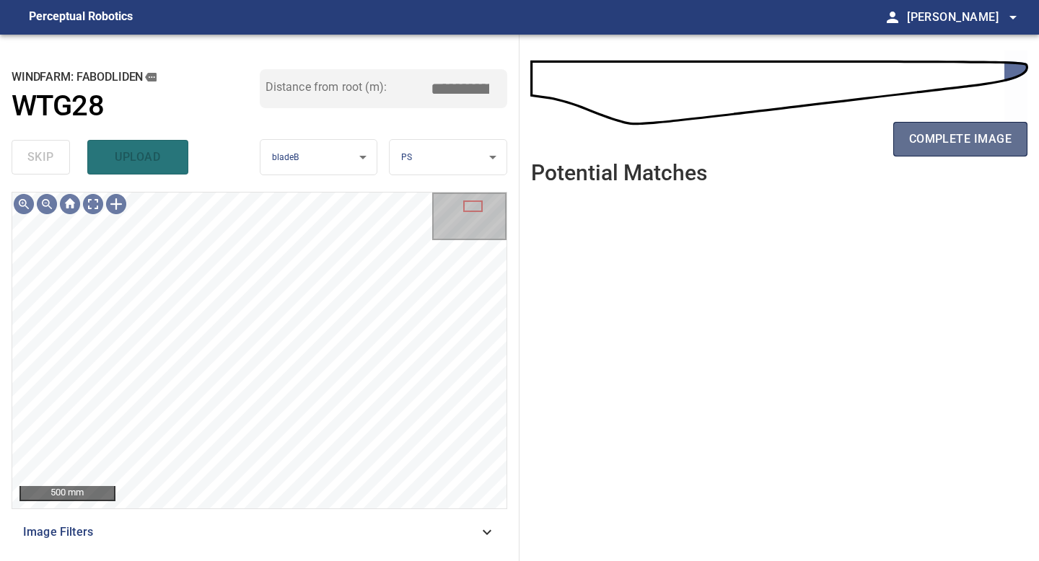
click at [930, 144] on span "complete image" at bounding box center [960, 139] width 102 height 20
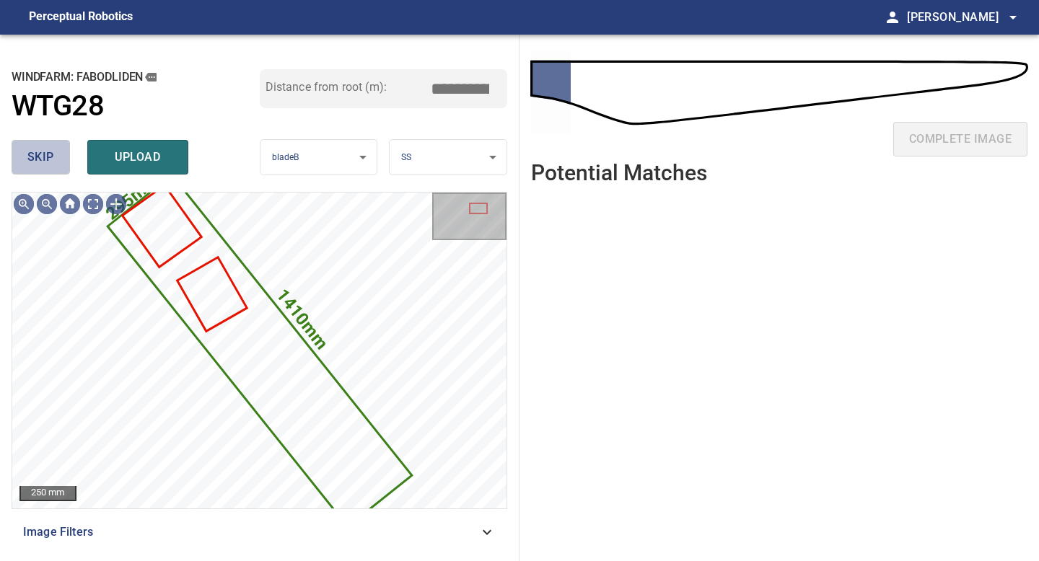
click at [53, 168] on button "skip" at bounding box center [41, 157] width 58 height 35
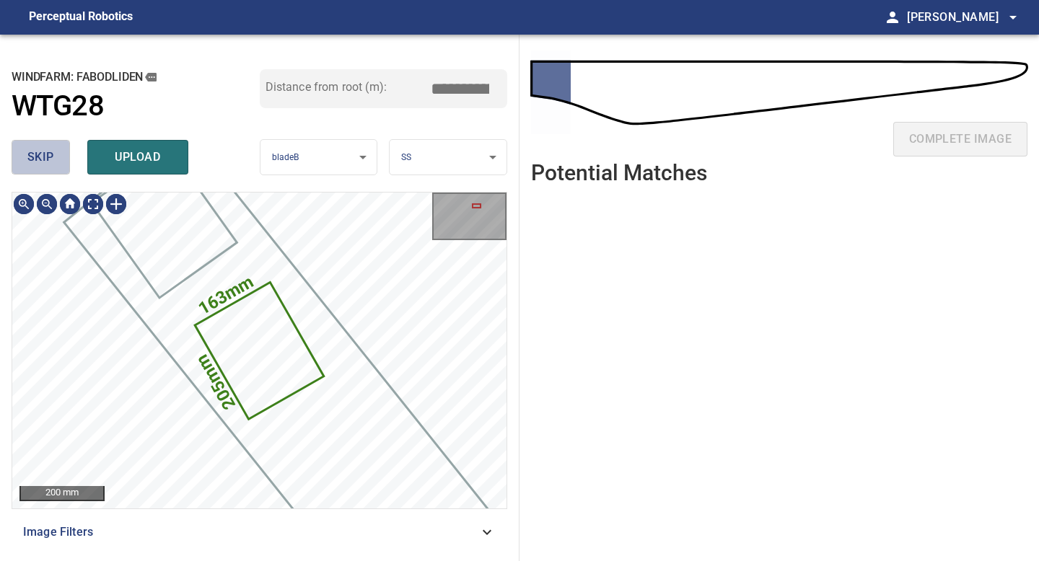
click at [53, 168] on button "skip" at bounding box center [41, 157] width 58 height 35
type input "****"
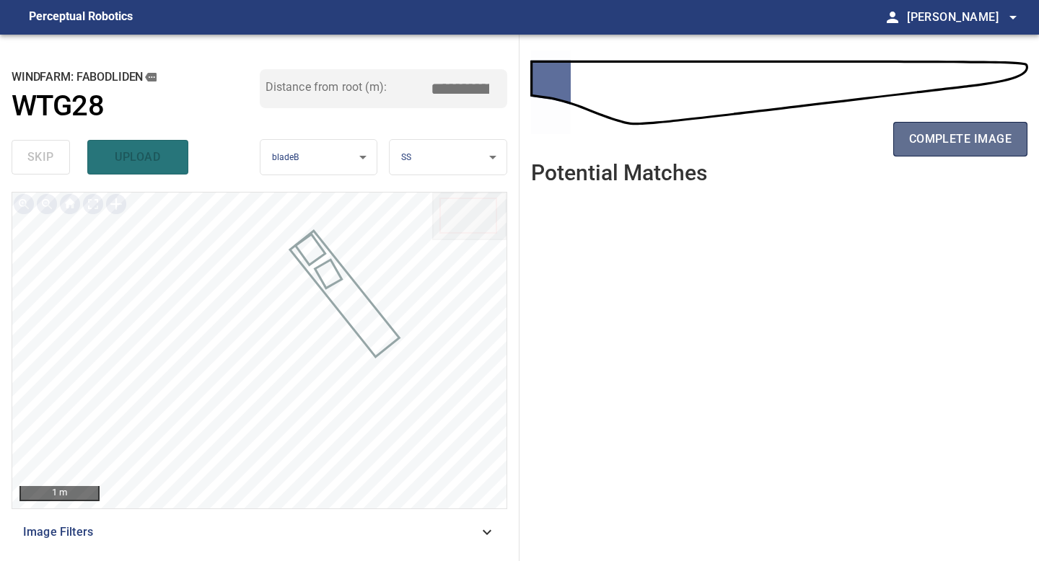
click at [927, 132] on span "complete image" at bounding box center [960, 139] width 102 height 20
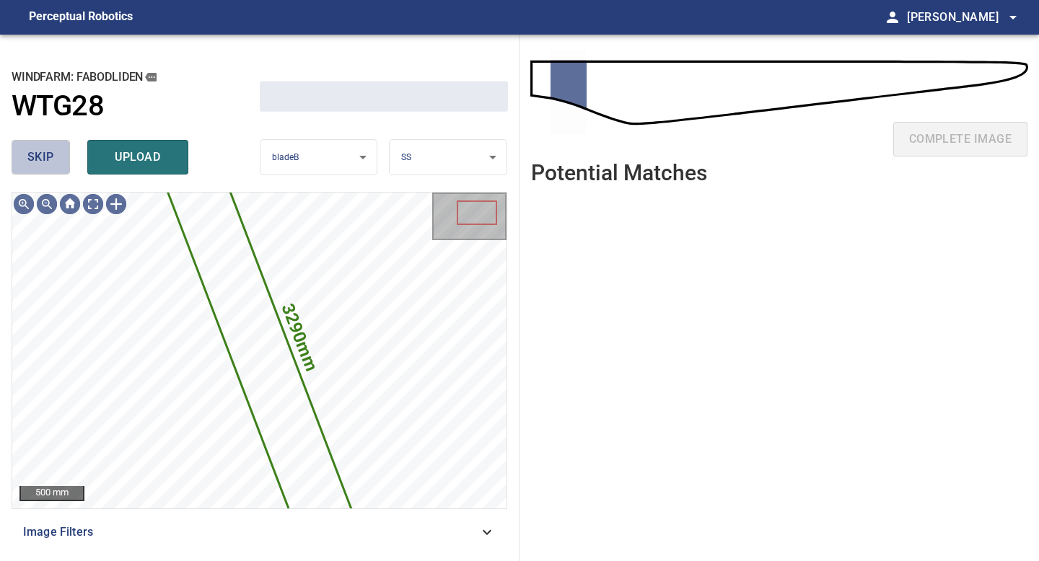
click at [56, 155] on button "skip" at bounding box center [41, 157] width 58 height 35
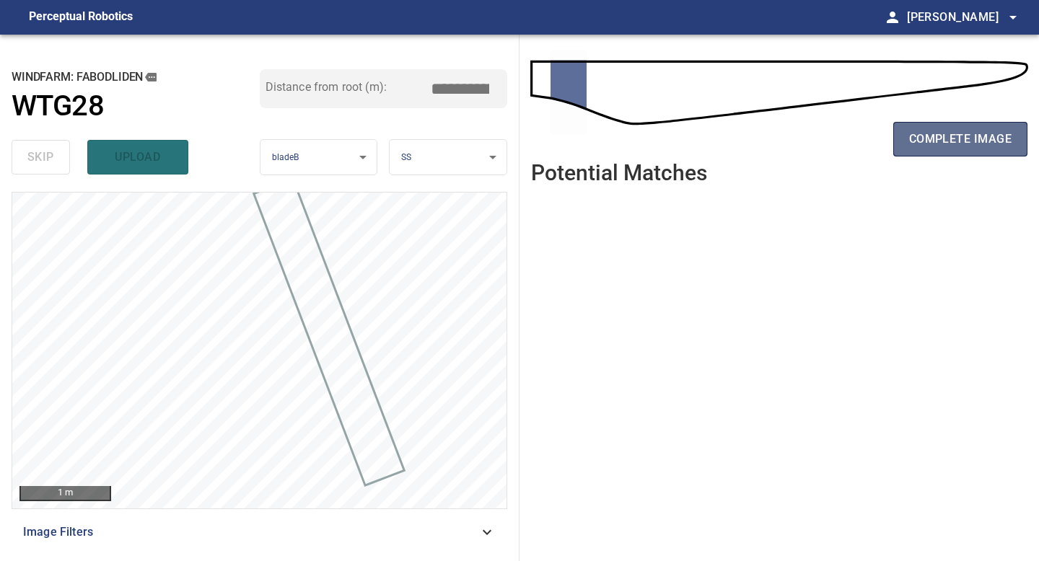
click at [930, 141] on span "complete image" at bounding box center [960, 139] width 102 height 20
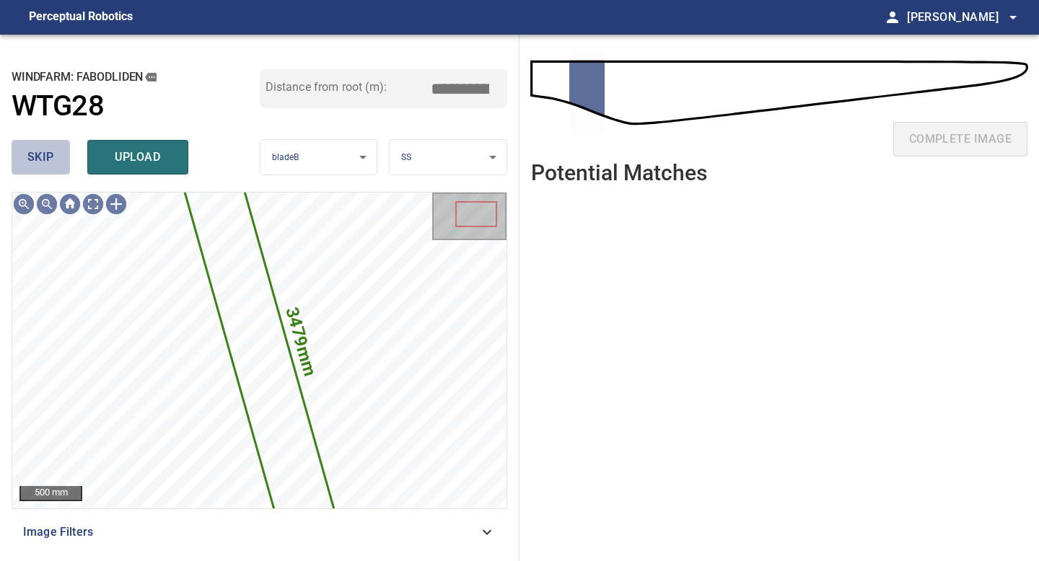
click at [43, 159] on span "skip" at bounding box center [40, 157] width 27 height 20
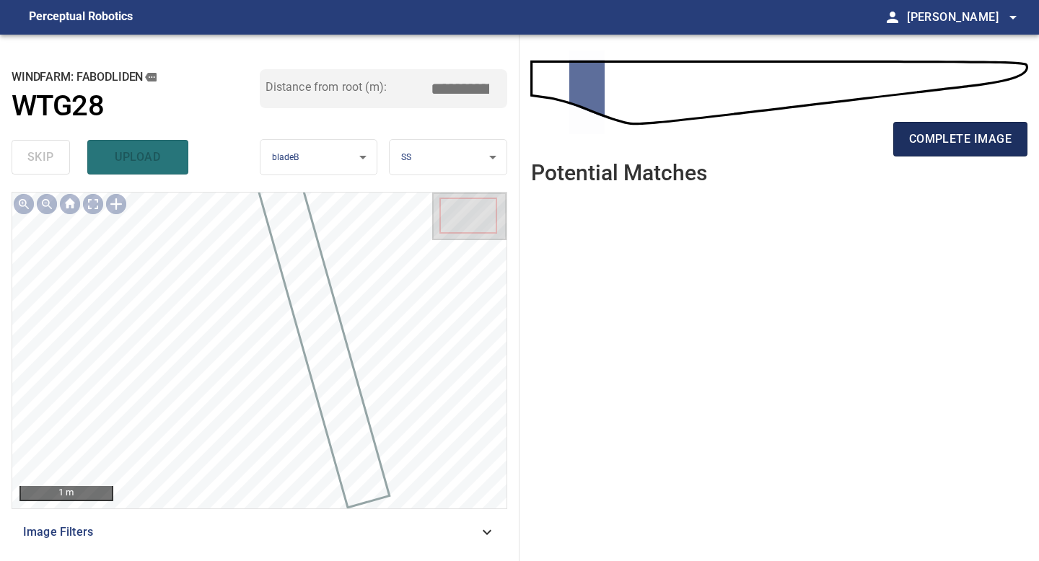
click at [921, 133] on span "complete image" at bounding box center [960, 139] width 102 height 20
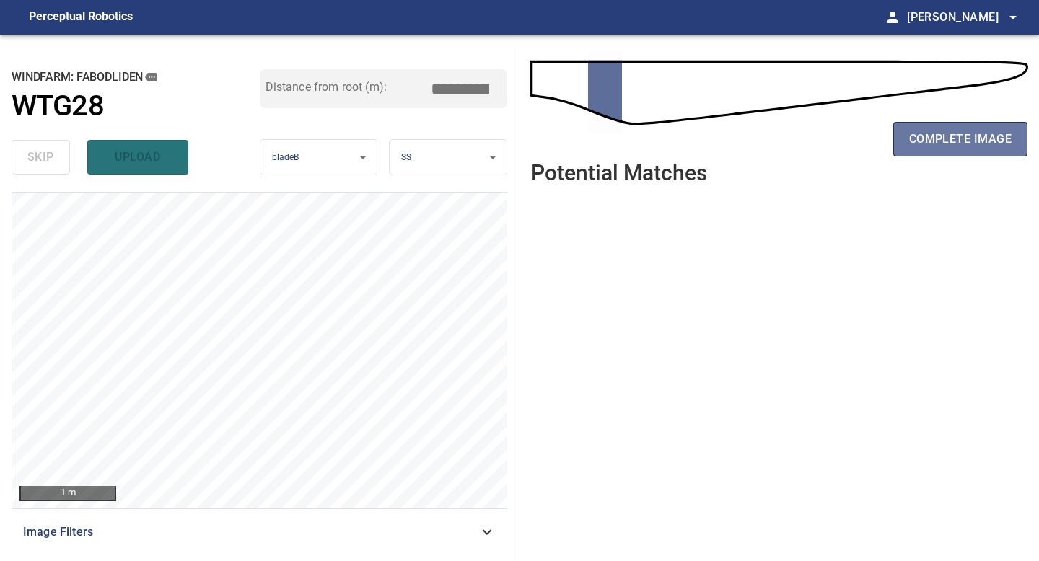
click at [921, 133] on span "complete image" at bounding box center [960, 139] width 102 height 20
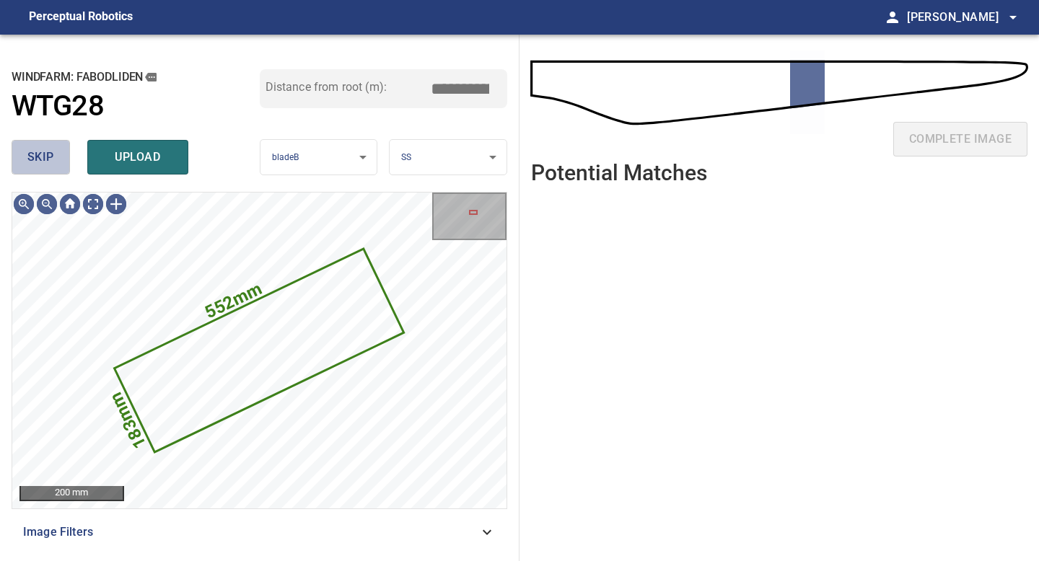
click at [58, 157] on button "skip" at bounding box center [41, 157] width 58 height 35
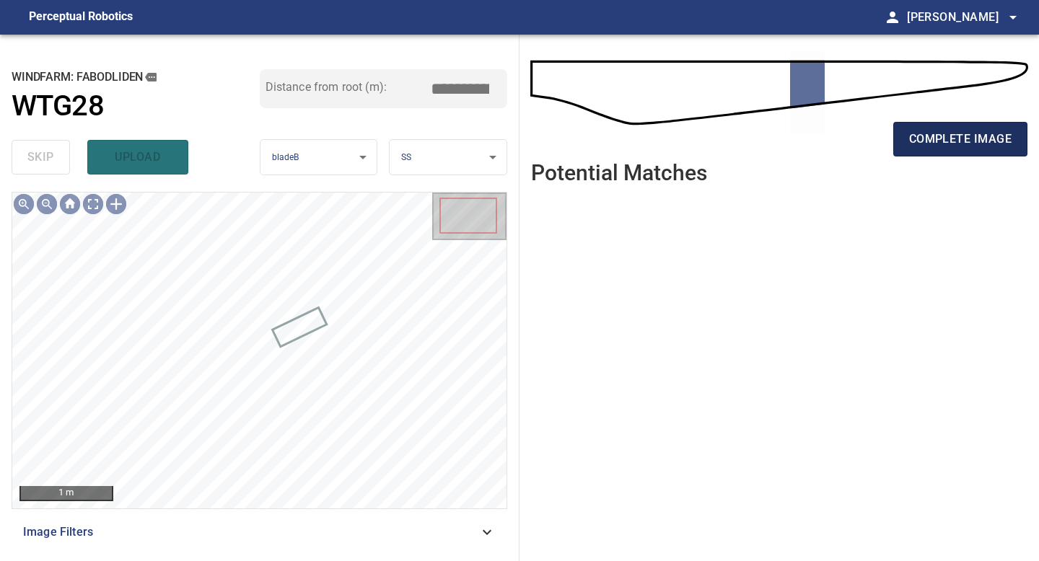
click at [950, 136] on span "complete image" at bounding box center [960, 139] width 102 height 20
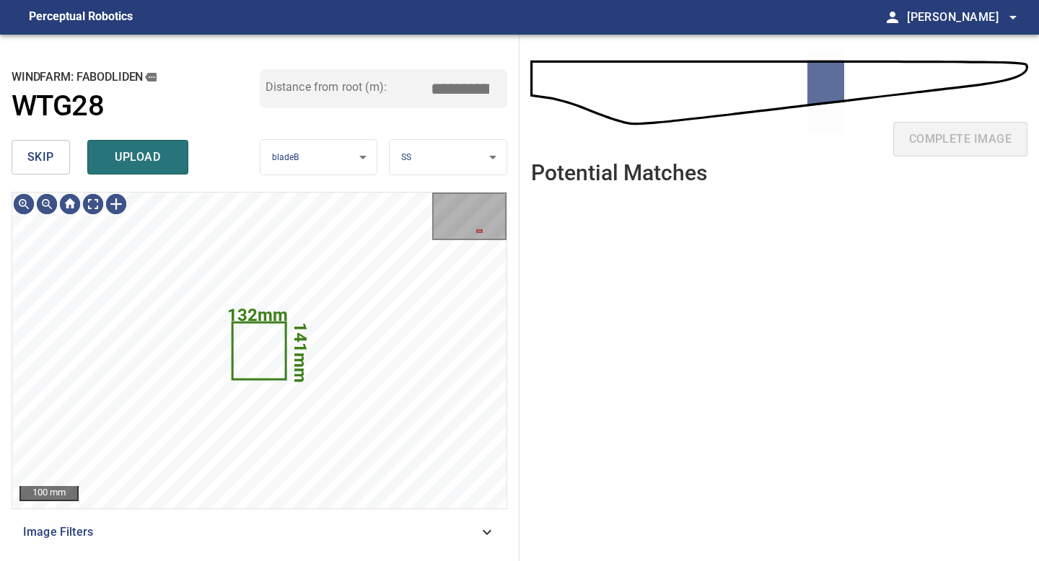
click at [52, 162] on span "skip" at bounding box center [40, 157] width 27 height 20
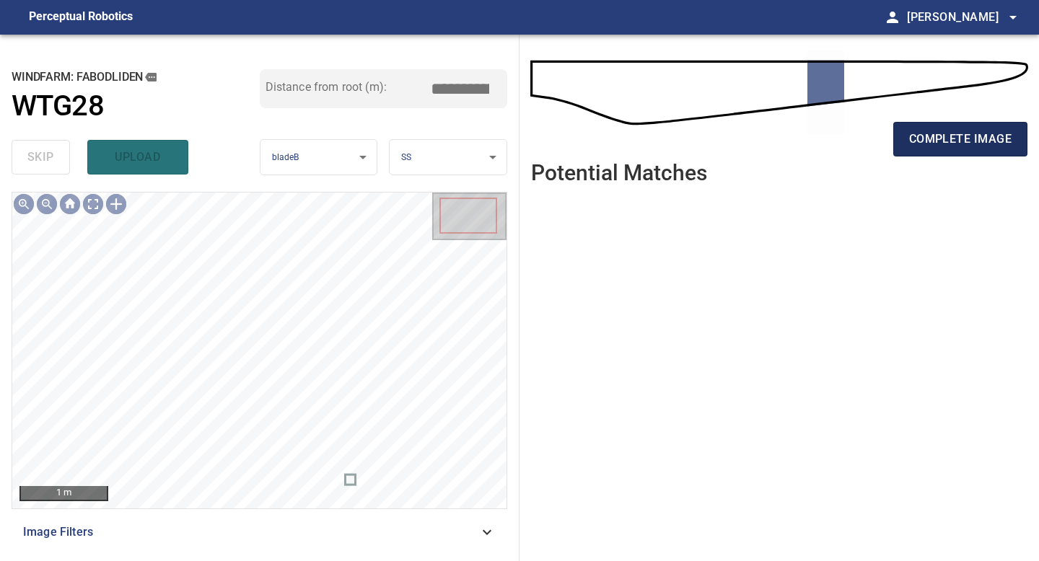
click at [945, 136] on span "complete image" at bounding box center [960, 139] width 102 height 20
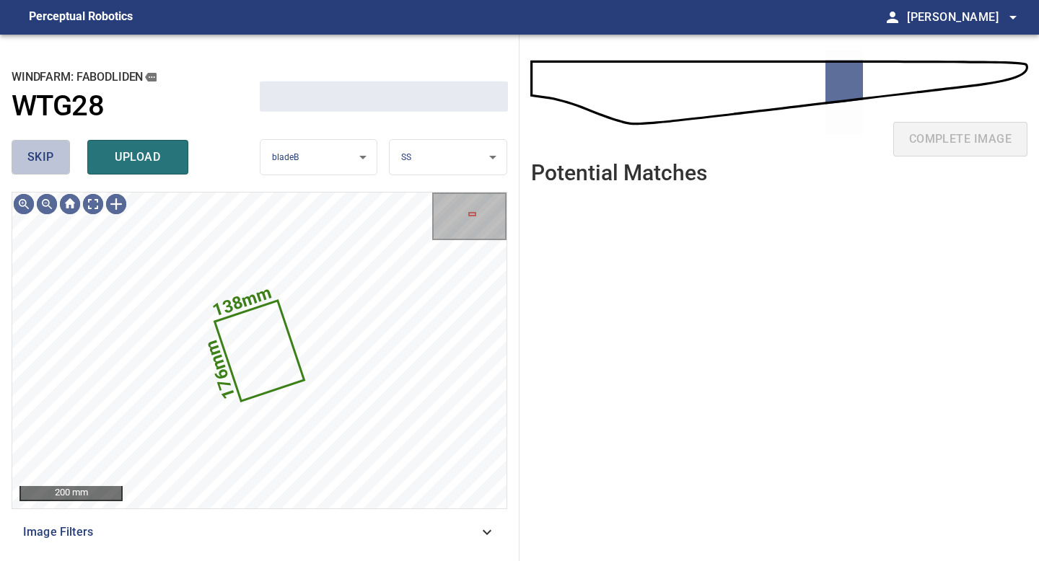
click at [58, 164] on button "skip" at bounding box center [41, 157] width 58 height 35
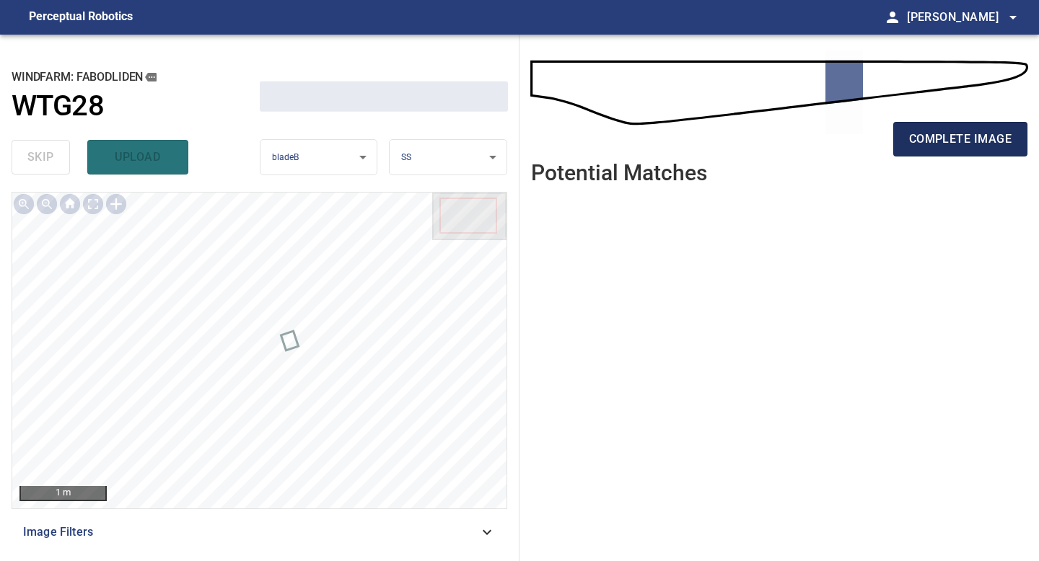
click at [979, 141] on span "complete image" at bounding box center [960, 139] width 102 height 20
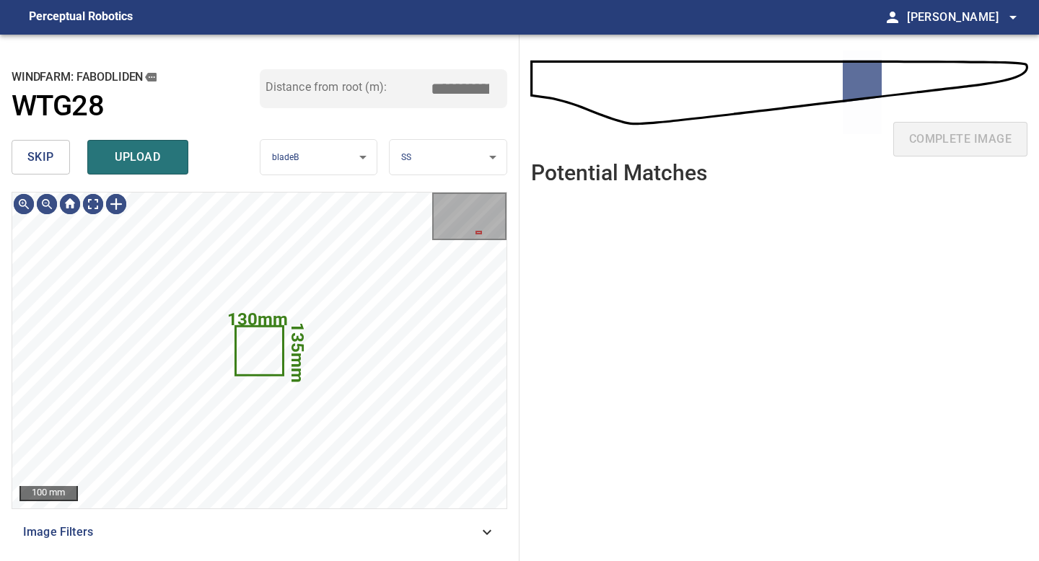
click at [33, 161] on span "skip" at bounding box center [40, 157] width 27 height 20
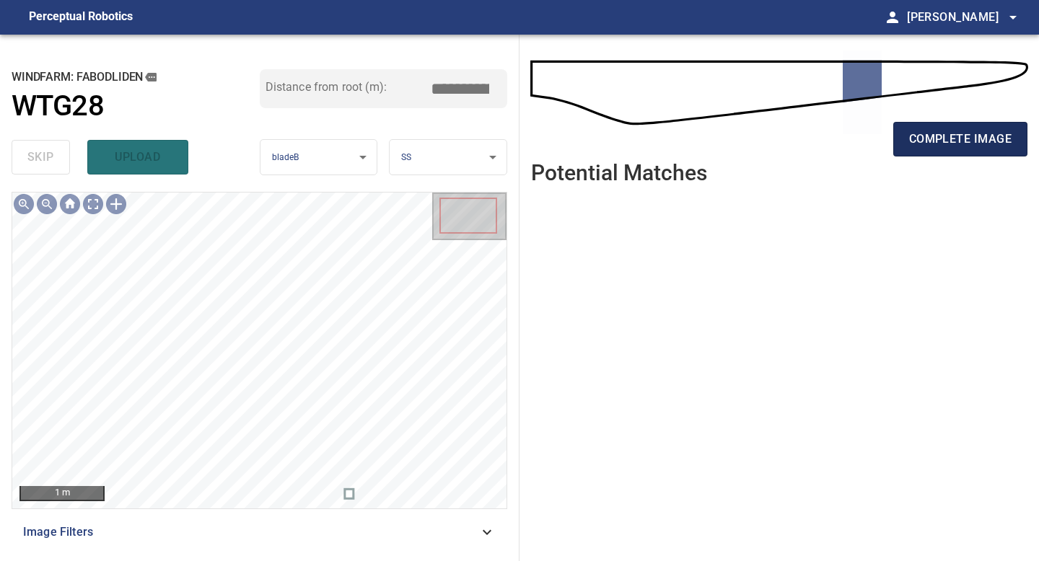
click at [959, 137] on span "complete image" at bounding box center [960, 139] width 102 height 20
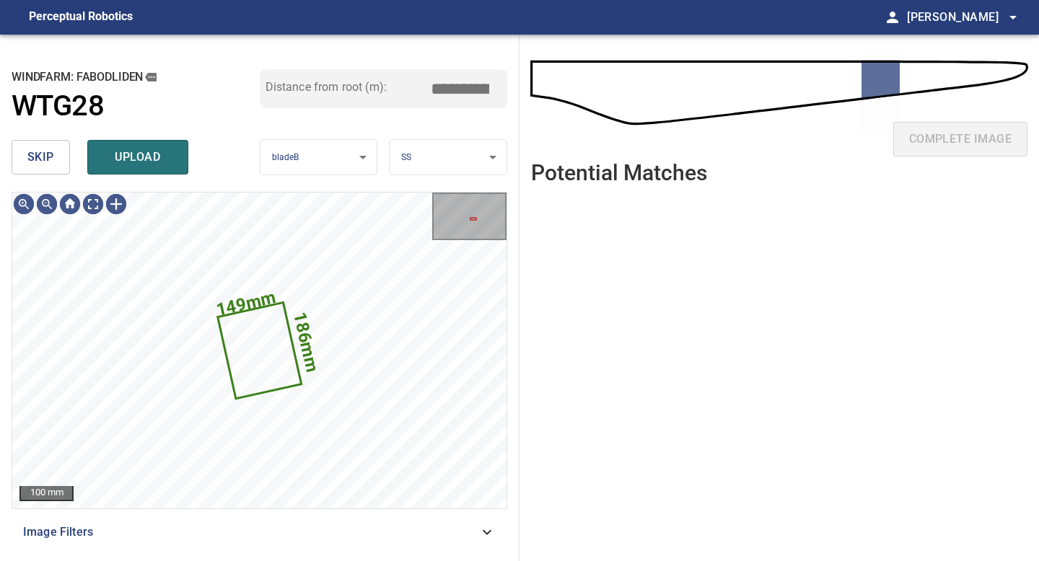
click at [45, 157] on span "skip" at bounding box center [40, 157] width 27 height 20
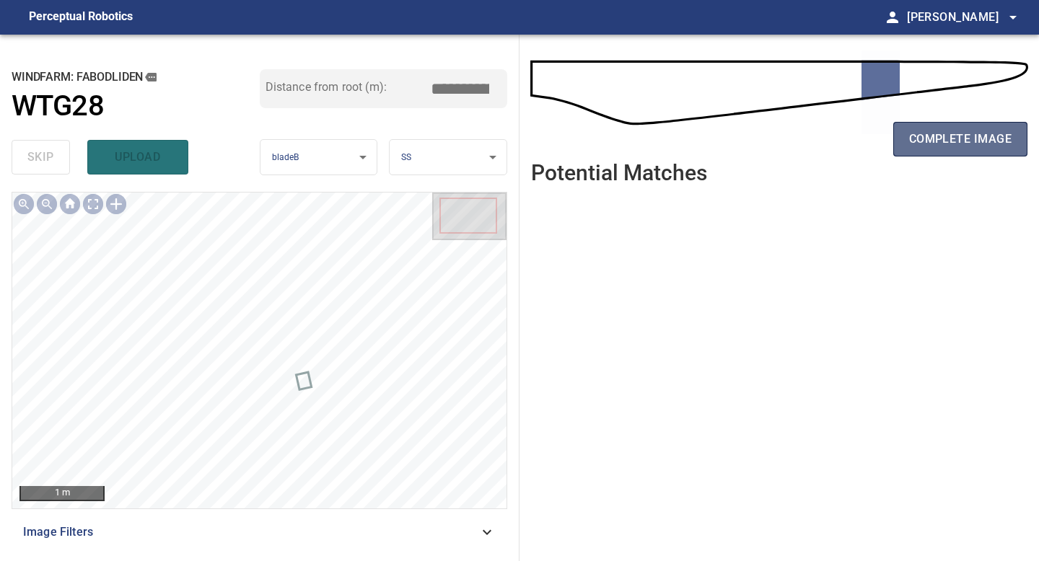
click at [929, 122] on button "complete image" at bounding box center [960, 139] width 134 height 35
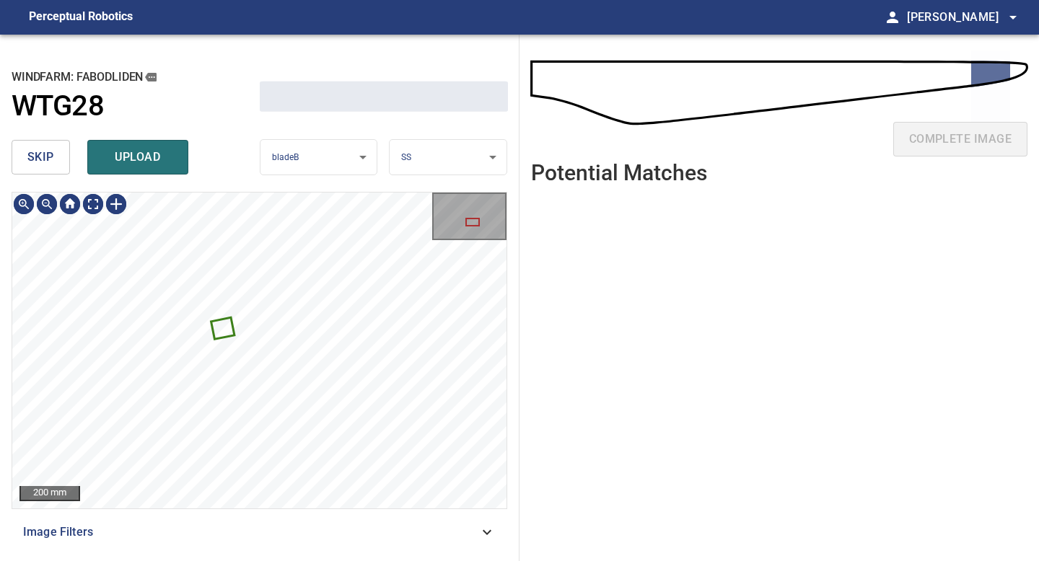
click at [63, 163] on button "skip" at bounding box center [41, 157] width 58 height 35
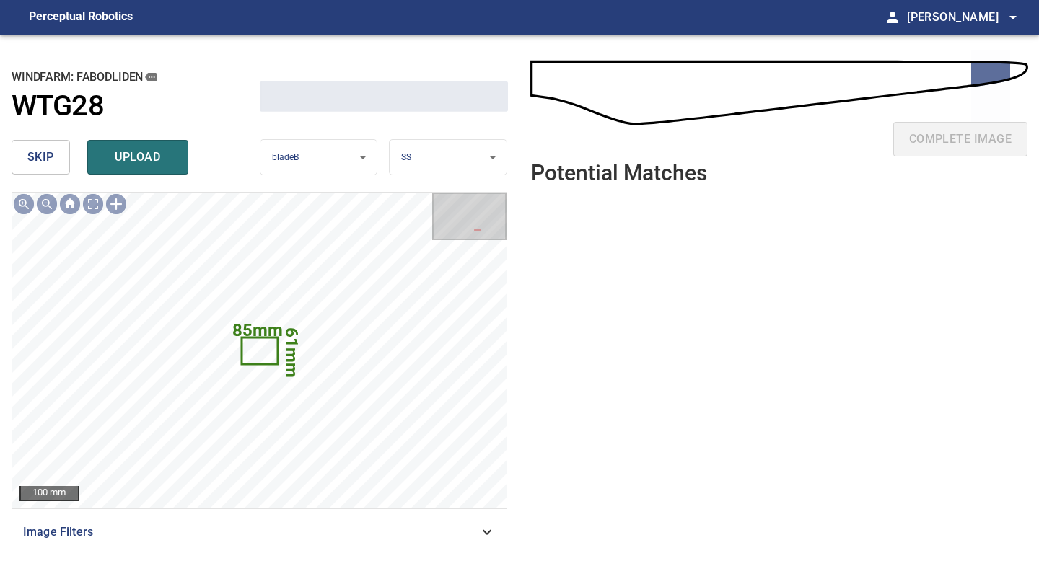
click at [63, 163] on button "skip" at bounding box center [41, 157] width 58 height 35
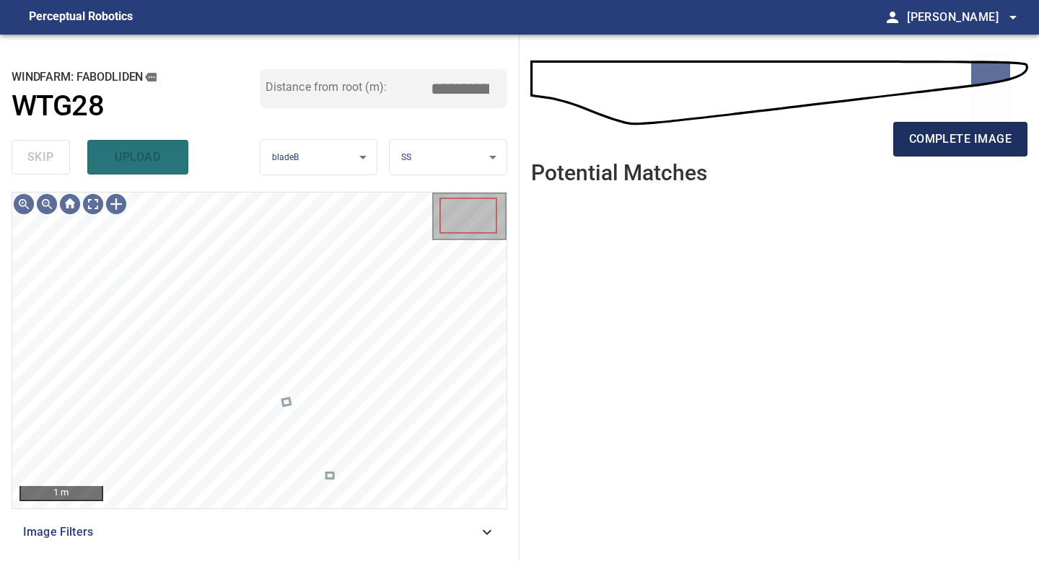
click at [935, 142] on span "complete image" at bounding box center [960, 139] width 102 height 20
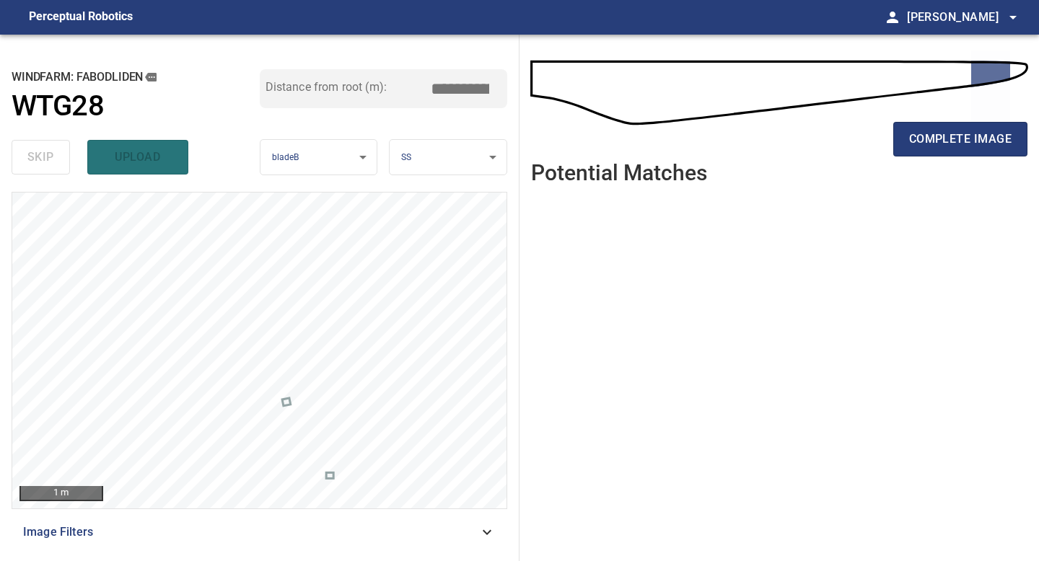
type input "*****"
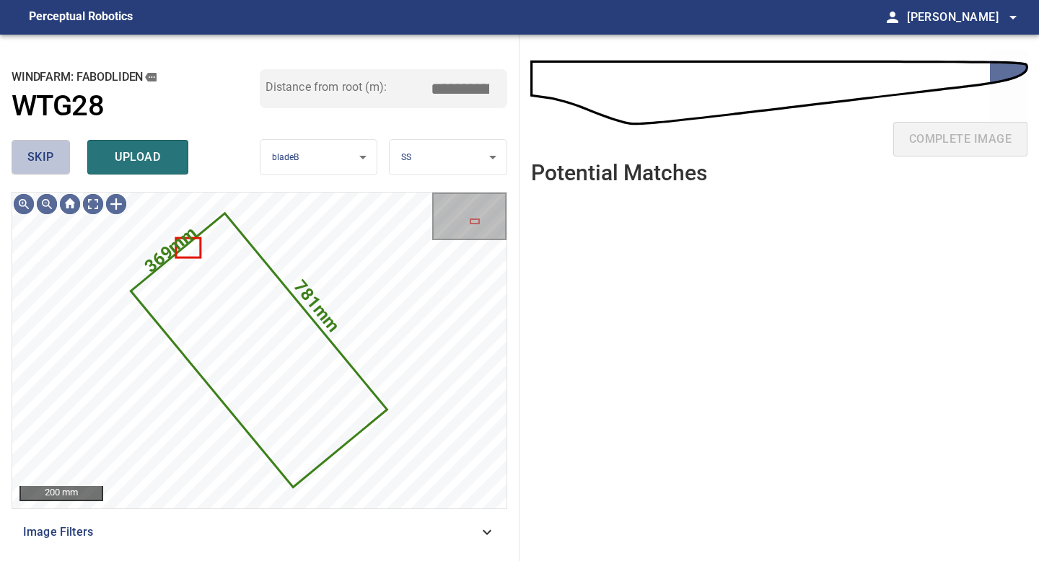
click at [48, 163] on span "skip" at bounding box center [40, 157] width 27 height 20
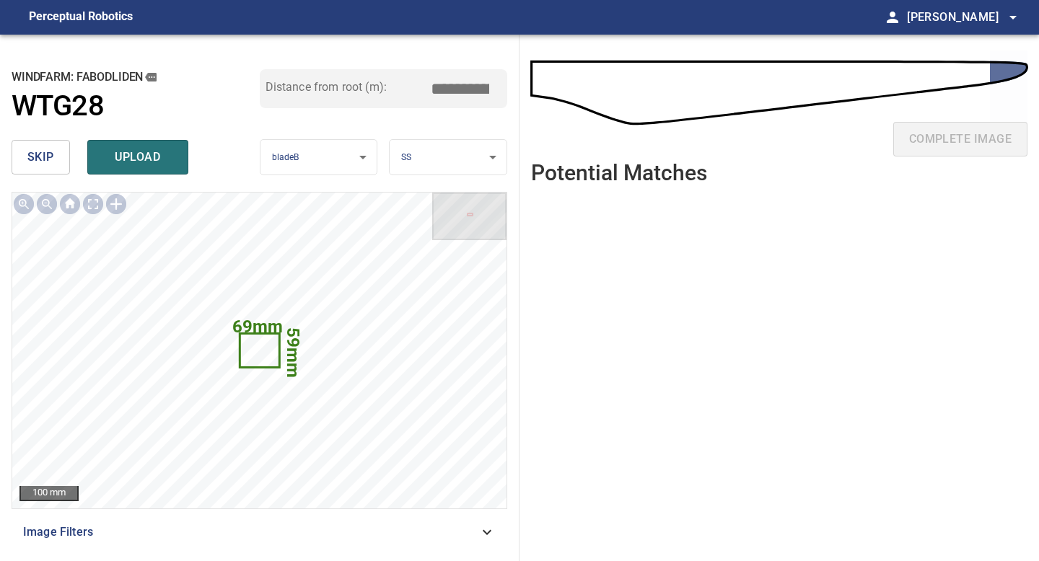
click at [48, 163] on span "skip" at bounding box center [40, 157] width 27 height 20
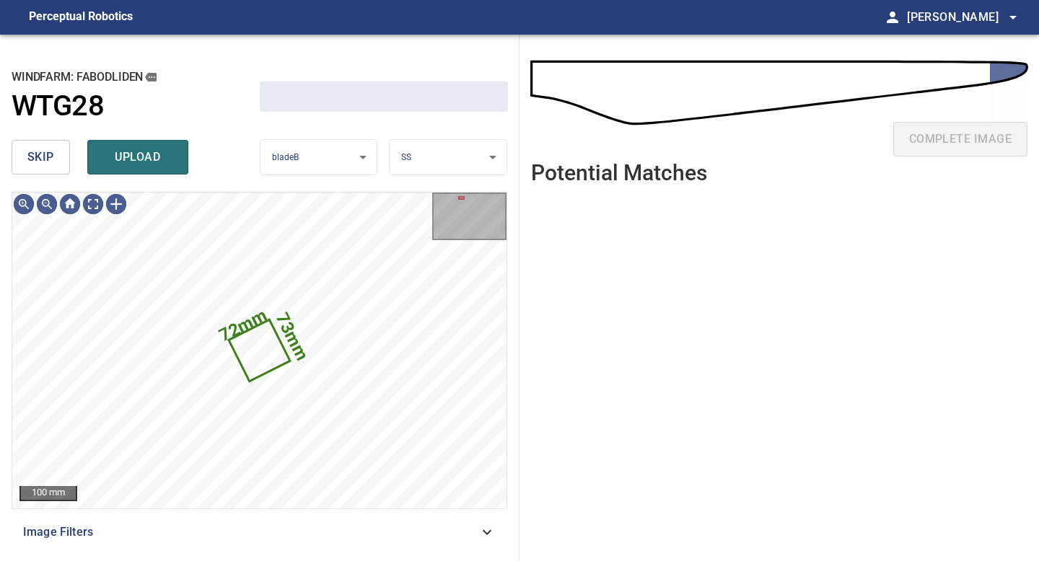
click at [48, 163] on span "skip" at bounding box center [40, 157] width 27 height 20
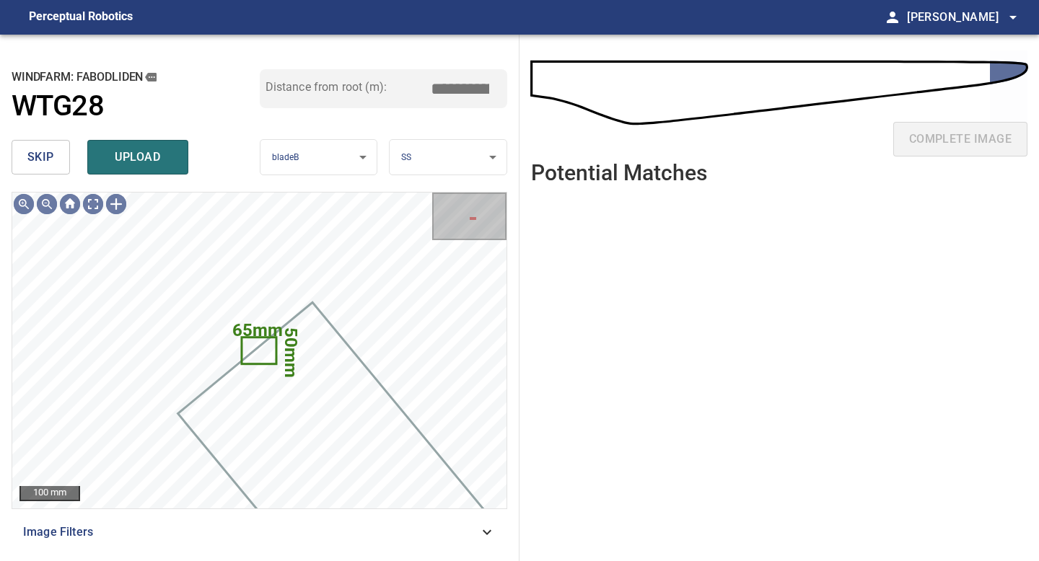
click at [48, 163] on span "skip" at bounding box center [40, 157] width 27 height 20
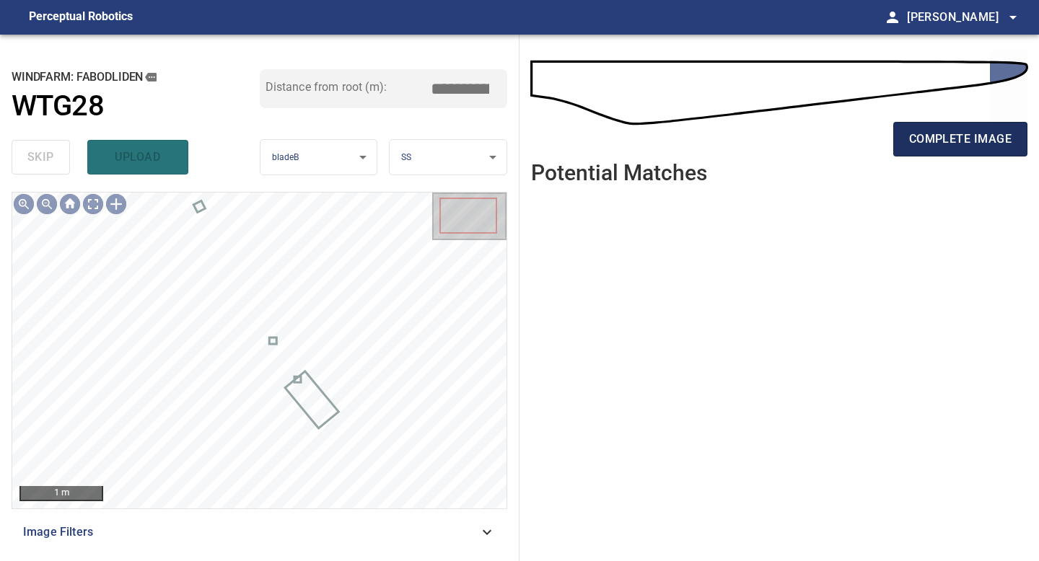
click at [955, 149] on span "complete image" at bounding box center [960, 139] width 102 height 20
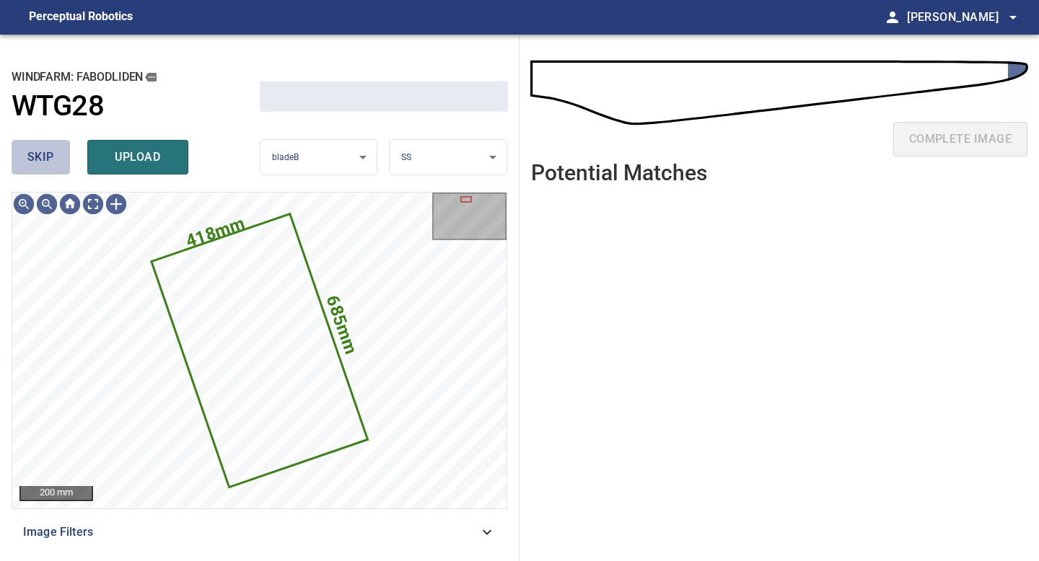
click at [37, 159] on span "skip" at bounding box center [40, 157] width 27 height 20
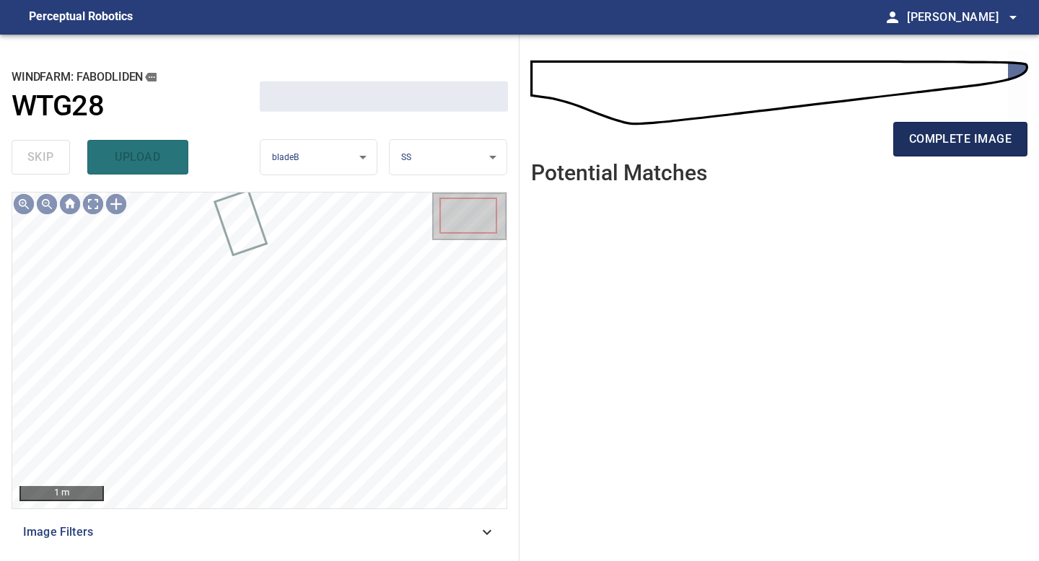
click at [975, 140] on span "complete image" at bounding box center [960, 139] width 102 height 20
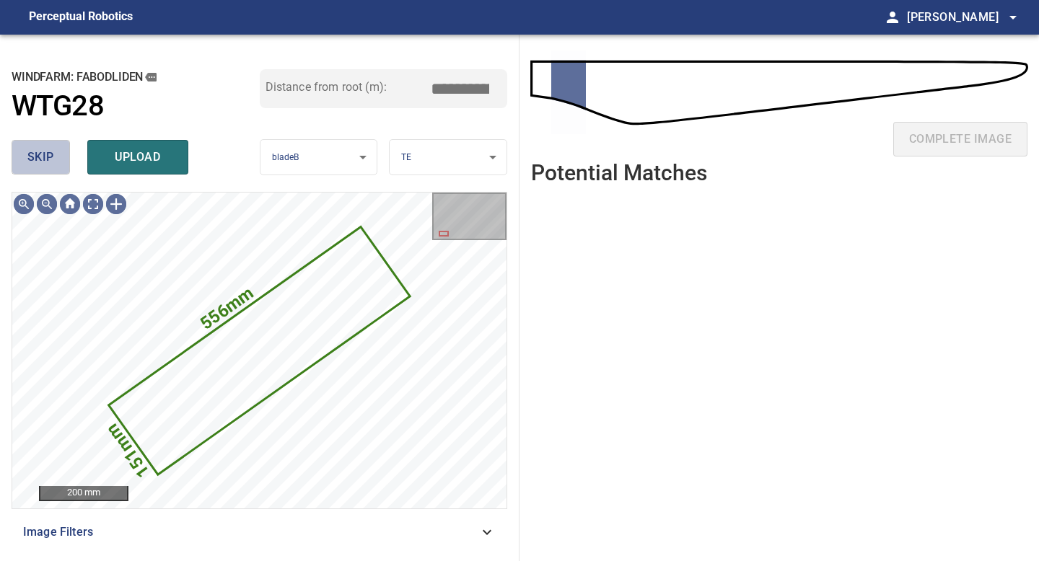
click at [40, 154] on span "skip" at bounding box center [40, 157] width 27 height 20
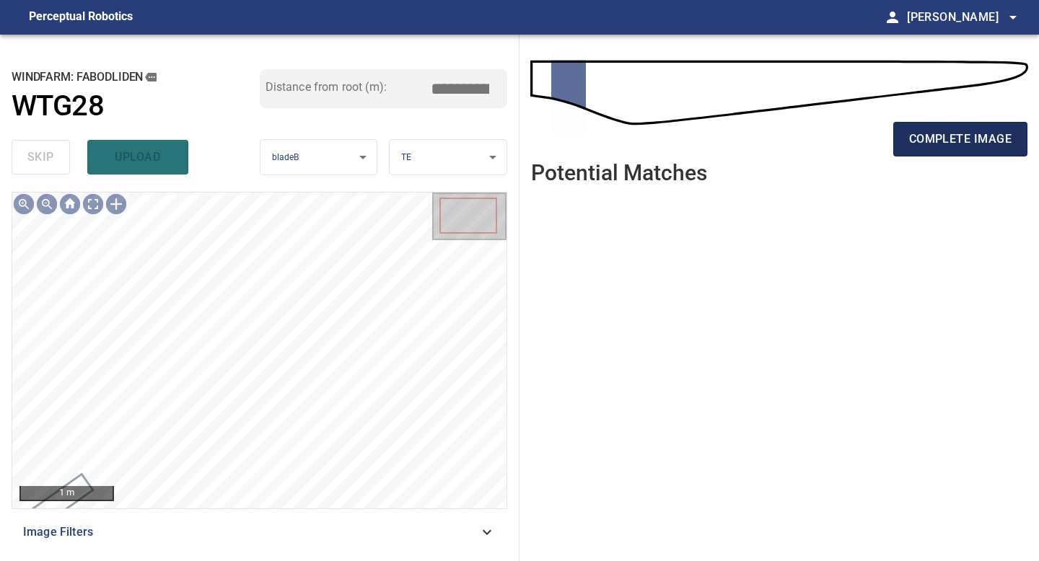
click at [931, 133] on span "complete image" at bounding box center [960, 139] width 102 height 20
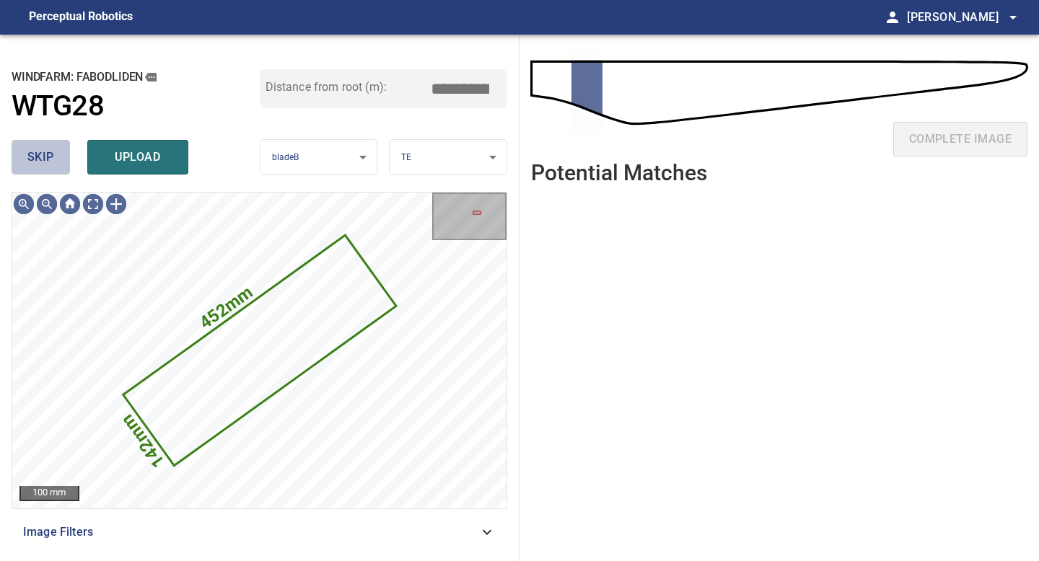
click at [55, 169] on button "skip" at bounding box center [41, 157] width 58 height 35
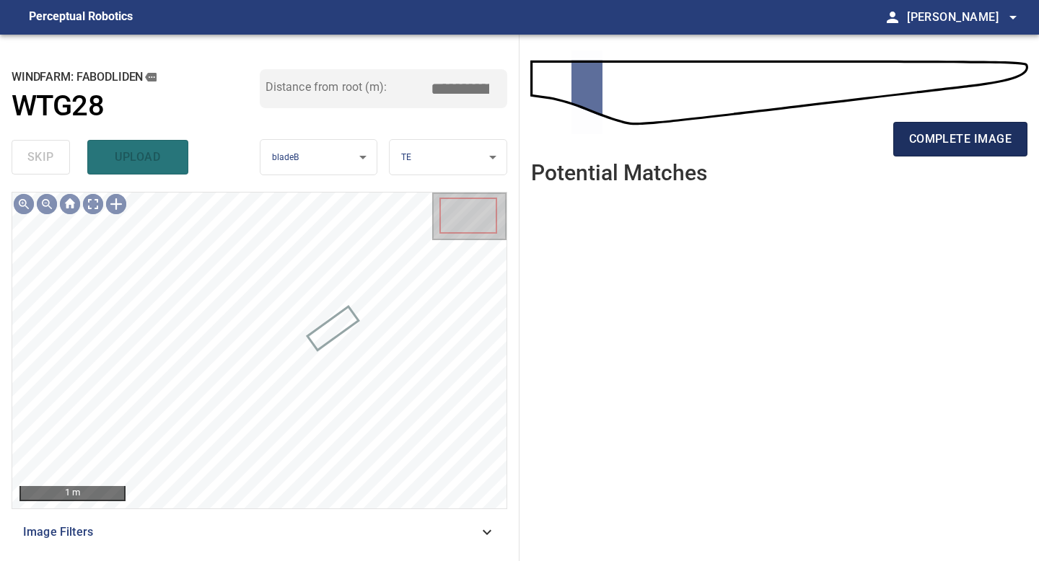
click at [938, 149] on span "complete image" at bounding box center [960, 139] width 102 height 20
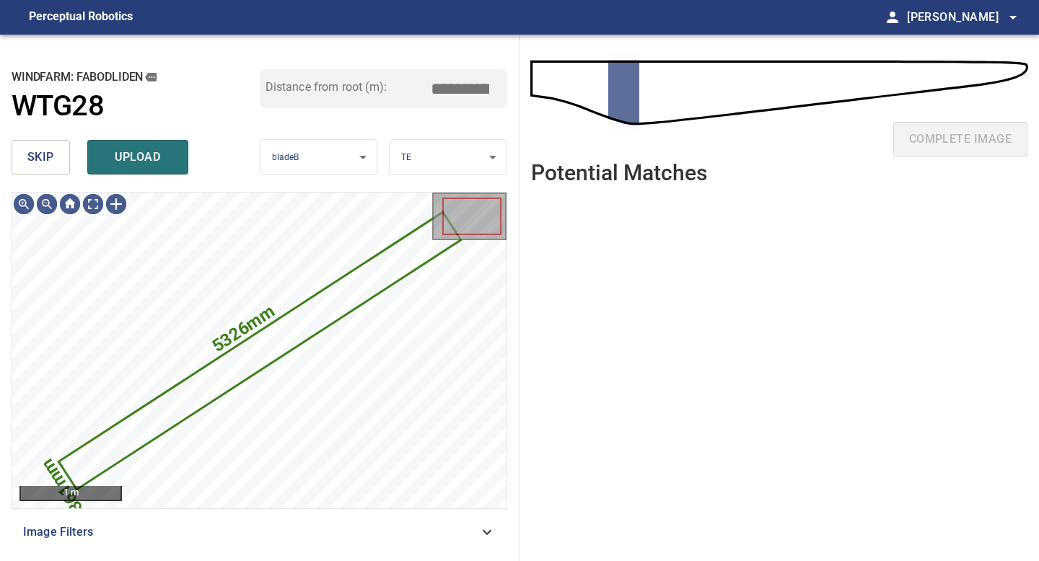
click at [40, 159] on span "skip" at bounding box center [40, 157] width 27 height 20
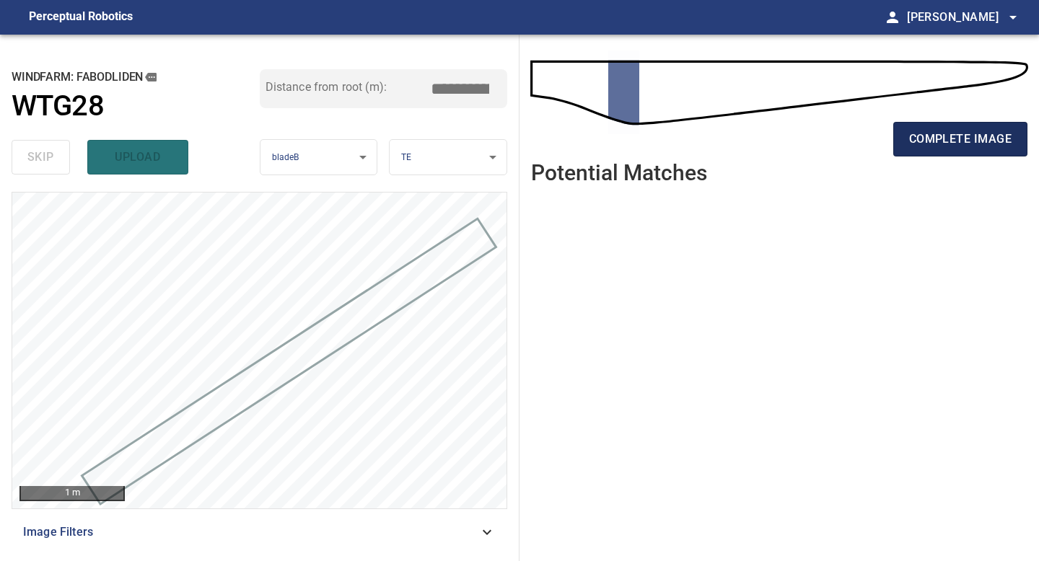
click at [950, 143] on span "complete image" at bounding box center [960, 139] width 102 height 20
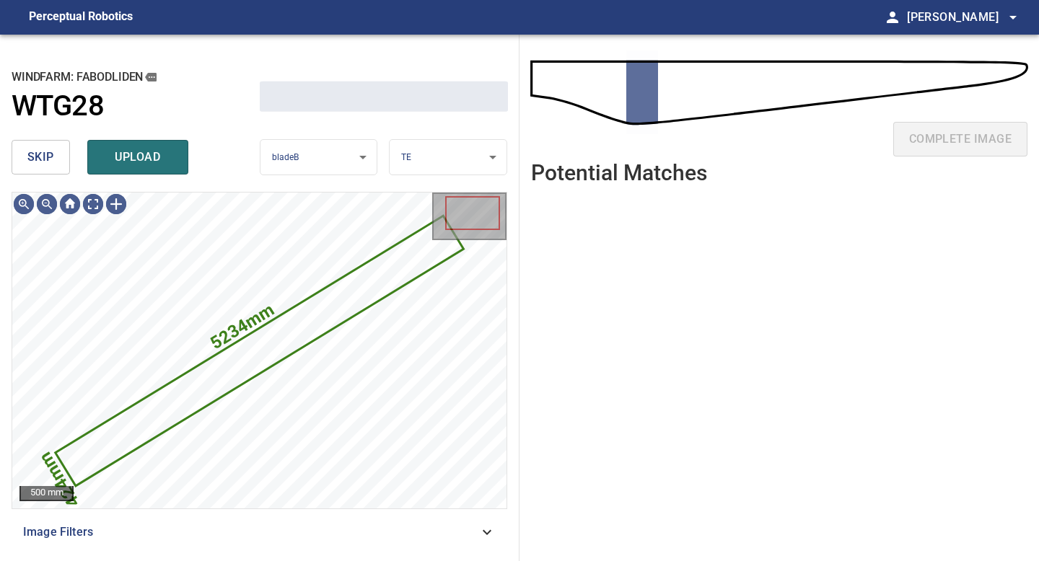
click at [53, 167] on button "skip" at bounding box center [41, 157] width 58 height 35
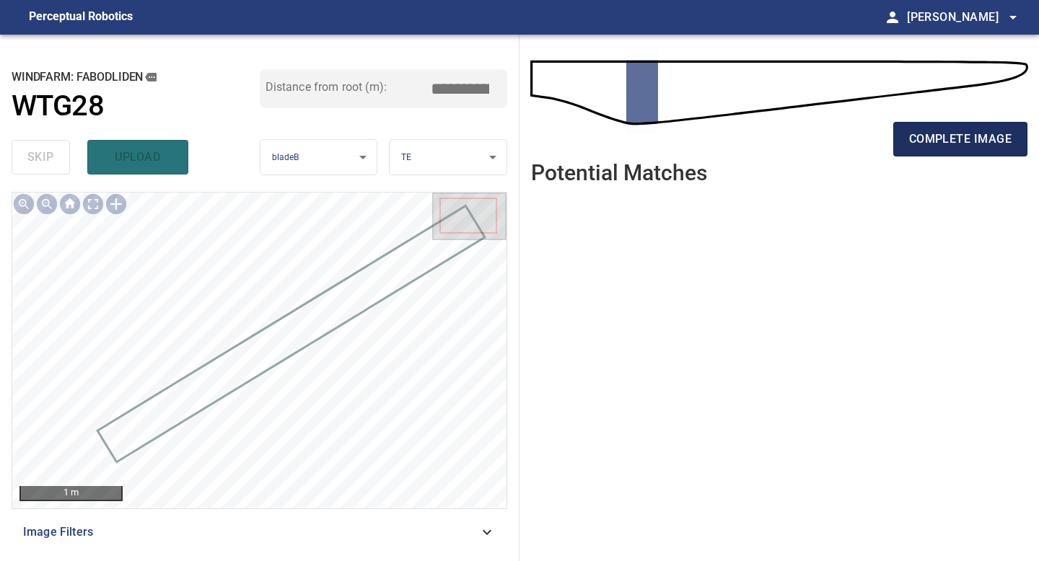
click at [965, 142] on span "complete image" at bounding box center [960, 139] width 102 height 20
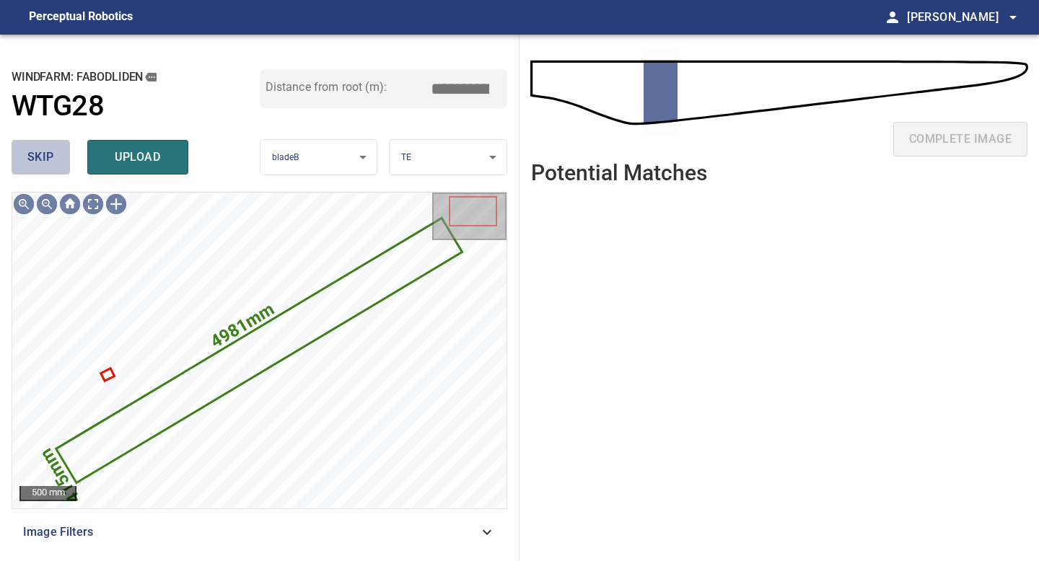
click at [39, 157] on span "skip" at bounding box center [40, 157] width 27 height 20
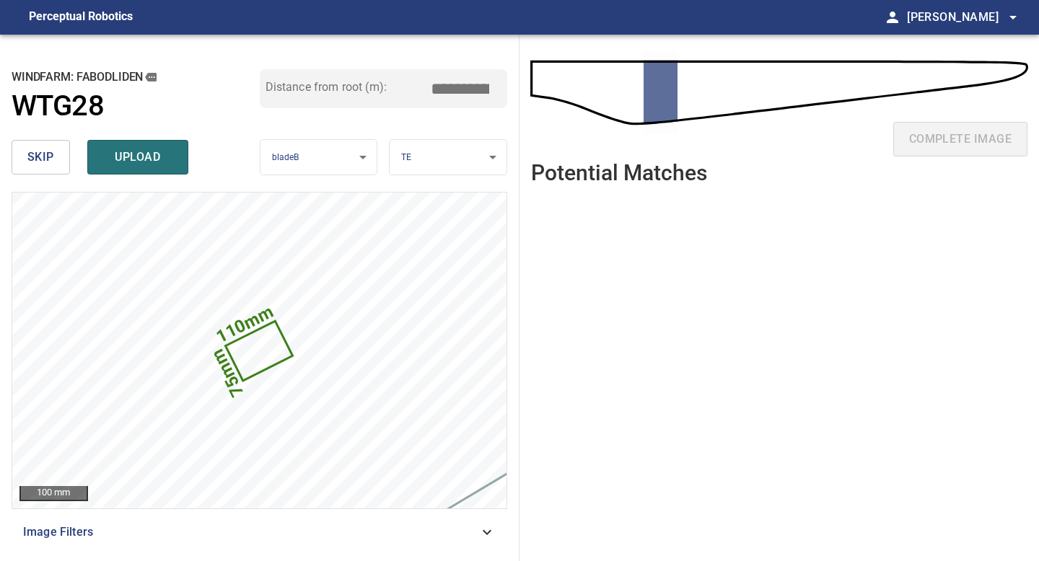
click at [40, 153] on span "skip" at bounding box center [40, 157] width 27 height 20
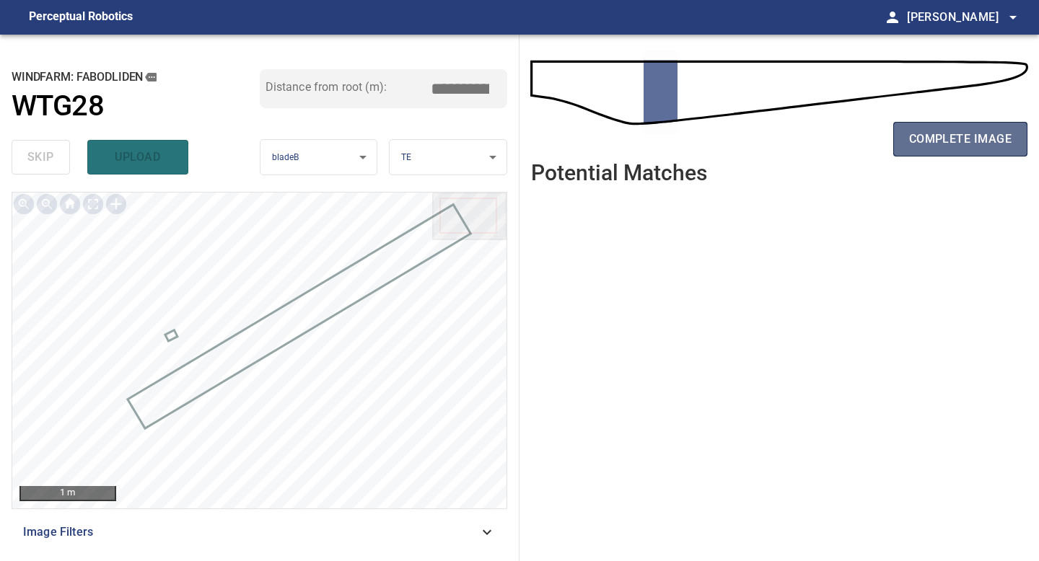
click at [920, 133] on span "complete image" at bounding box center [960, 139] width 102 height 20
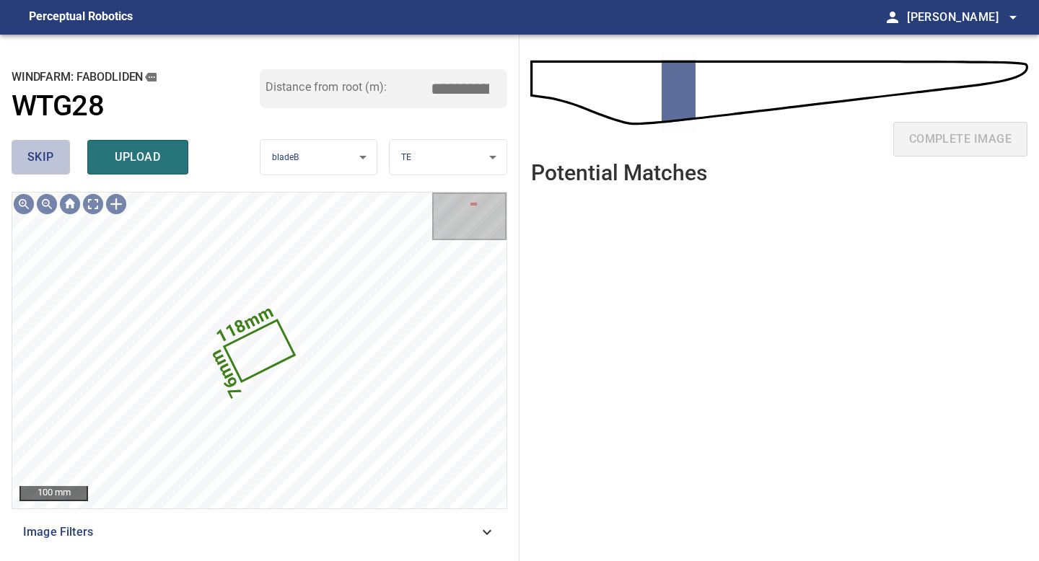
click at [49, 157] on span "skip" at bounding box center [40, 157] width 27 height 20
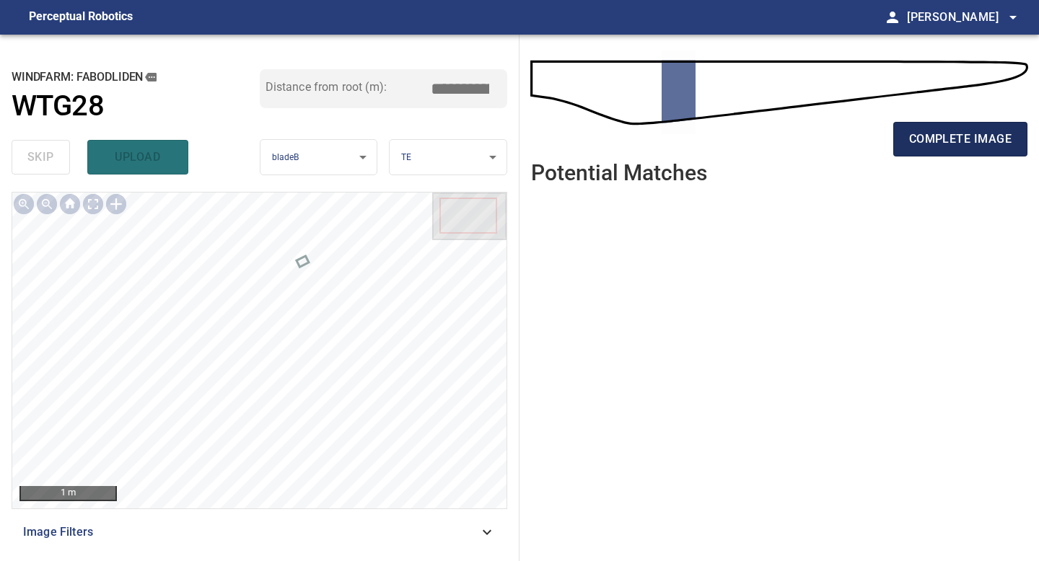
click at [962, 137] on span "complete image" at bounding box center [960, 139] width 102 height 20
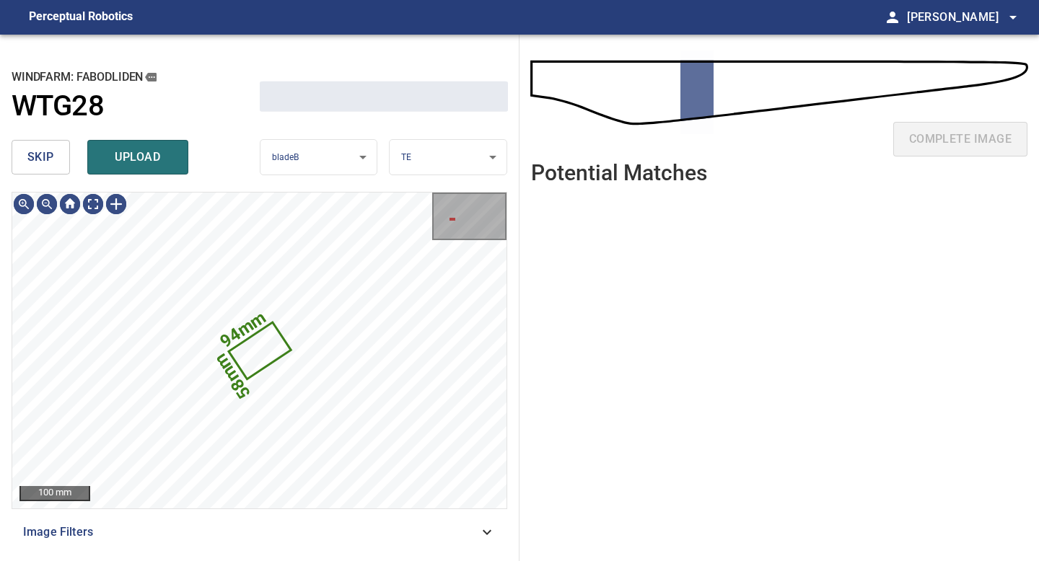
click at [37, 167] on span "skip" at bounding box center [40, 157] width 27 height 20
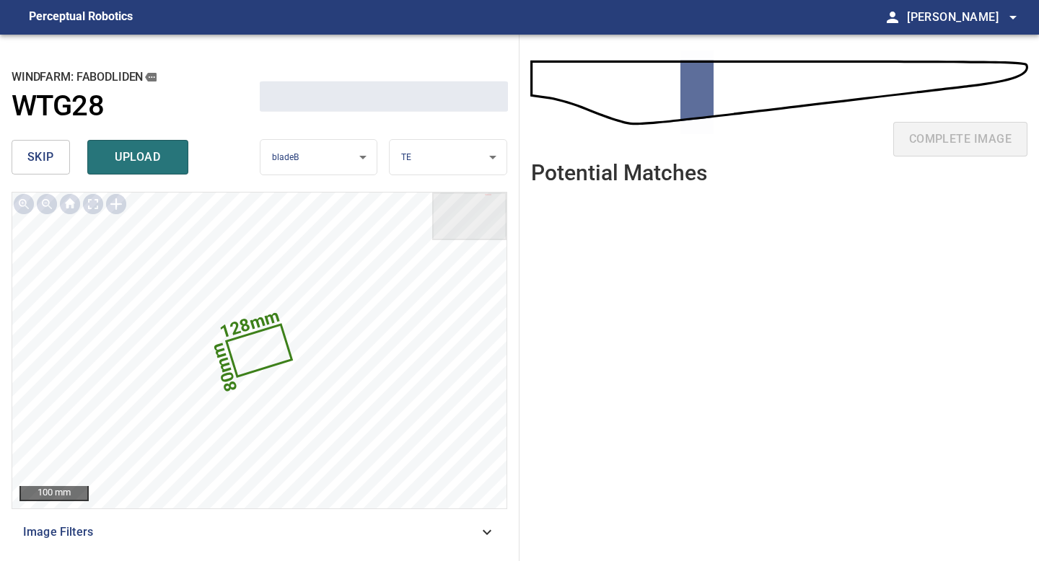
click at [43, 163] on span "skip" at bounding box center [40, 157] width 27 height 20
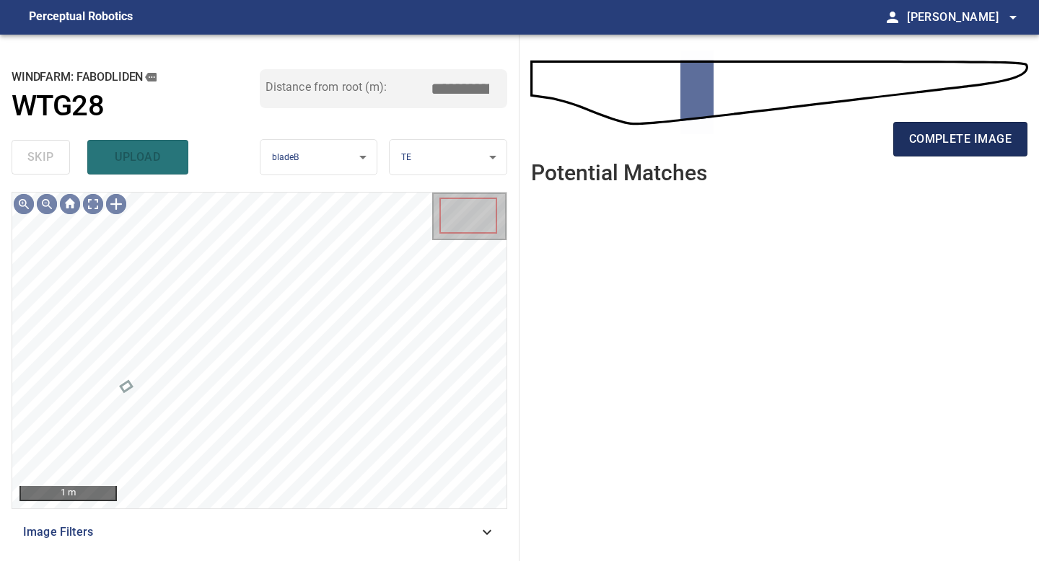
type input "*****"
click at [927, 133] on span "complete image" at bounding box center [960, 139] width 102 height 20
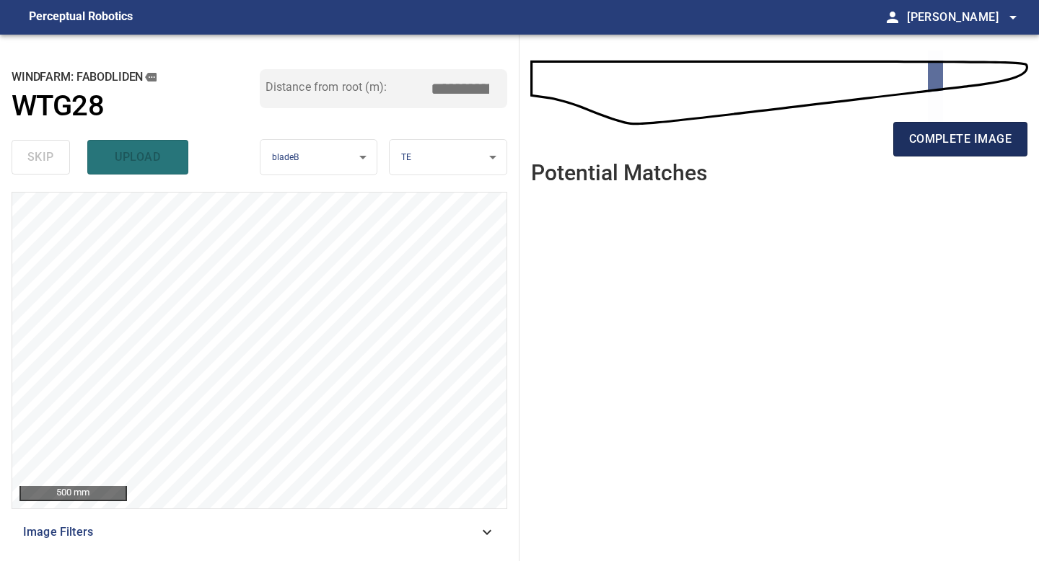
click at [918, 127] on button "complete image" at bounding box center [960, 139] width 134 height 35
click at [923, 139] on span "complete image" at bounding box center [960, 139] width 102 height 20
click at [909, 141] on span "complete image" at bounding box center [960, 139] width 102 height 20
click at [909, 133] on span "complete image" at bounding box center [960, 139] width 102 height 20
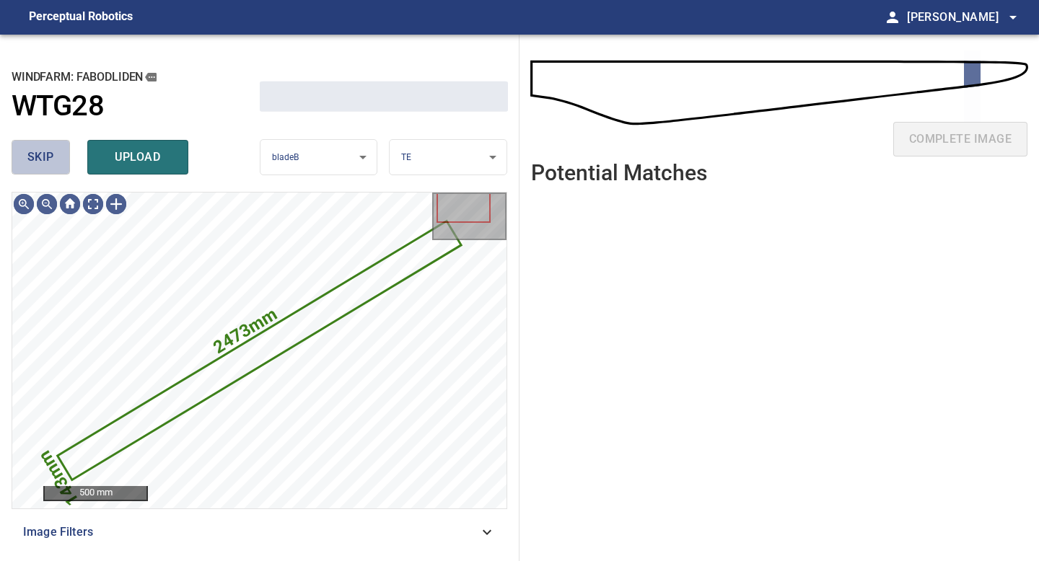
click at [43, 147] on span "skip" at bounding box center [40, 157] width 27 height 20
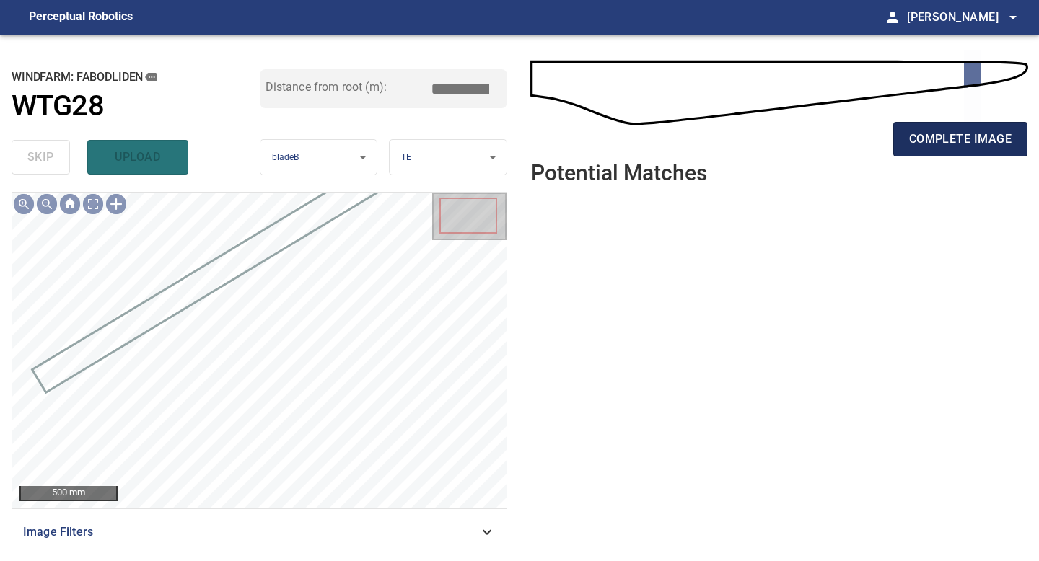
click at [939, 131] on span "complete image" at bounding box center [960, 139] width 102 height 20
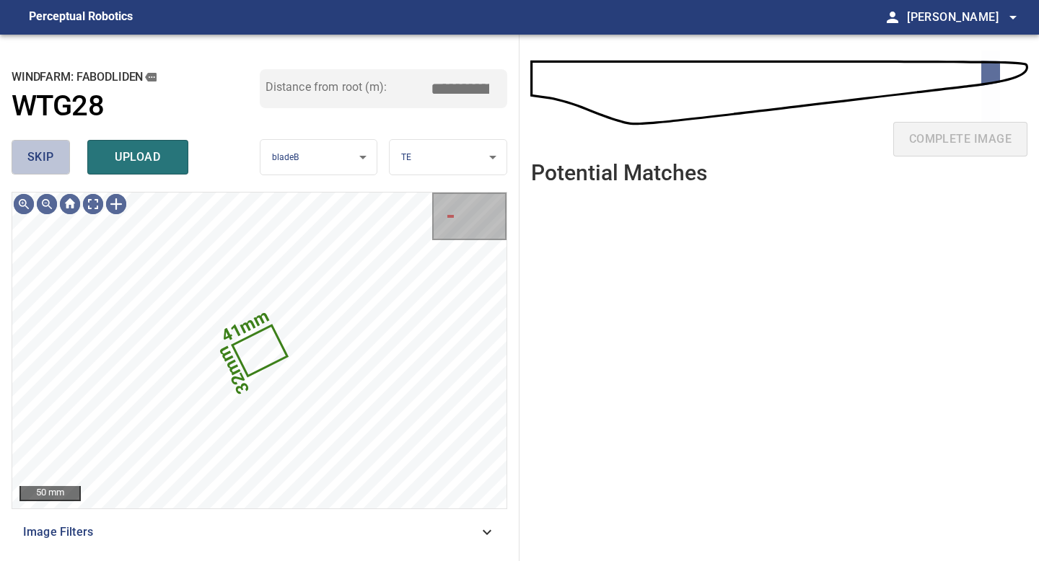
click at [56, 158] on button "skip" at bounding box center [41, 157] width 58 height 35
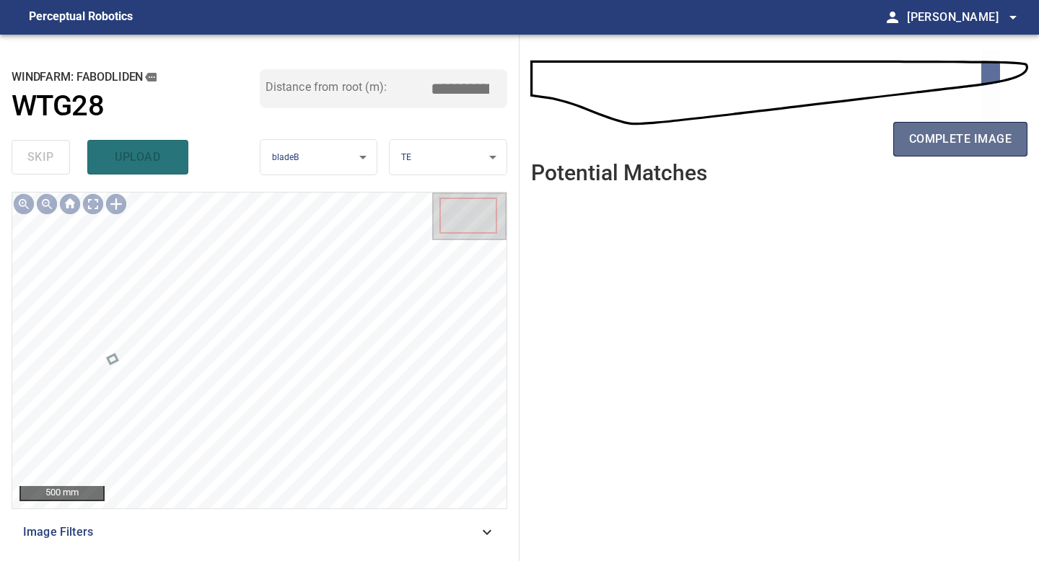
click at [925, 144] on span "complete image" at bounding box center [960, 139] width 102 height 20
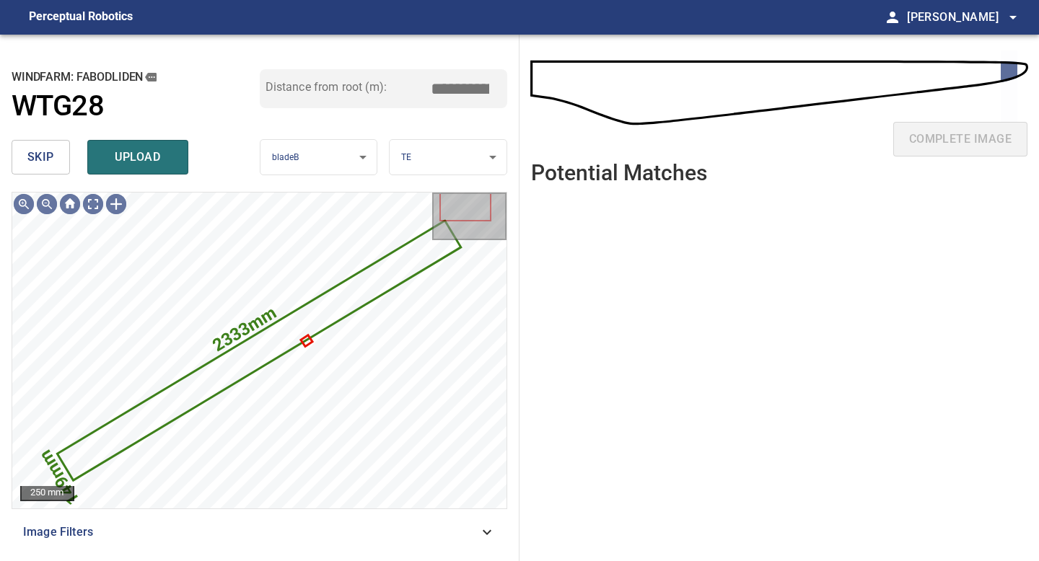
click at [52, 153] on span "skip" at bounding box center [40, 157] width 27 height 20
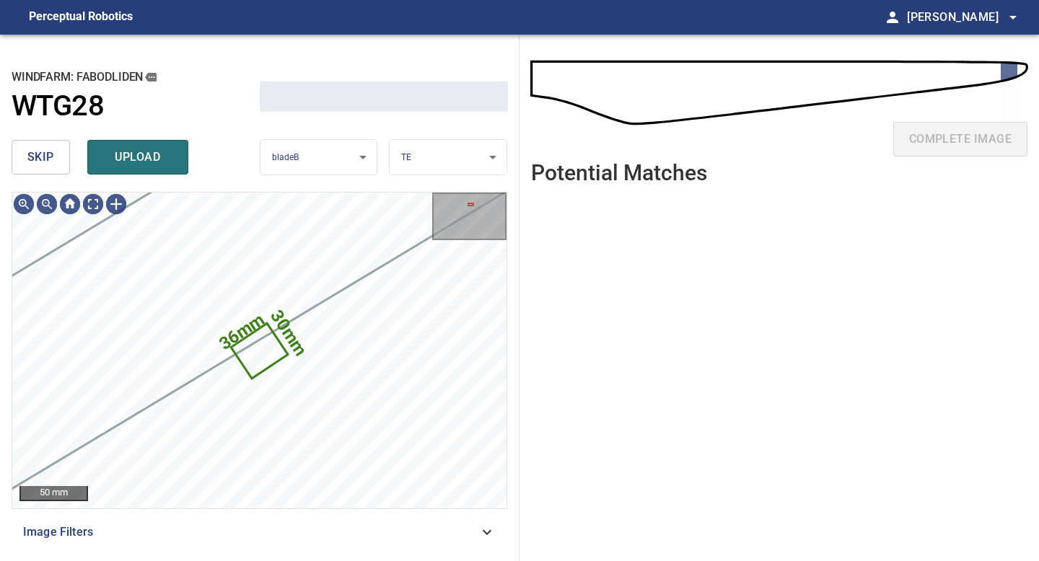
click at [51, 153] on span "skip" at bounding box center [40, 157] width 27 height 20
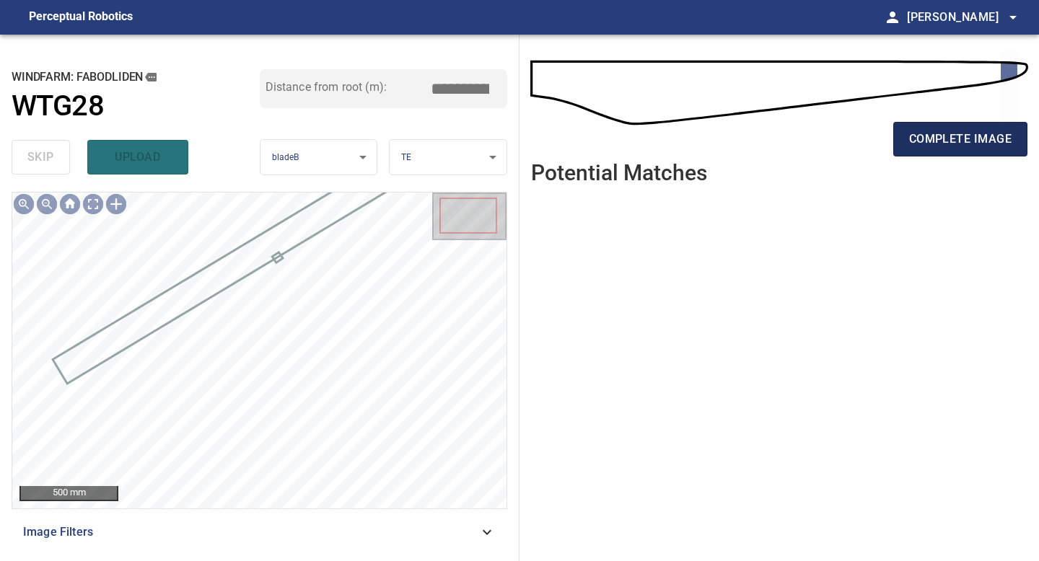
click at [929, 139] on span "complete image" at bounding box center [960, 139] width 102 height 20
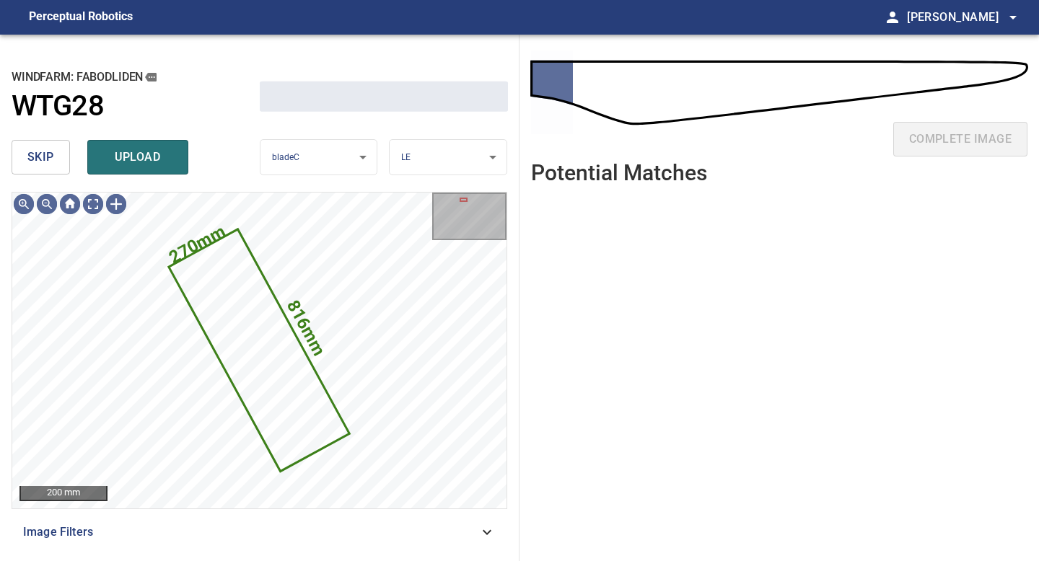
click at [22, 154] on button "skip" at bounding box center [41, 157] width 58 height 35
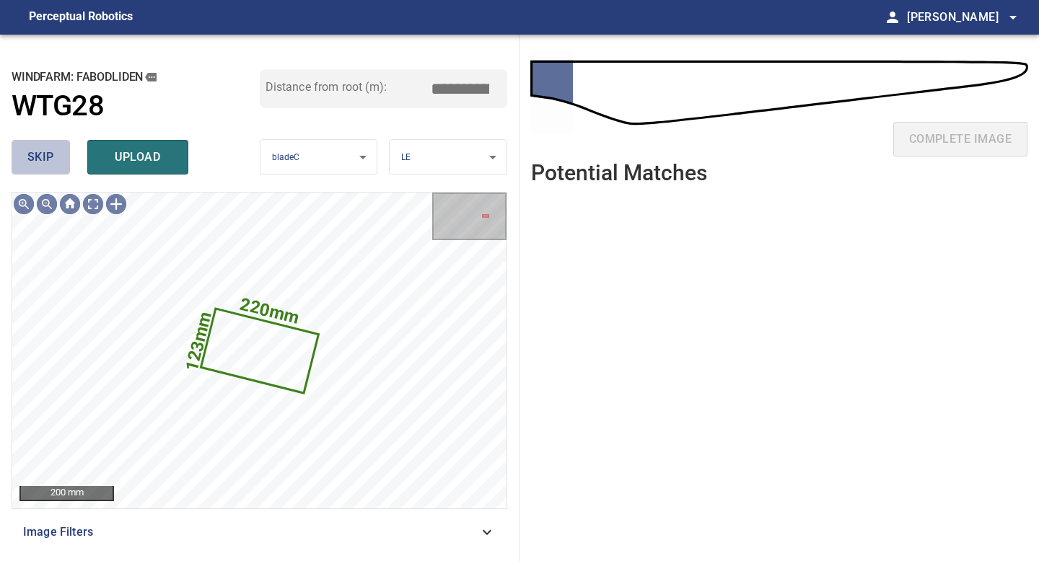
click at [22, 154] on button "skip" at bounding box center [41, 157] width 58 height 35
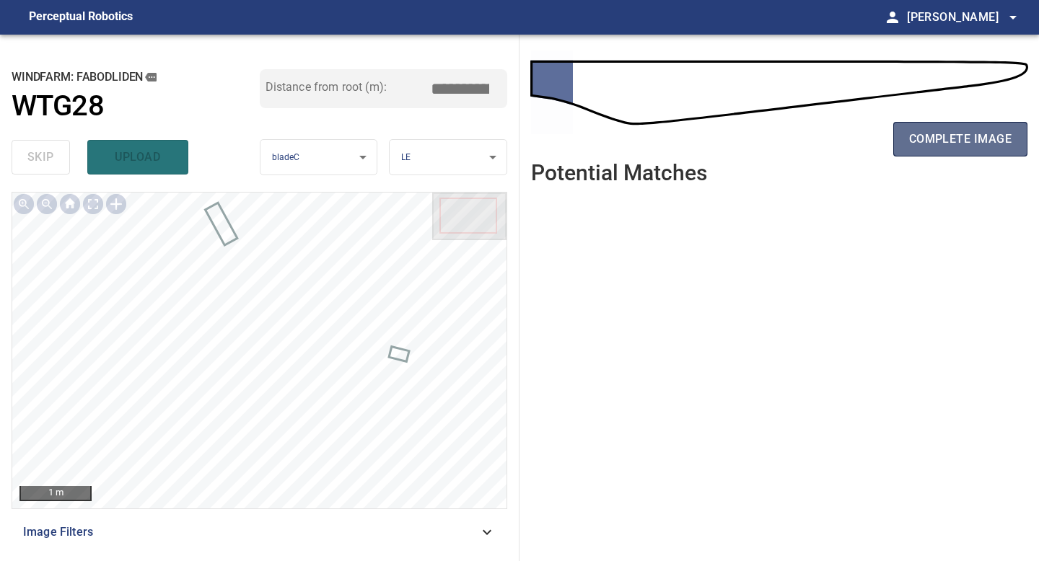
click at [978, 136] on span "complete image" at bounding box center [960, 139] width 102 height 20
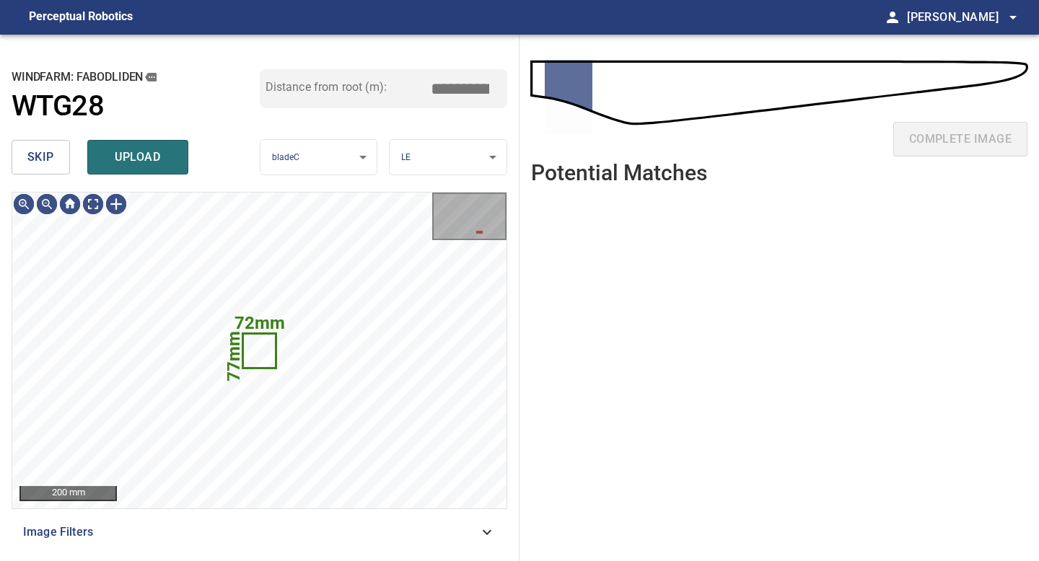
click at [56, 158] on button "skip" at bounding box center [41, 157] width 58 height 35
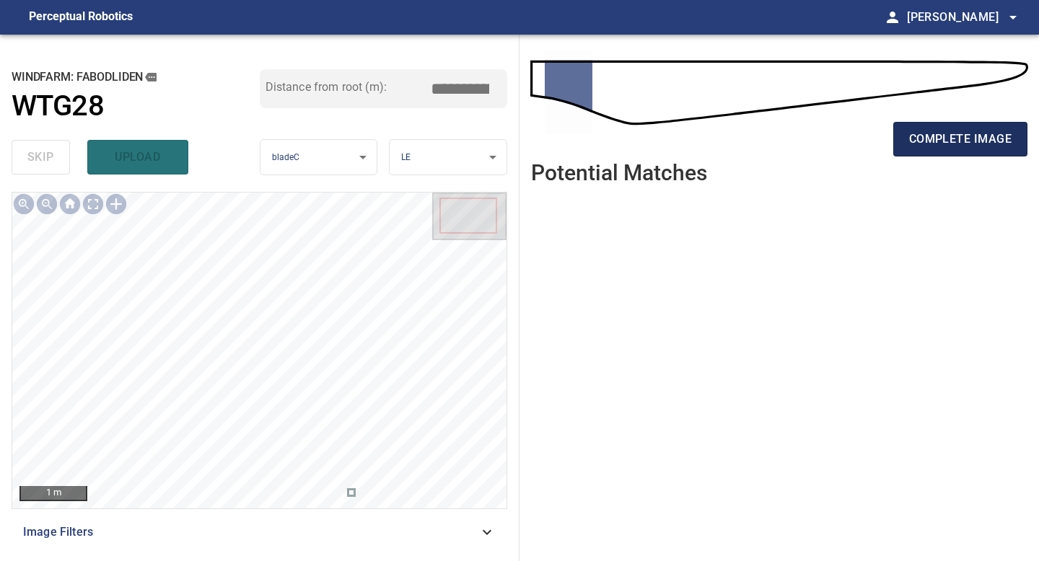
click at [938, 126] on button "complete image" at bounding box center [960, 139] width 134 height 35
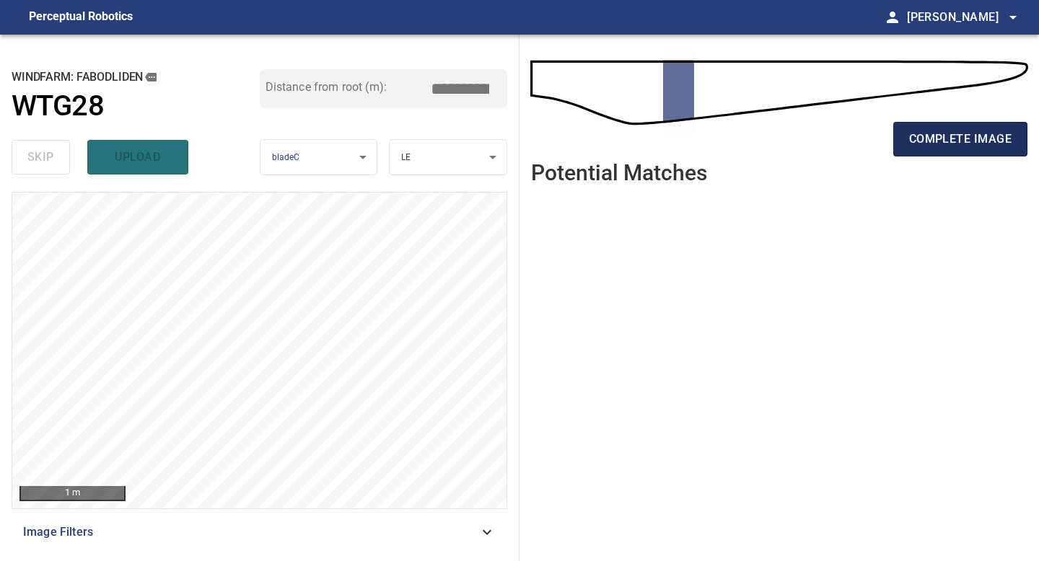
click at [951, 138] on span "complete image" at bounding box center [960, 139] width 102 height 20
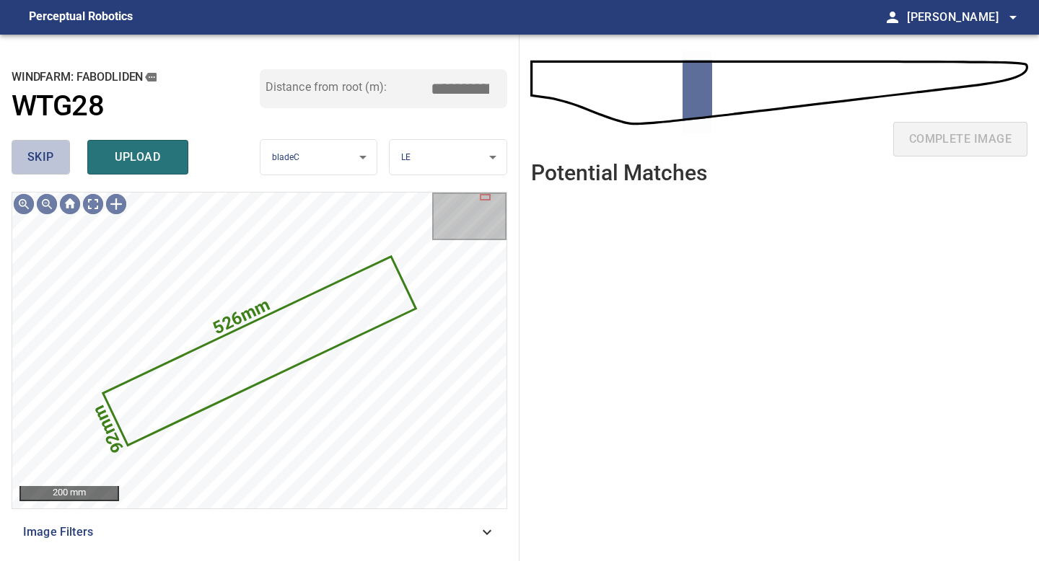
click at [56, 158] on button "skip" at bounding box center [41, 157] width 58 height 35
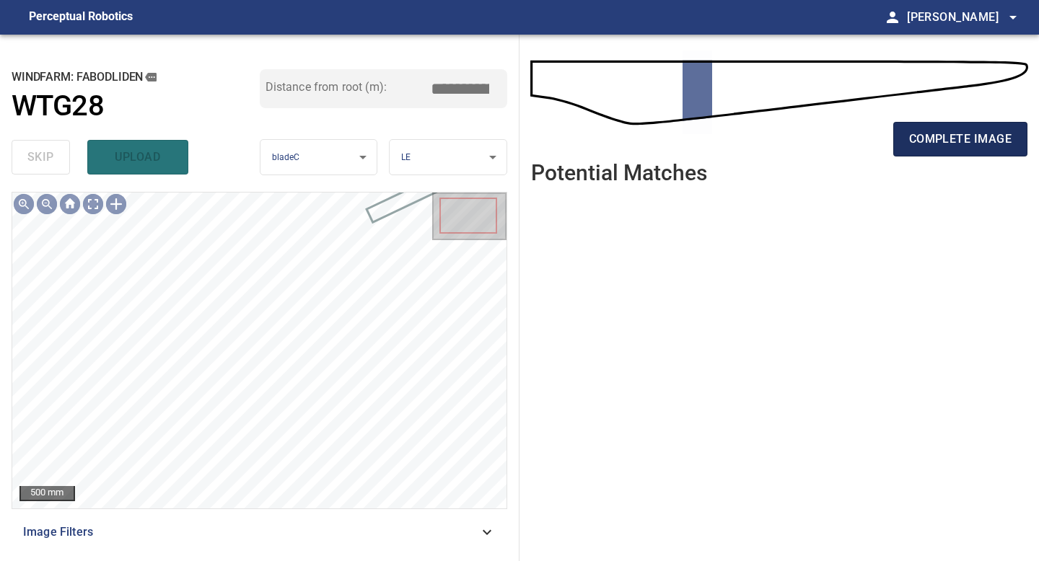
click at [929, 141] on span "complete image" at bounding box center [960, 139] width 102 height 20
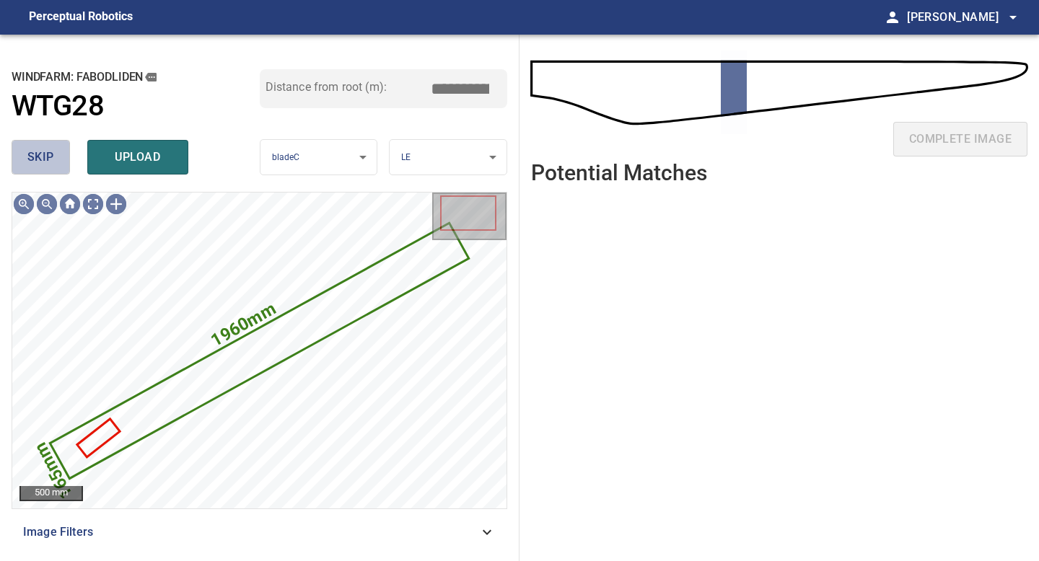
click at [48, 163] on span "skip" at bounding box center [40, 157] width 27 height 20
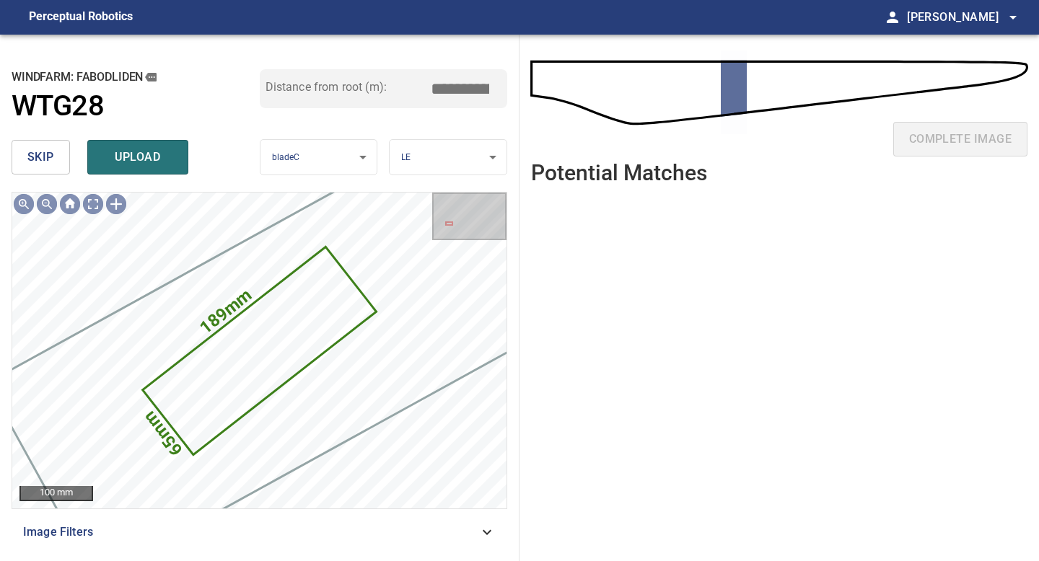
click at [48, 163] on span "skip" at bounding box center [40, 157] width 27 height 20
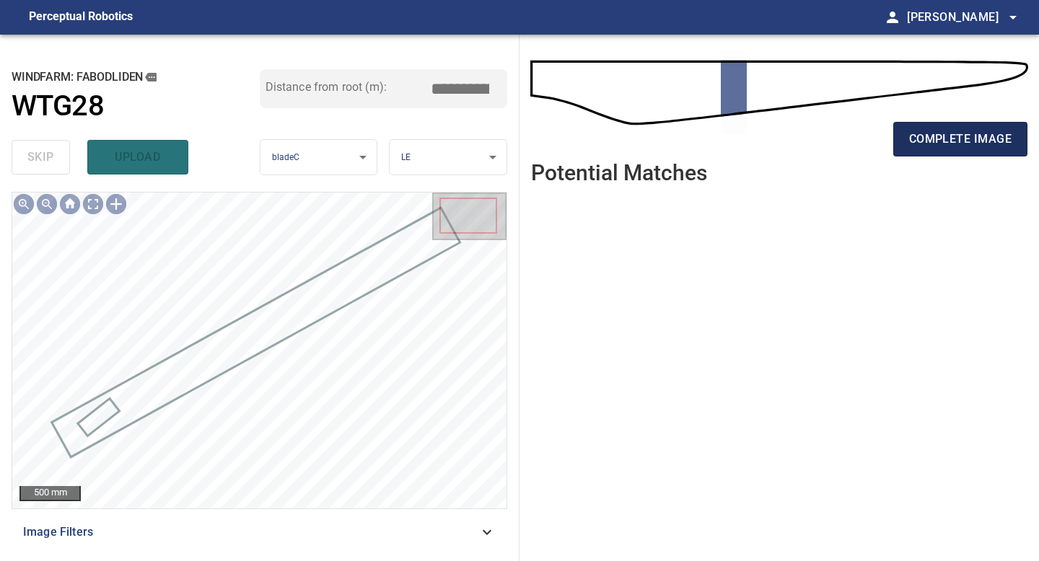
click at [915, 141] on span "complete image" at bounding box center [960, 139] width 102 height 20
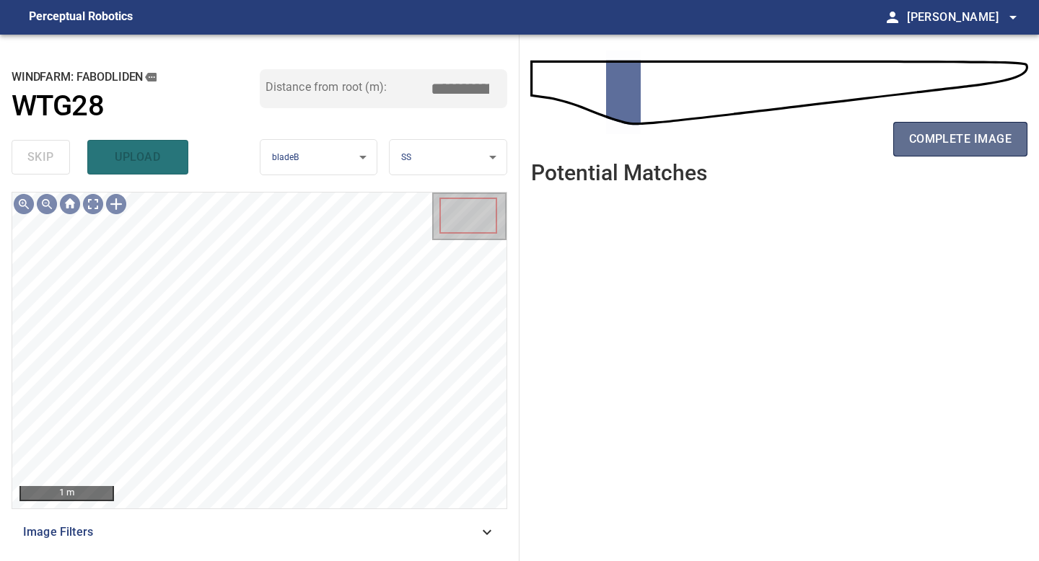
click at [951, 128] on button "complete image" at bounding box center [960, 139] width 134 height 35
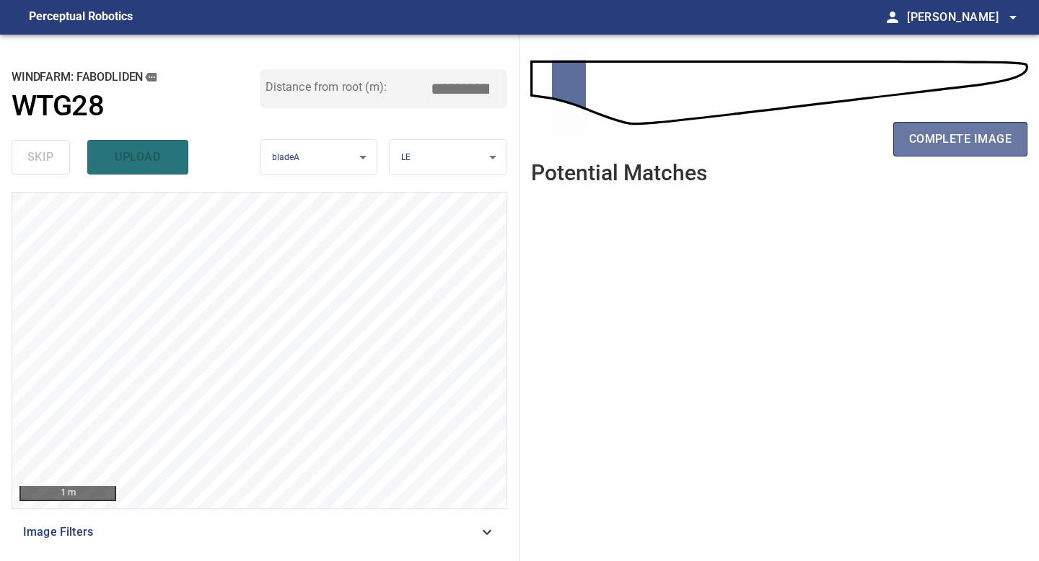
click at [951, 128] on button "complete image" at bounding box center [960, 139] width 134 height 35
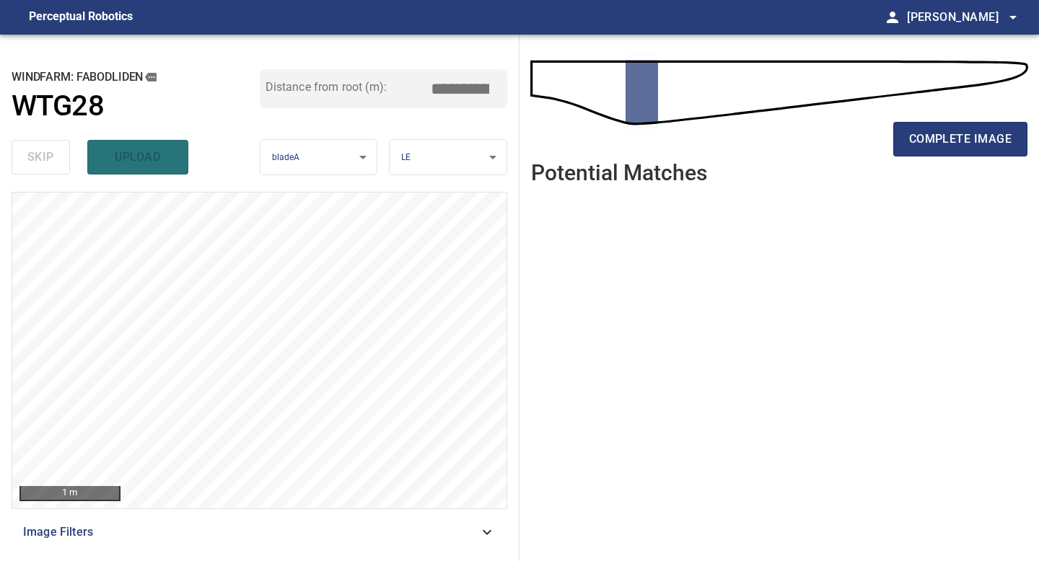
click at [951, 128] on button "complete image" at bounding box center [960, 139] width 134 height 35
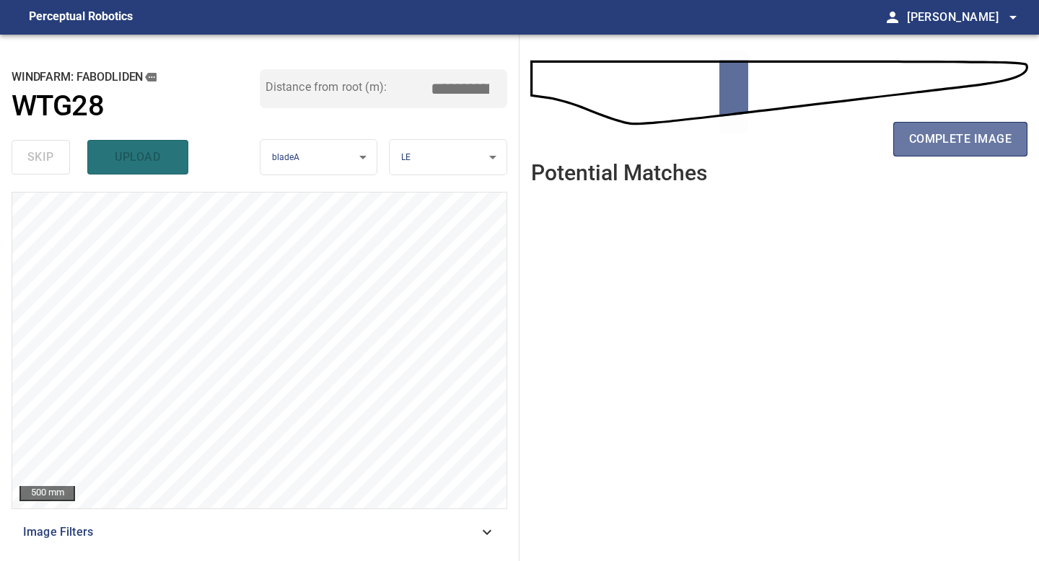
click at [951, 128] on button "complete image" at bounding box center [960, 139] width 134 height 35
click at [949, 153] on button "complete image" at bounding box center [960, 139] width 134 height 35
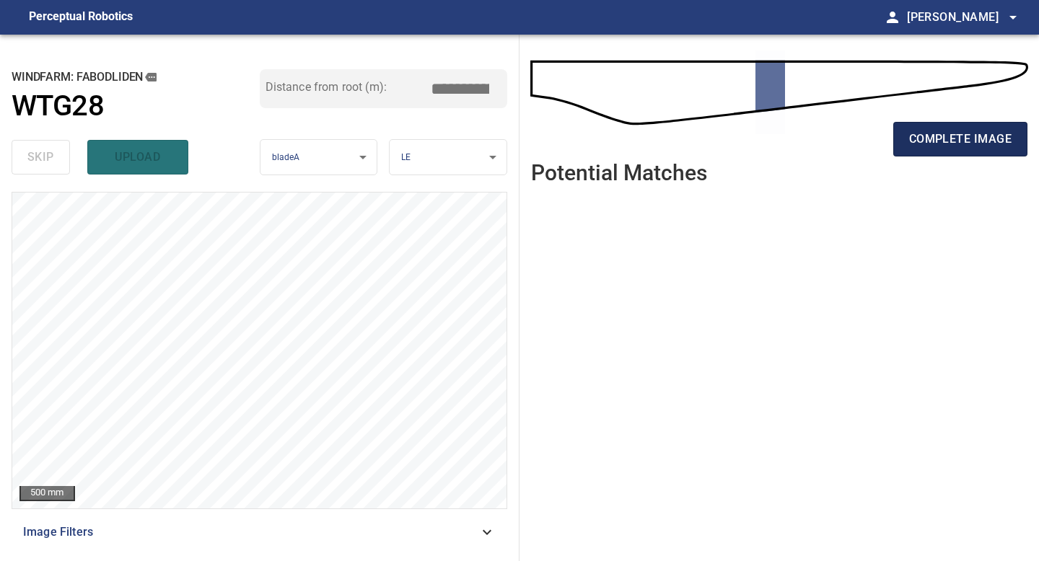
click at [949, 153] on button "complete image" at bounding box center [960, 139] width 134 height 35
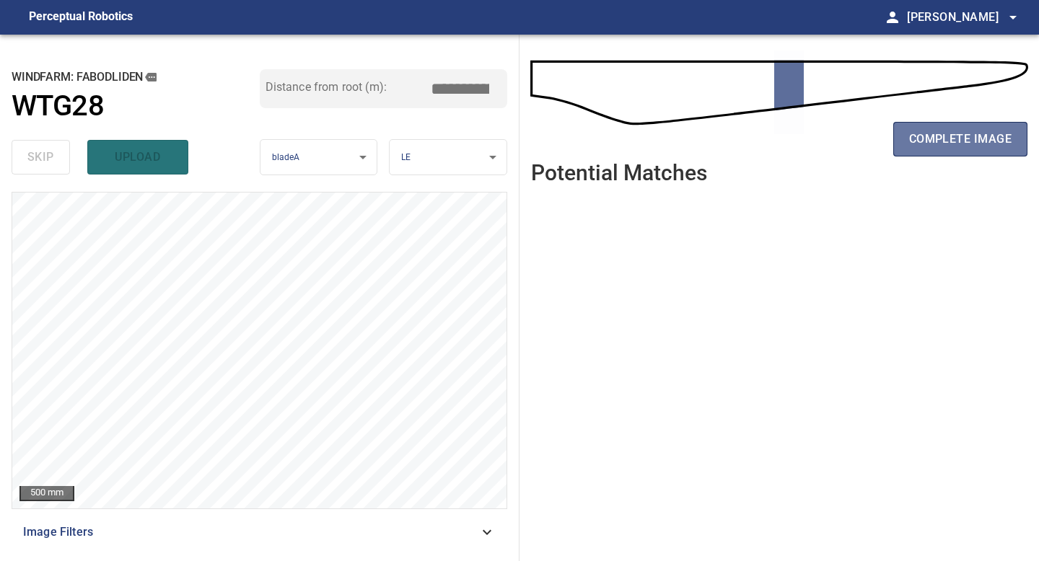
click at [949, 153] on button "complete image" at bounding box center [960, 139] width 134 height 35
click at [952, 137] on span "complete image" at bounding box center [960, 139] width 102 height 20
click at [949, 215] on ul at bounding box center [779, 367] width 496 height 343
click at [930, 131] on span "complete image" at bounding box center [960, 139] width 102 height 20
click at [536, 283] on ul at bounding box center [779, 367] width 496 height 343
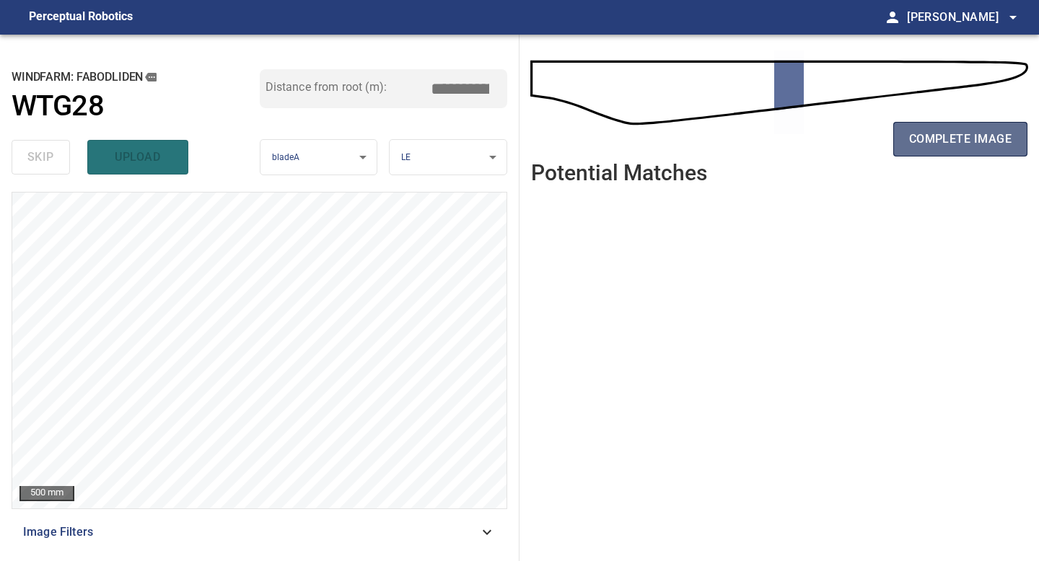
click at [921, 133] on span "complete image" at bounding box center [960, 139] width 102 height 20
click at [983, 124] on button "complete image" at bounding box center [960, 139] width 134 height 35
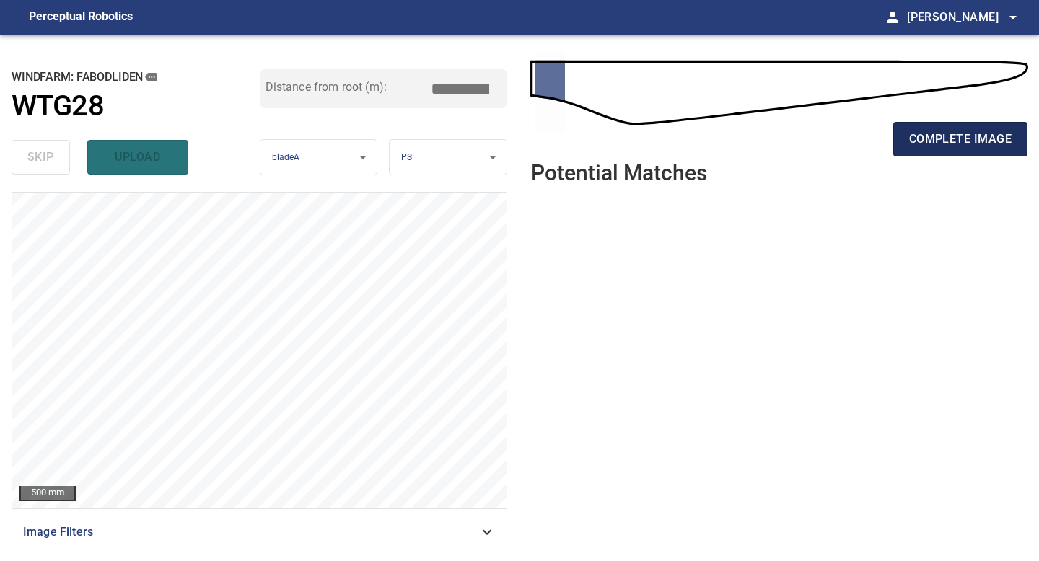
click at [985, 141] on span "complete image" at bounding box center [960, 139] width 102 height 20
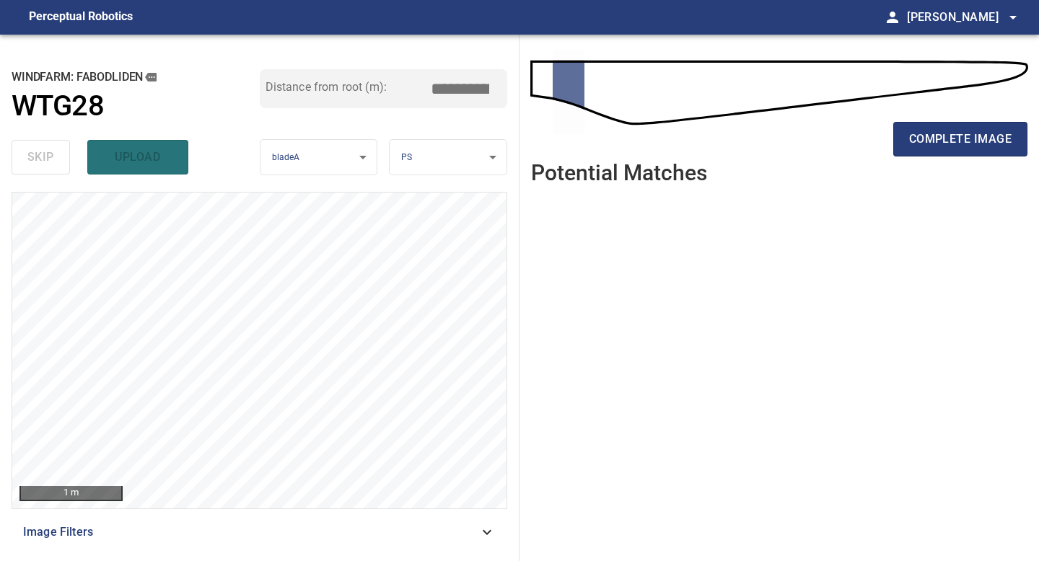
click at [985, 141] on span "complete image" at bounding box center [960, 139] width 102 height 20
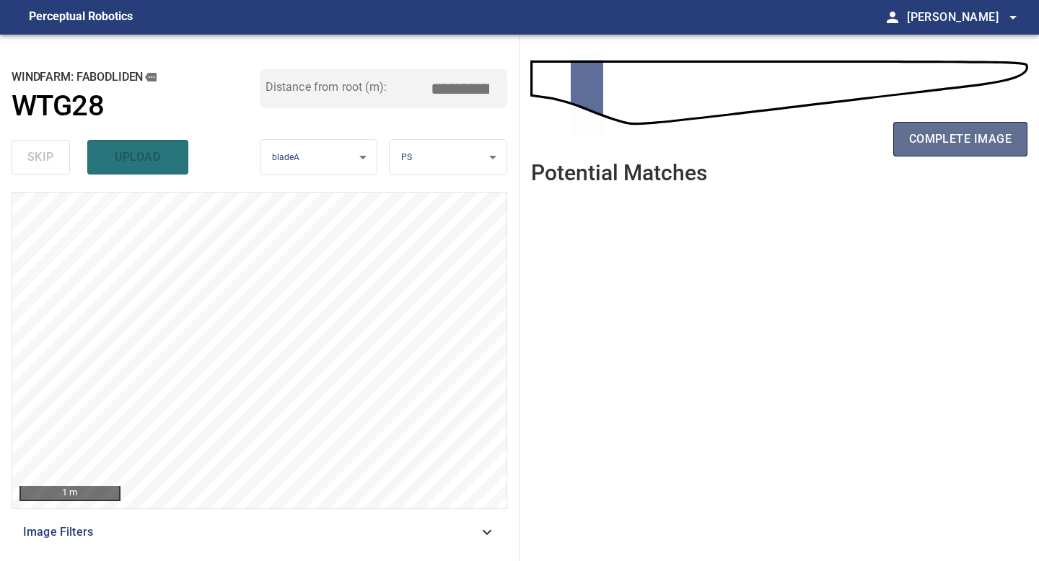
click at [982, 140] on span "complete image" at bounding box center [960, 139] width 102 height 20
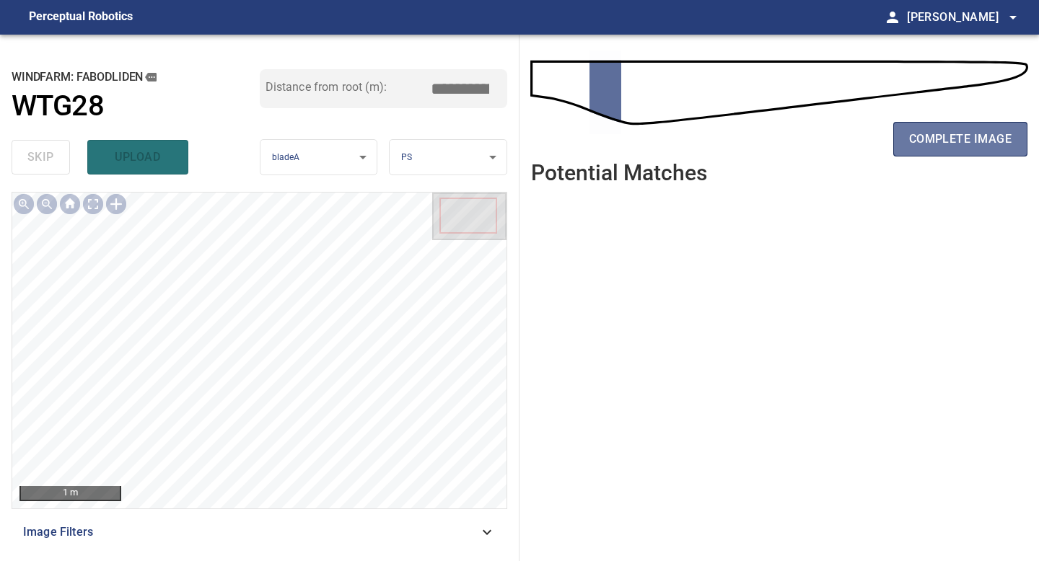
click at [982, 140] on span "complete image" at bounding box center [960, 139] width 102 height 20
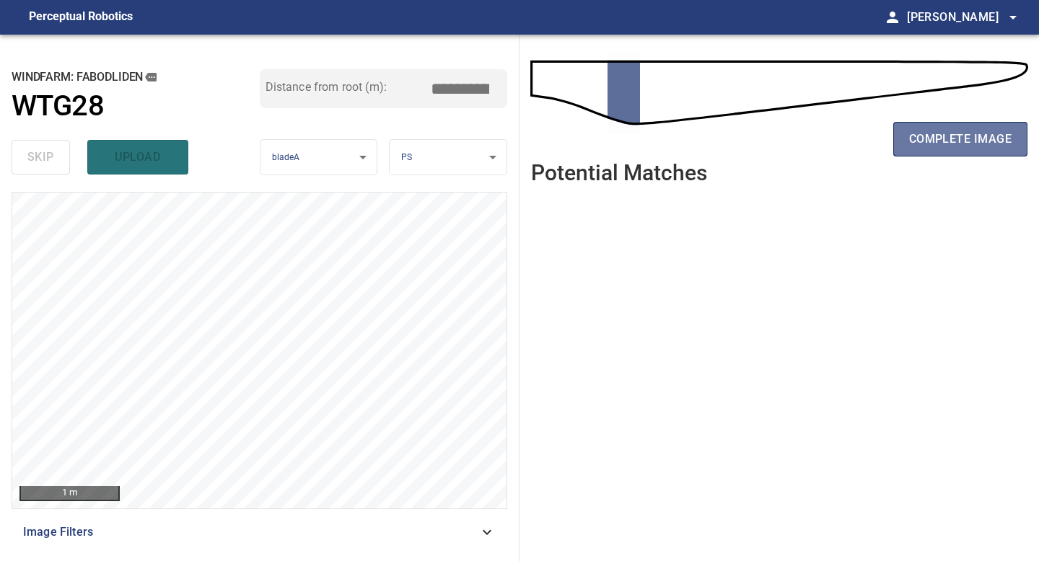
click at [982, 140] on span "complete image" at bounding box center [960, 139] width 102 height 20
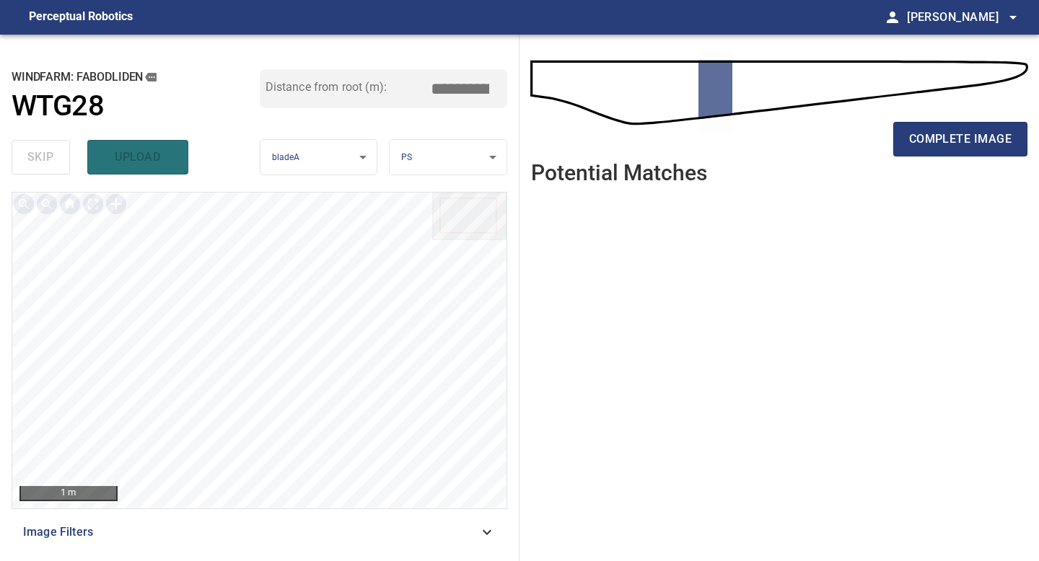
click at [982, 140] on span "complete image" at bounding box center [960, 139] width 102 height 20
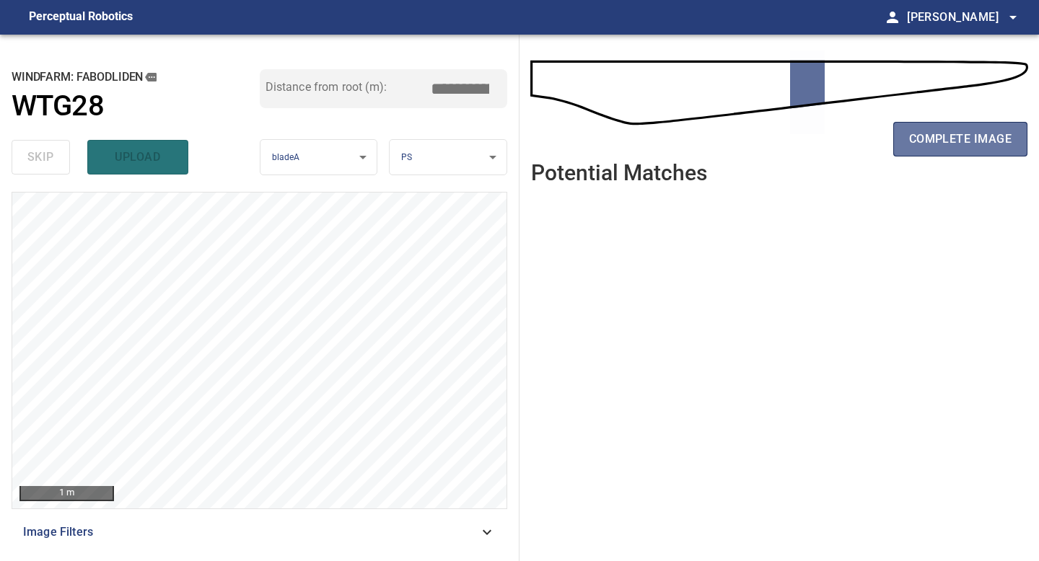
click at [982, 140] on span "complete image" at bounding box center [960, 139] width 102 height 20
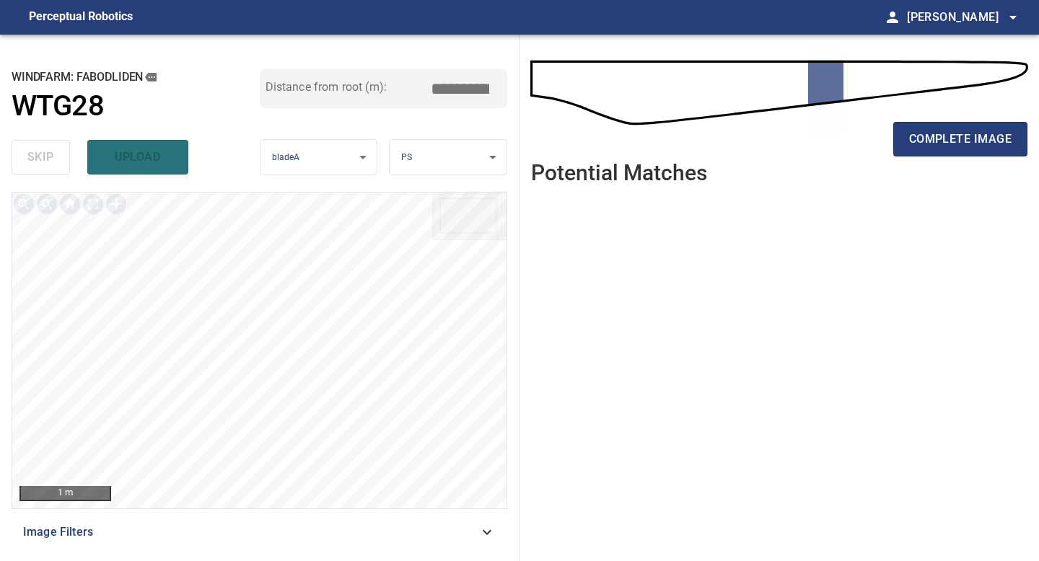
click at [982, 140] on span "complete image" at bounding box center [960, 139] width 102 height 20
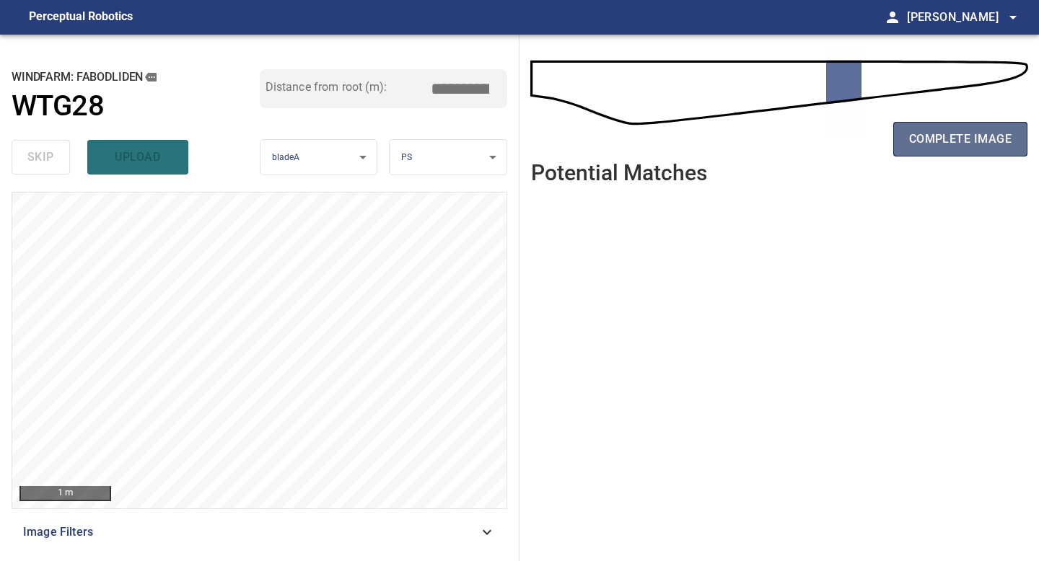
click at [983, 139] on span "complete image" at bounding box center [960, 139] width 102 height 20
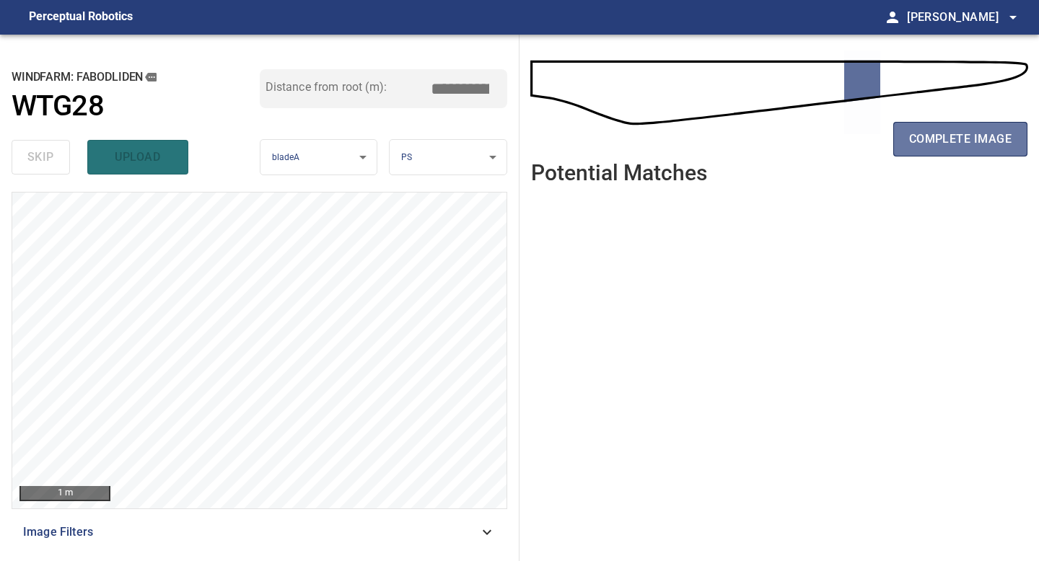
click at [983, 139] on span "complete image" at bounding box center [960, 139] width 102 height 20
click at [978, 147] on span "complete image" at bounding box center [960, 139] width 102 height 20
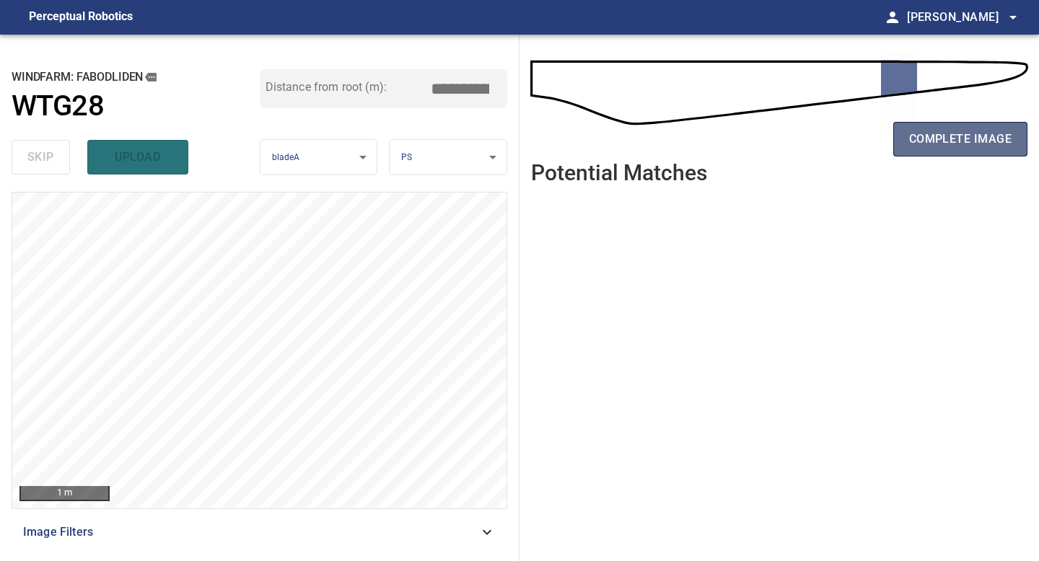
click at [933, 133] on span "complete image" at bounding box center [960, 139] width 102 height 20
click at [933, 136] on span "complete image" at bounding box center [960, 139] width 102 height 20
click at [933, 137] on span "complete image" at bounding box center [960, 139] width 102 height 20
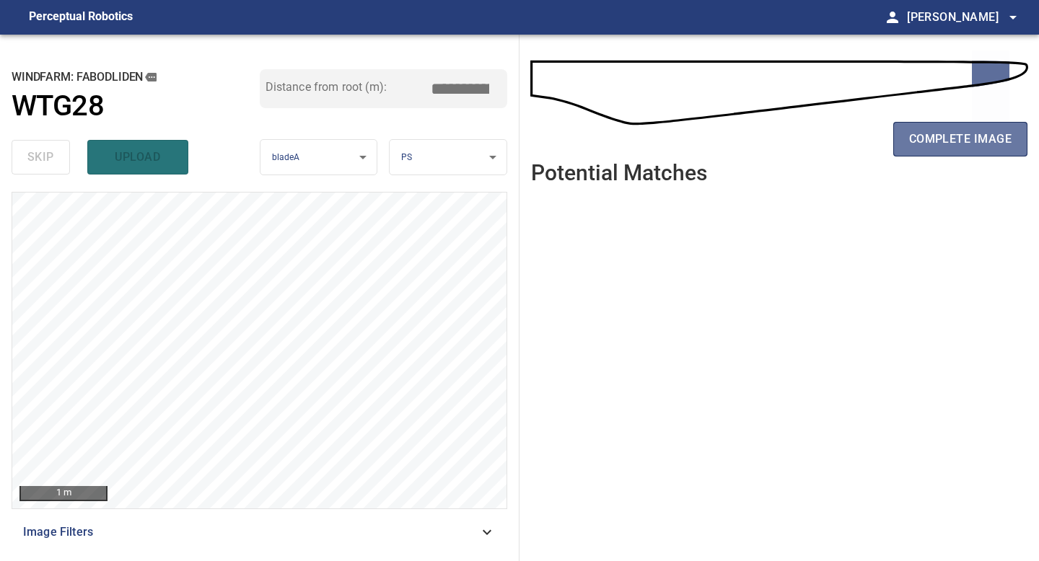
click at [933, 137] on span "complete image" at bounding box center [960, 139] width 102 height 20
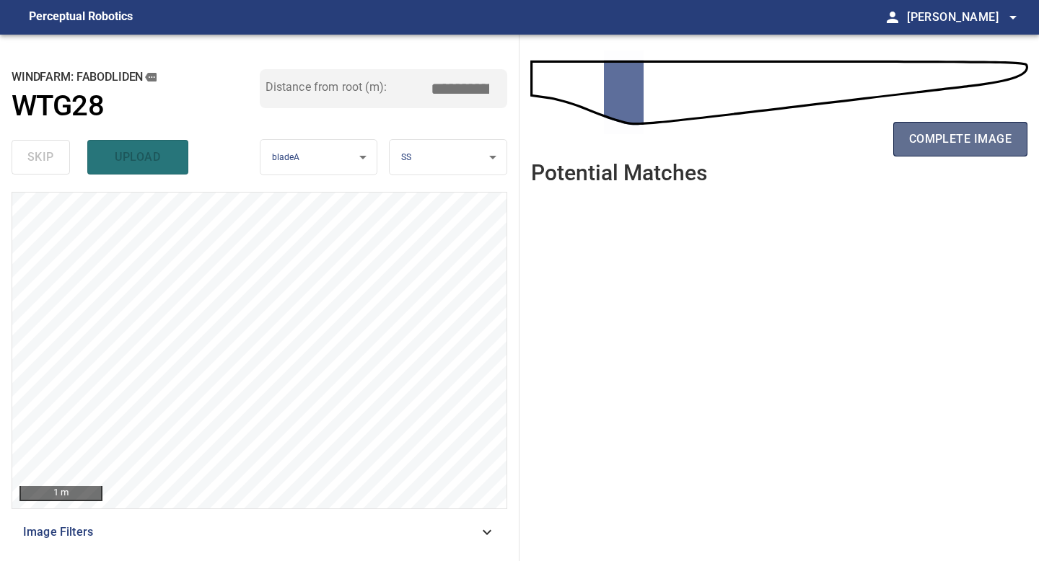
click at [939, 133] on span "complete image" at bounding box center [960, 139] width 102 height 20
click at [921, 136] on span "complete image" at bounding box center [960, 139] width 102 height 20
click at [917, 147] on span "complete image" at bounding box center [960, 139] width 102 height 20
click at [947, 143] on span "complete image" at bounding box center [960, 139] width 102 height 20
click at [923, 143] on span "complete image" at bounding box center [960, 139] width 102 height 20
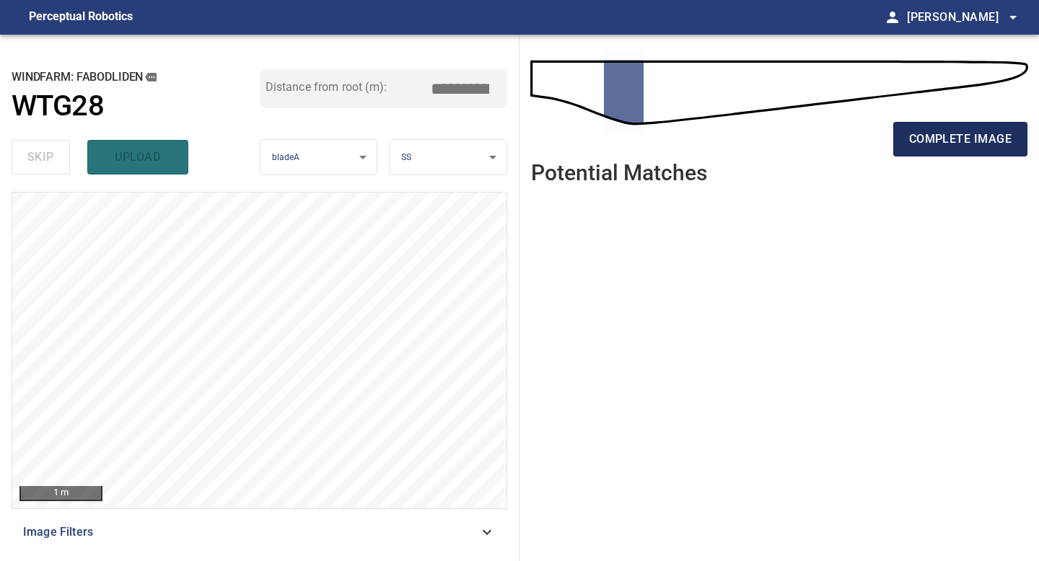
click at [923, 143] on span "complete image" at bounding box center [960, 139] width 102 height 20
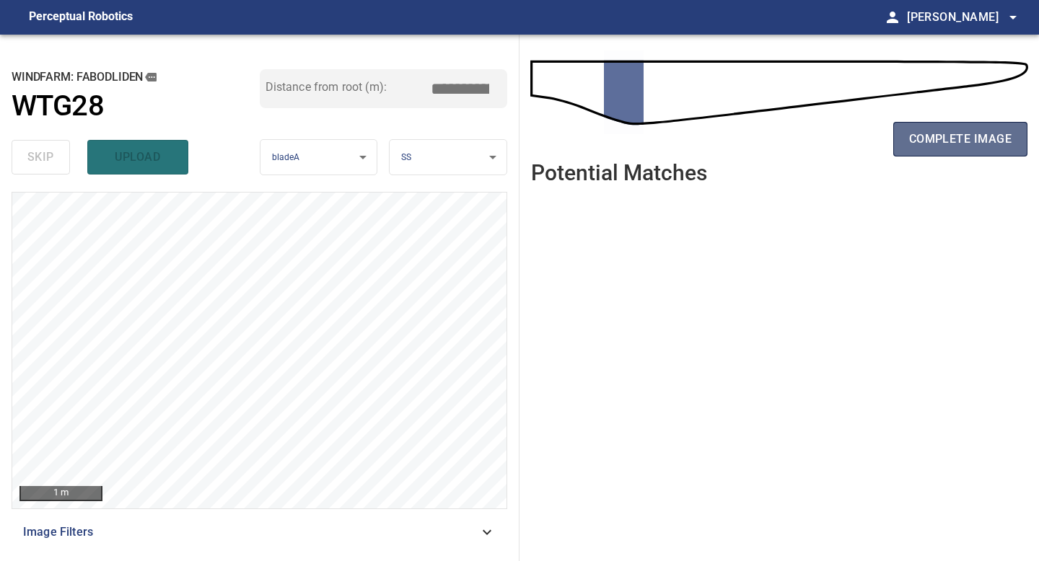
click at [923, 143] on span "complete image" at bounding box center [960, 139] width 102 height 20
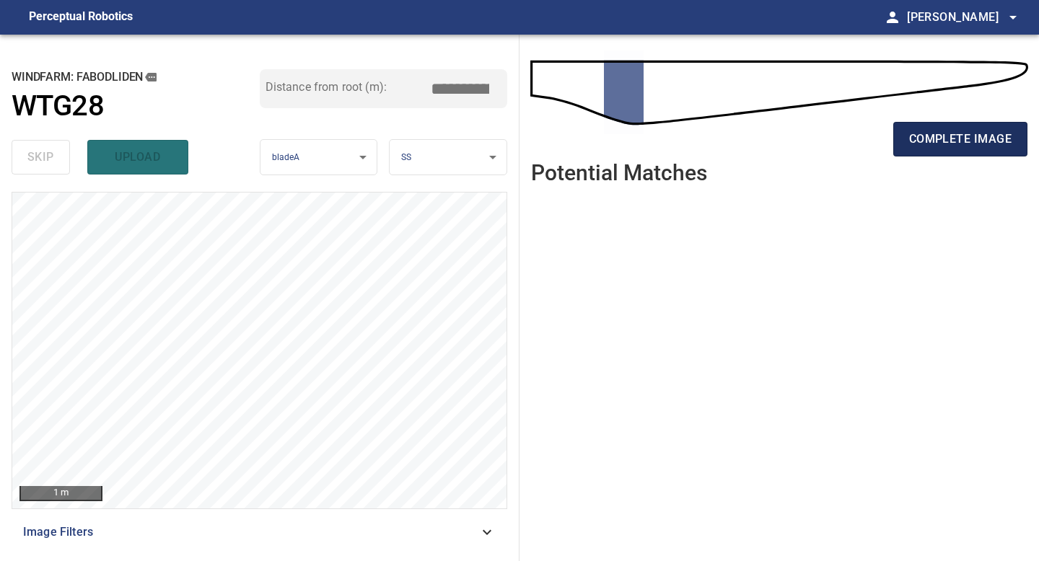
click at [923, 143] on span "complete image" at bounding box center [960, 139] width 102 height 20
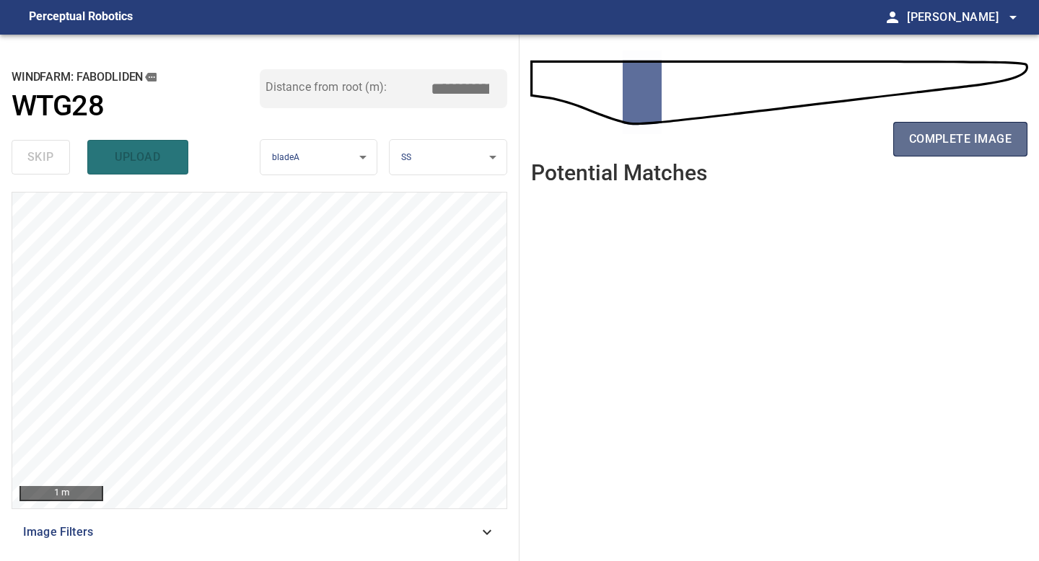
click at [935, 142] on span "complete image" at bounding box center [960, 139] width 102 height 20
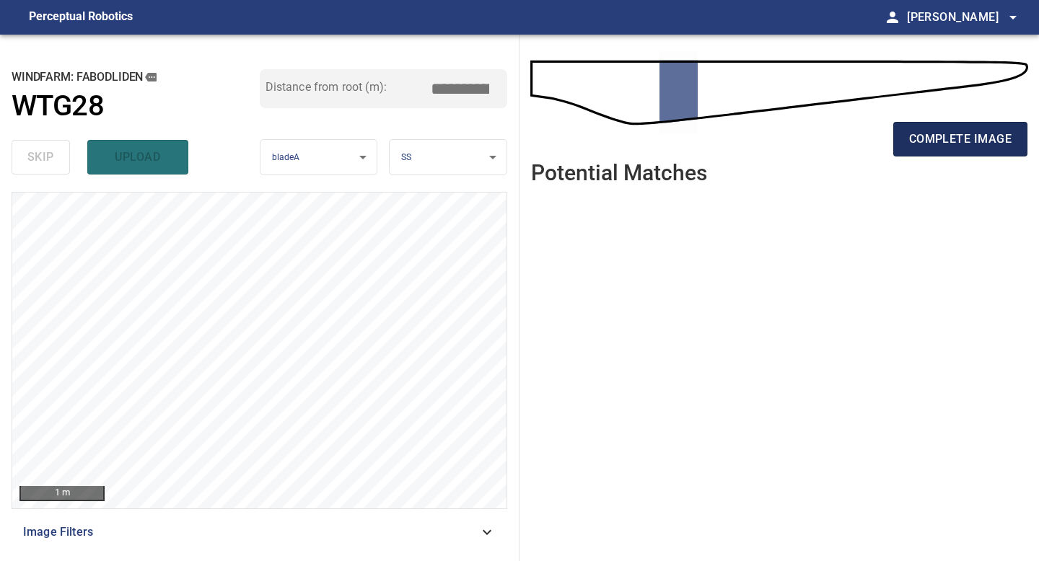
click at [917, 148] on span "complete image" at bounding box center [960, 139] width 102 height 20
click at [926, 139] on span "complete image" at bounding box center [960, 139] width 102 height 20
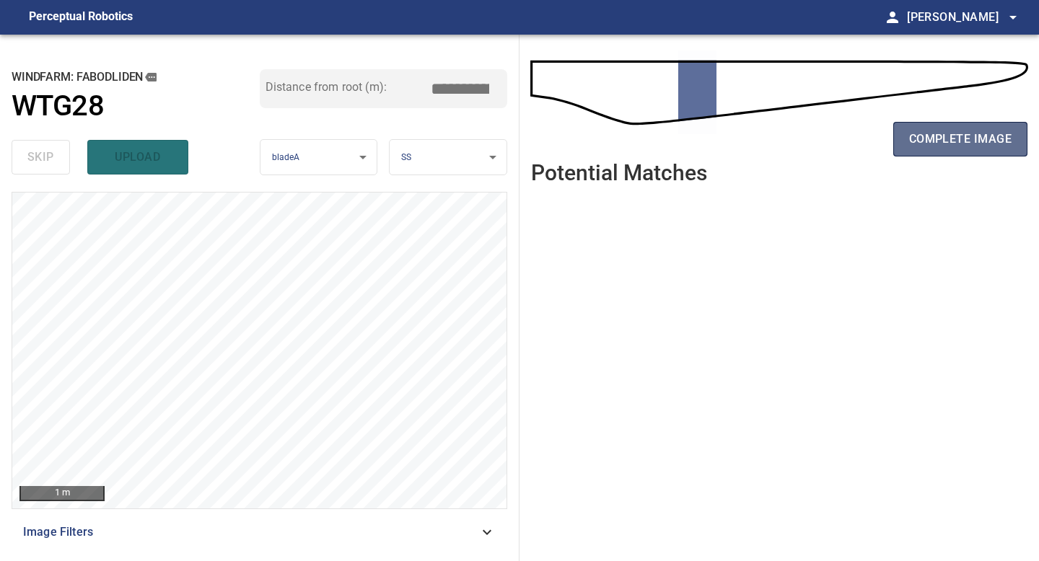
click at [936, 142] on span "complete image" at bounding box center [960, 139] width 102 height 20
click at [911, 133] on span "complete image" at bounding box center [960, 139] width 102 height 20
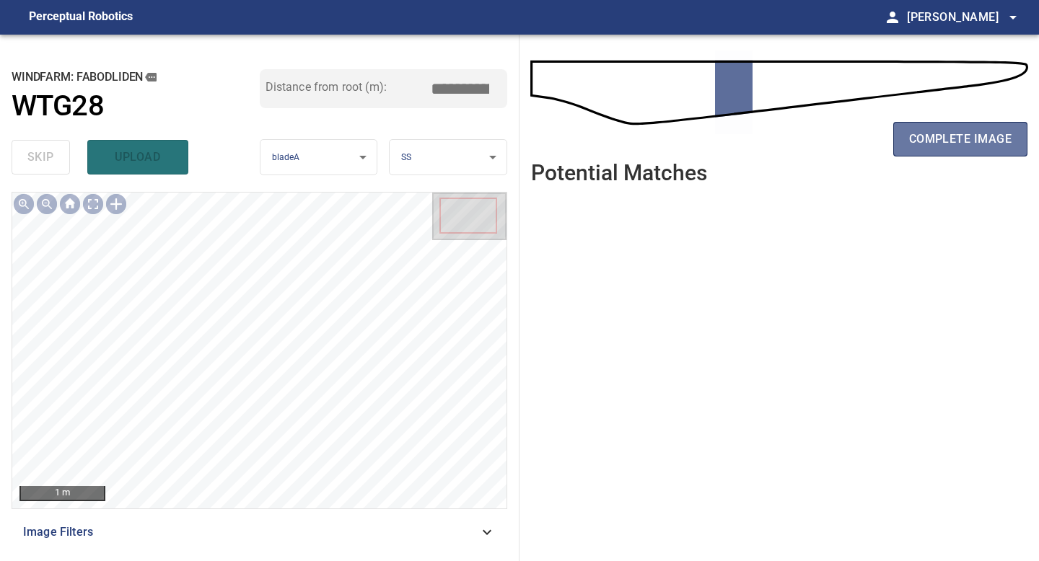
click at [911, 133] on span "complete image" at bounding box center [960, 139] width 102 height 20
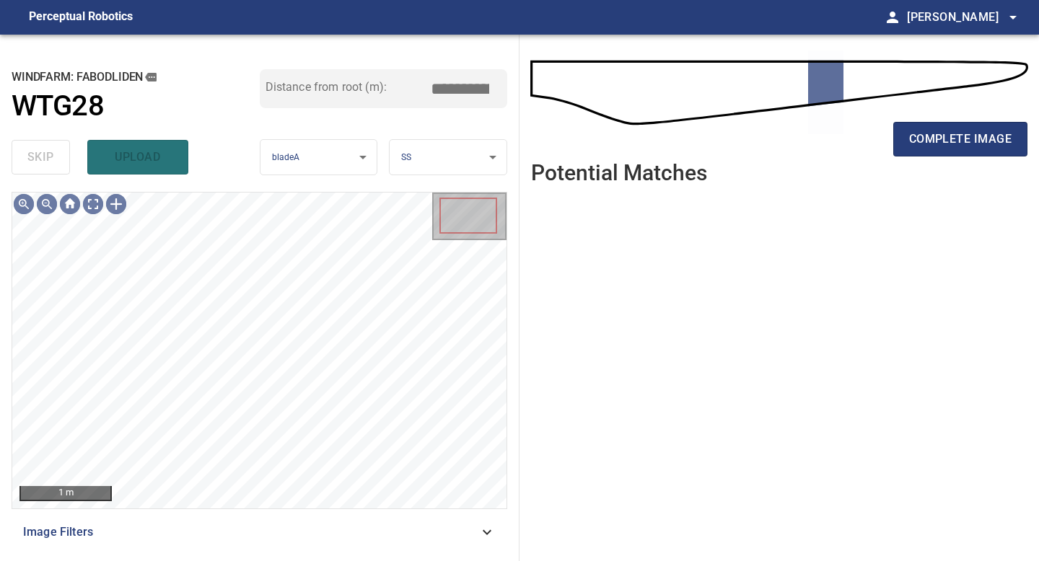
click at [911, 133] on span "complete image" at bounding box center [960, 139] width 102 height 20
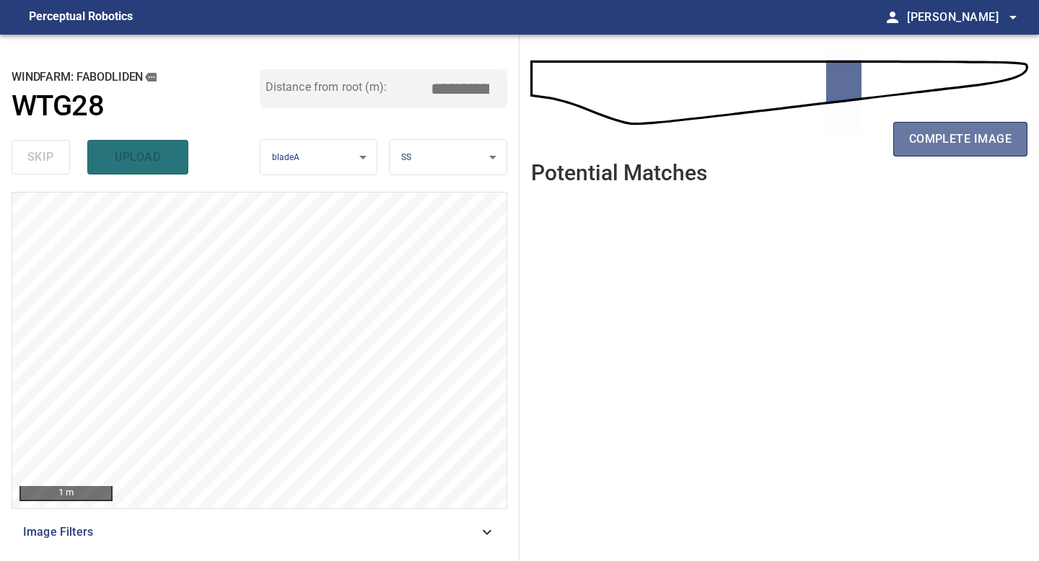
click at [911, 133] on span "complete image" at bounding box center [960, 139] width 102 height 20
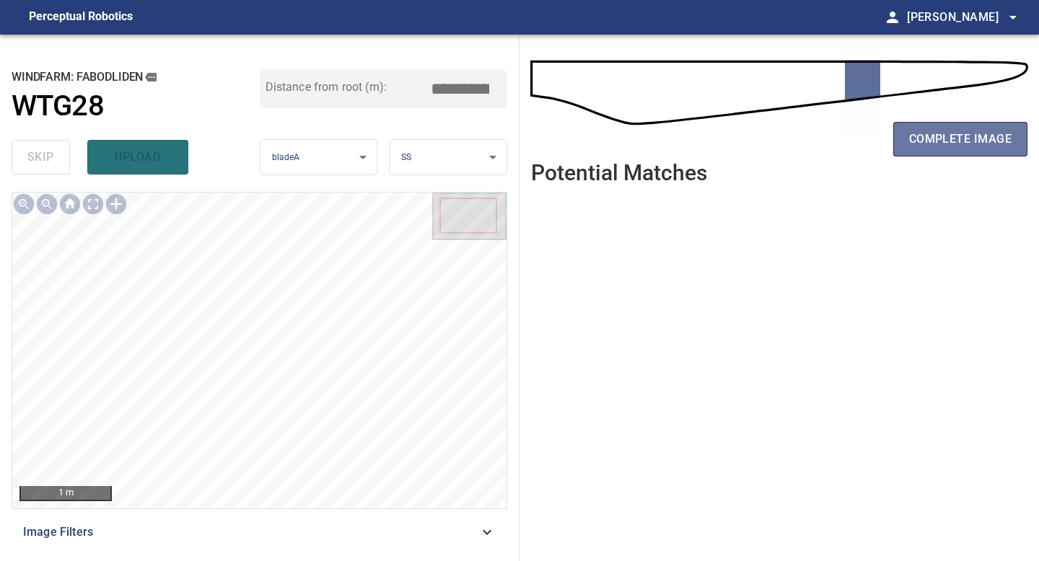
click at [911, 133] on span "complete image" at bounding box center [960, 139] width 102 height 20
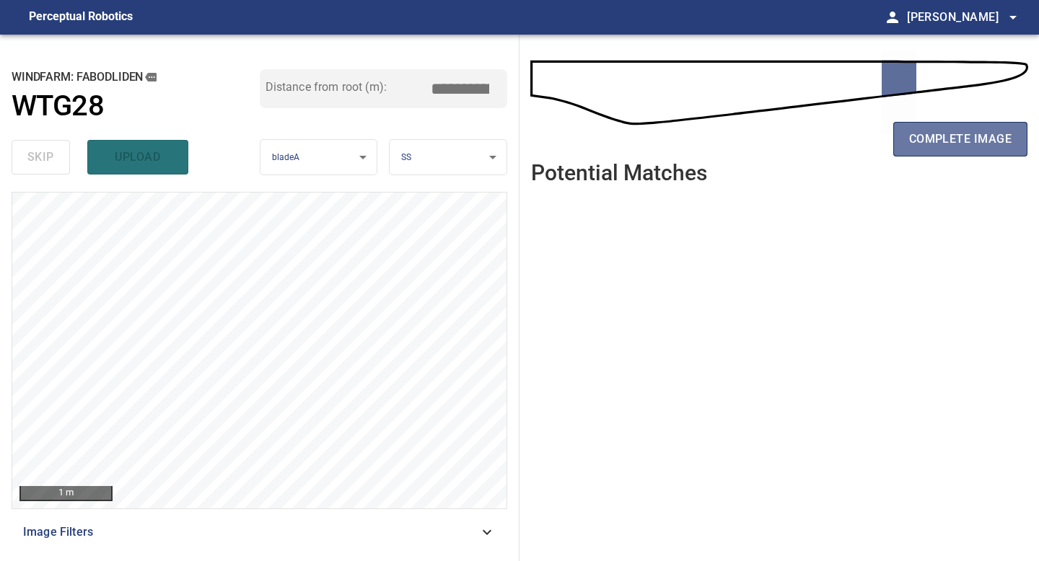
click at [911, 133] on span "complete image" at bounding box center [960, 139] width 102 height 20
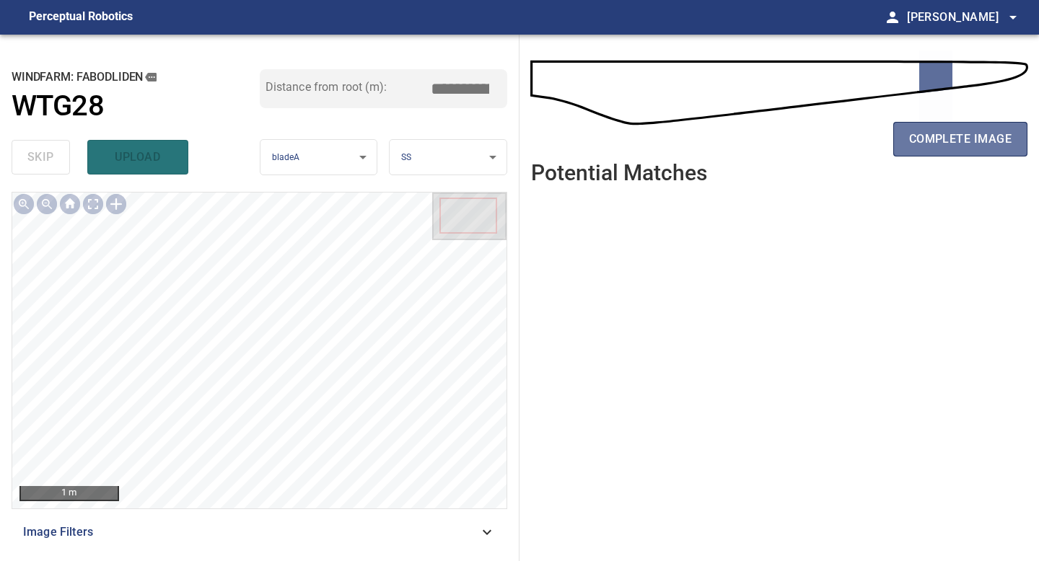
click at [911, 133] on span "complete image" at bounding box center [960, 139] width 102 height 20
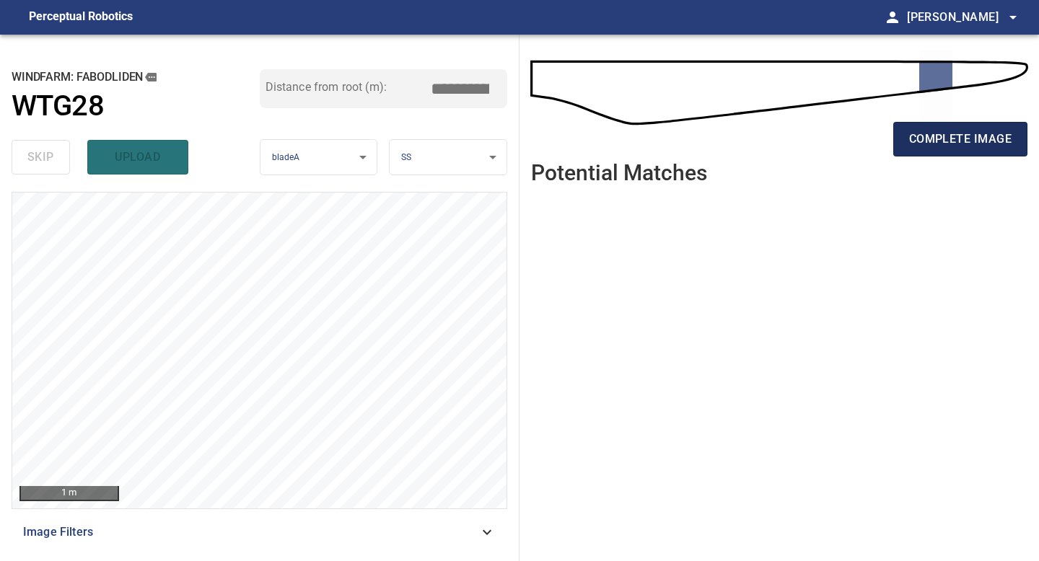
click at [929, 139] on span "complete image" at bounding box center [960, 139] width 102 height 20
click at [925, 139] on span "complete image" at bounding box center [960, 139] width 102 height 20
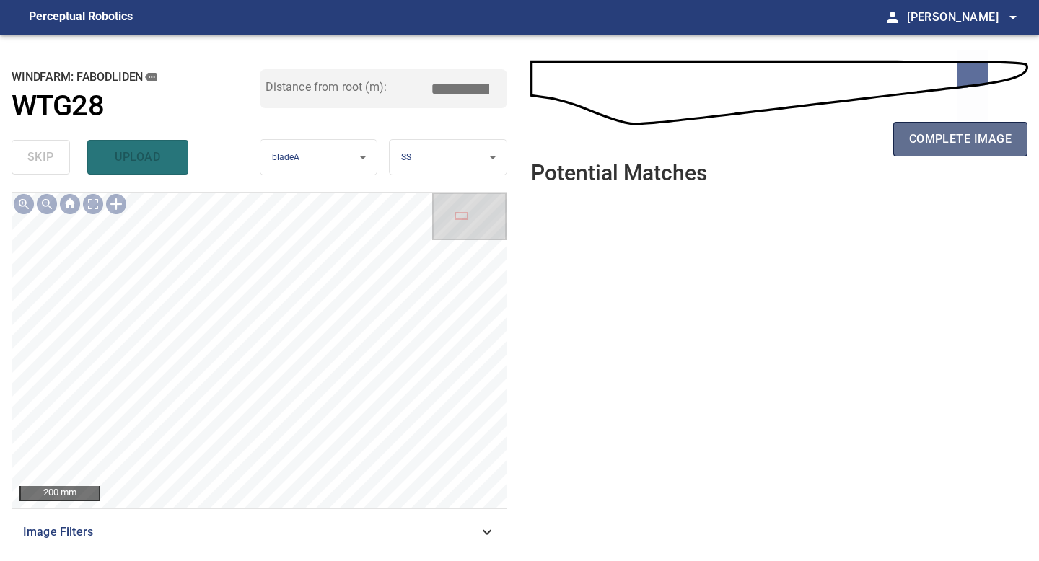
click at [916, 134] on span "complete image" at bounding box center [960, 139] width 102 height 20
click at [907, 152] on button "complete image" at bounding box center [960, 139] width 134 height 35
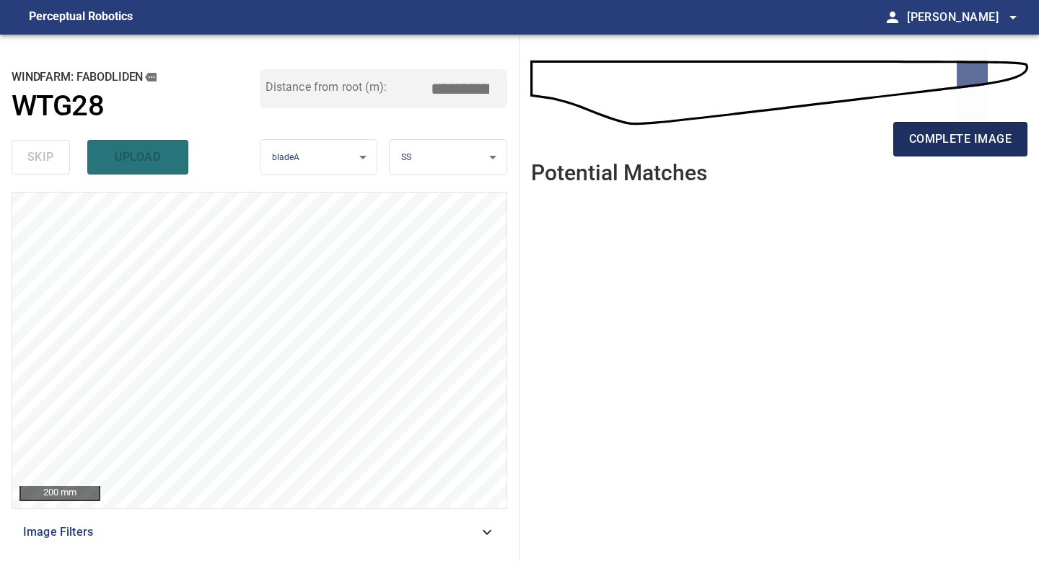
click at [935, 138] on span "complete image" at bounding box center [960, 139] width 102 height 20
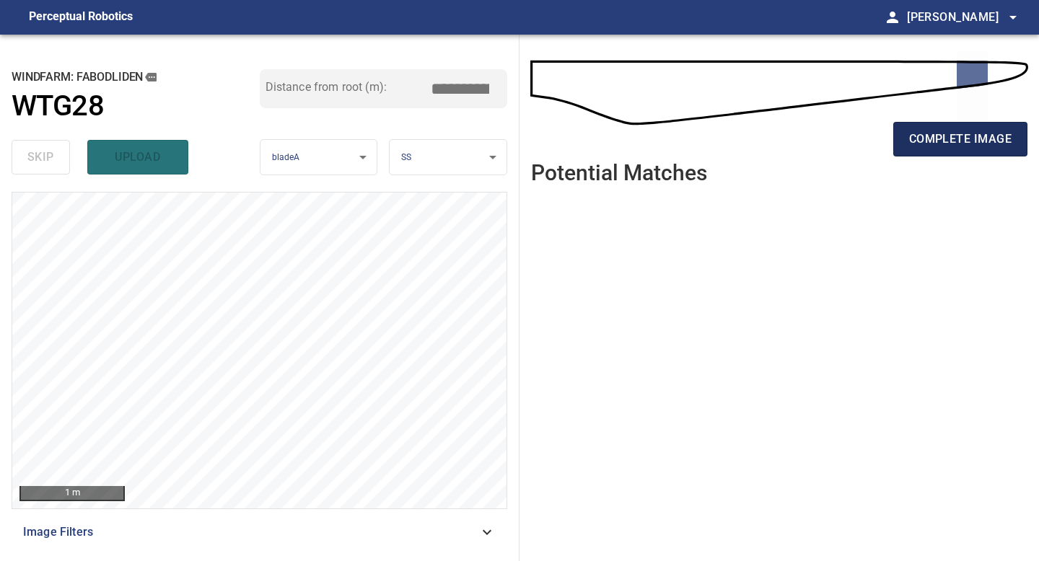
click at [915, 147] on span "complete image" at bounding box center [960, 139] width 102 height 20
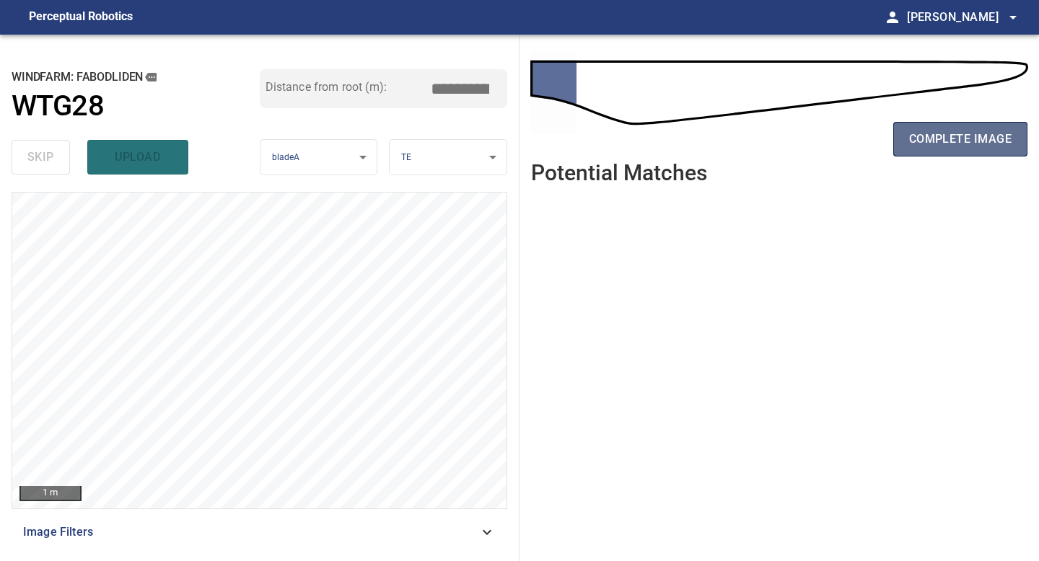
click at [954, 137] on span "complete image" at bounding box center [960, 139] width 102 height 20
click at [973, 138] on span "complete image" at bounding box center [960, 139] width 102 height 20
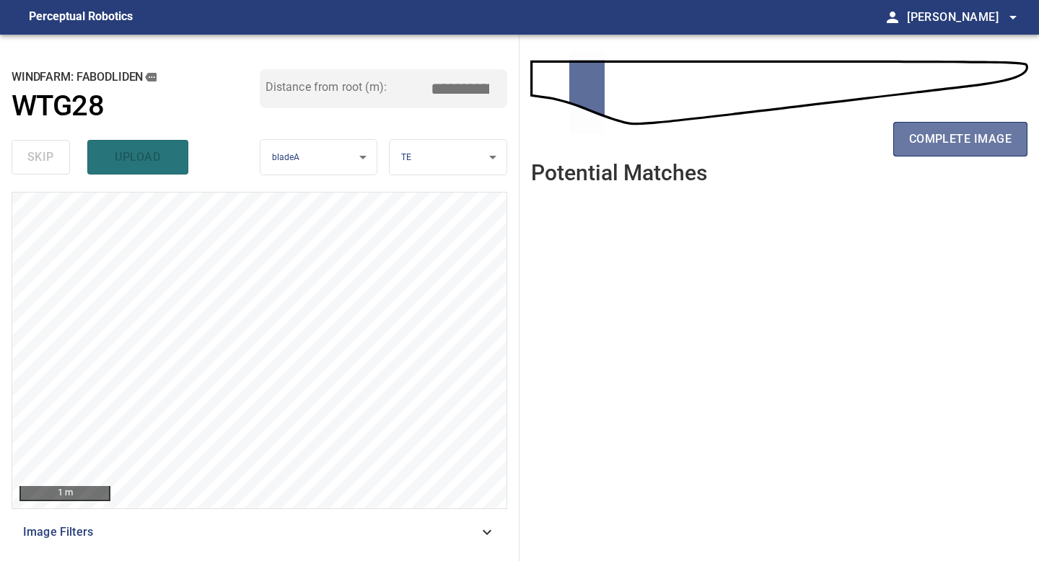
click at [973, 138] on span "complete image" at bounding box center [960, 139] width 102 height 20
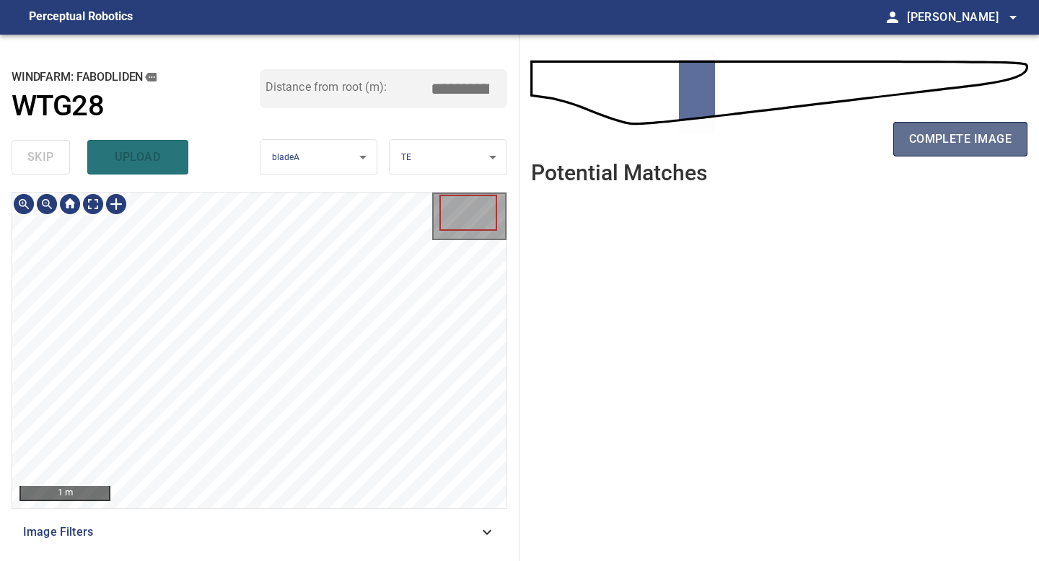
click at [903, 151] on button "complete image" at bounding box center [960, 139] width 134 height 35
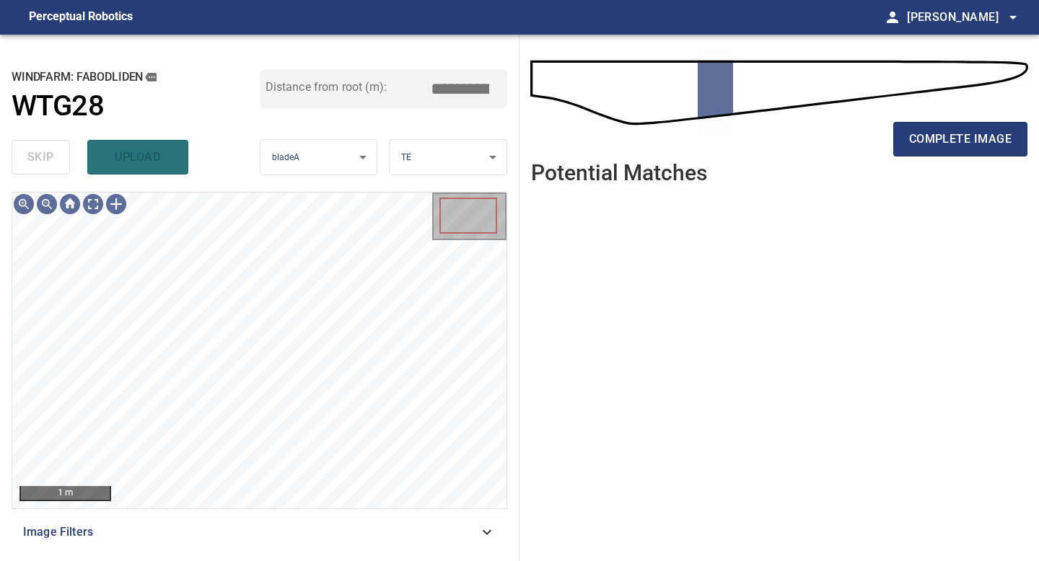
click at [952, 164] on div "complete image" at bounding box center [779, 145] width 496 height 58
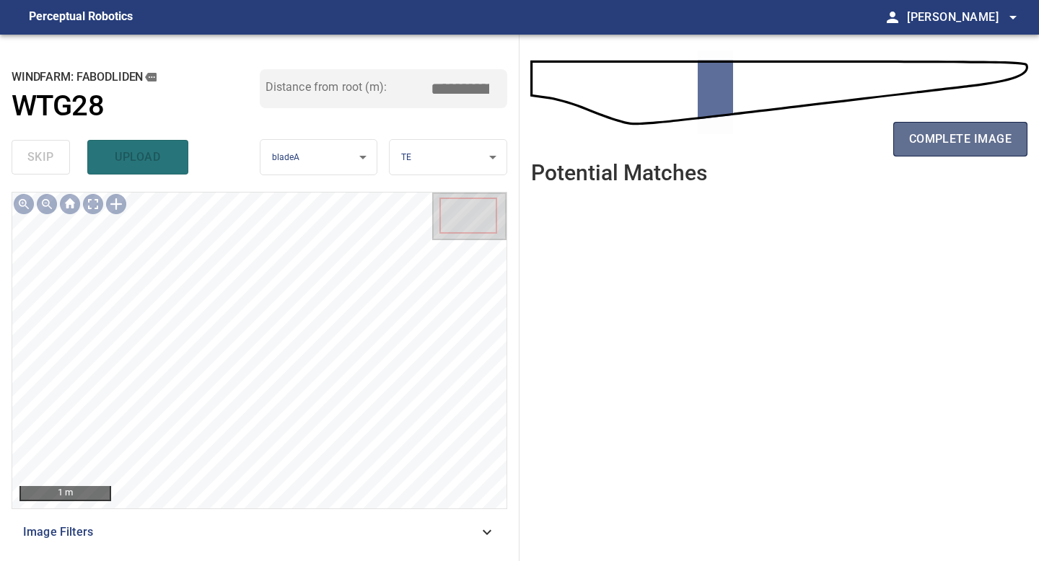
click at [947, 138] on span "complete image" at bounding box center [960, 139] width 102 height 20
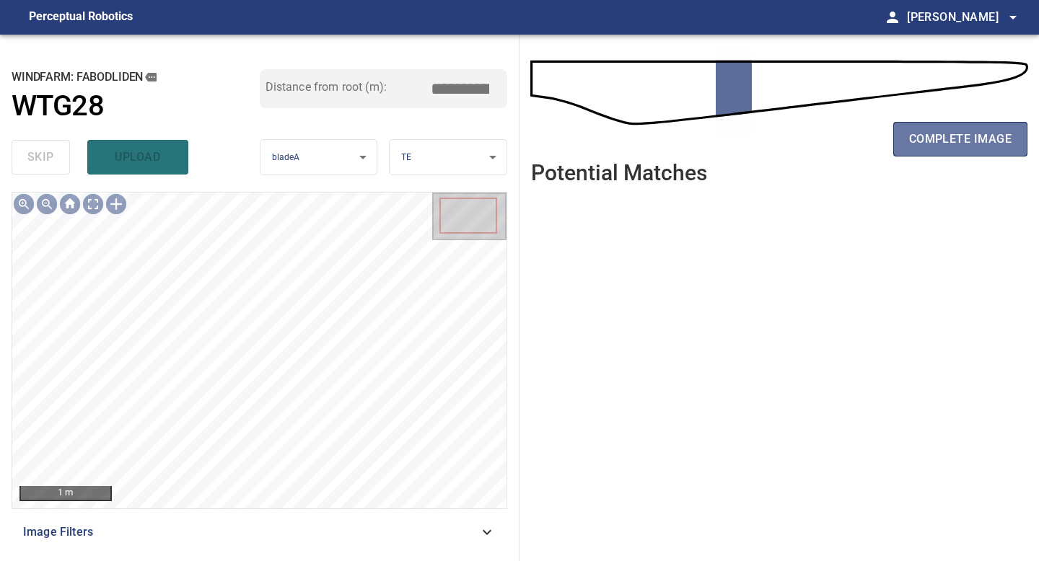
click at [947, 138] on span "complete image" at bounding box center [960, 139] width 102 height 20
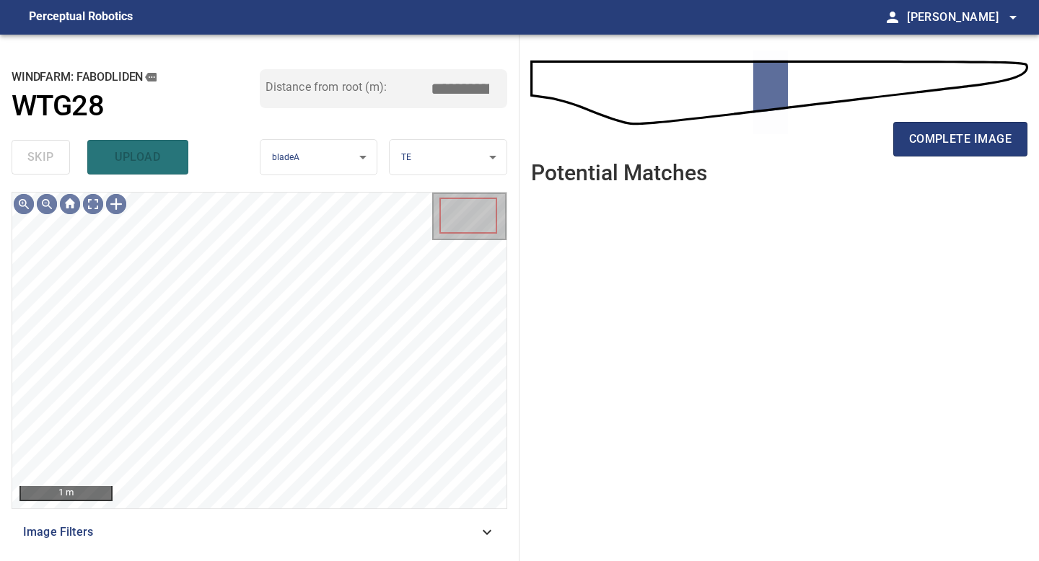
click at [947, 138] on span "complete image" at bounding box center [960, 139] width 102 height 20
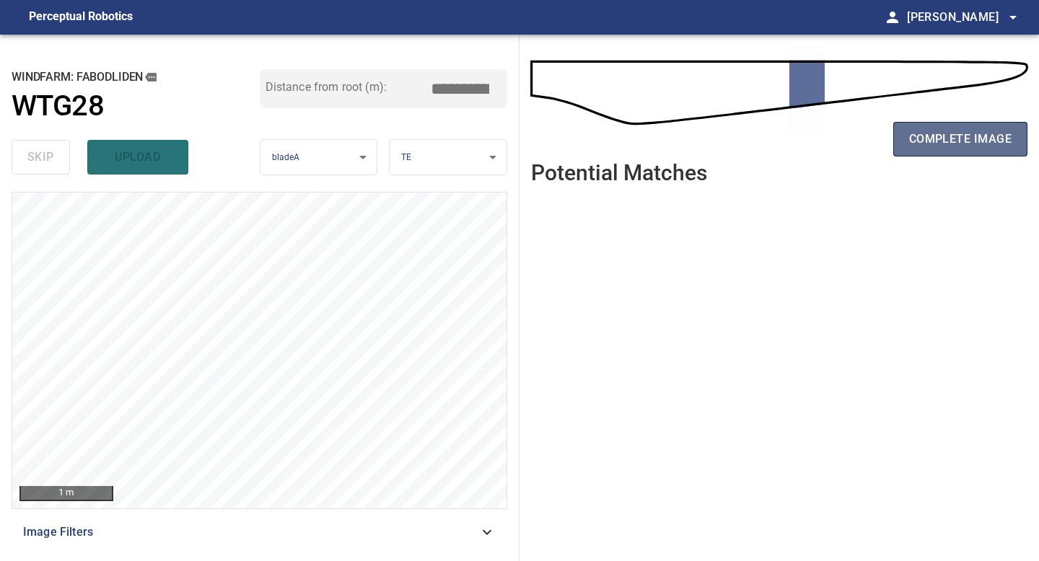
click at [955, 152] on button "complete image" at bounding box center [960, 139] width 134 height 35
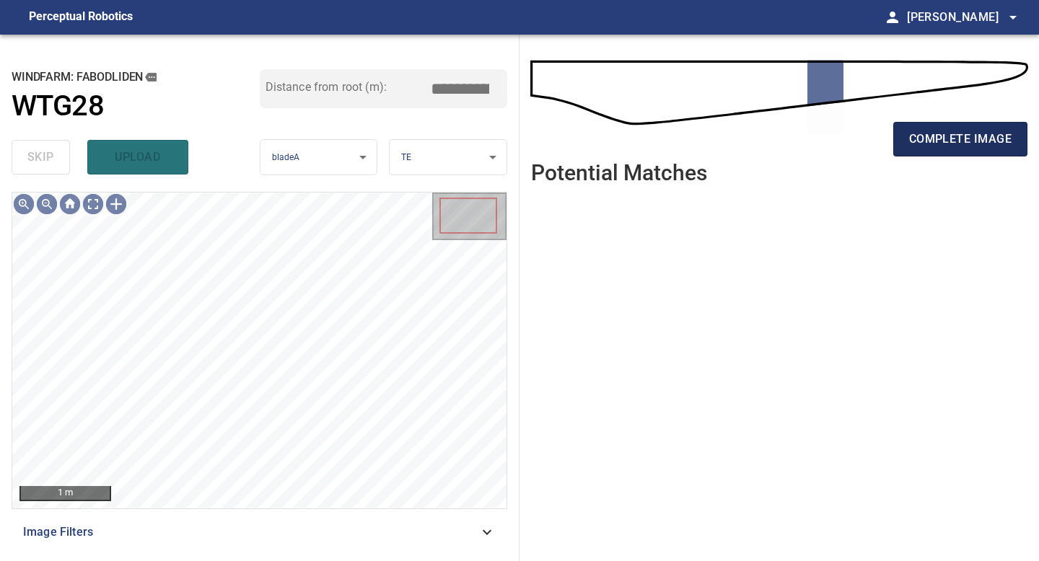
click at [959, 144] on span "complete image" at bounding box center [960, 139] width 102 height 20
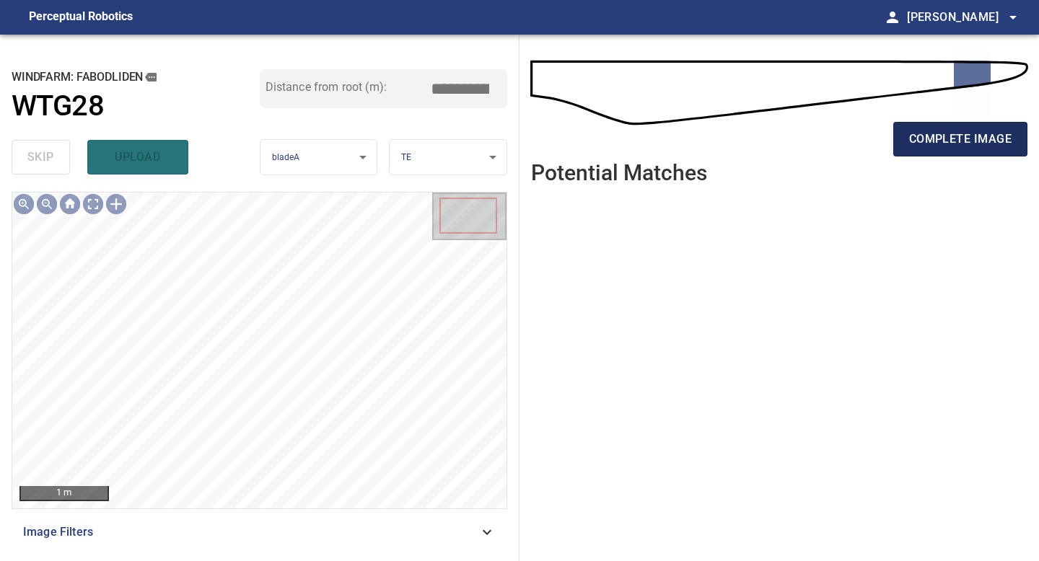
click at [957, 143] on span "complete image" at bounding box center [960, 139] width 102 height 20
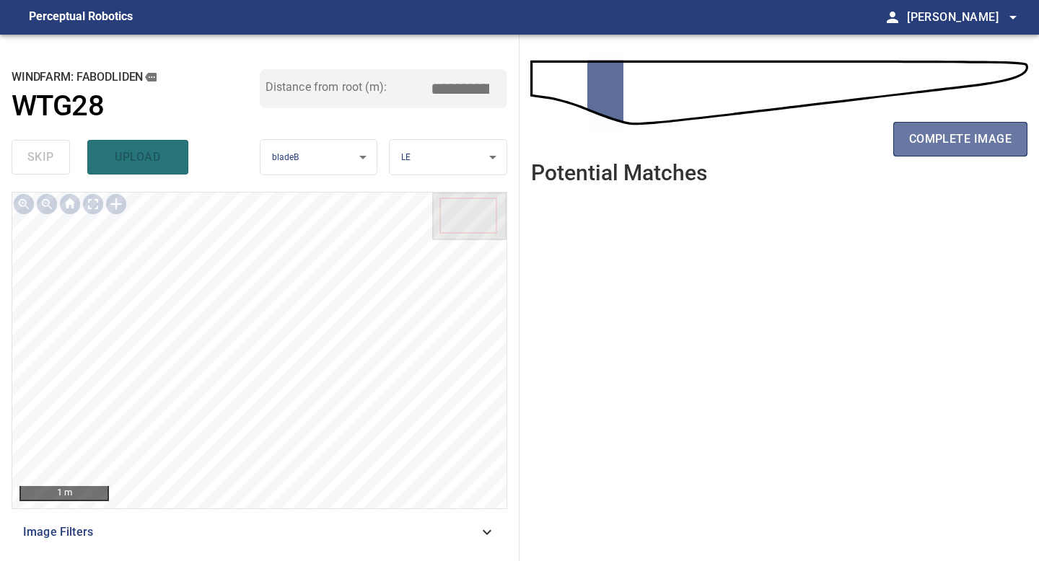
click at [957, 143] on span "complete image" at bounding box center [960, 139] width 102 height 20
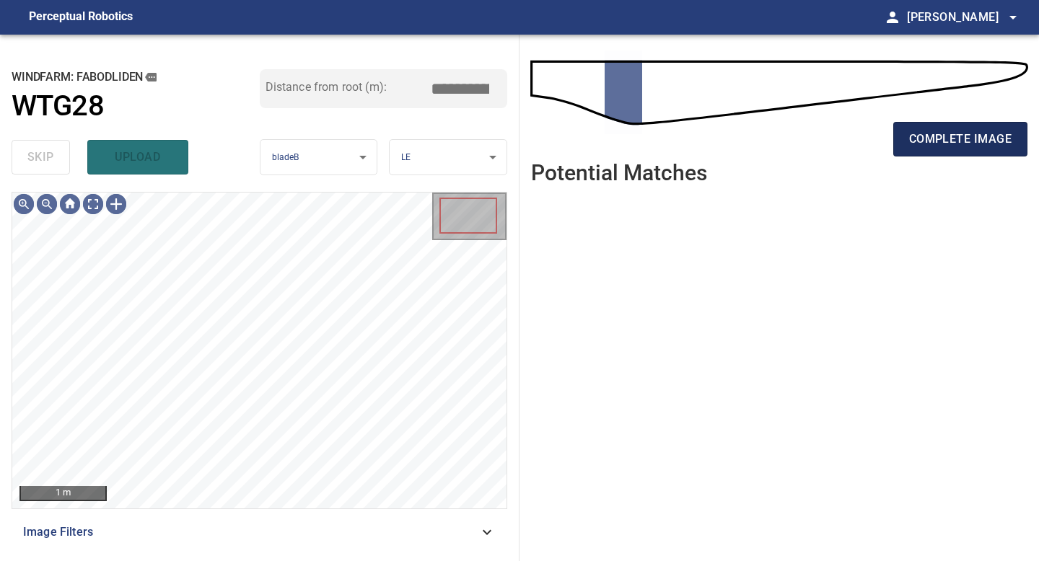
click at [957, 138] on span "complete image" at bounding box center [960, 139] width 102 height 20
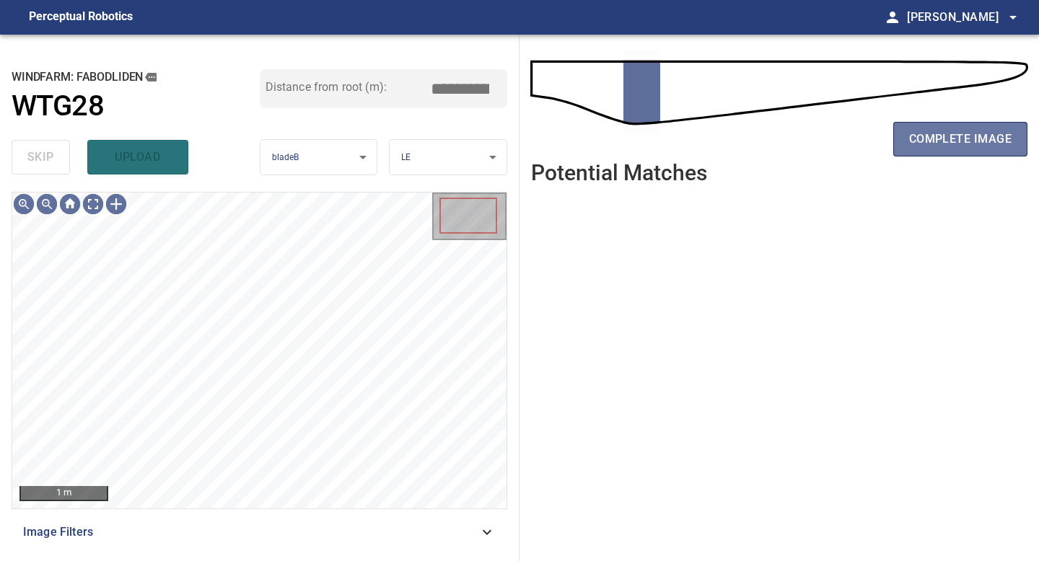
click at [957, 138] on span "complete image" at bounding box center [960, 139] width 102 height 20
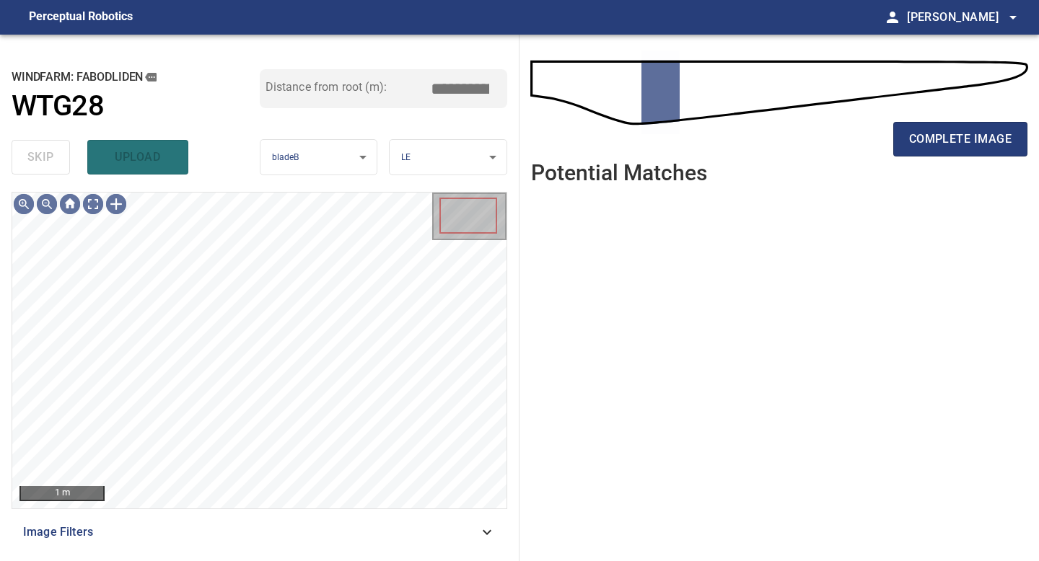
click at [957, 138] on span "complete image" at bounding box center [960, 139] width 102 height 20
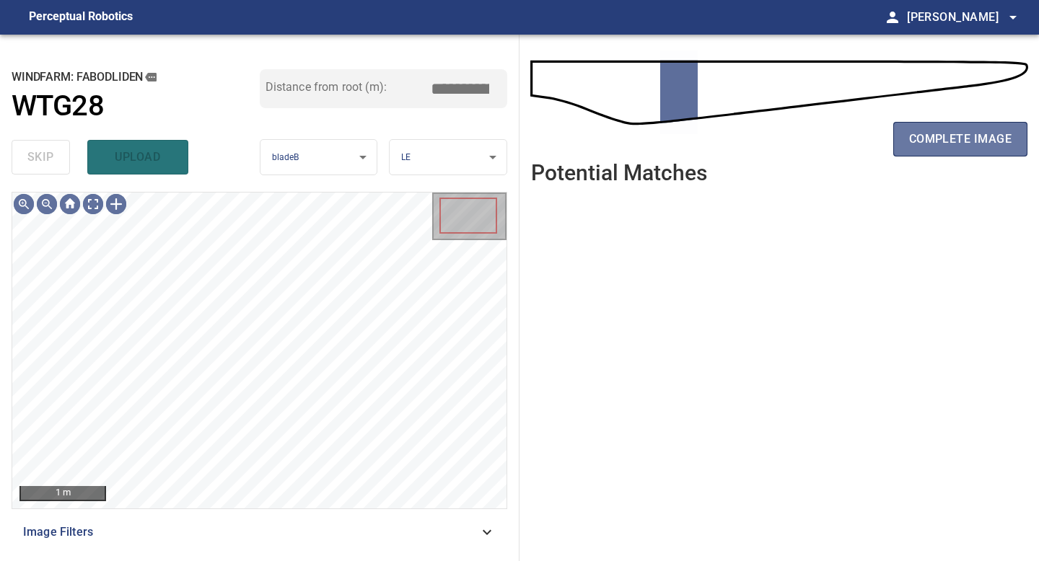
click at [957, 138] on span "complete image" at bounding box center [960, 139] width 102 height 20
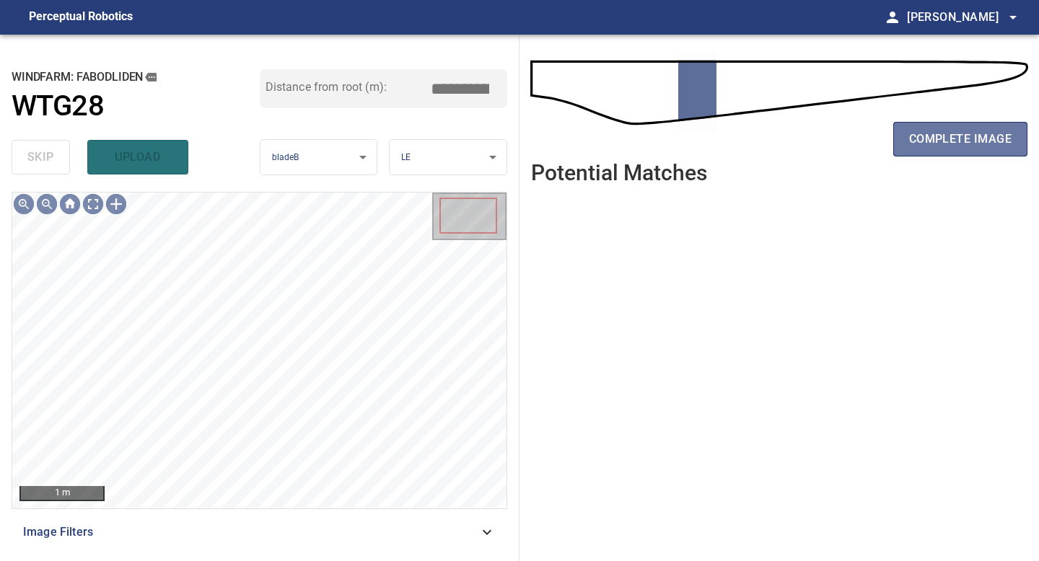
click at [957, 138] on span "complete image" at bounding box center [960, 139] width 102 height 20
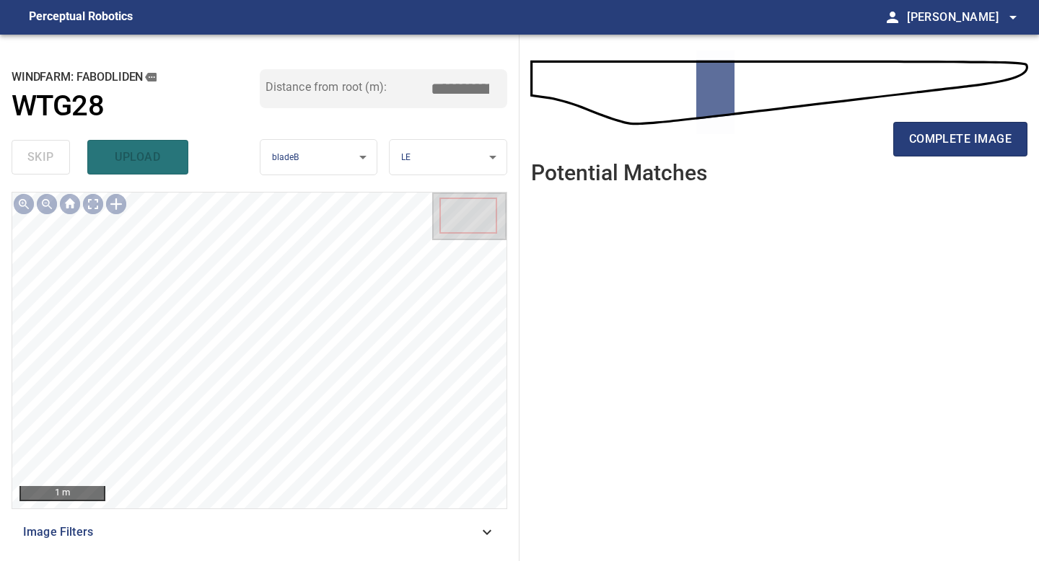
click at [957, 137] on span "complete image" at bounding box center [960, 139] width 102 height 20
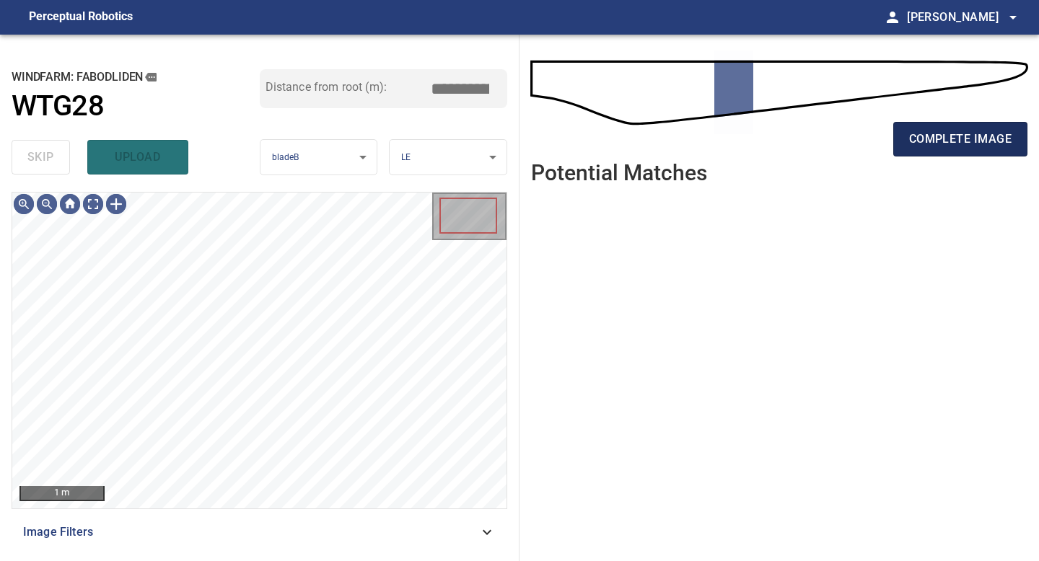
click at [970, 144] on span "complete image" at bounding box center [960, 139] width 102 height 20
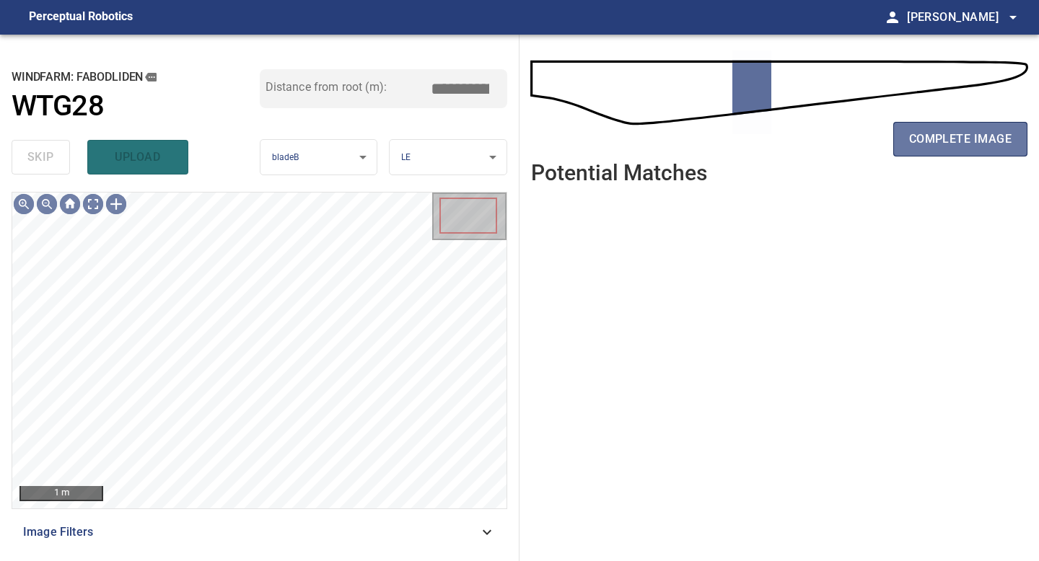
click at [975, 144] on span "complete image" at bounding box center [960, 139] width 102 height 20
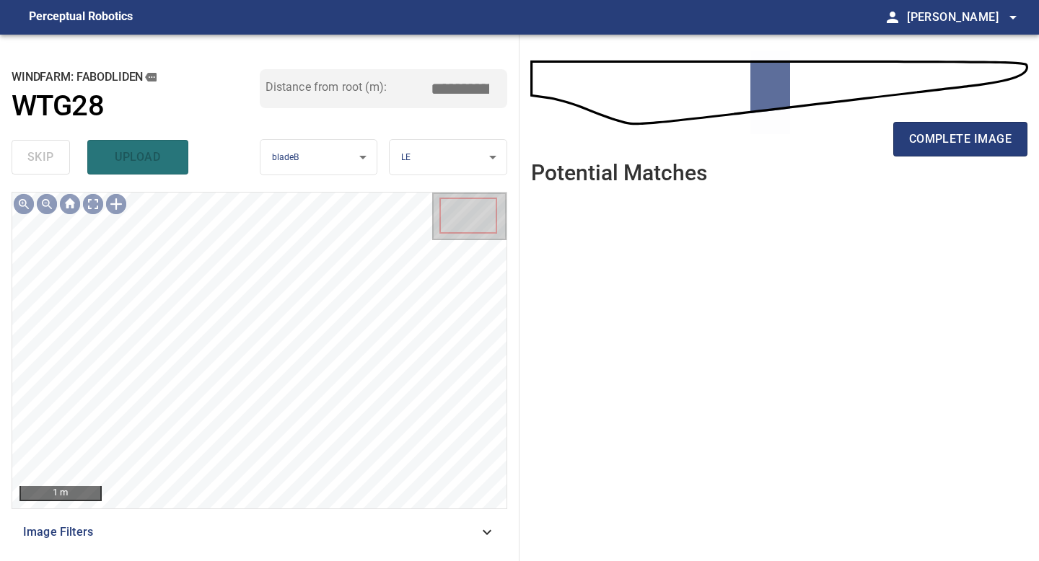
click at [975, 144] on span "complete image" at bounding box center [960, 139] width 102 height 20
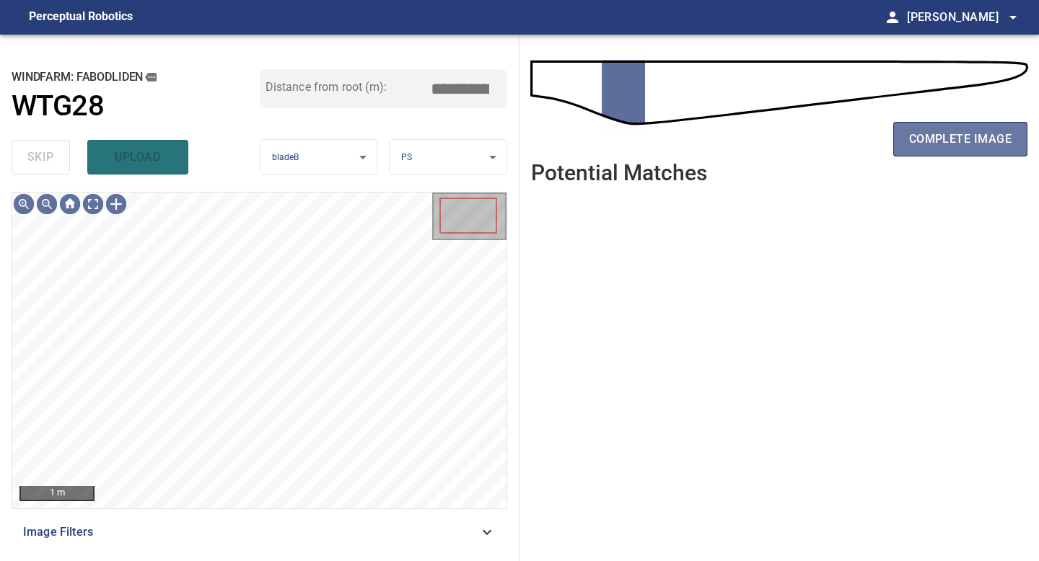
click at [975, 144] on span "complete image" at bounding box center [960, 139] width 102 height 20
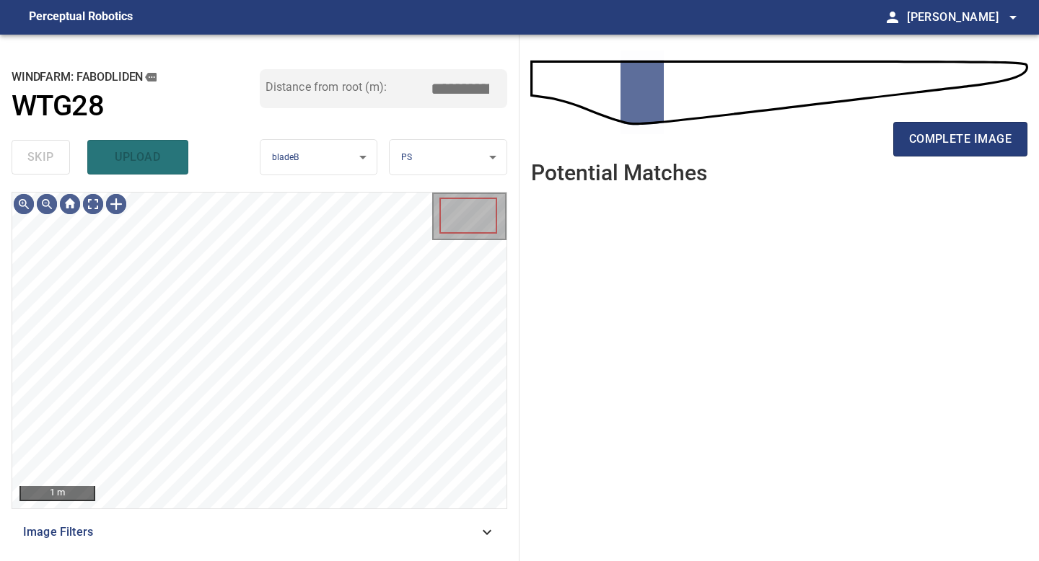
click at [976, 137] on span "complete image" at bounding box center [960, 139] width 102 height 20
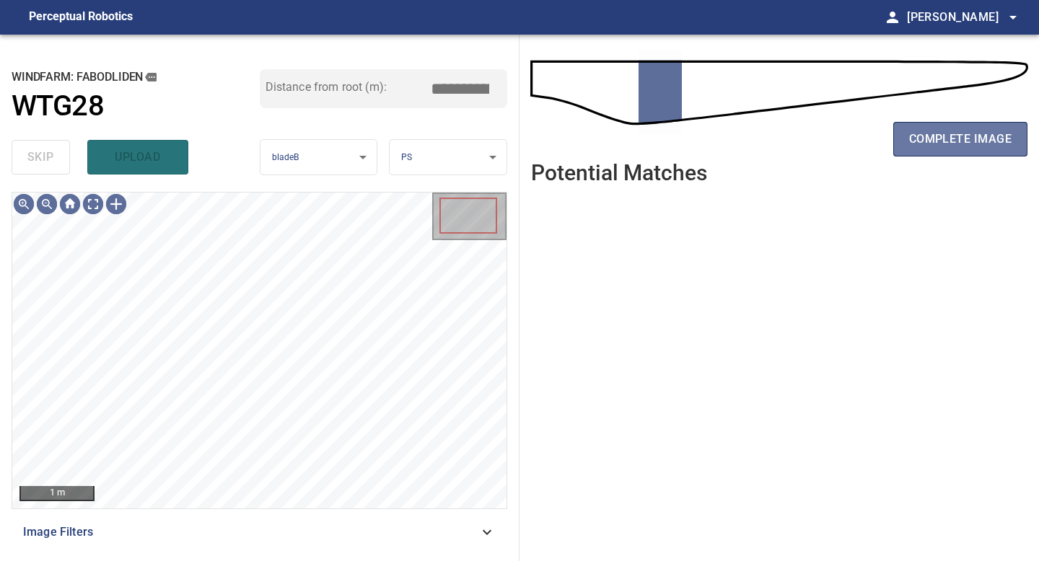
click at [976, 137] on span "complete image" at bounding box center [960, 139] width 102 height 20
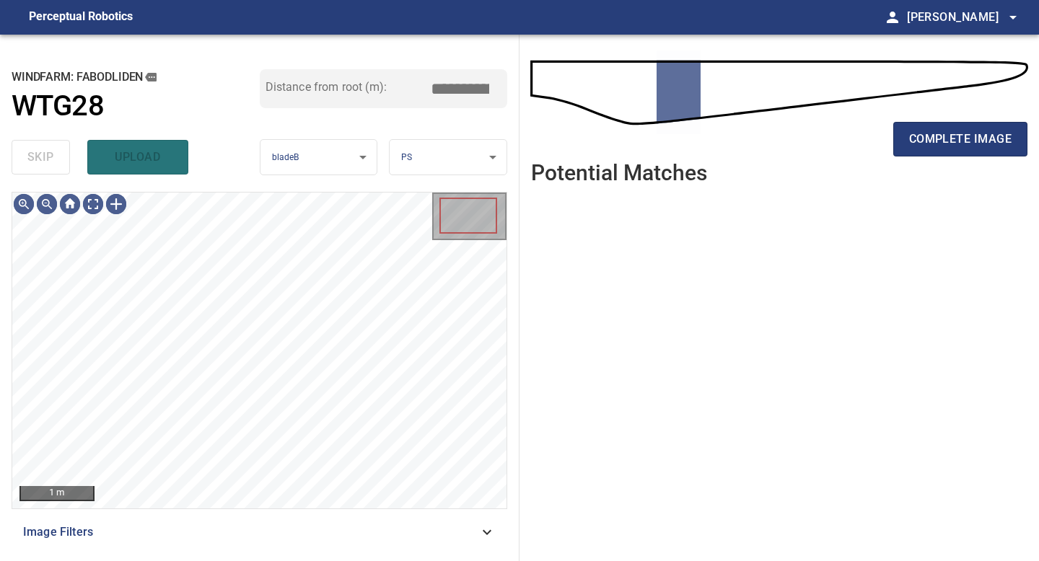
click at [976, 137] on span "complete image" at bounding box center [960, 139] width 102 height 20
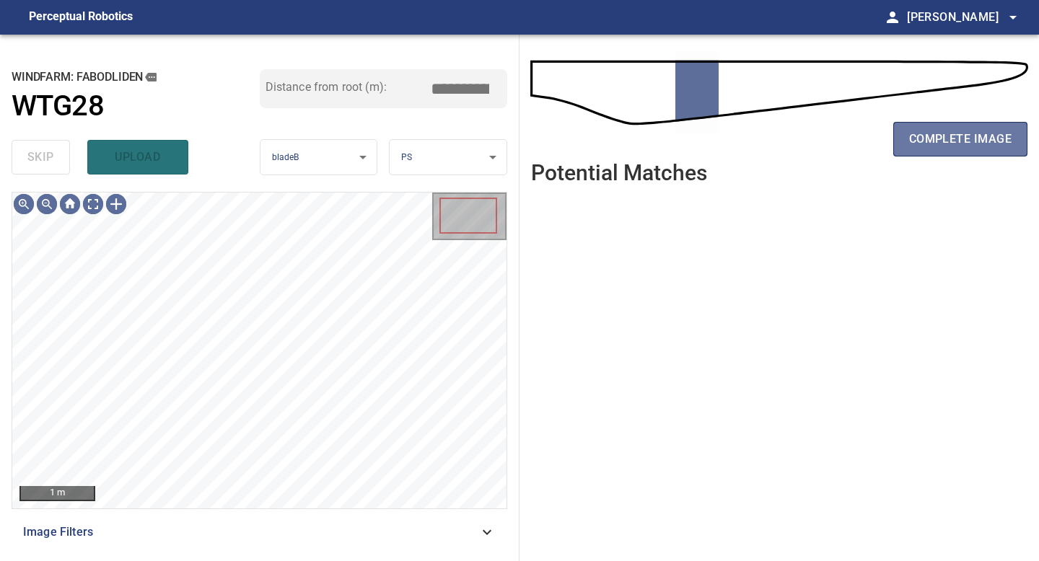
click at [975, 142] on span "complete image" at bounding box center [960, 139] width 102 height 20
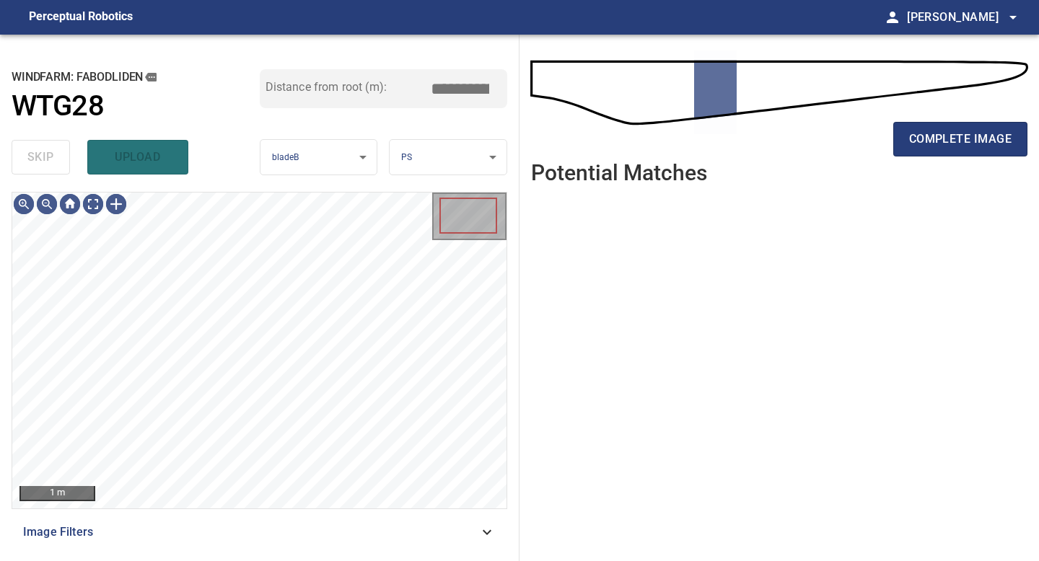
click at [975, 142] on span "complete image" at bounding box center [960, 139] width 102 height 20
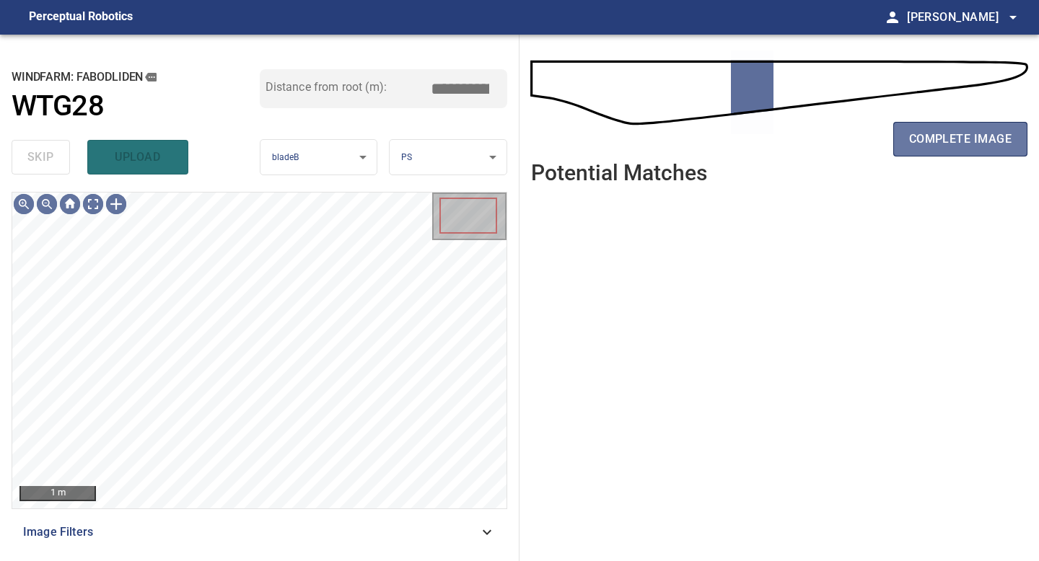
click at [975, 142] on span "complete image" at bounding box center [960, 139] width 102 height 20
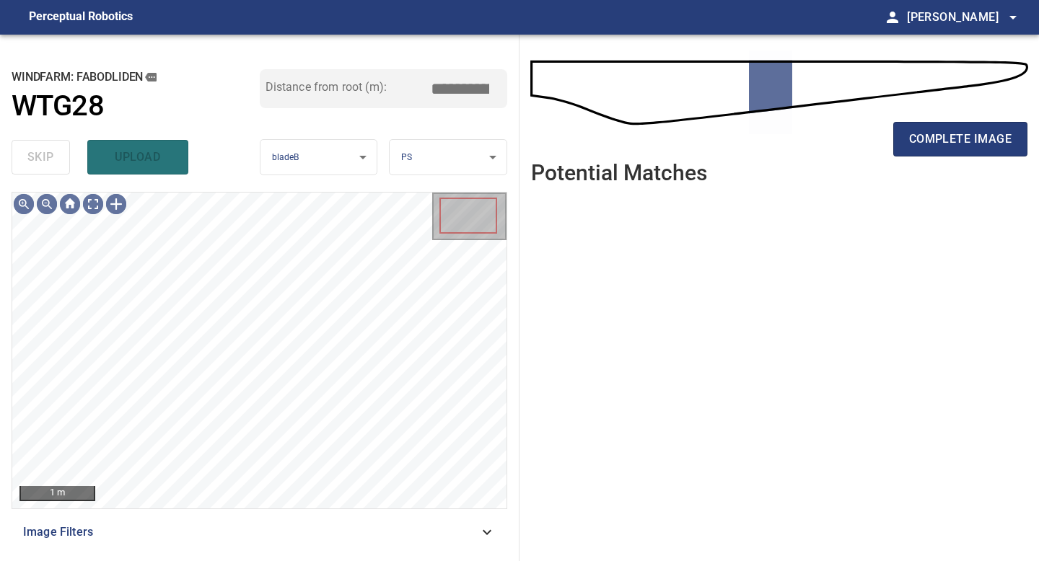
click at [975, 142] on span "complete image" at bounding box center [960, 139] width 102 height 20
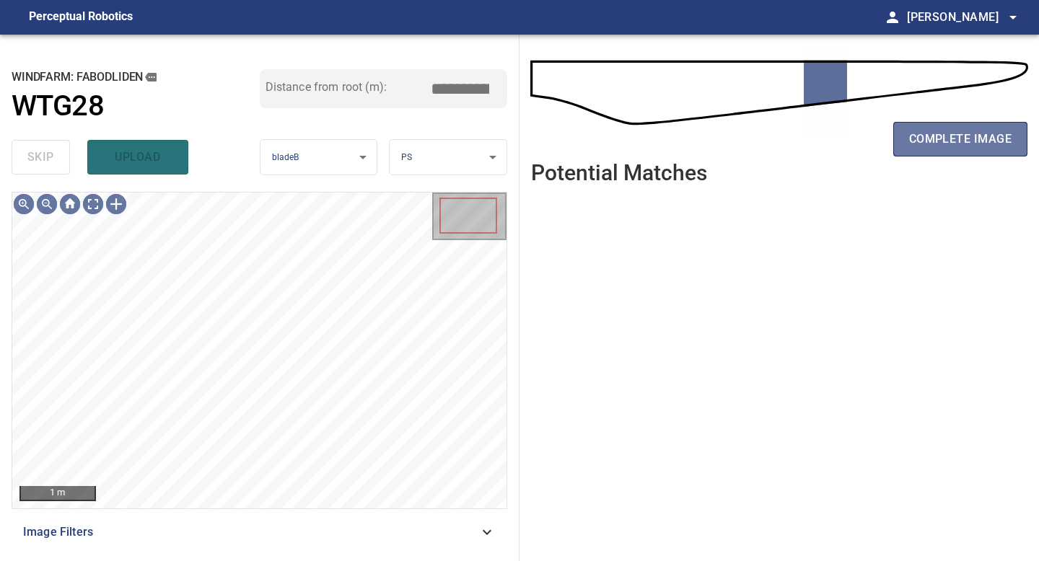
click at [975, 142] on span "complete image" at bounding box center [960, 139] width 102 height 20
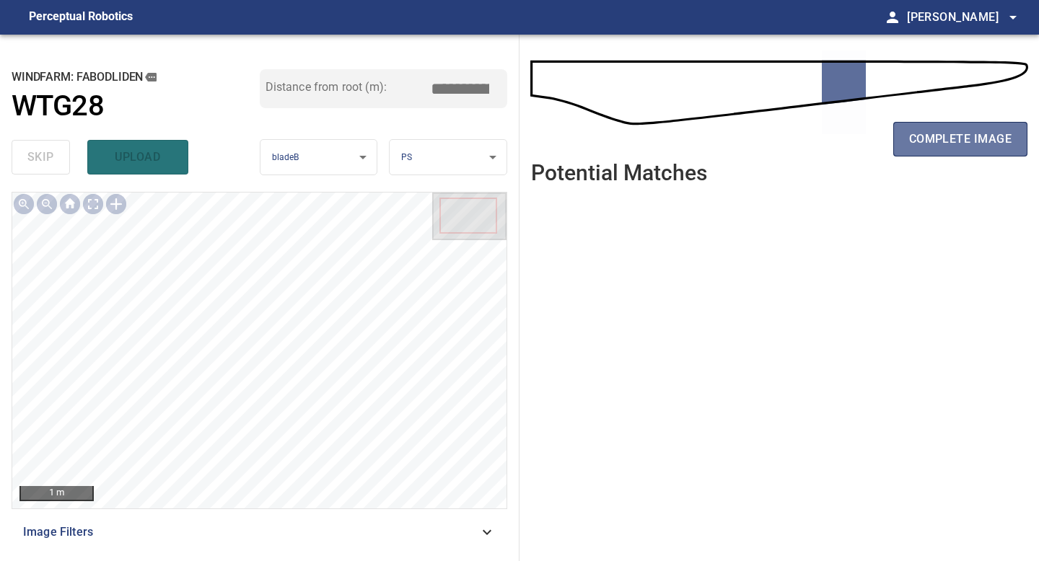
click at [975, 142] on span "complete image" at bounding box center [960, 139] width 102 height 20
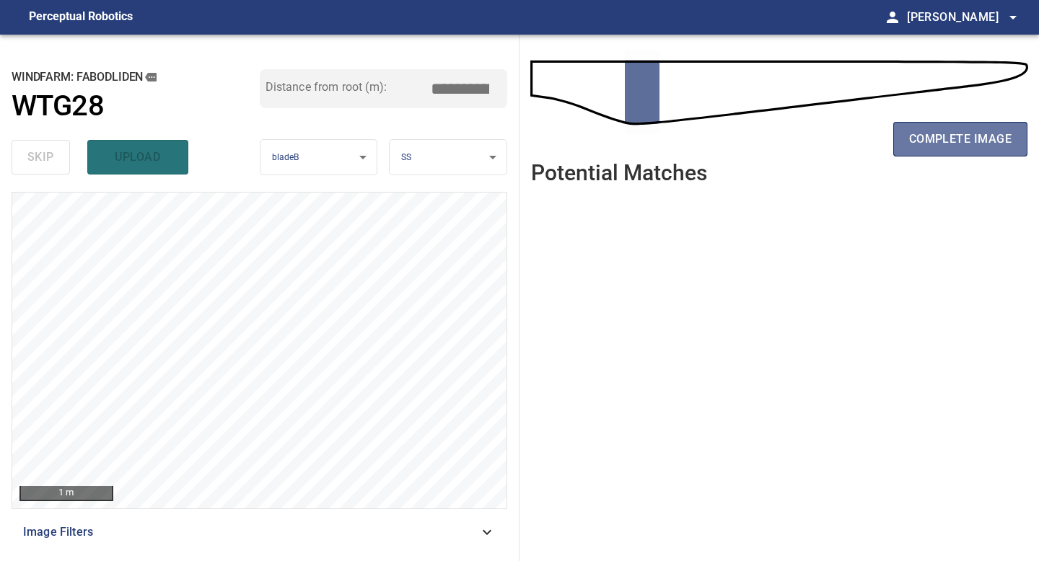
click at [975, 142] on span "complete image" at bounding box center [960, 139] width 102 height 20
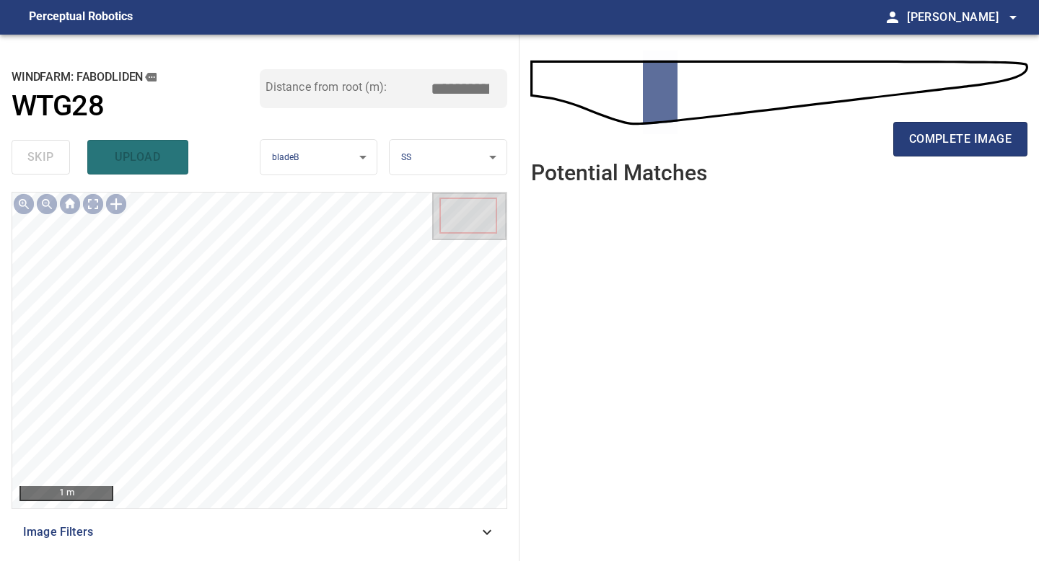
click at [975, 142] on span "complete image" at bounding box center [960, 139] width 102 height 20
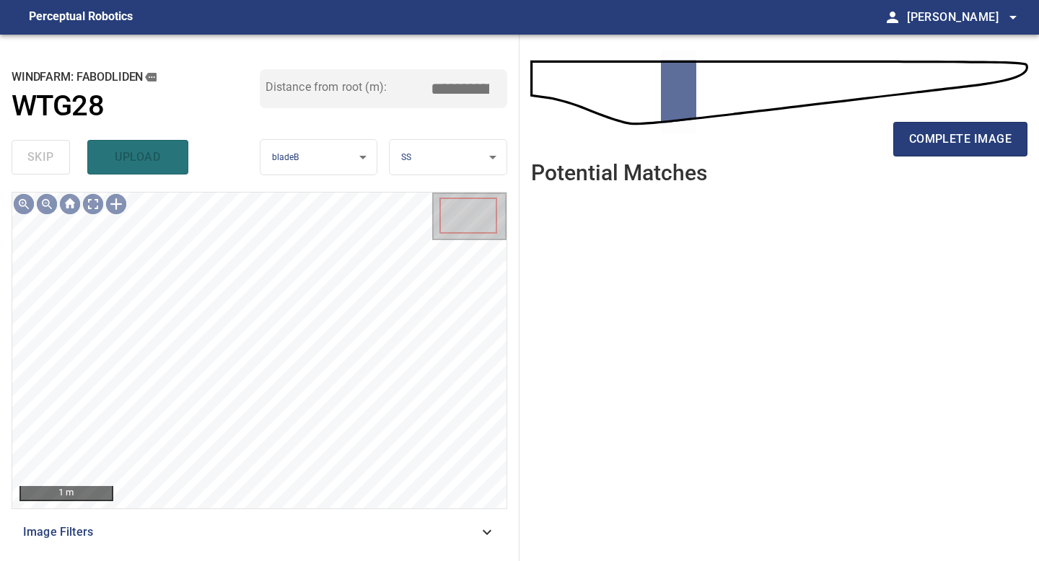
click at [975, 142] on span "complete image" at bounding box center [960, 139] width 102 height 20
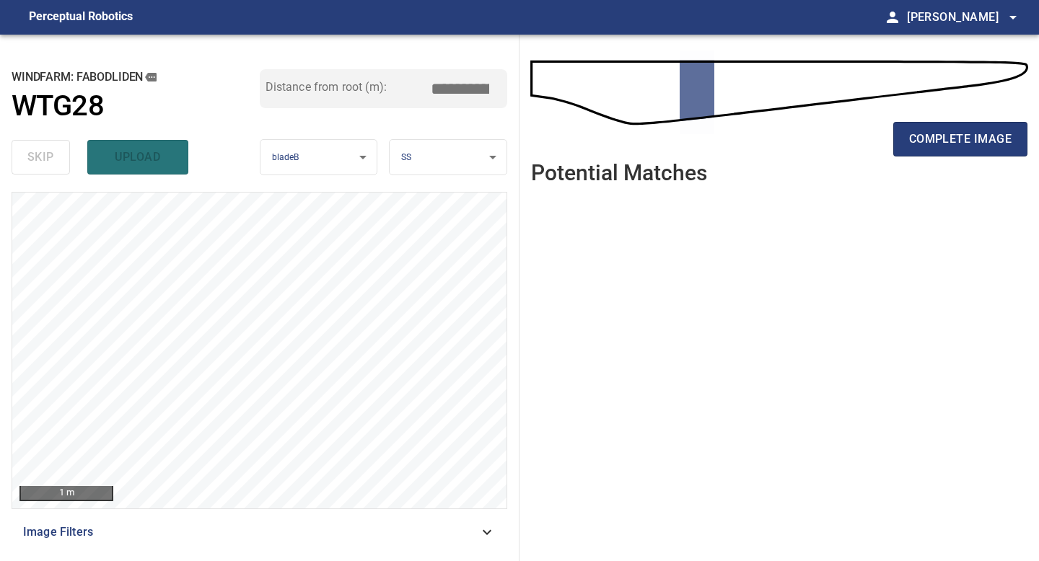
click at [975, 142] on span "complete image" at bounding box center [960, 139] width 102 height 20
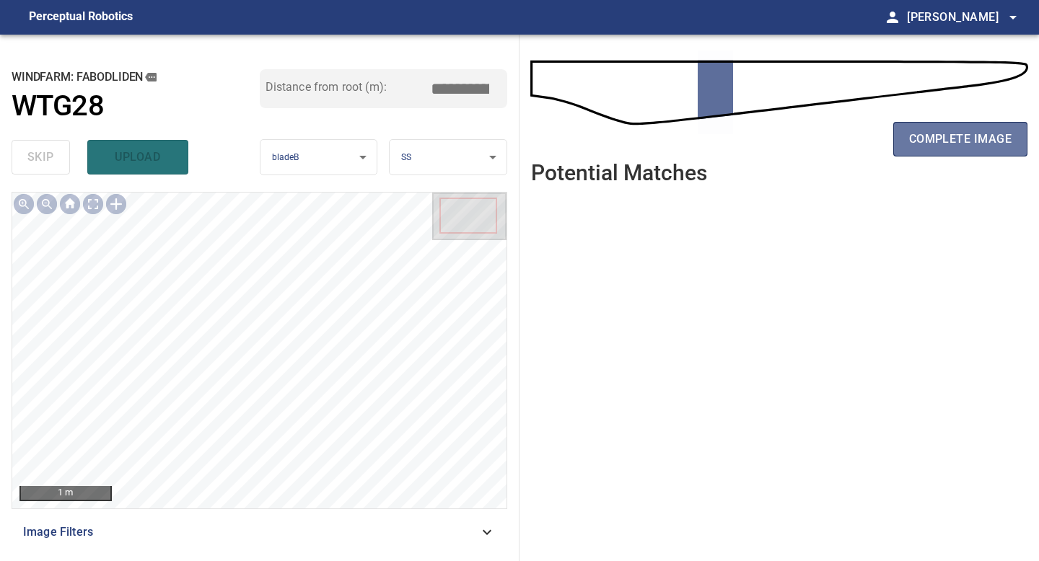
click at [975, 142] on span "complete image" at bounding box center [960, 139] width 102 height 20
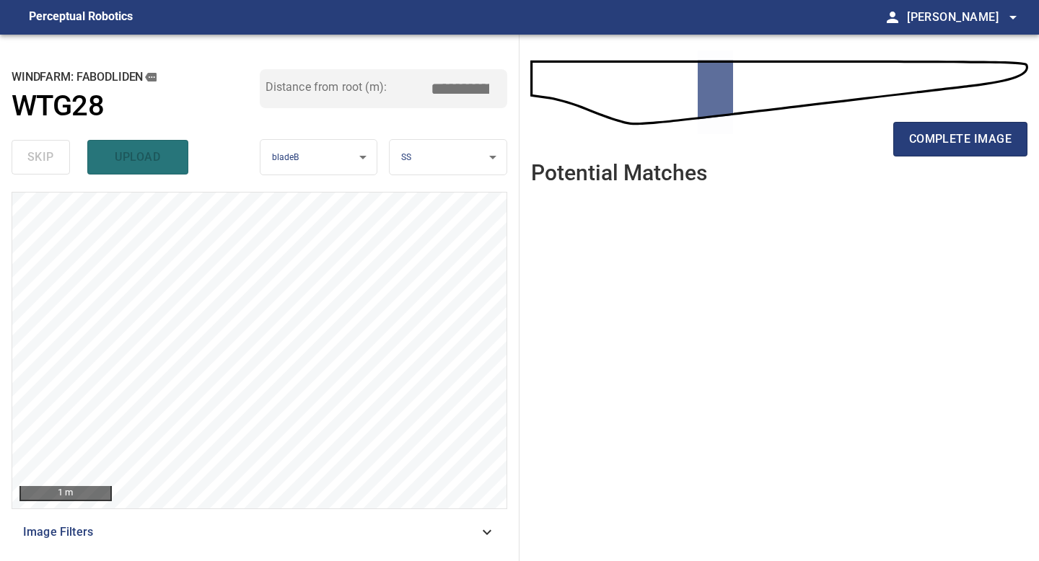
click at [975, 142] on span "complete image" at bounding box center [960, 139] width 102 height 20
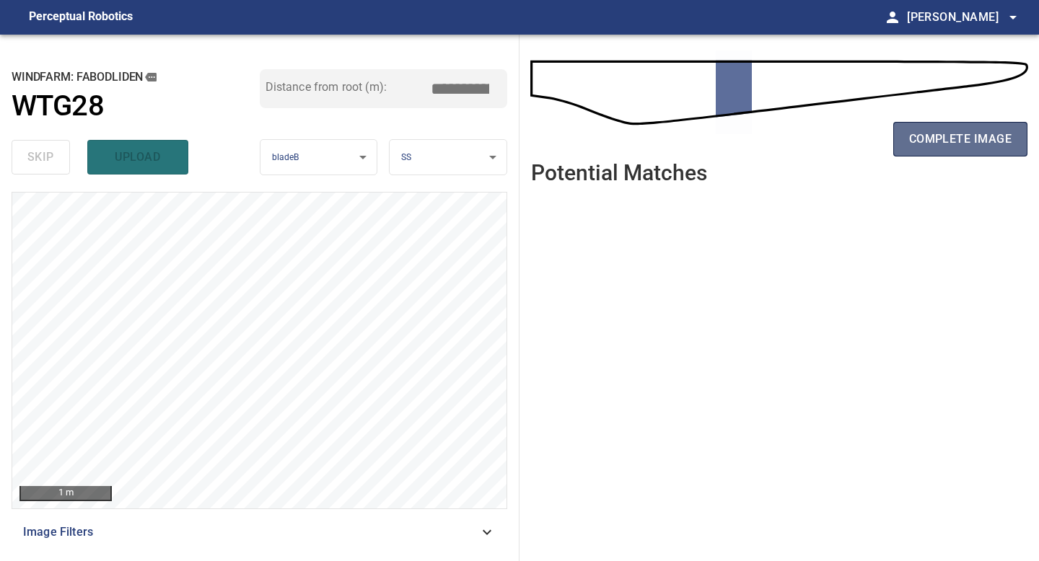
click at [973, 146] on span "complete image" at bounding box center [960, 139] width 102 height 20
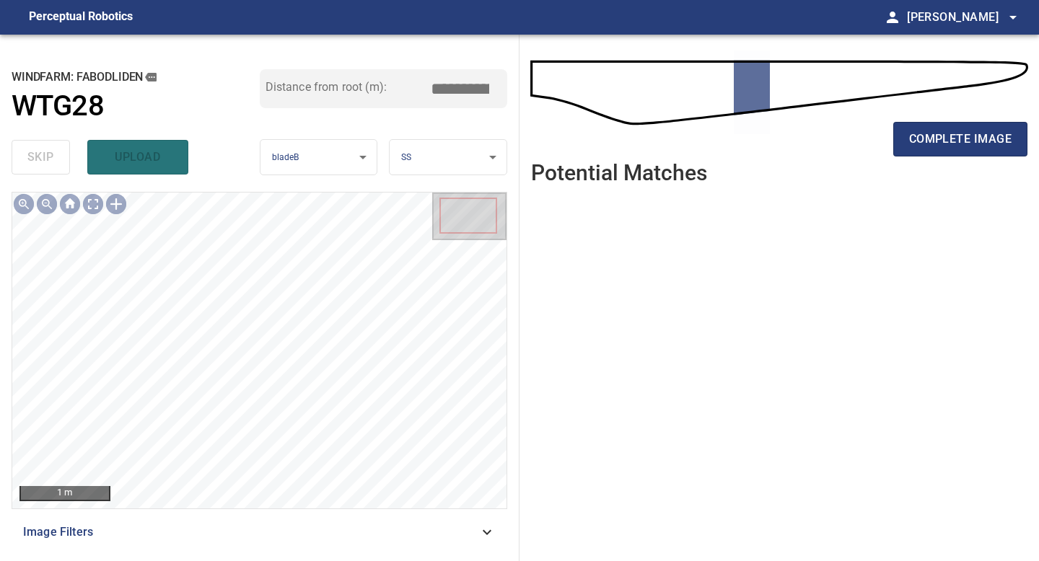
click at [973, 146] on span "complete image" at bounding box center [960, 139] width 102 height 20
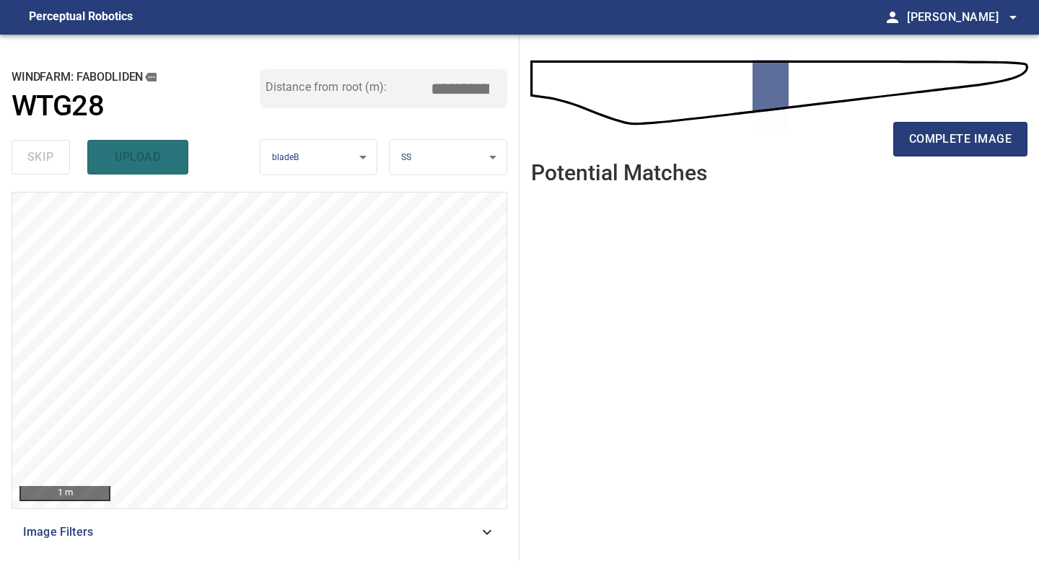
click at [973, 146] on span "complete image" at bounding box center [960, 139] width 102 height 20
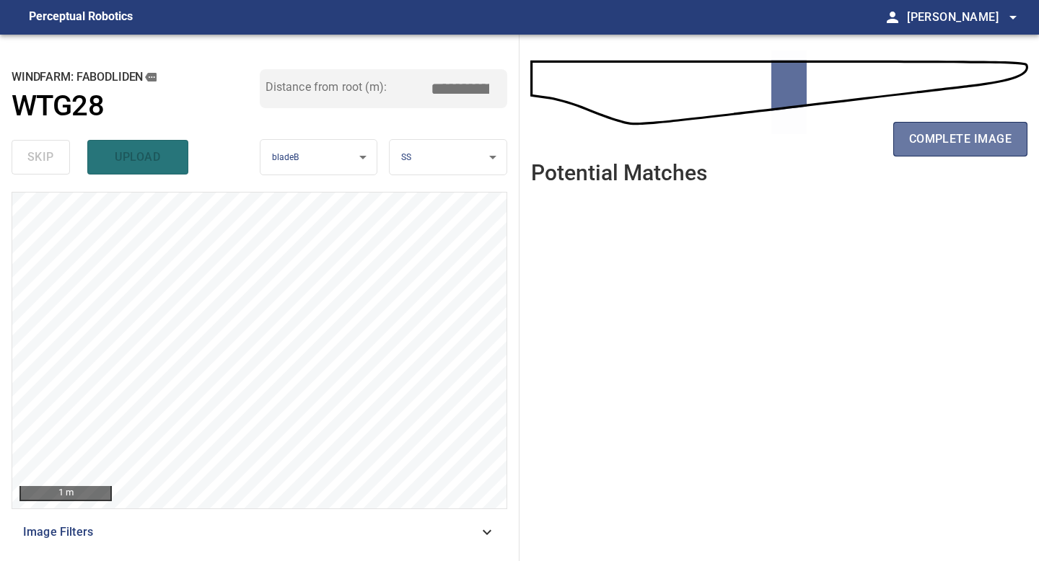
click at [973, 146] on span "complete image" at bounding box center [960, 139] width 102 height 20
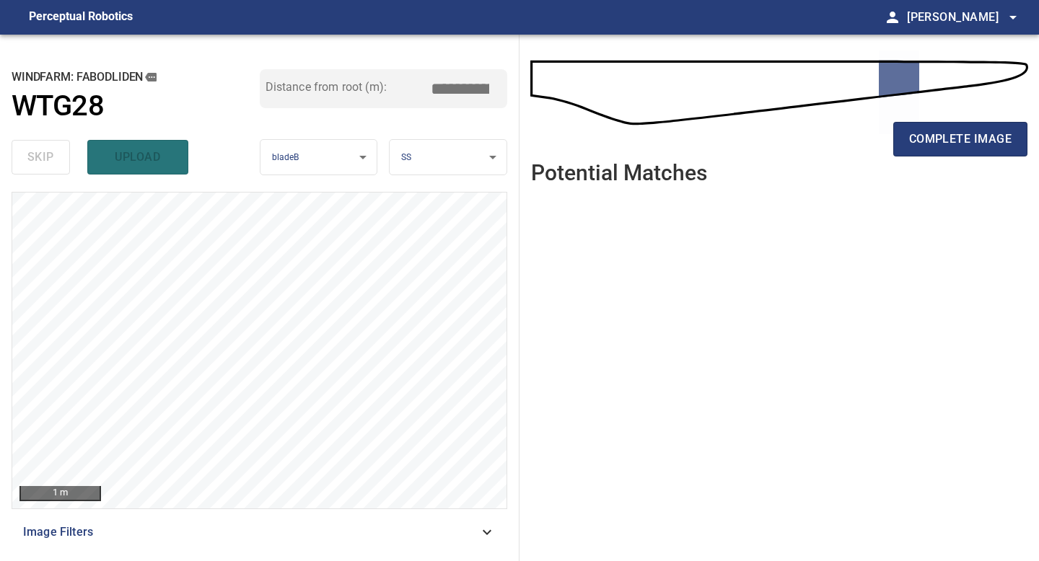
click at [973, 146] on span "complete image" at bounding box center [960, 139] width 102 height 20
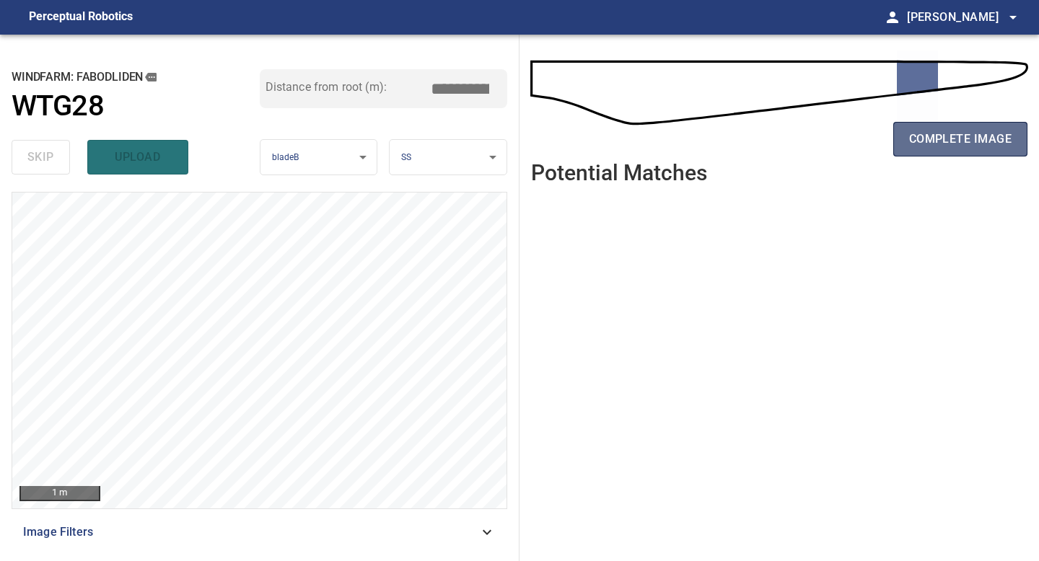
click at [971, 136] on span "complete image" at bounding box center [960, 139] width 102 height 20
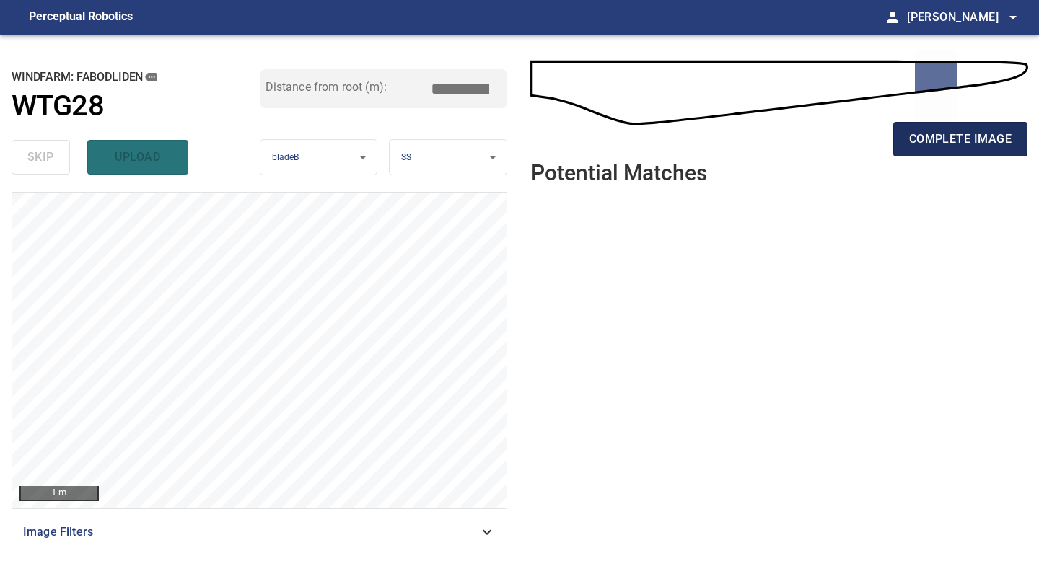
click at [905, 136] on button "complete image" at bounding box center [960, 139] width 134 height 35
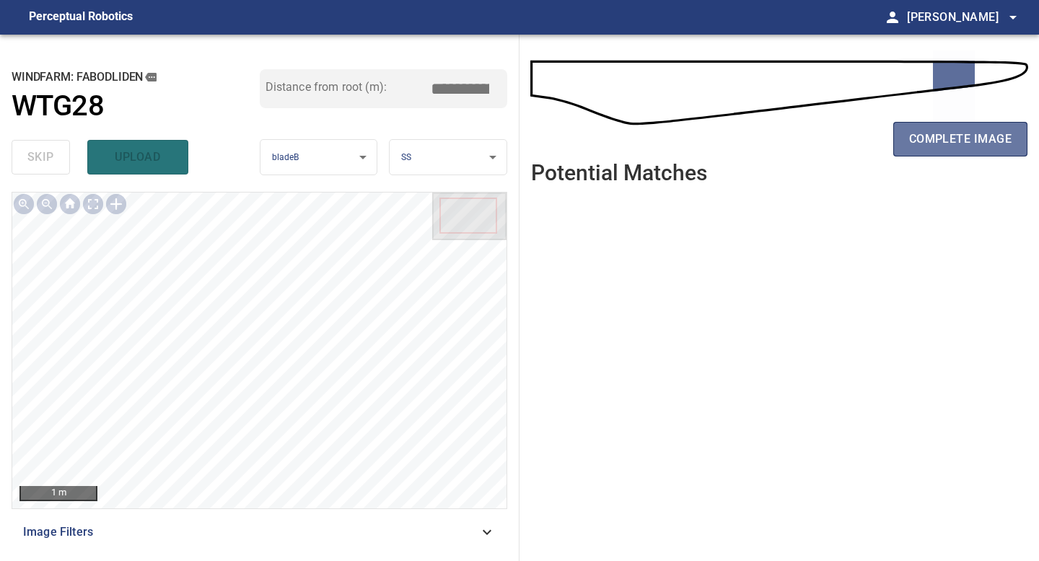
click at [905, 136] on button "complete image" at bounding box center [960, 139] width 134 height 35
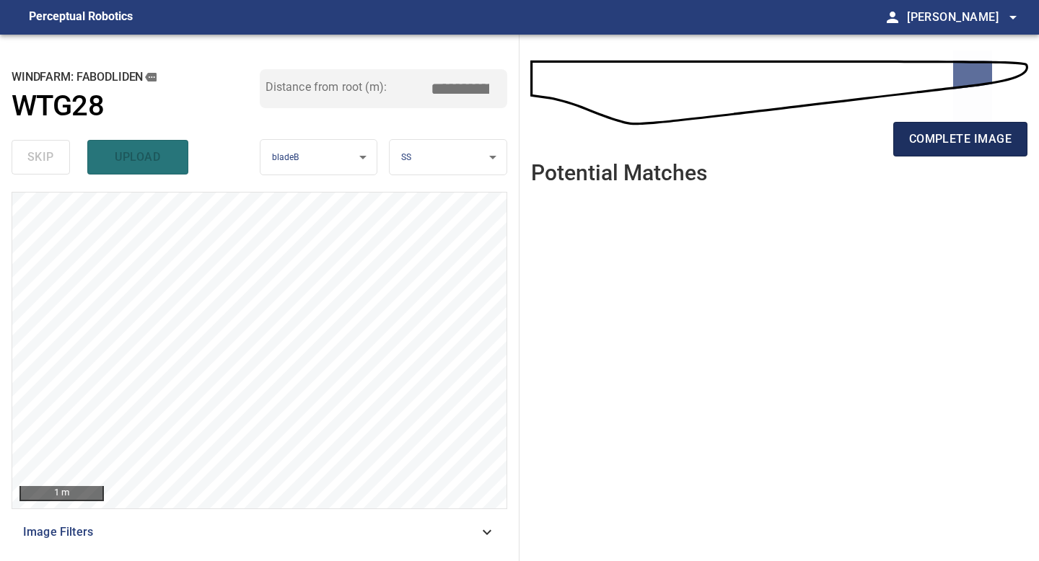
click at [905, 136] on button "complete image" at bounding box center [960, 139] width 134 height 35
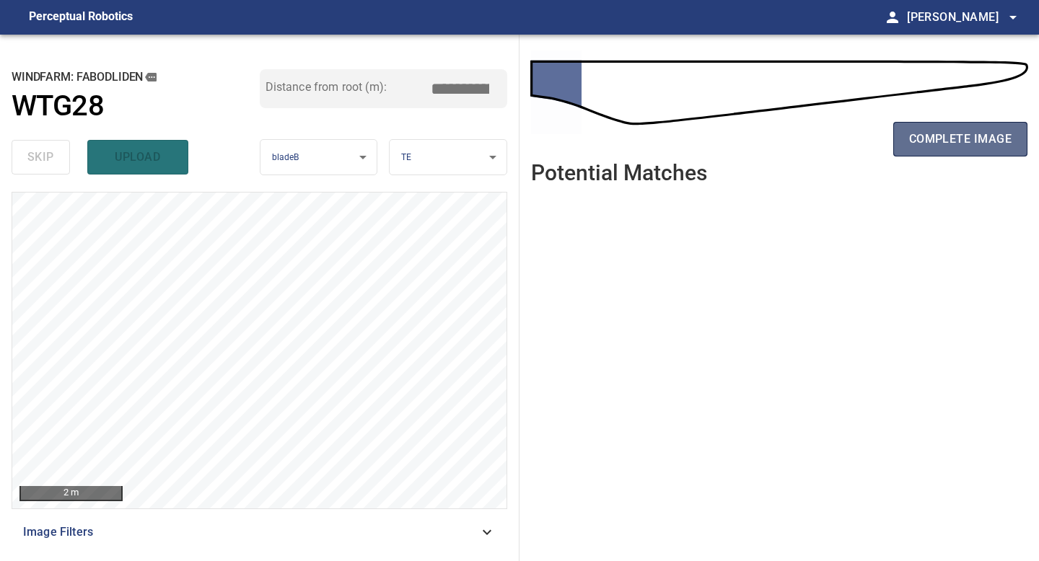
click at [941, 136] on span "complete image" at bounding box center [960, 139] width 102 height 20
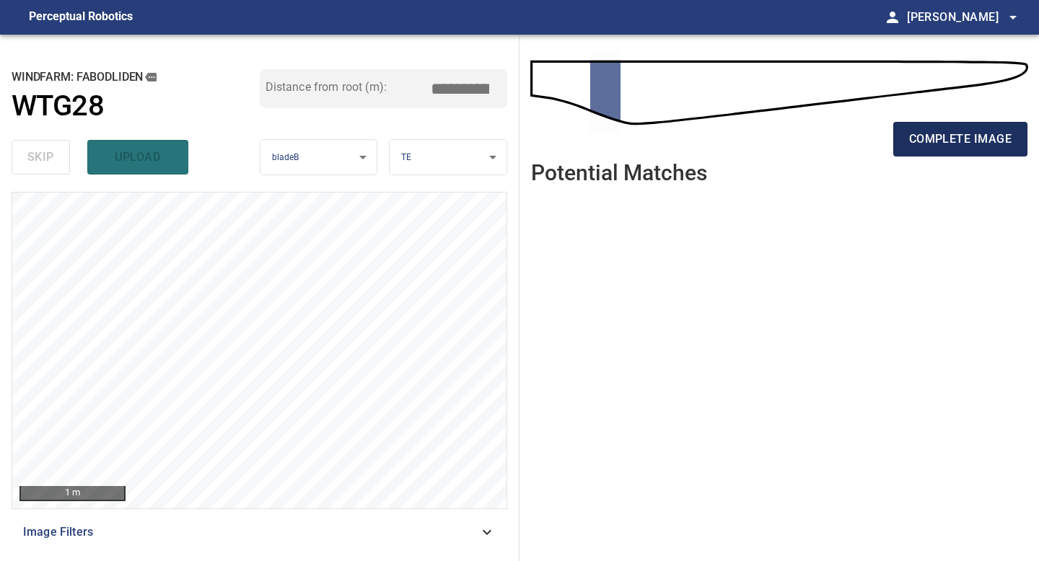
click at [970, 142] on span "complete image" at bounding box center [960, 139] width 102 height 20
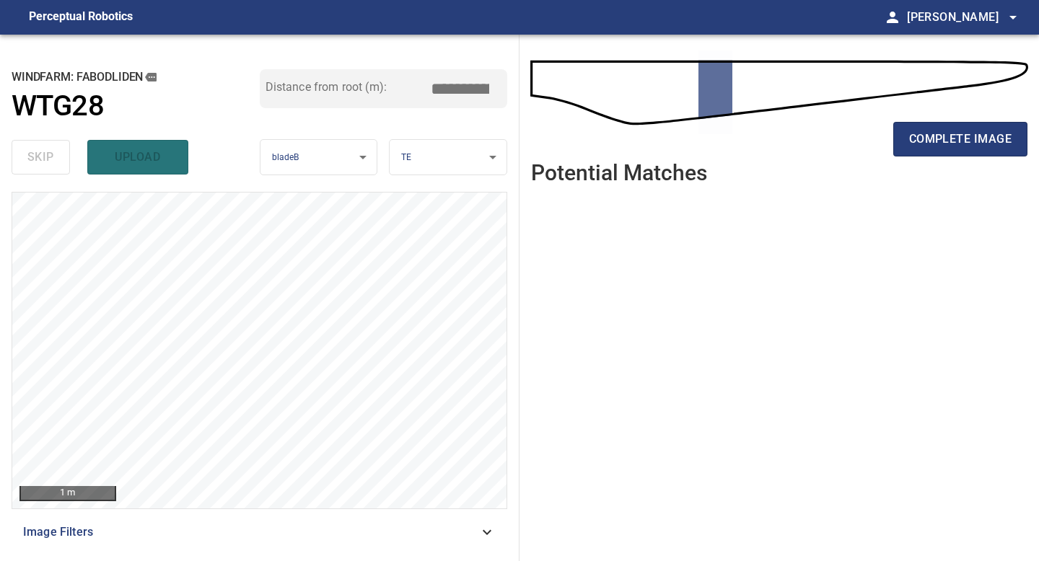
click at [970, 142] on span "complete image" at bounding box center [960, 139] width 102 height 20
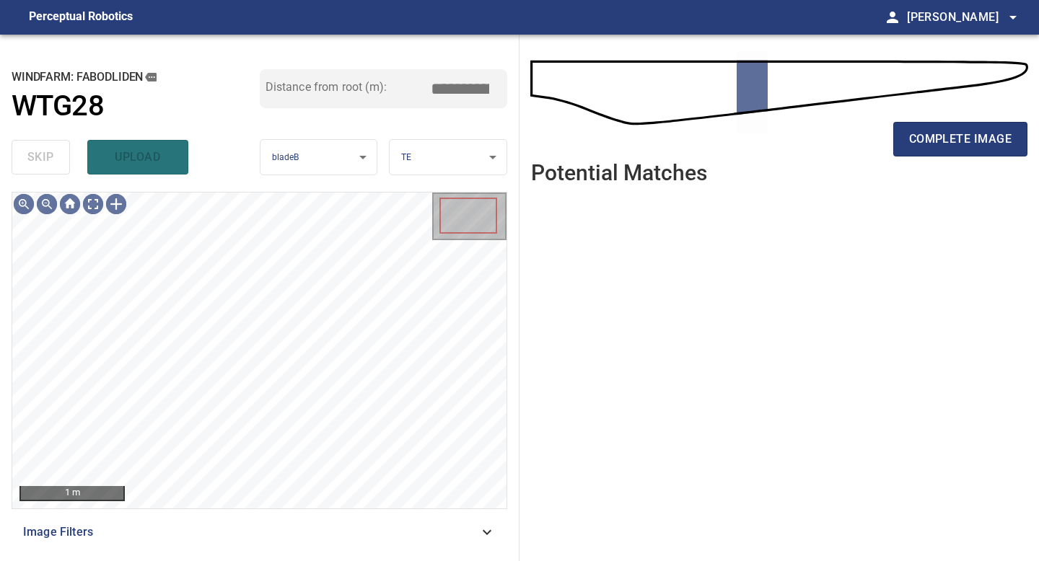
click at [970, 142] on span "complete image" at bounding box center [960, 139] width 102 height 20
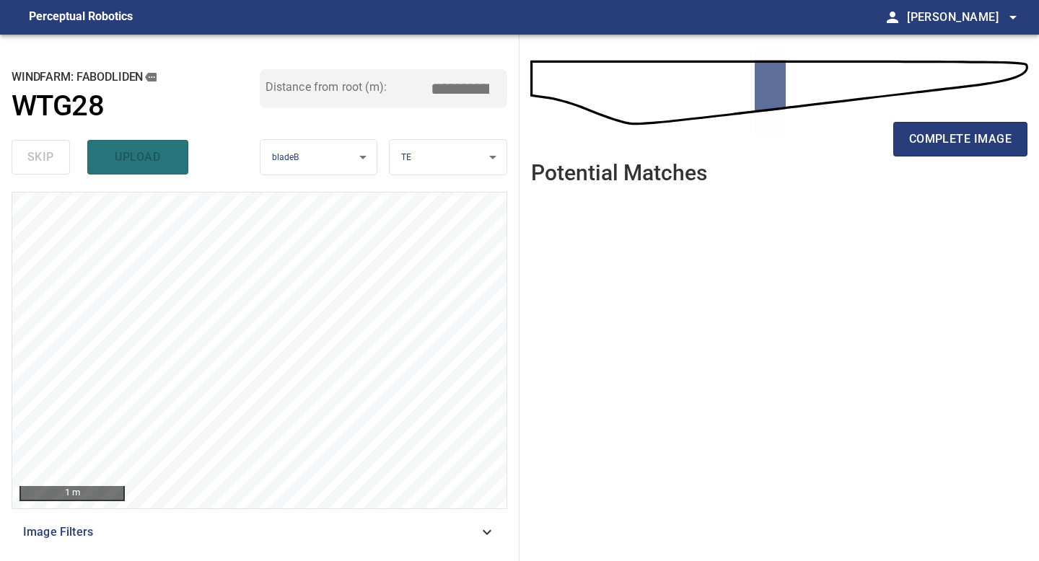
click at [970, 142] on span "complete image" at bounding box center [960, 139] width 102 height 20
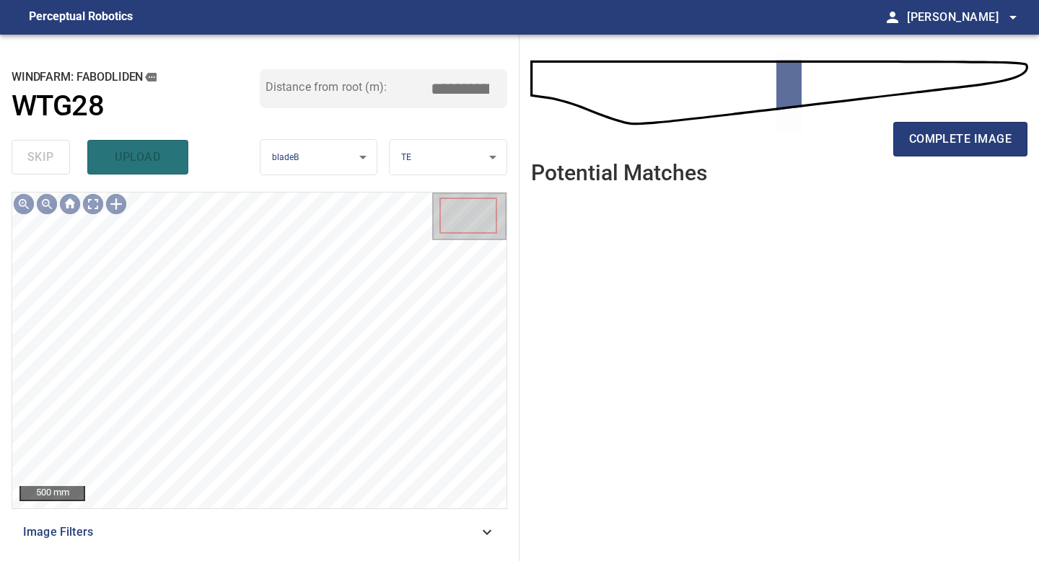
click at [970, 142] on span "complete image" at bounding box center [960, 139] width 102 height 20
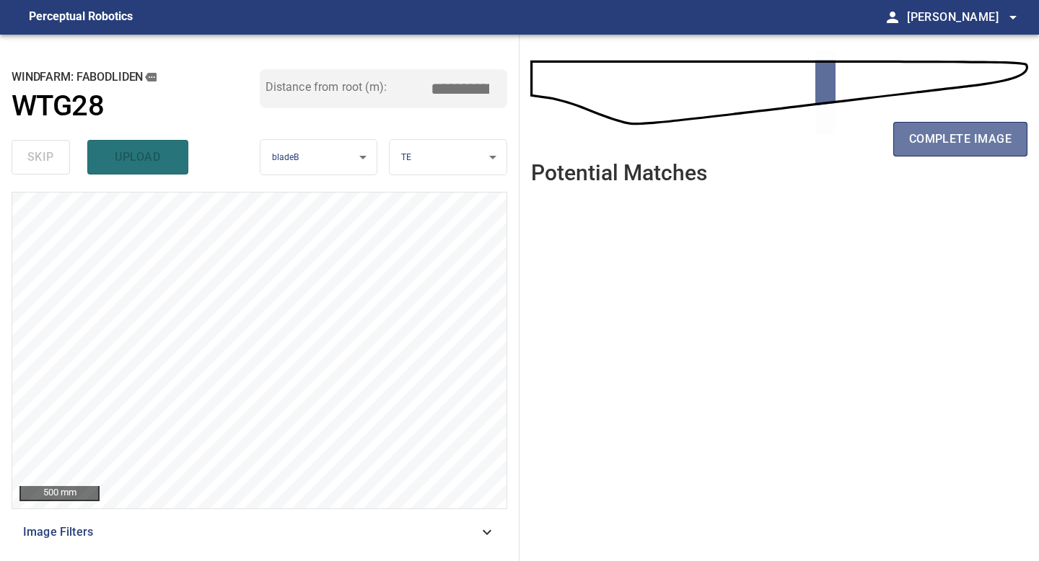
click at [970, 142] on span "complete image" at bounding box center [960, 139] width 102 height 20
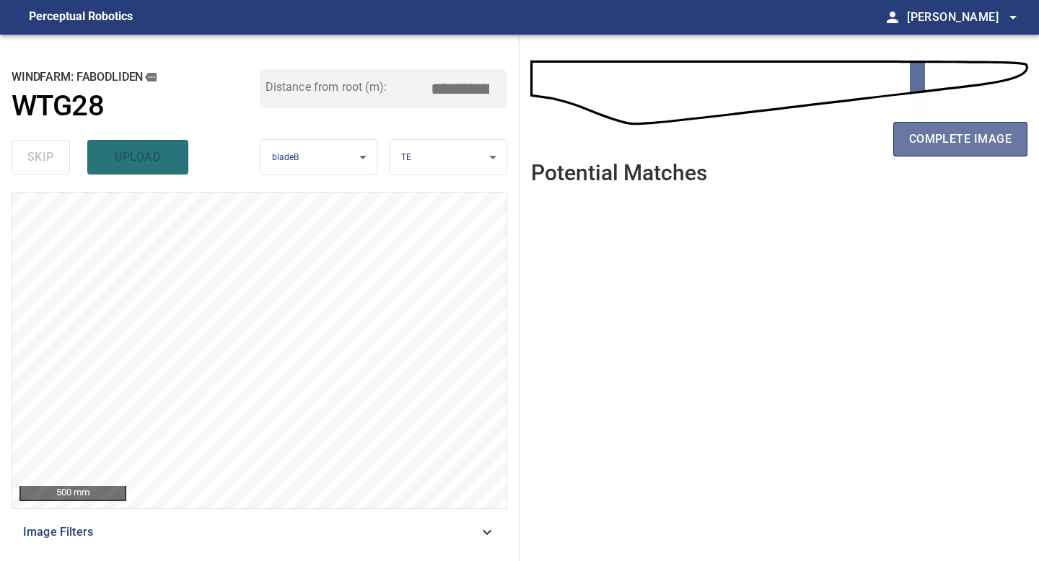
click at [970, 142] on span "complete image" at bounding box center [960, 139] width 102 height 20
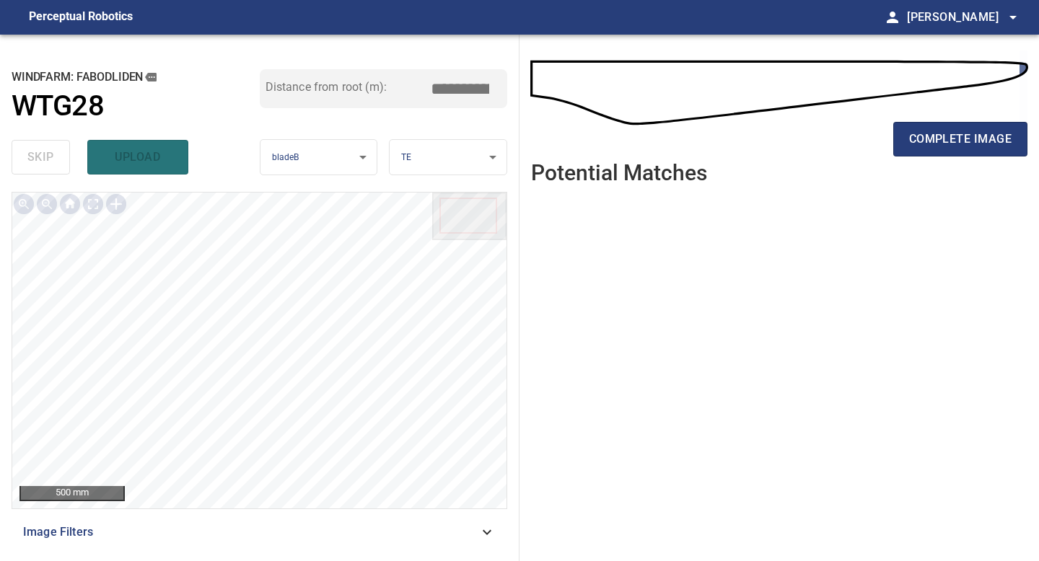
click at [970, 142] on span "complete image" at bounding box center [960, 139] width 102 height 20
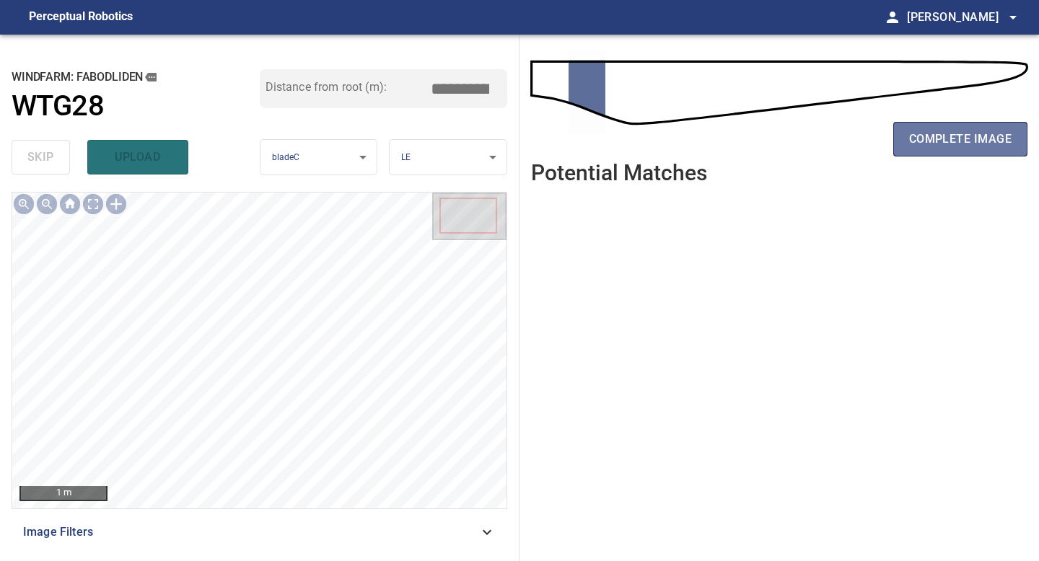
click at [970, 142] on span "complete image" at bounding box center [960, 139] width 102 height 20
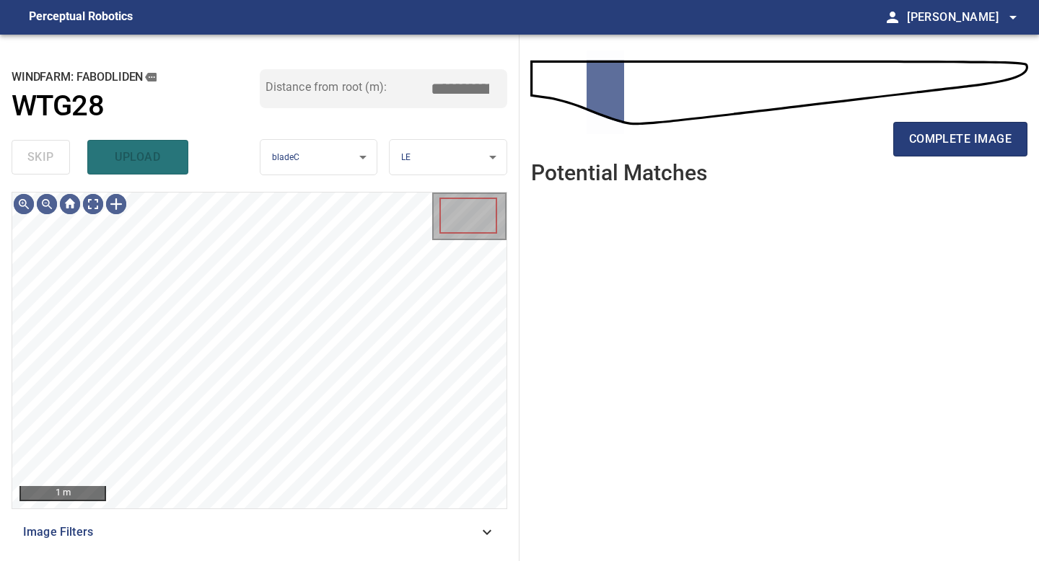
click at [970, 142] on span "complete image" at bounding box center [960, 139] width 102 height 20
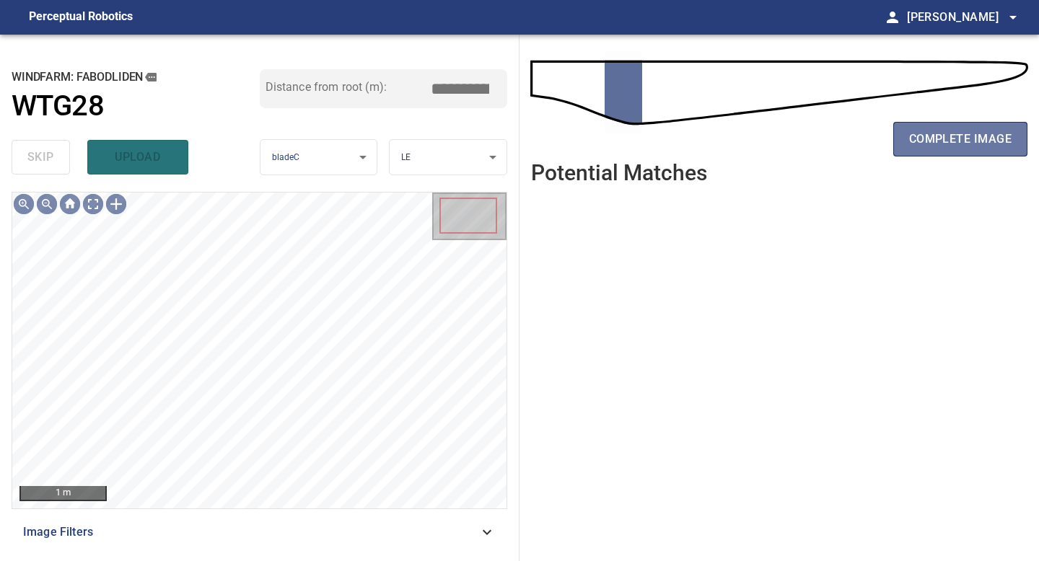
click at [970, 142] on span "complete image" at bounding box center [960, 139] width 102 height 20
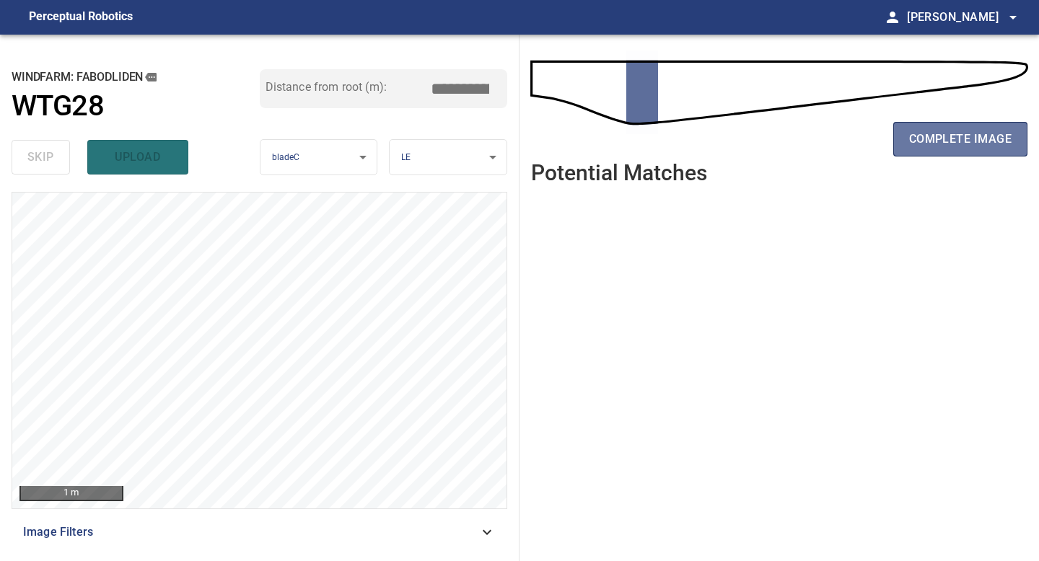
click at [970, 142] on span "complete image" at bounding box center [960, 139] width 102 height 20
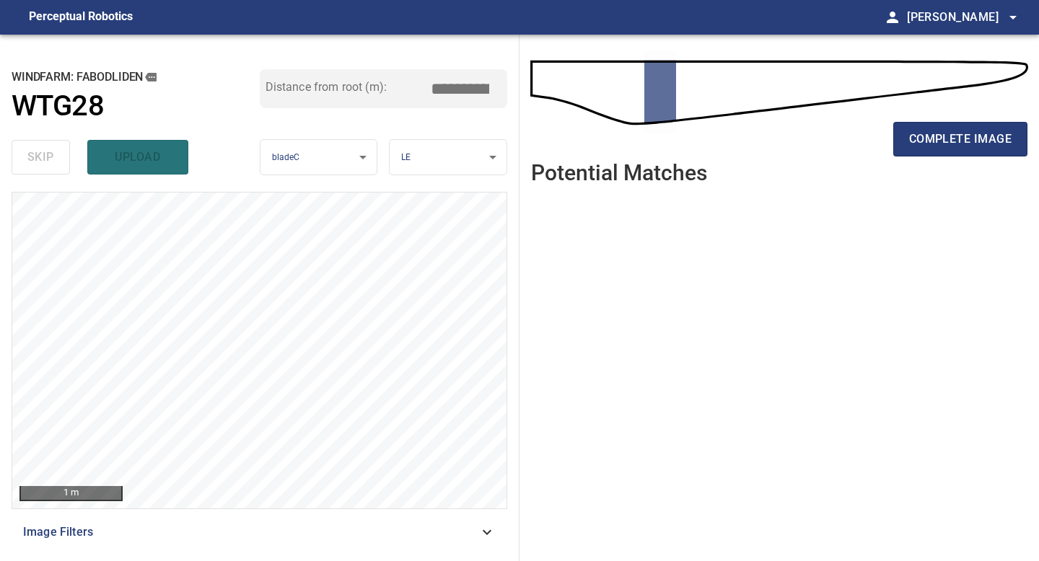
click at [970, 142] on span "complete image" at bounding box center [960, 139] width 102 height 20
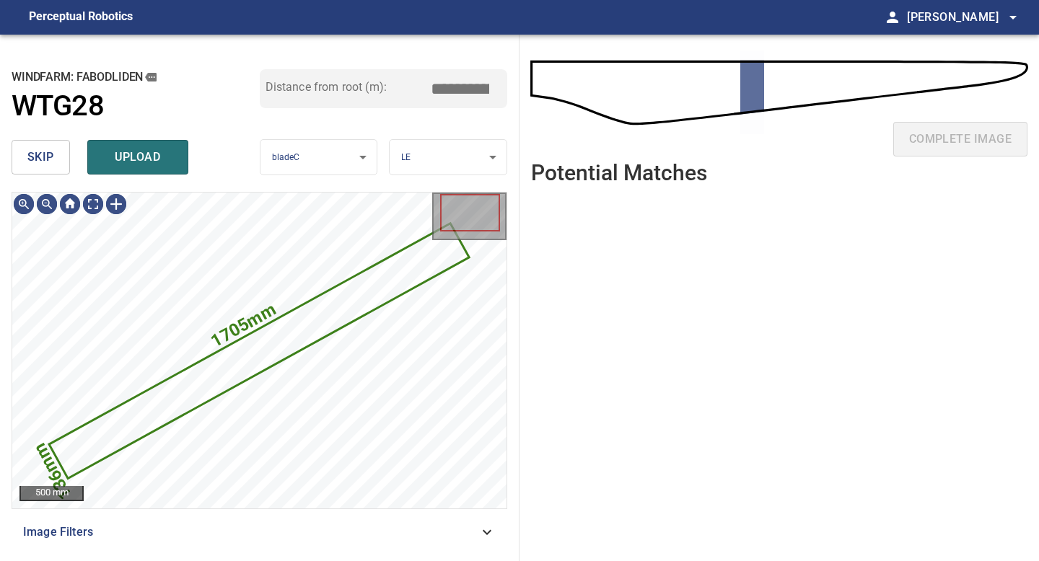
click at [35, 147] on span "skip" at bounding box center [40, 157] width 27 height 20
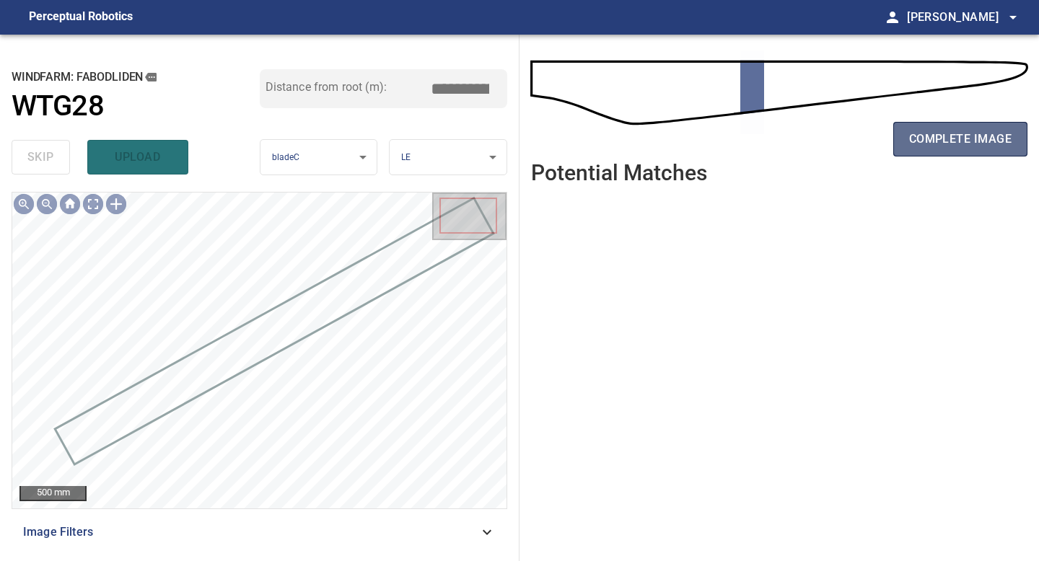
click at [942, 129] on span "complete image" at bounding box center [960, 139] width 102 height 20
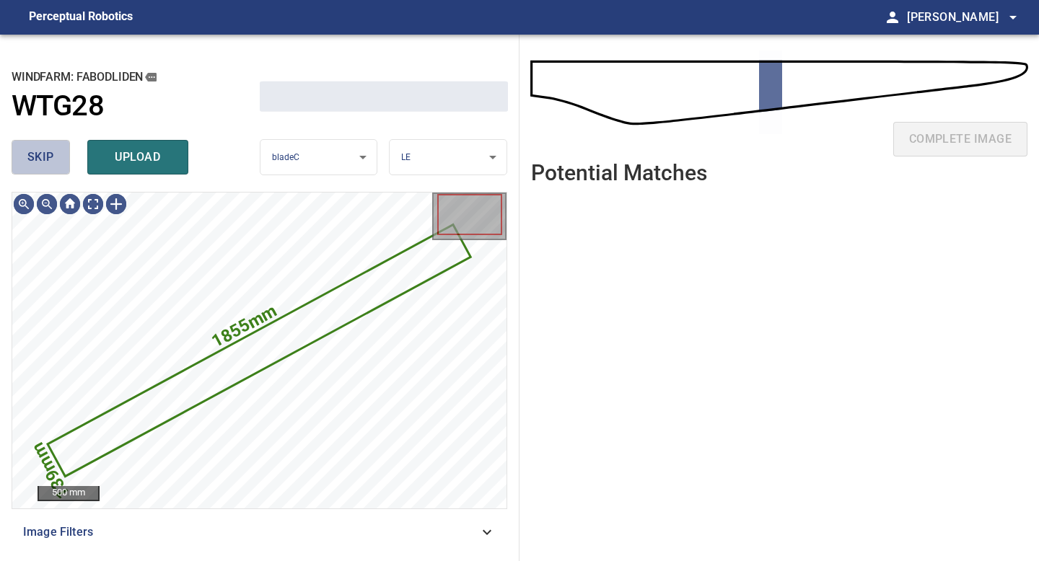
click at [56, 167] on button "skip" at bounding box center [41, 157] width 58 height 35
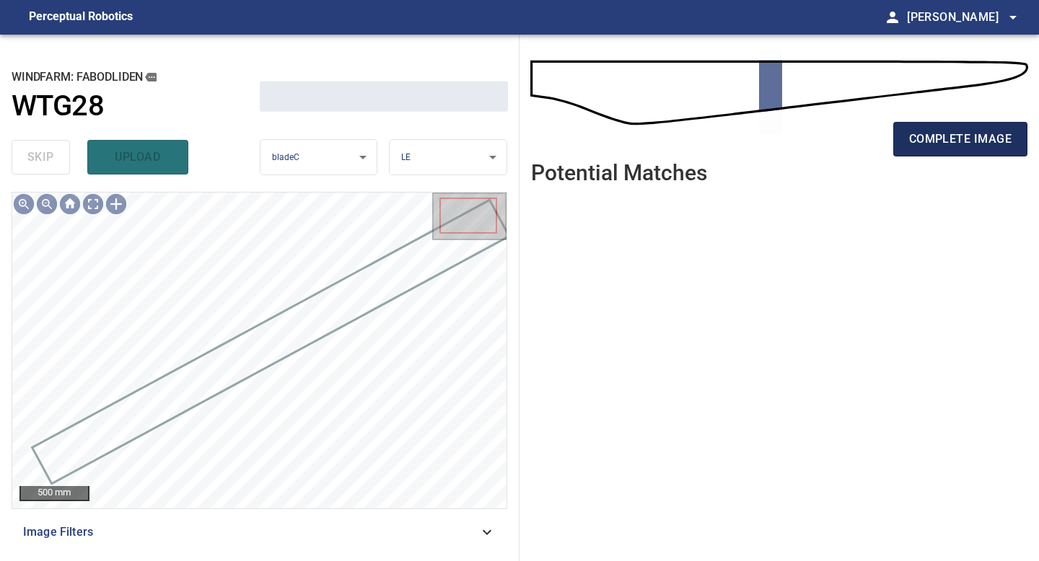
click at [909, 134] on span "complete image" at bounding box center [960, 139] width 102 height 20
